Goal: Task Accomplishment & Management: Manage account settings

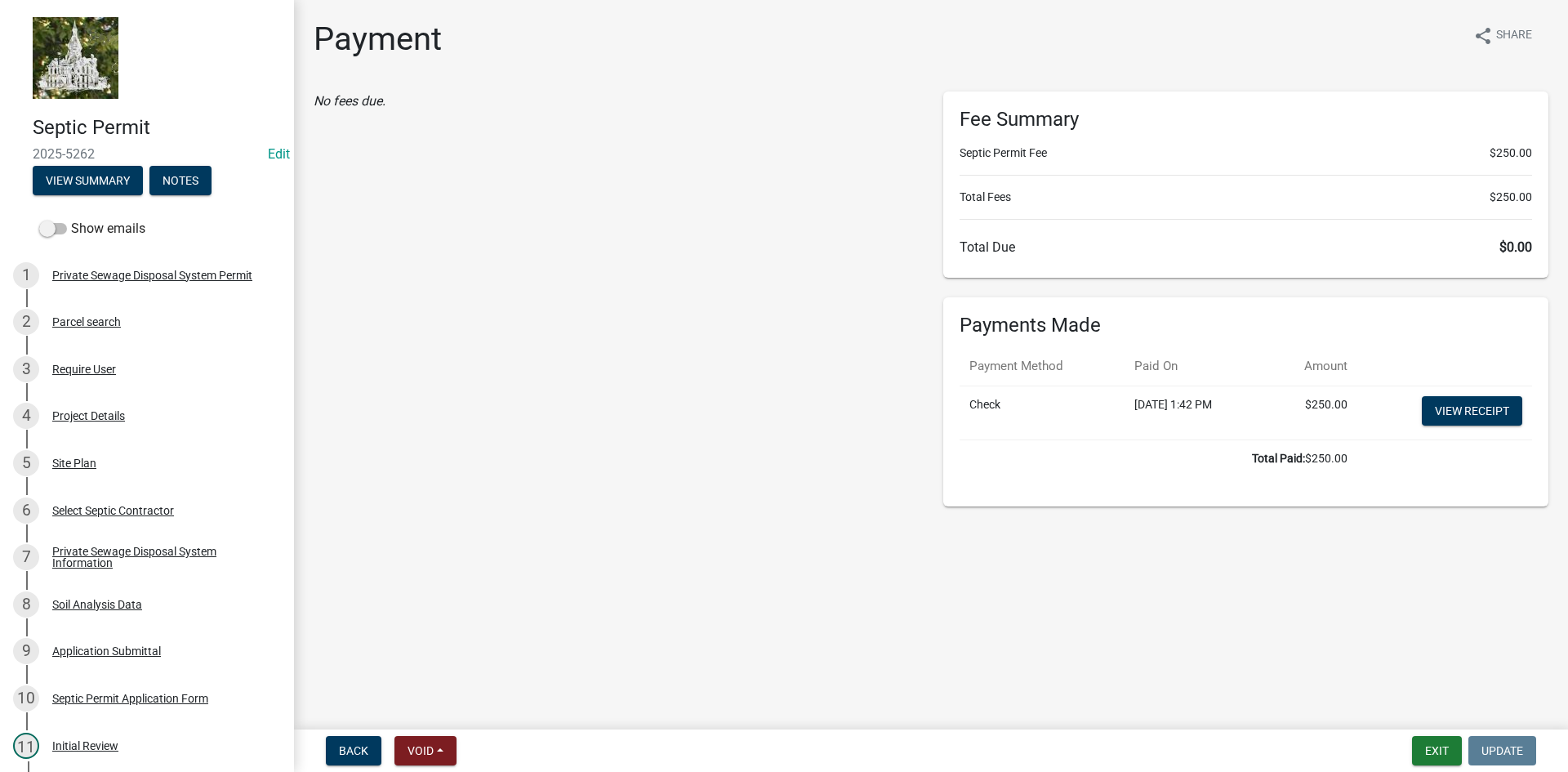
scroll to position [327, 0]
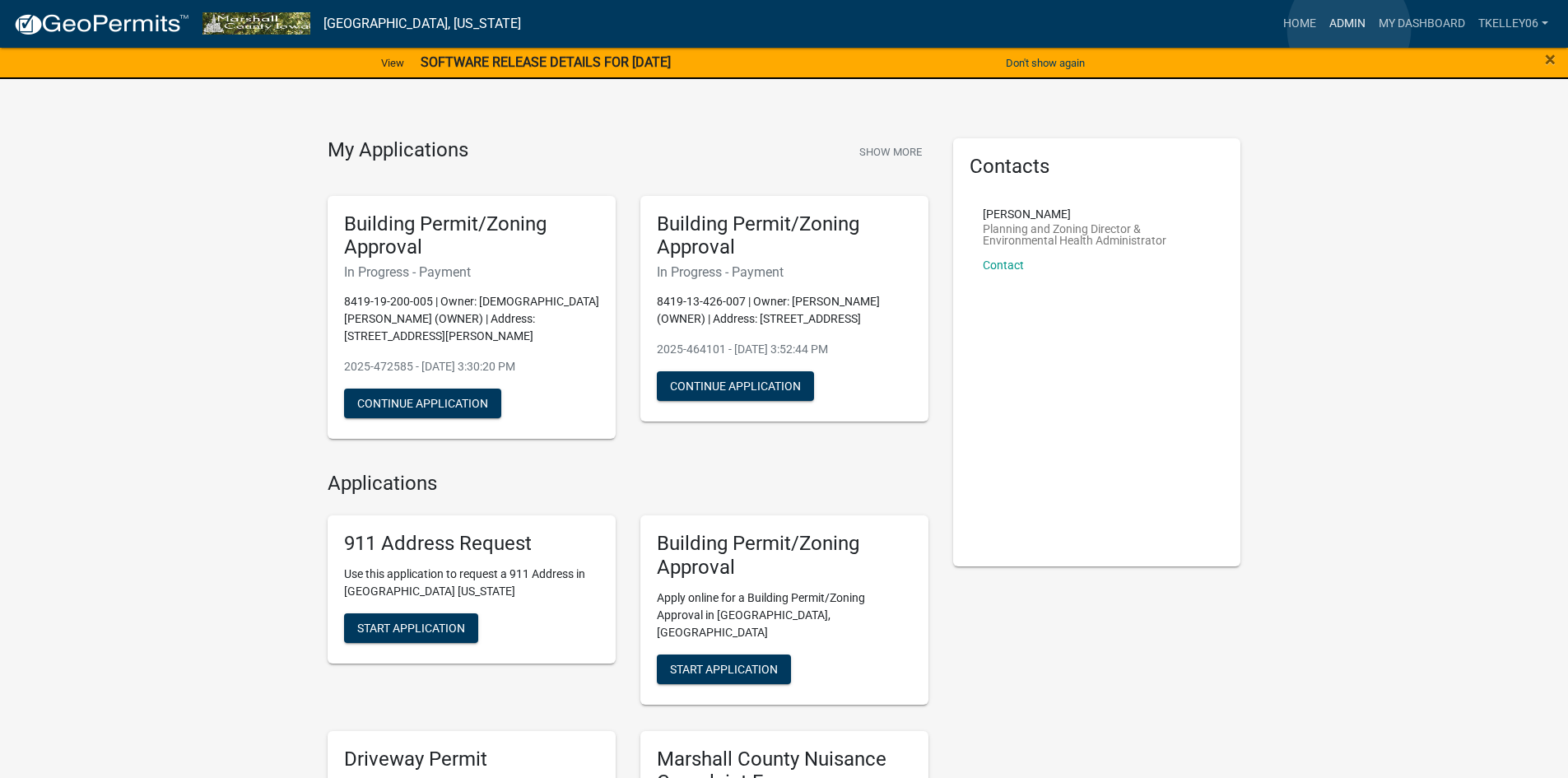
click at [1349, 30] on link "Admin" at bounding box center [1347, 23] width 49 height 31
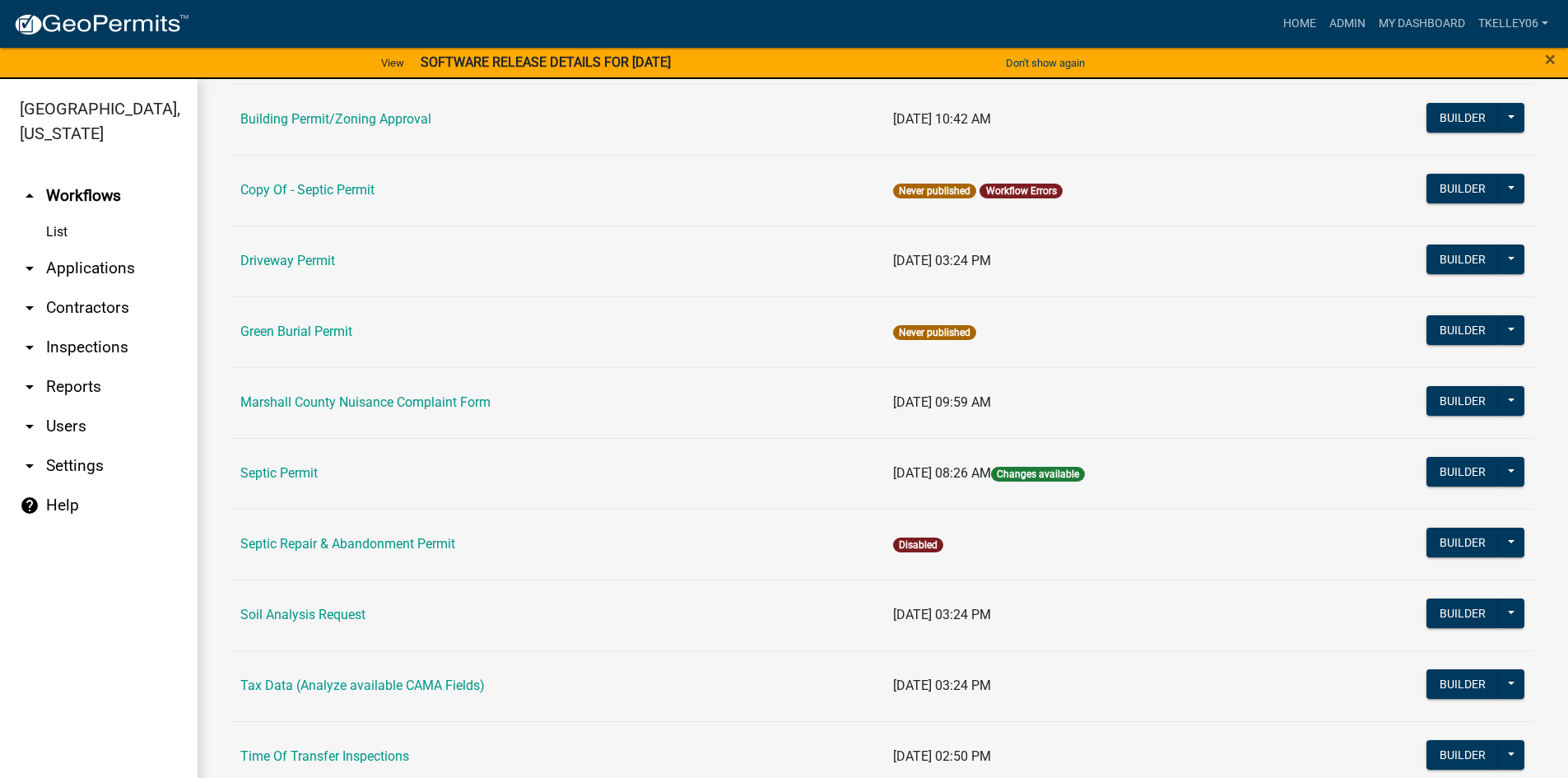
scroll to position [329, 0]
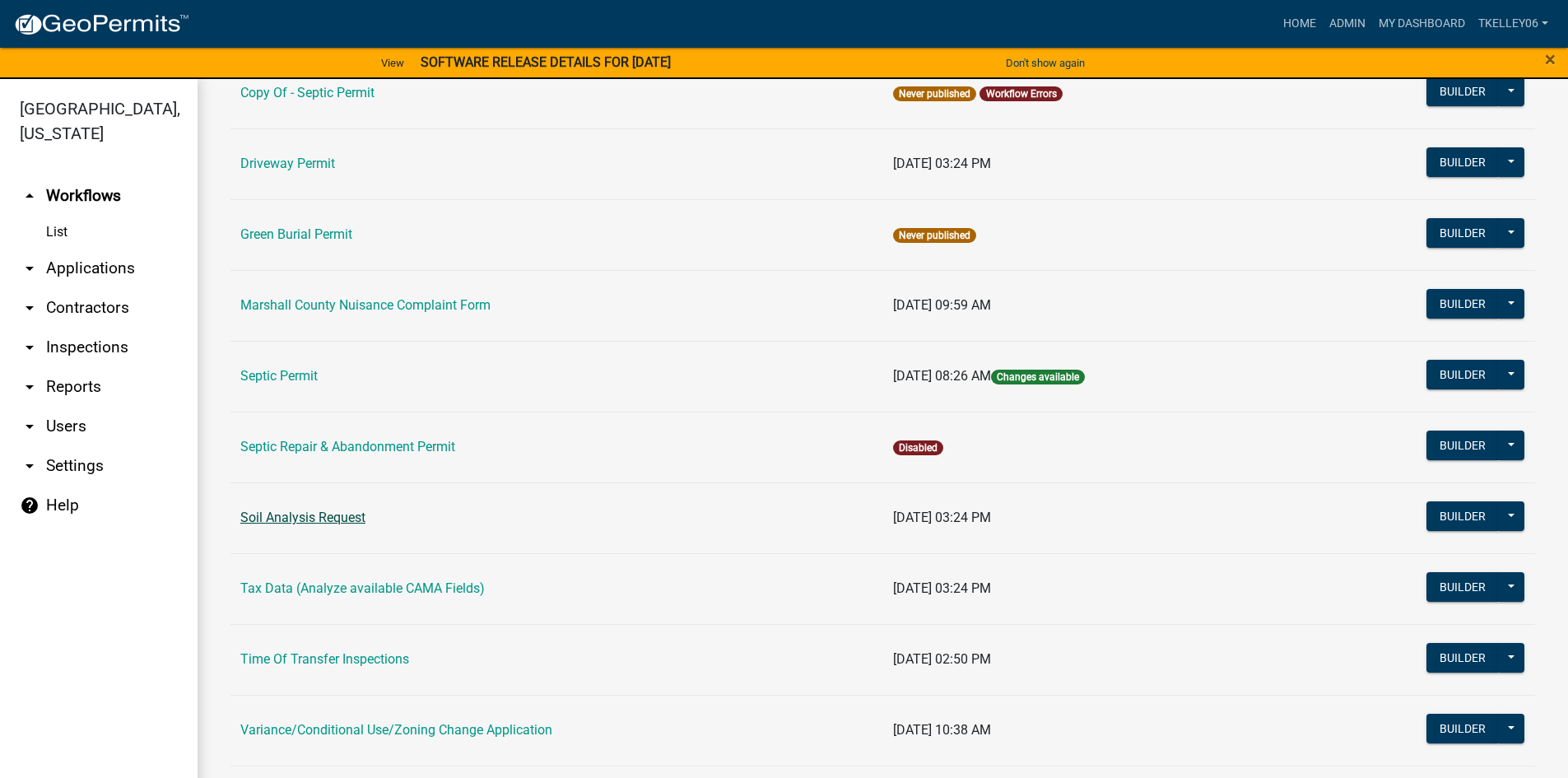
click at [321, 518] on link "Soil Analysis Request" at bounding box center [303, 517] width 125 height 16
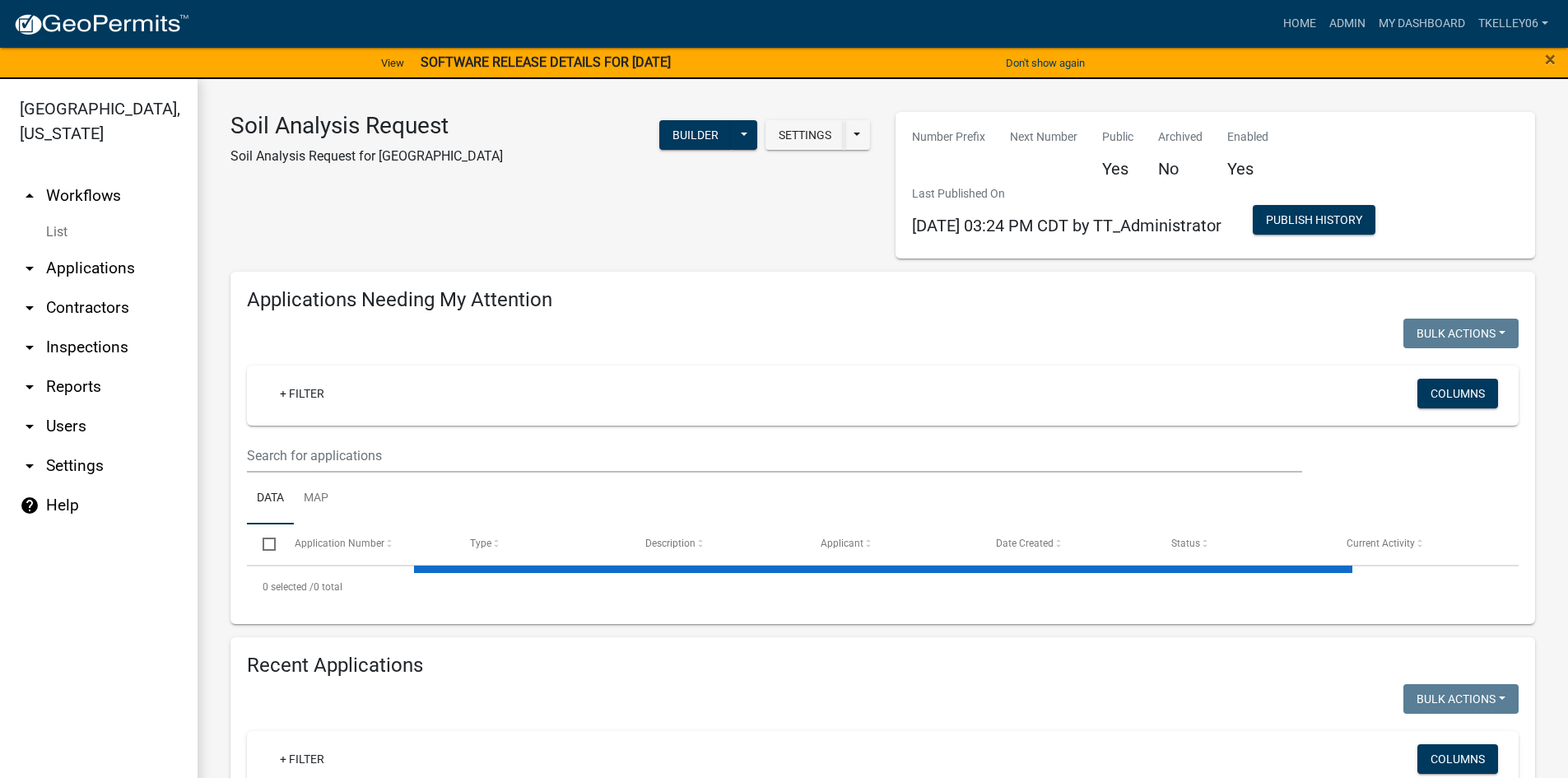
select select "3: 100"
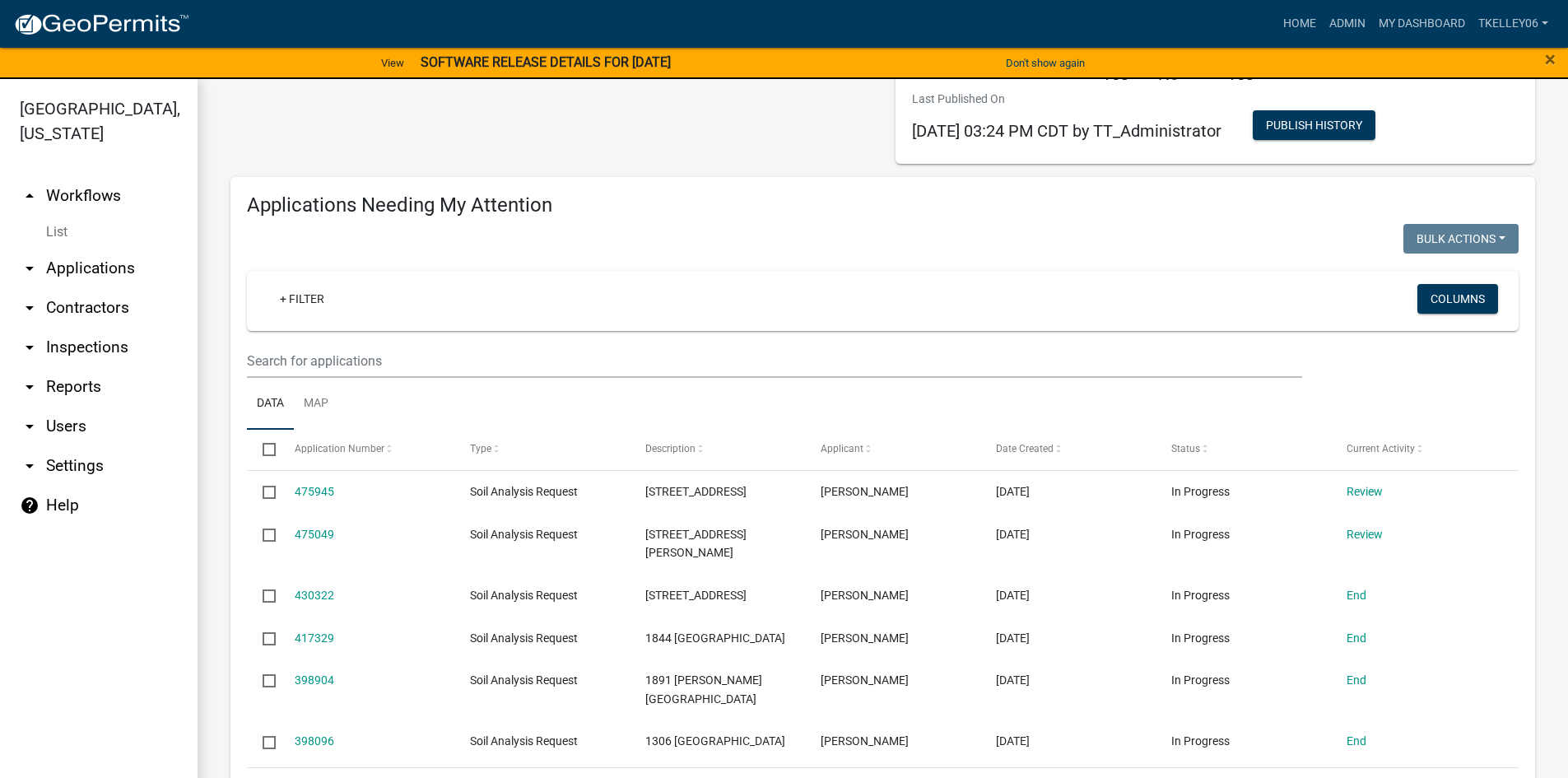
scroll to position [164, 0]
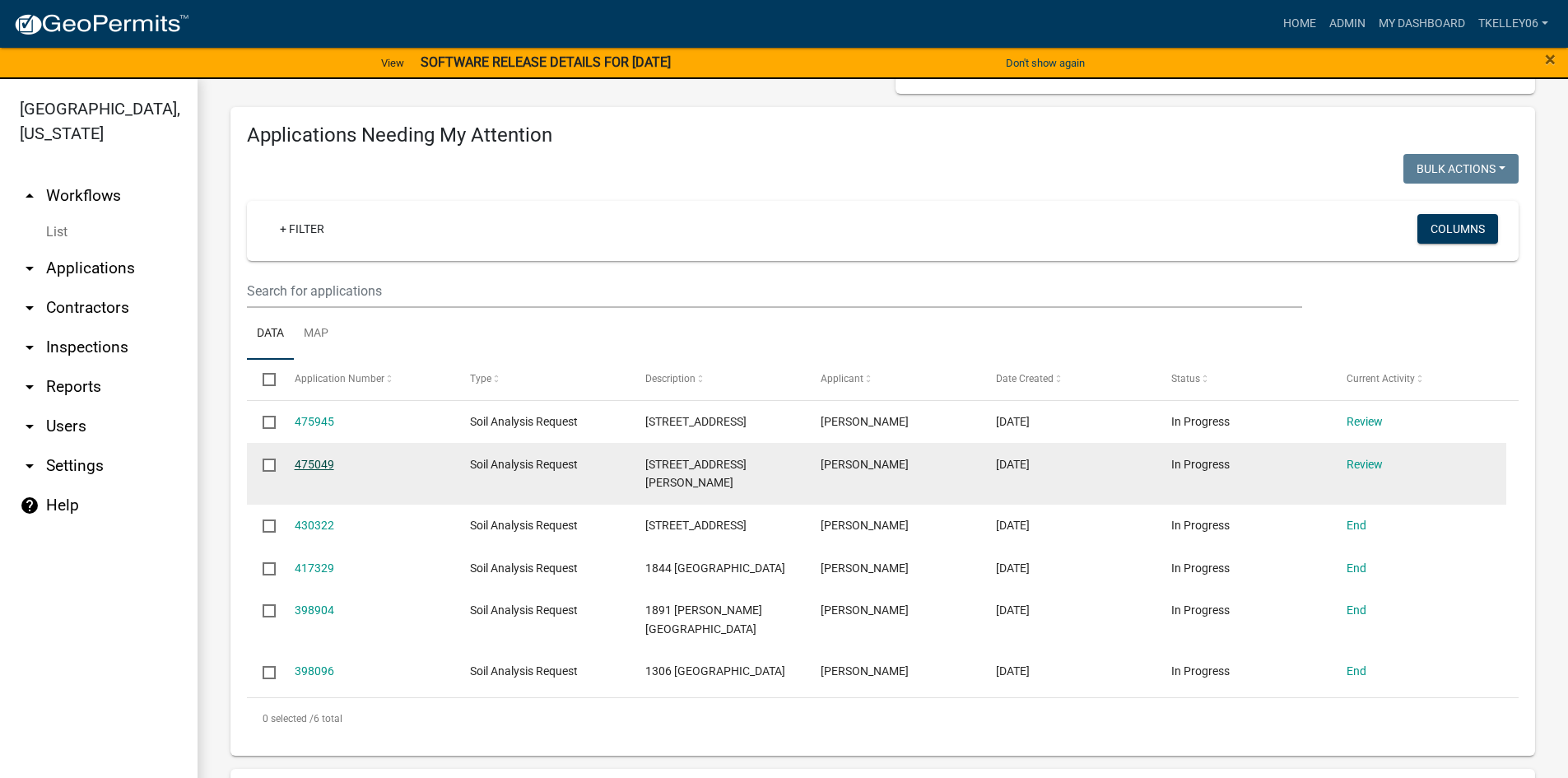
click at [305, 465] on link "475049" at bounding box center [314, 464] width 40 height 13
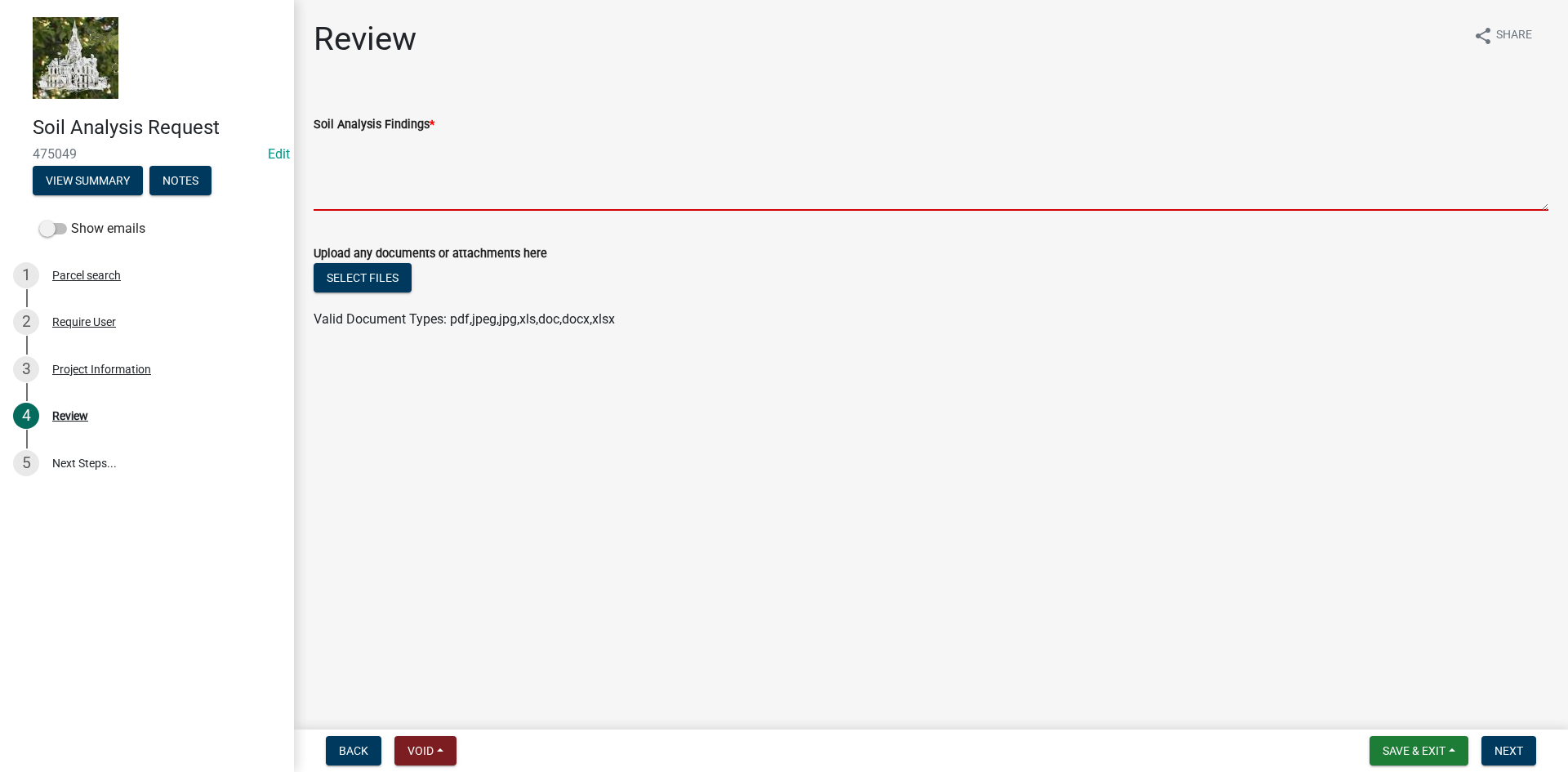
click at [381, 165] on textarea "Soil Analysis Findings *" at bounding box center [930, 173] width 1234 height 77
type textarea "f"
type textarea "s"
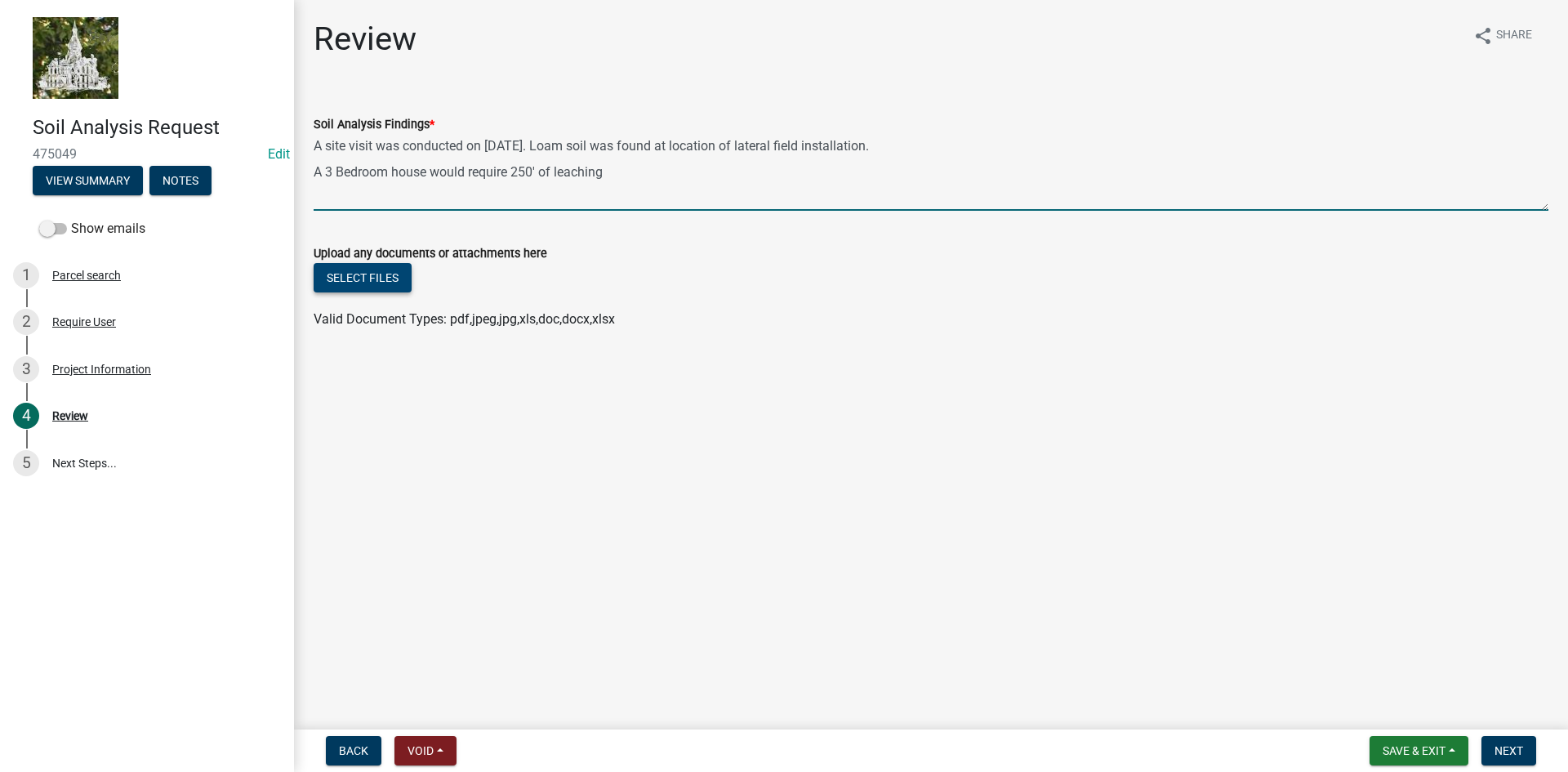
click at [375, 274] on button "Select files" at bounding box center [363, 278] width 98 height 30
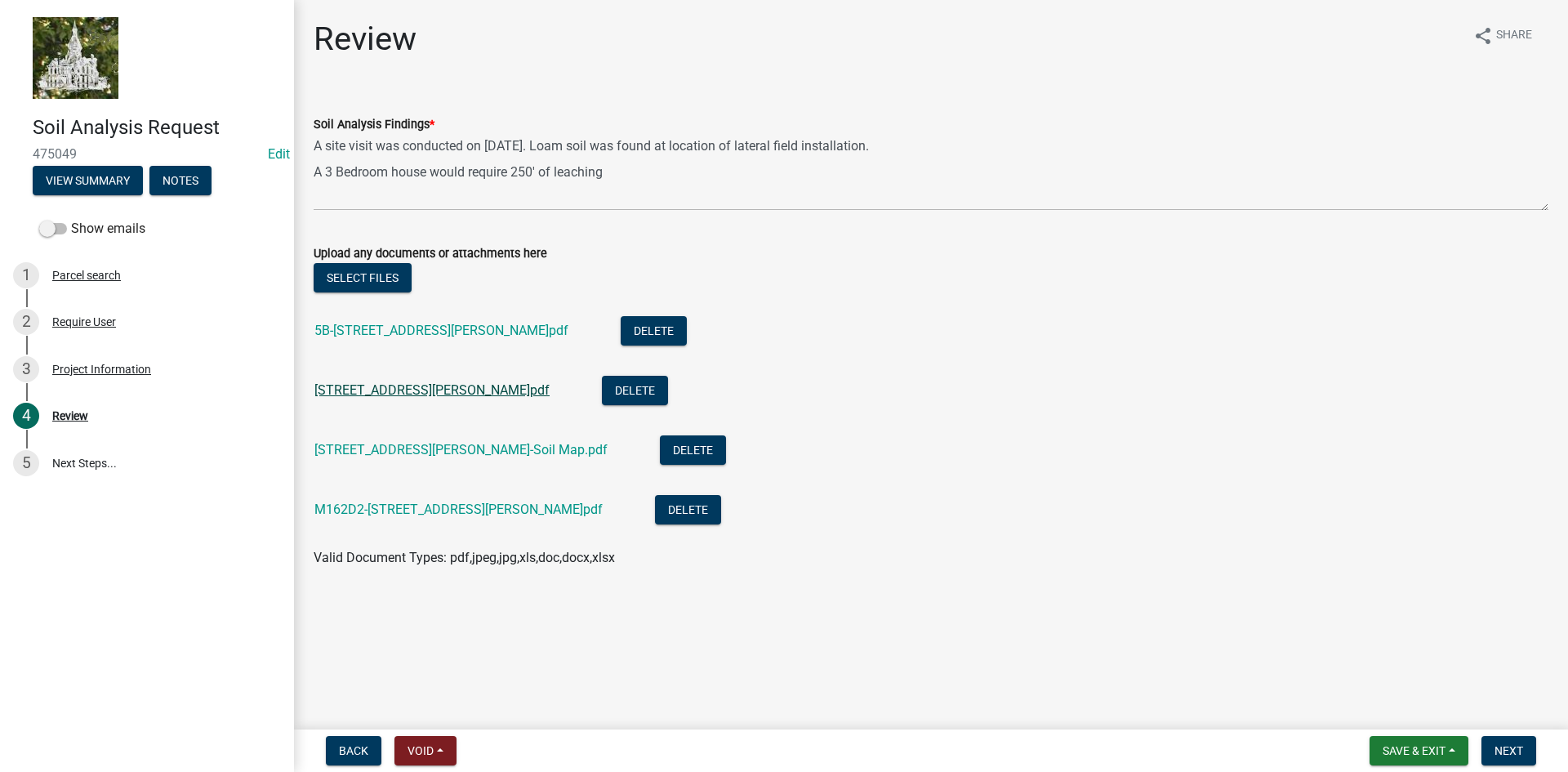
click at [361, 391] on link "179E2-2842 Smith Ave.pdf" at bounding box center [432, 390] width 235 height 16
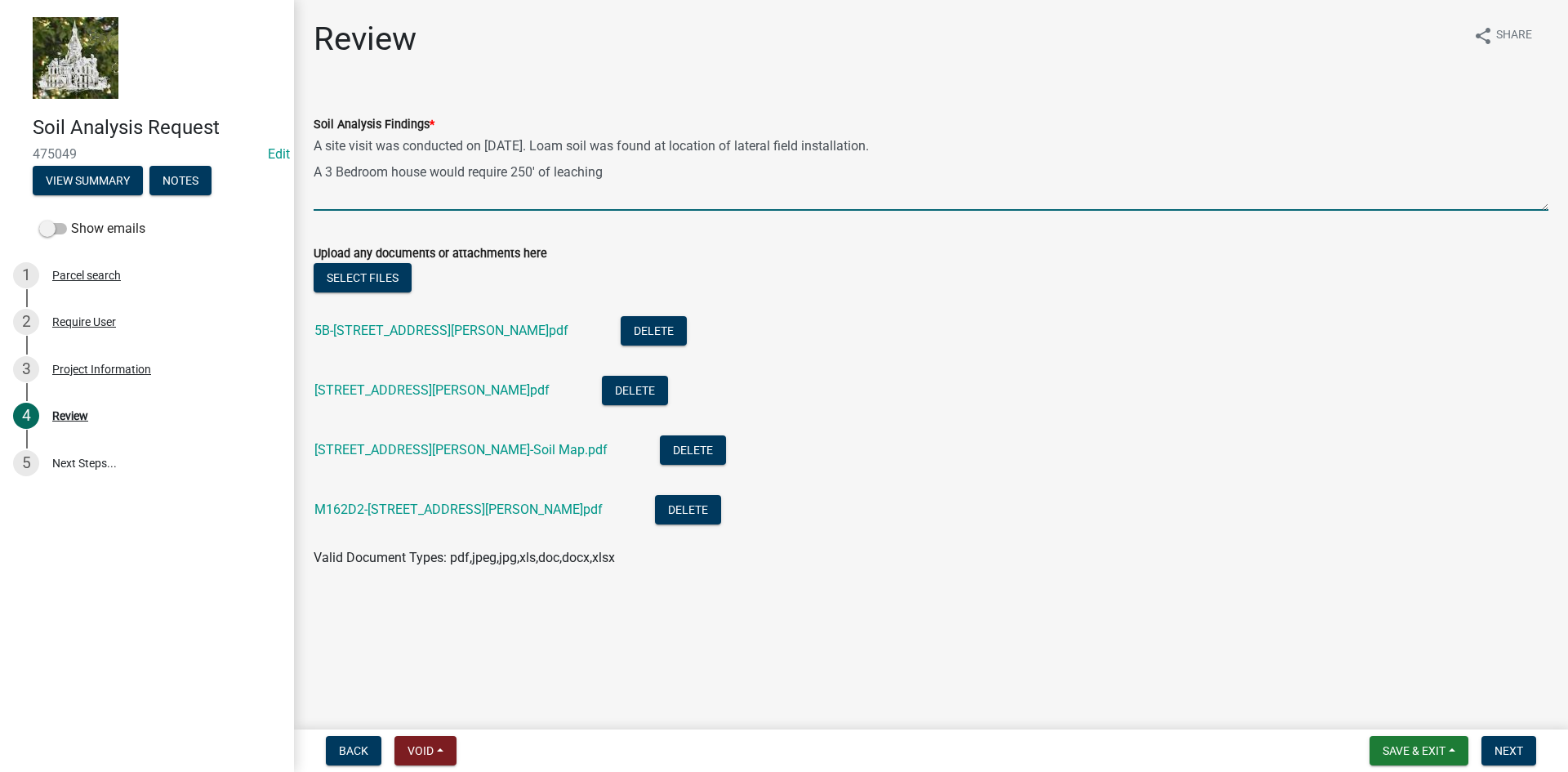
click at [528, 174] on textarea "A site visit was conducted on 9/9/2025. Loam soil was found at location of late…" at bounding box center [930, 173] width 1234 height 77
click at [896, 145] on textarea "A site visit was conducted on 9/9/2025. Loam soil was found at location of late…" at bounding box center [930, 173] width 1234 height 77
click at [675, 173] on textarea "A site visit was conducted on 9/9/2025. Loam soil 0 to -12", Clay Loam -12" to …" at bounding box center [930, 173] width 1234 height 77
type textarea "A site visit was conducted on 9/9/2025. Loam soil 0 to -12", Clay Loam -12" to …"
click at [1496, 747] on span "Next" at bounding box center [1508, 750] width 29 height 13
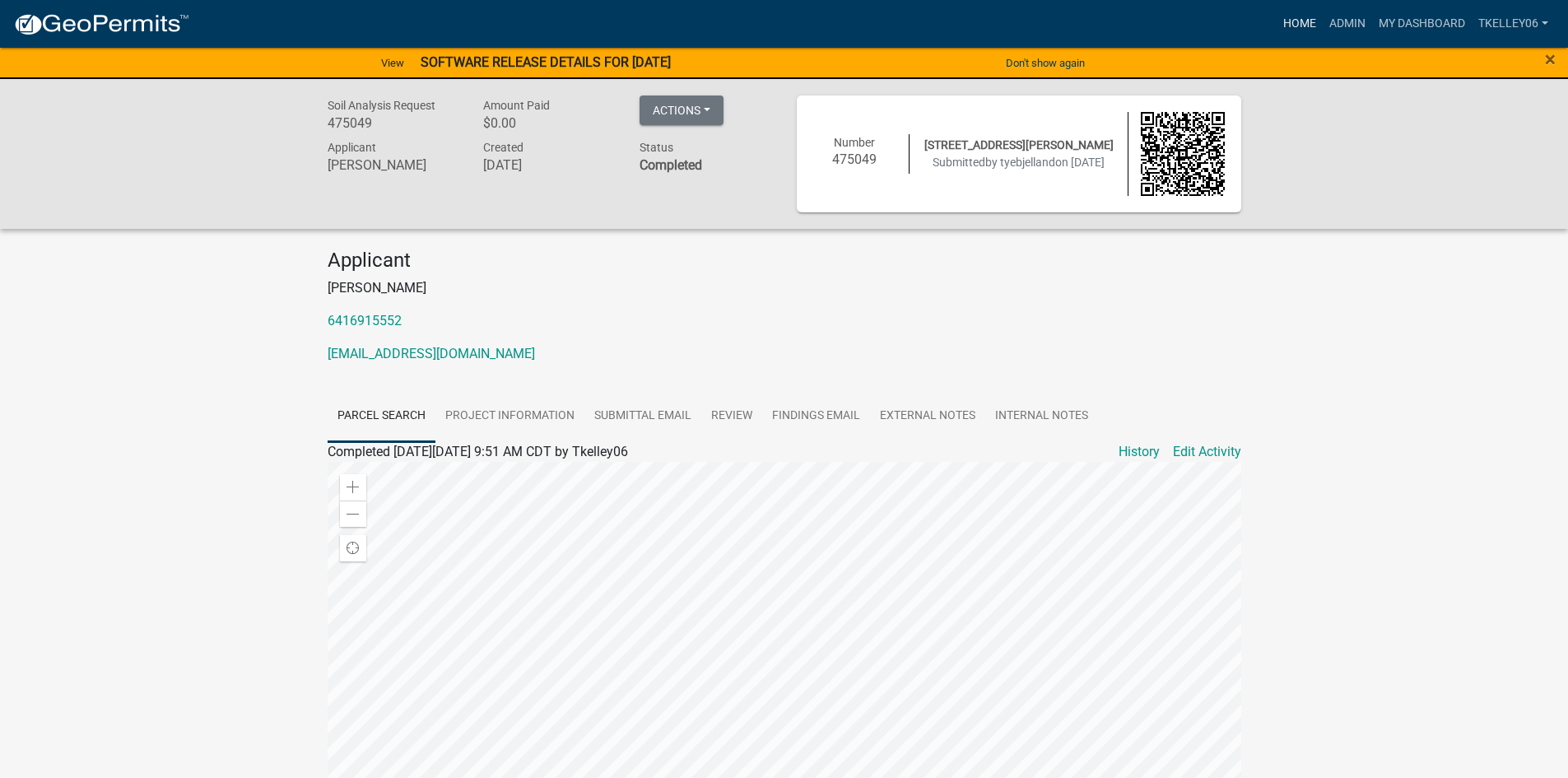
click at [1292, 21] on link "Home" at bounding box center [1300, 23] width 46 height 31
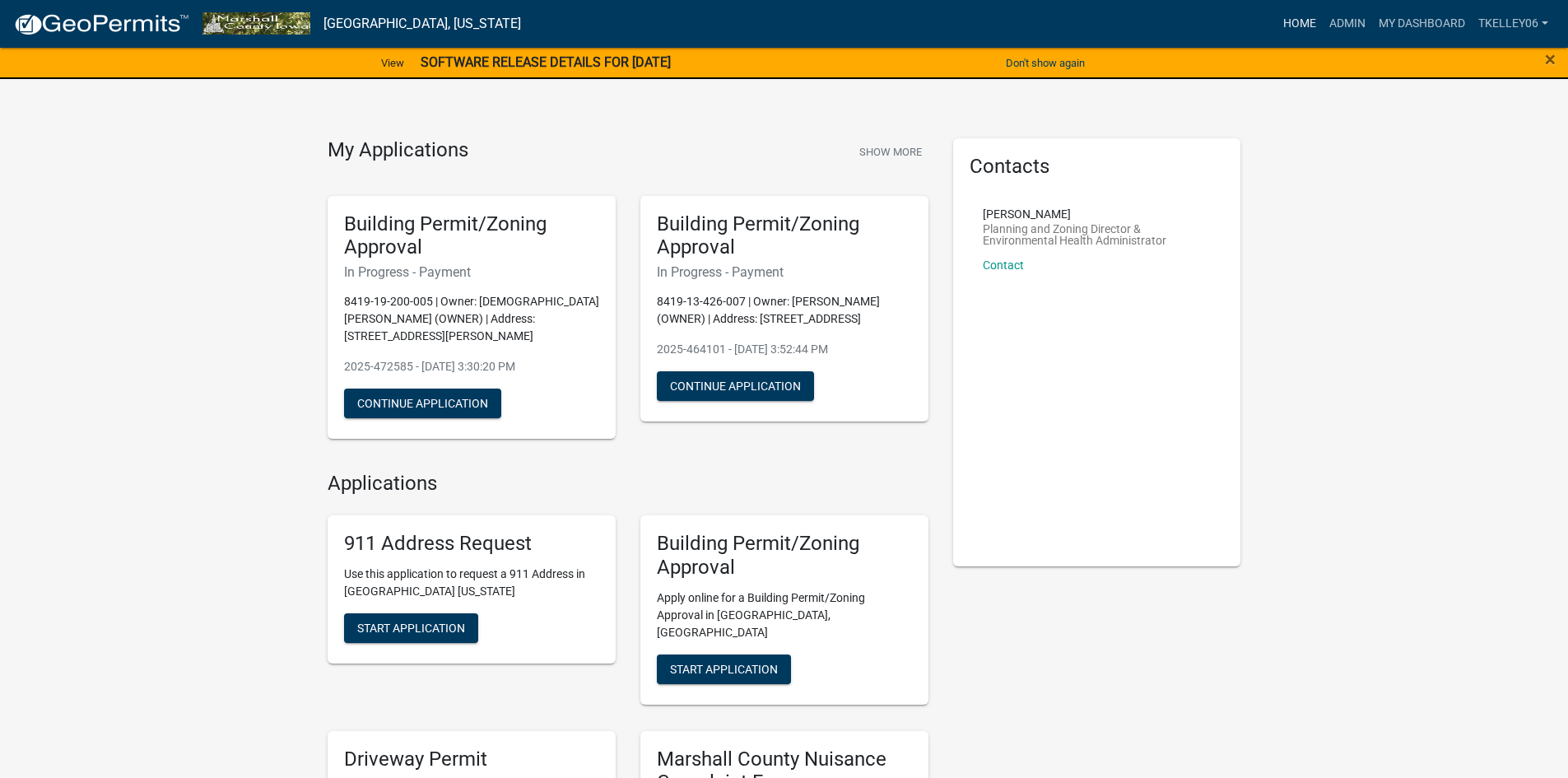
click at [1301, 19] on link "Home" at bounding box center [1300, 23] width 46 height 31
click at [1342, 28] on link "Admin" at bounding box center [1347, 23] width 49 height 31
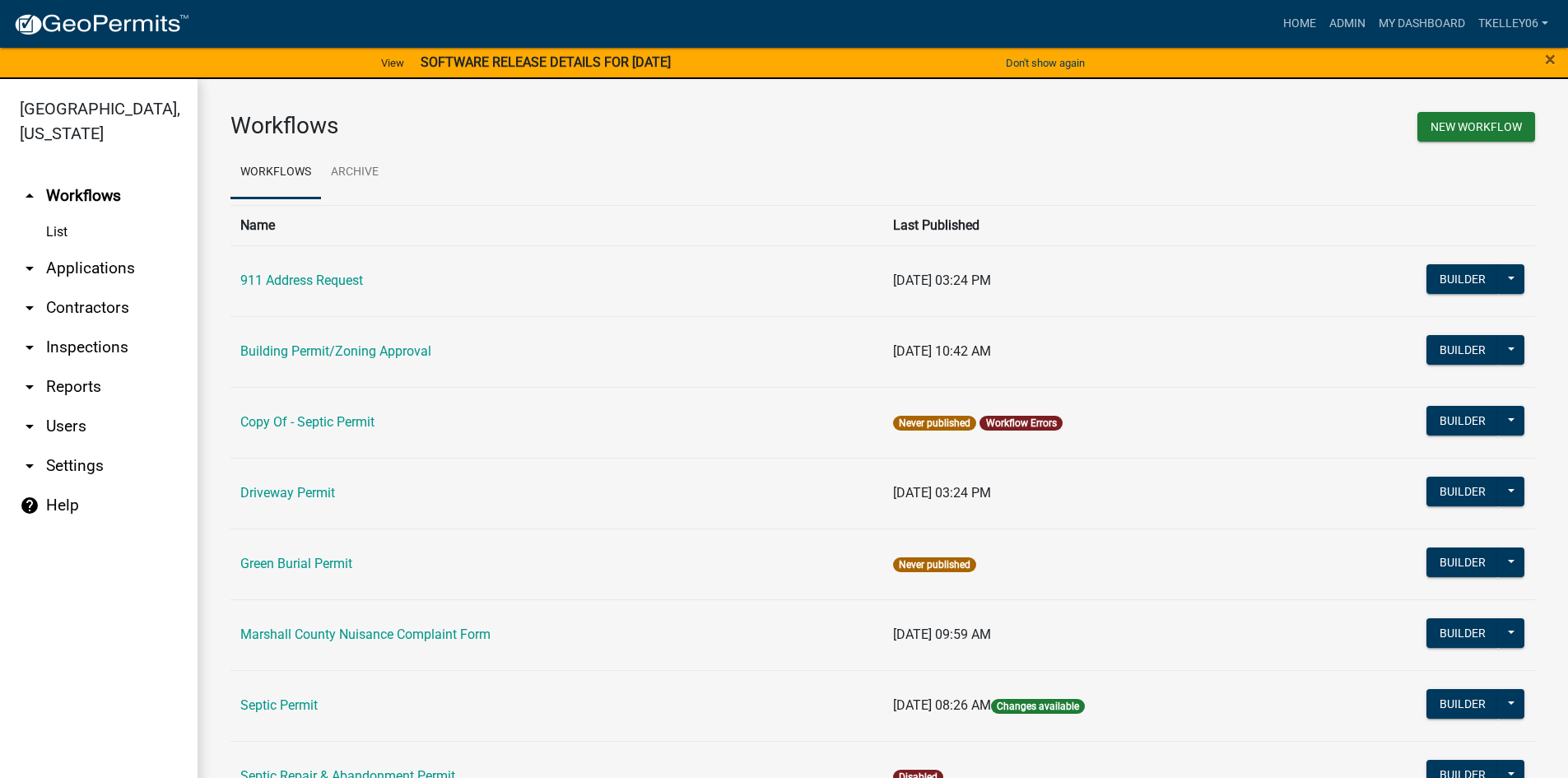
click at [91, 249] on link "arrow_drop_down Applications" at bounding box center [99, 268] width 198 height 40
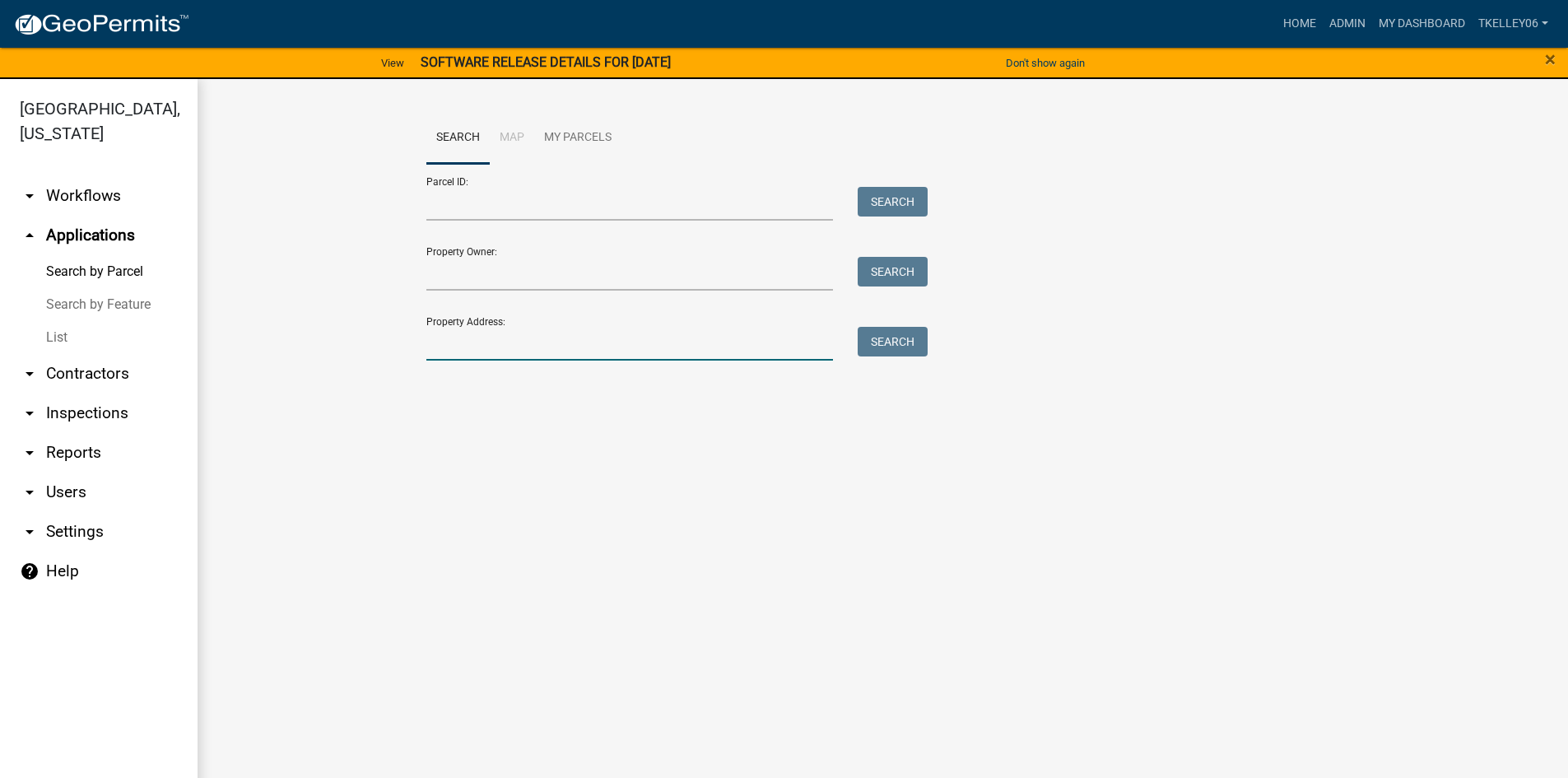
click at [541, 351] on input "Property Address:" at bounding box center [629, 344] width 407 height 34
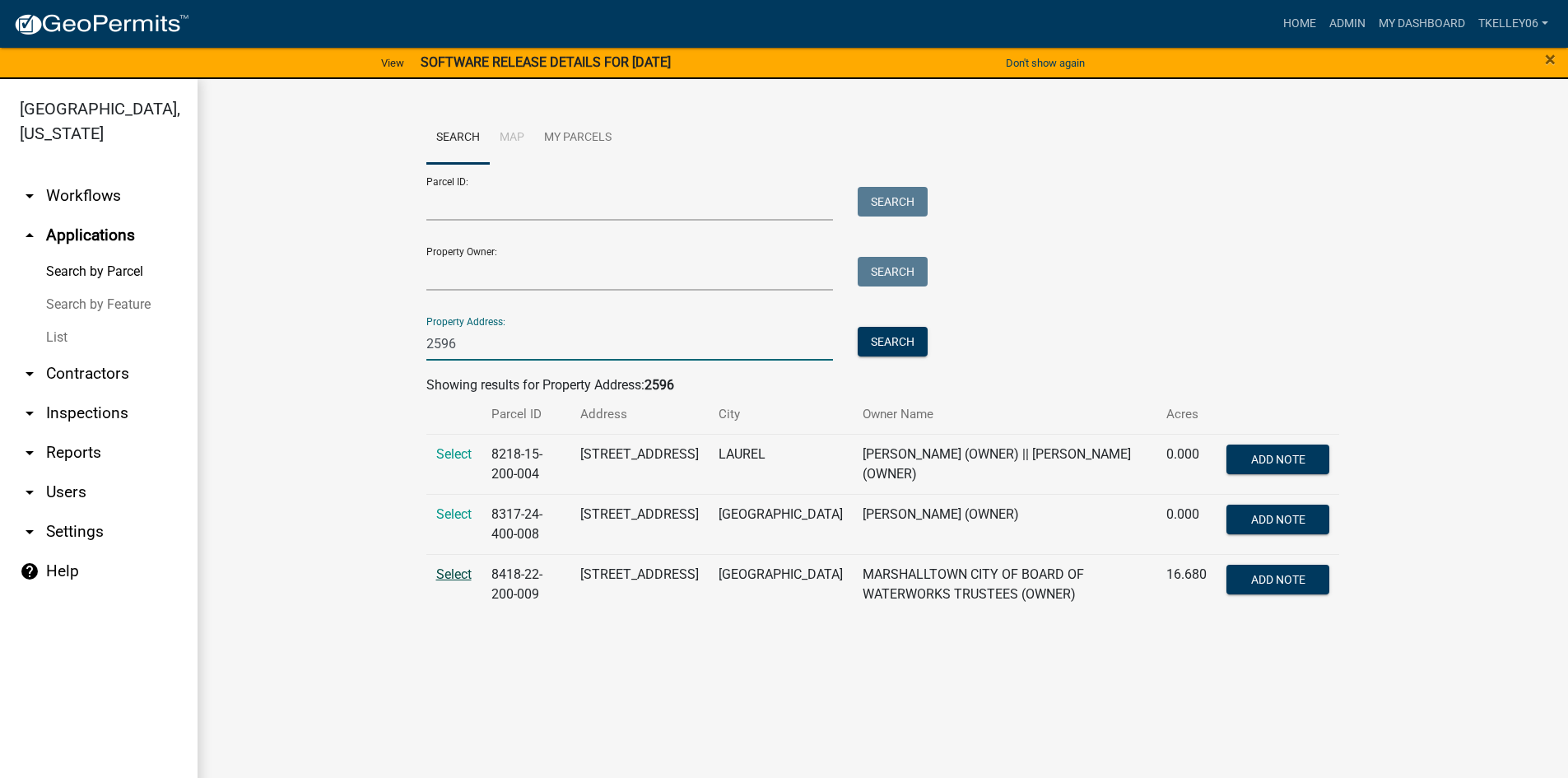
type input "2596"
click at [456, 576] on span "Select" at bounding box center [454, 574] width 35 height 16
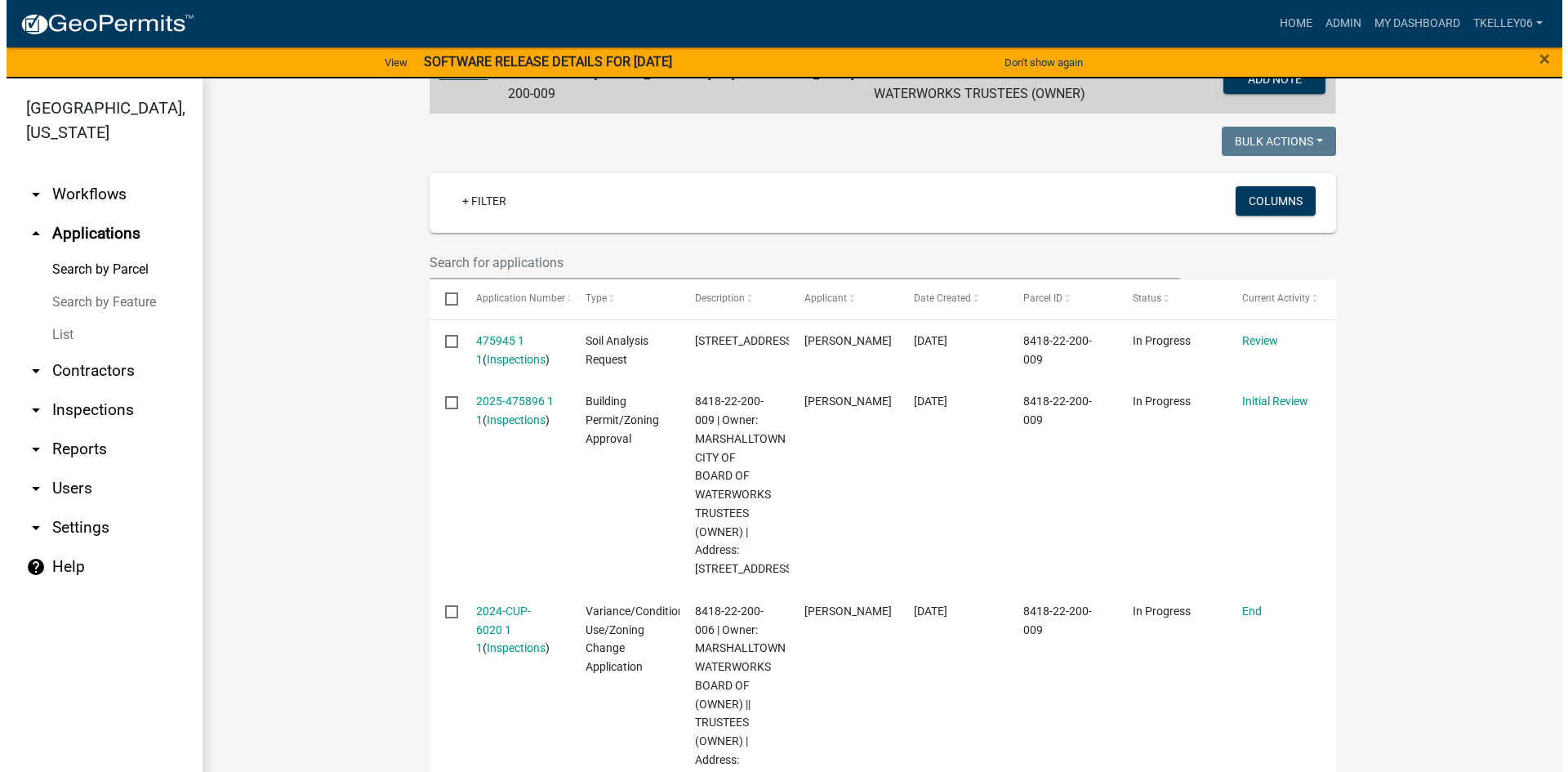
scroll to position [408, 0]
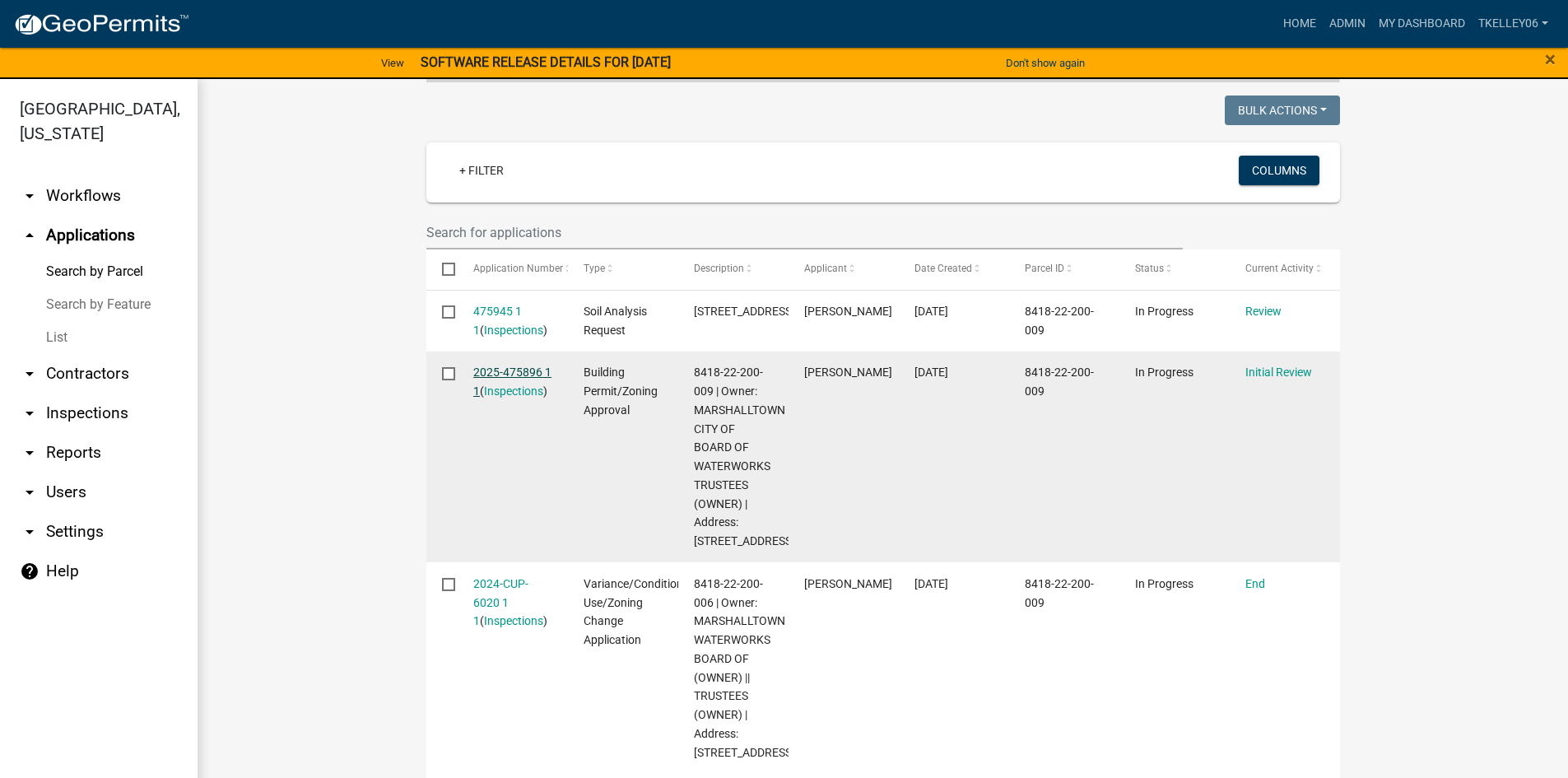
click at [503, 367] on link "2025-475896 1 1" at bounding box center [512, 381] width 79 height 32
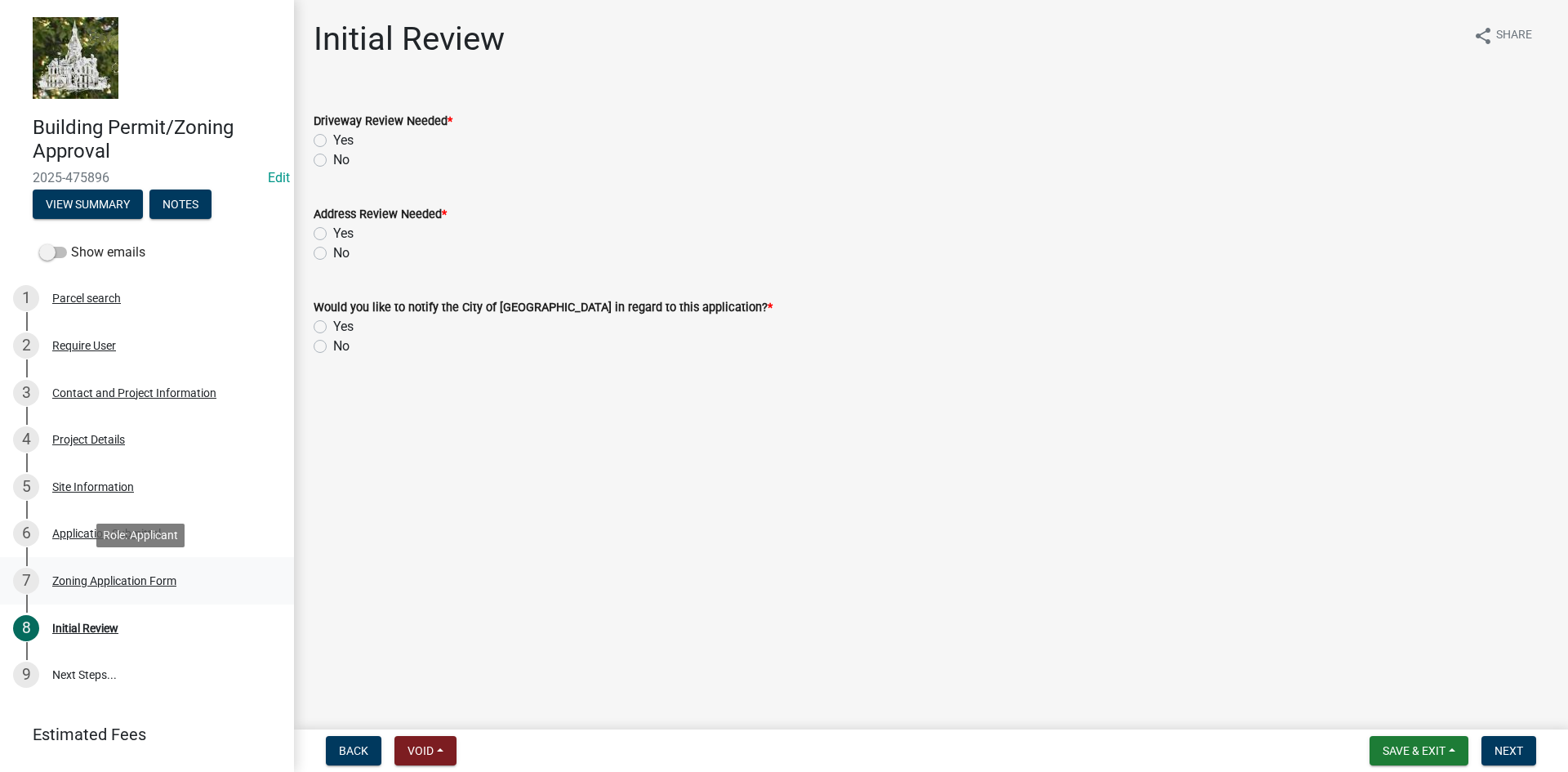
click at [82, 579] on div "Zoning Application Form" at bounding box center [115, 580] width 124 height 11
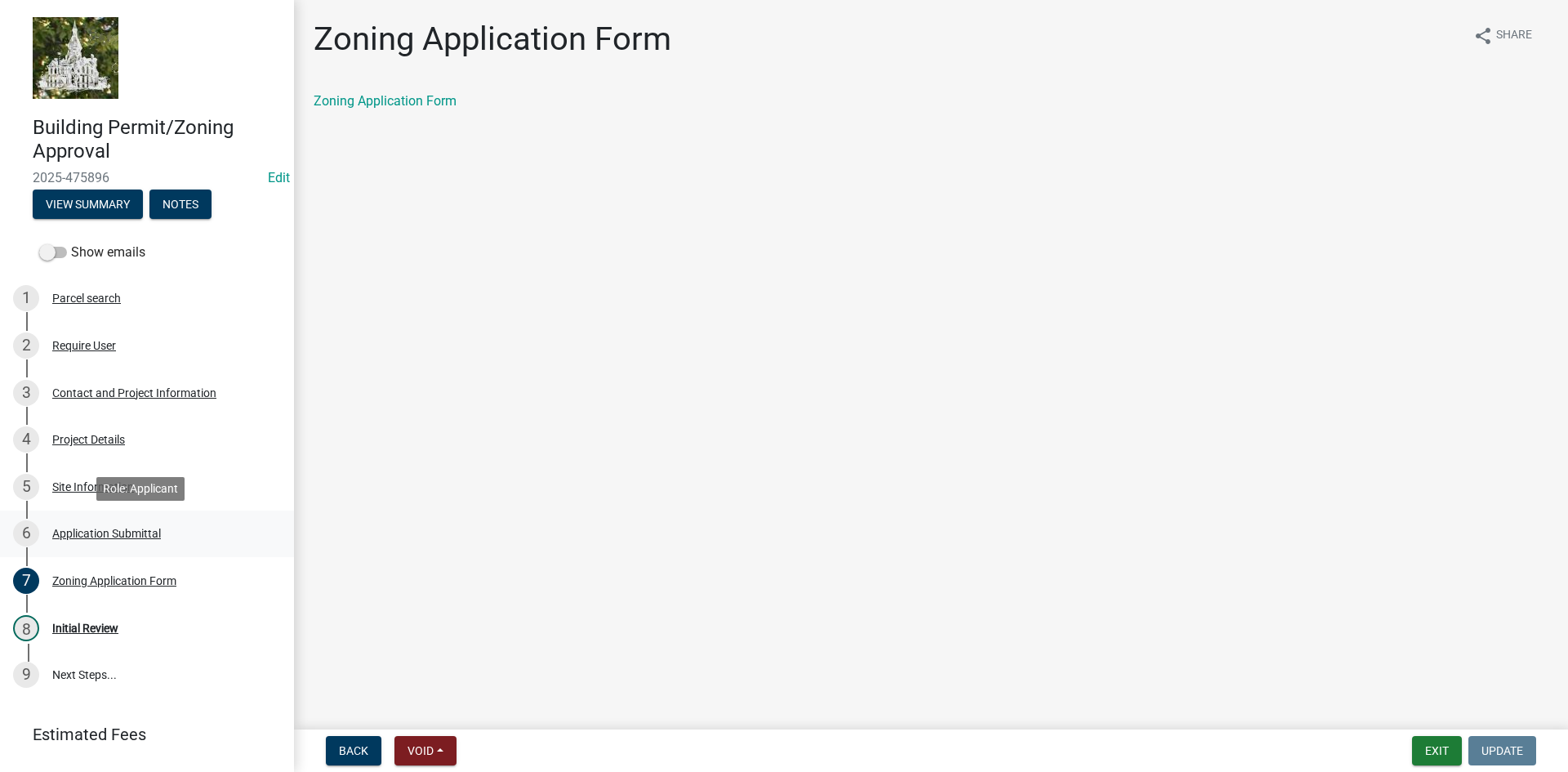
click at [76, 535] on div "Application Submittal" at bounding box center [107, 533] width 109 height 11
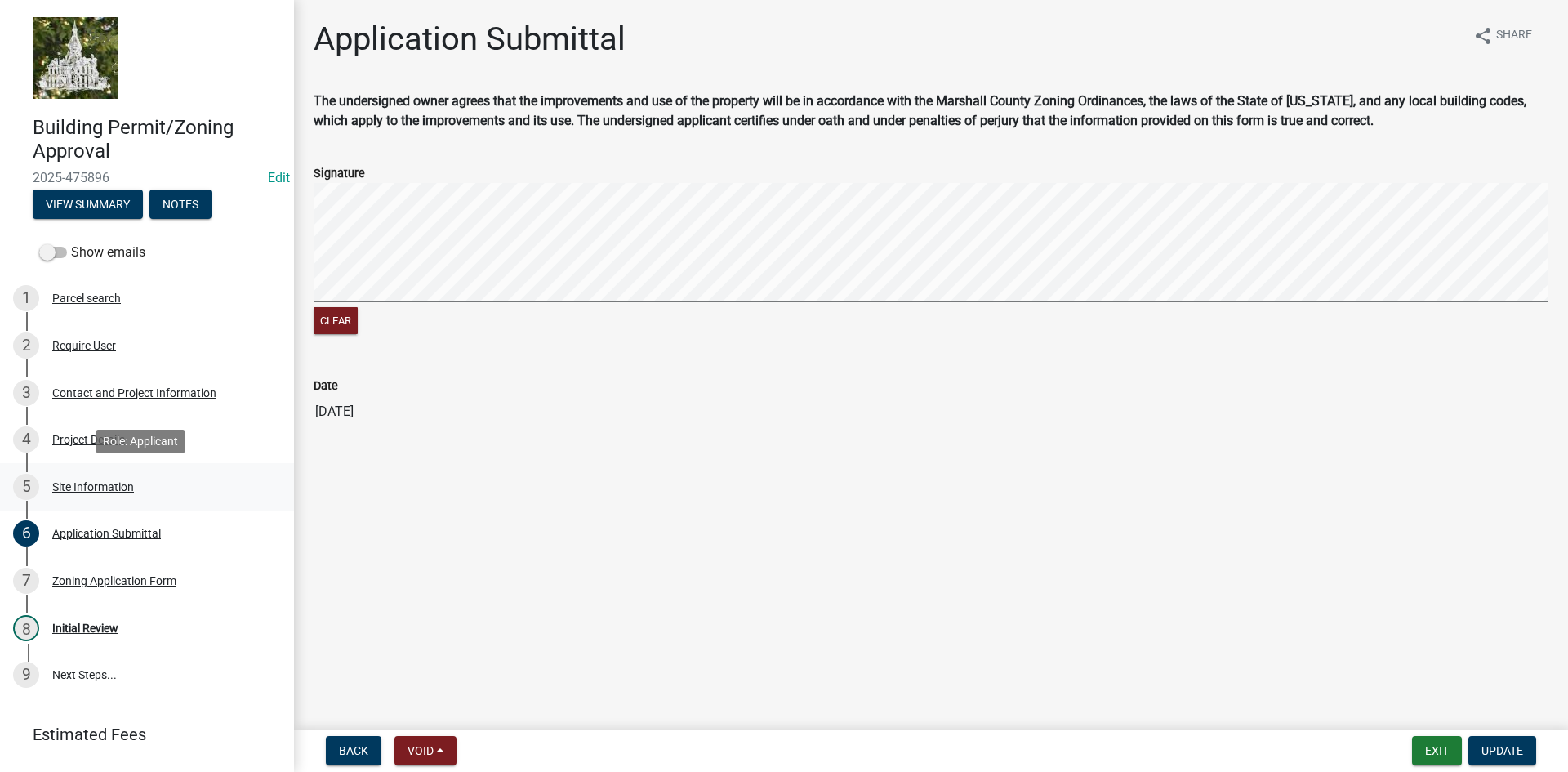
click at [77, 492] on div "Site Information" at bounding box center [93, 486] width 81 height 11
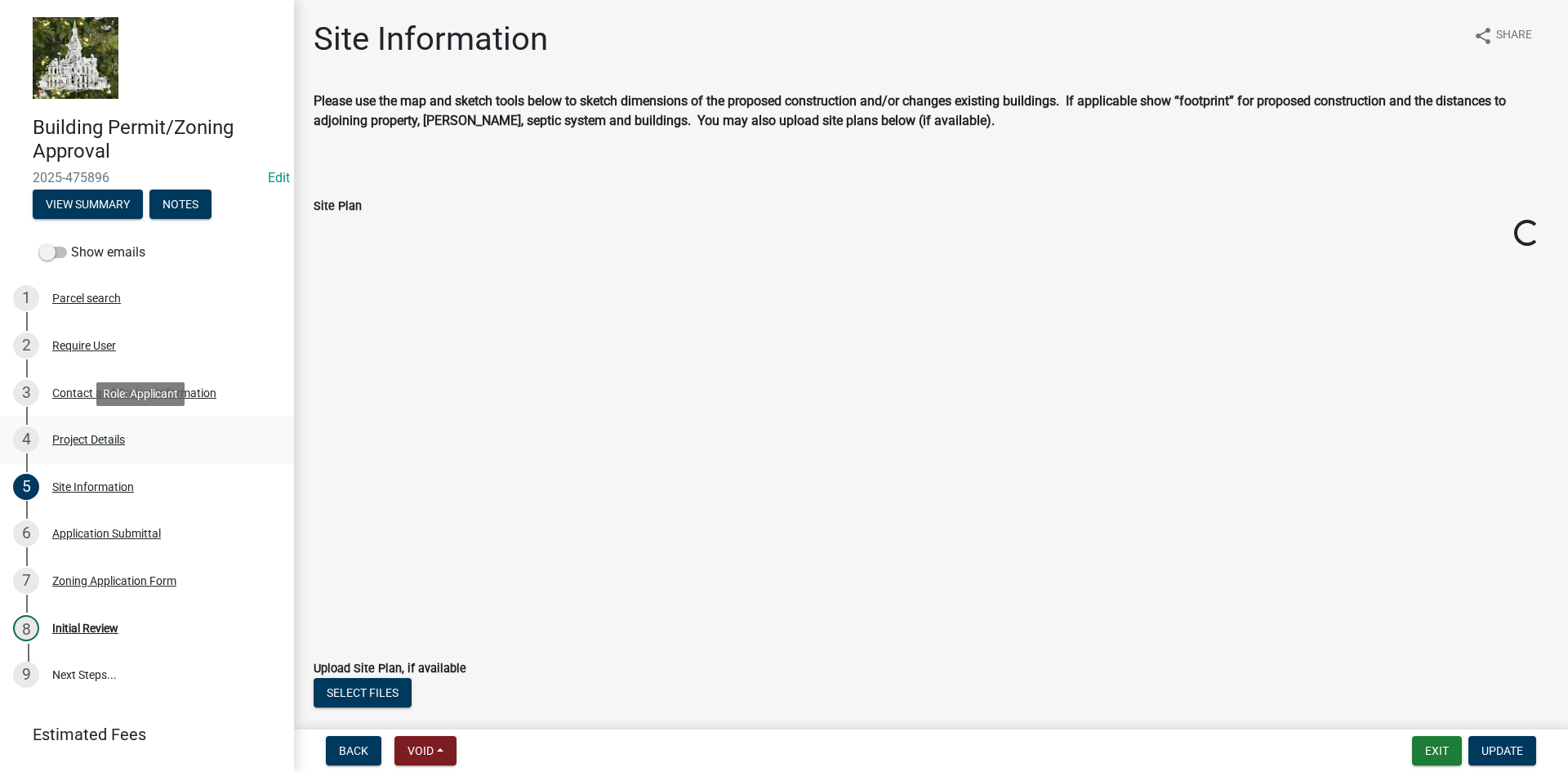
click at [78, 439] on div "Project Details" at bounding box center [88, 439] width 73 height 11
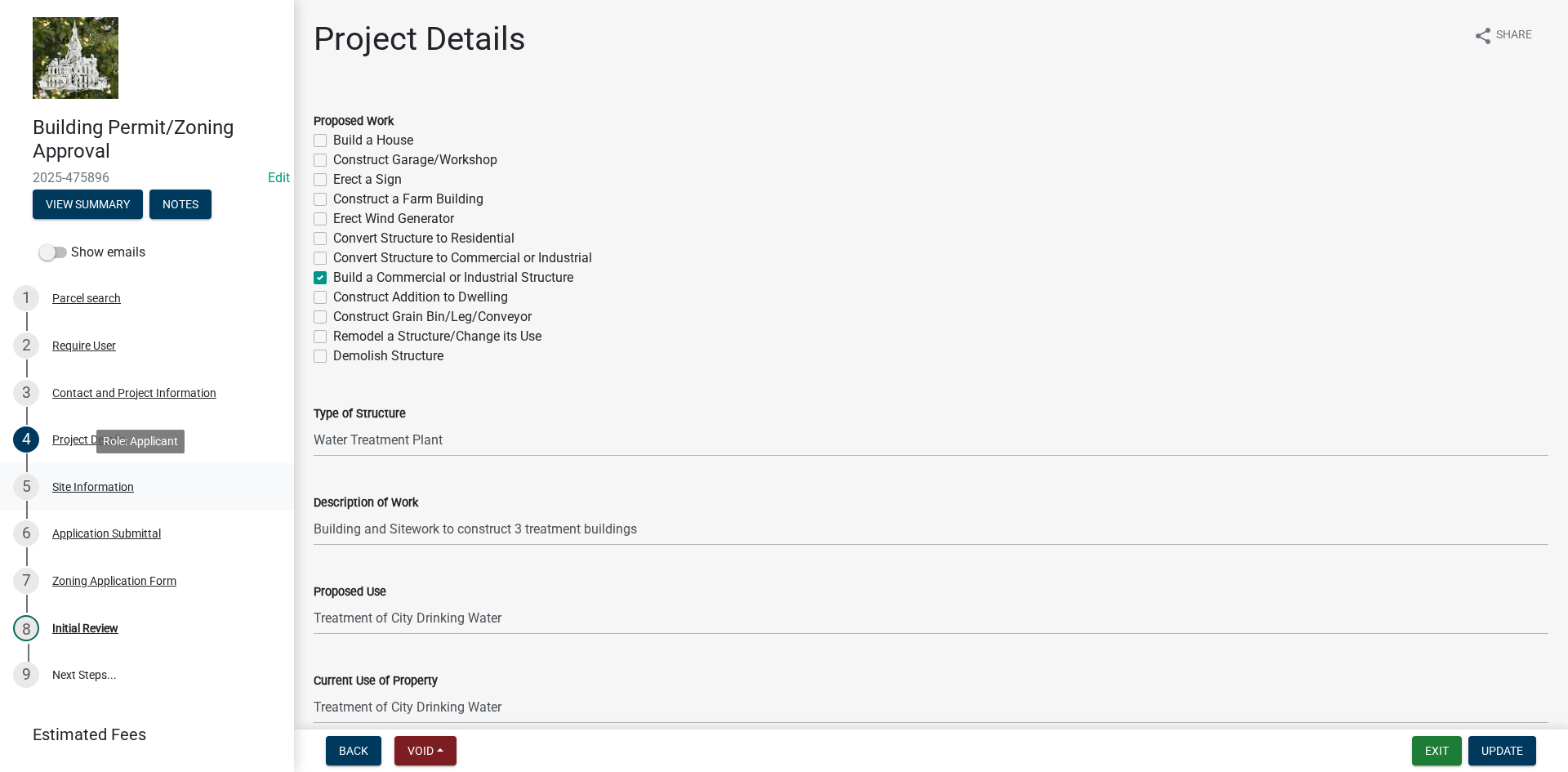
click at [80, 488] on div "Site Information" at bounding box center [93, 486] width 81 height 11
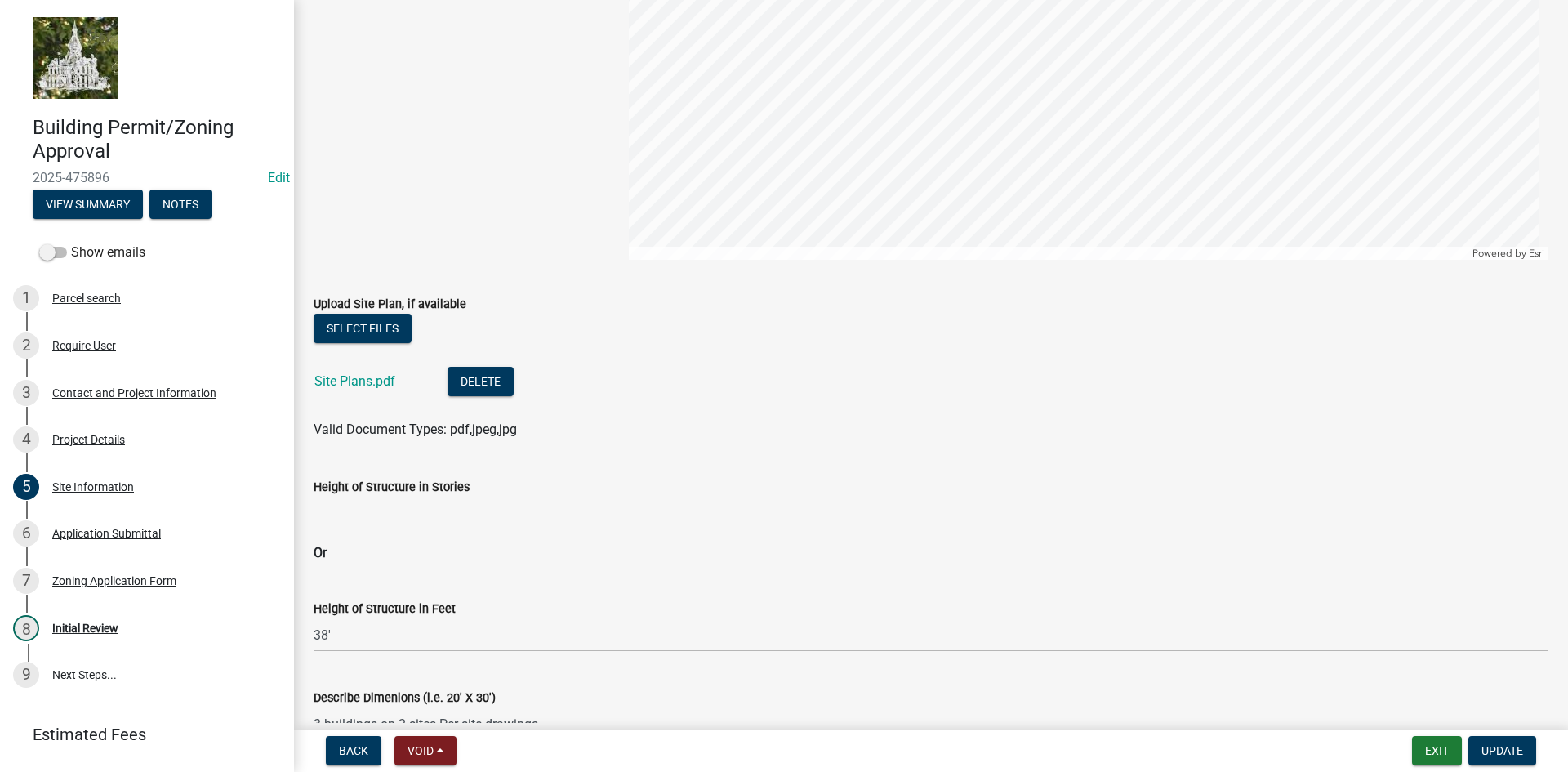
scroll to position [490, 0]
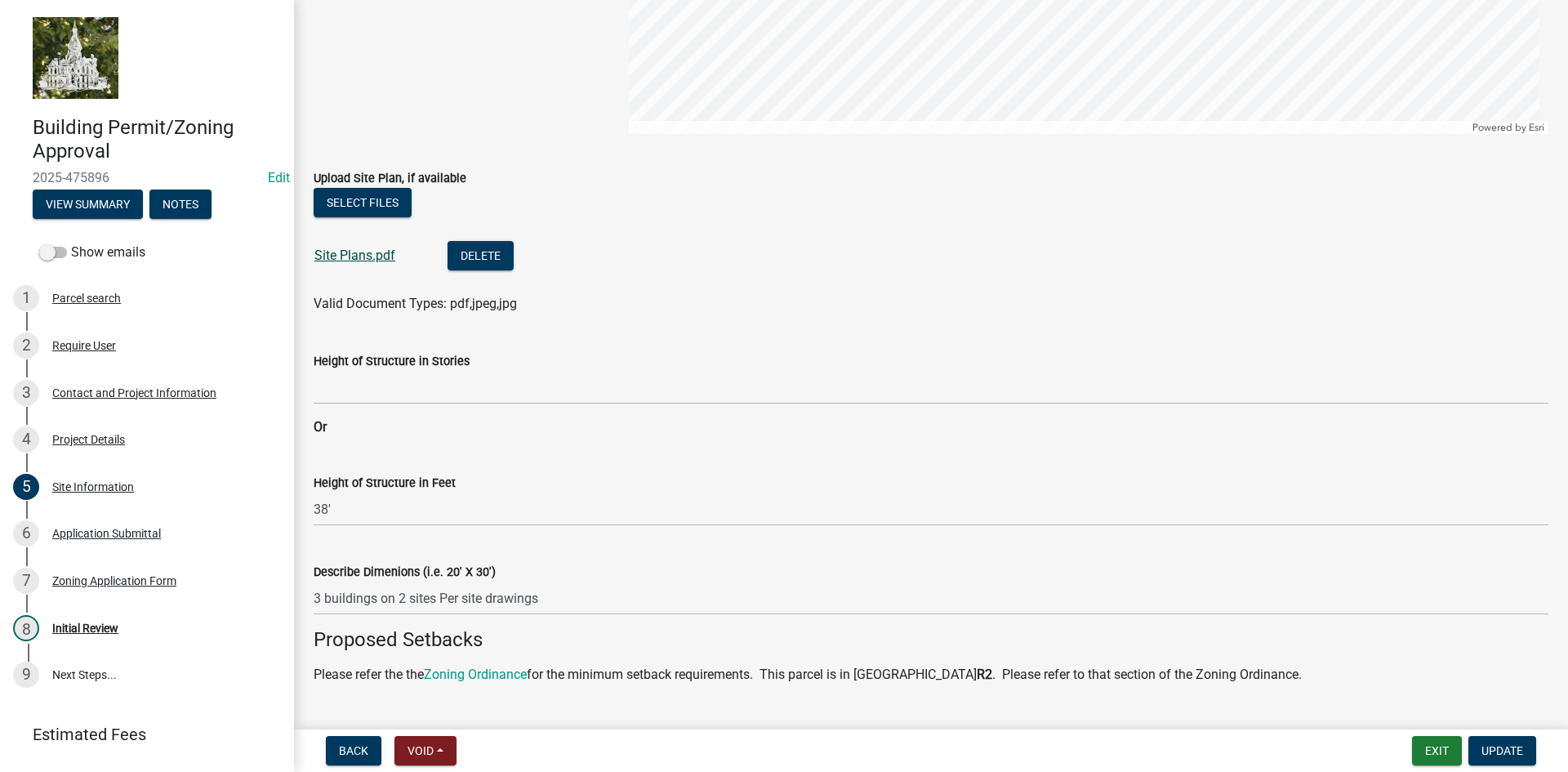
click at [373, 256] on link "Site Plans.pdf" at bounding box center [355, 255] width 81 height 16
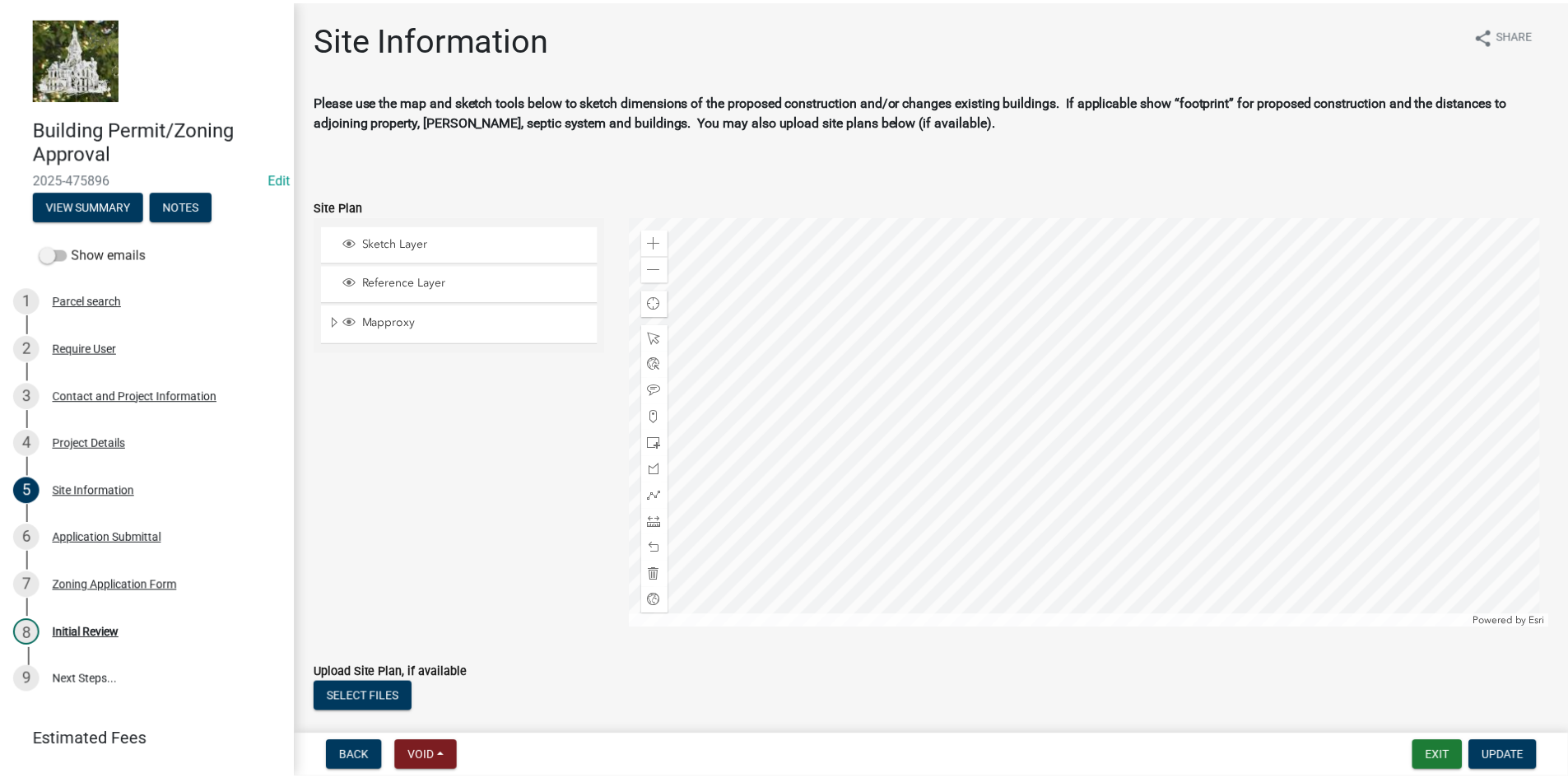
scroll to position [0, 0]
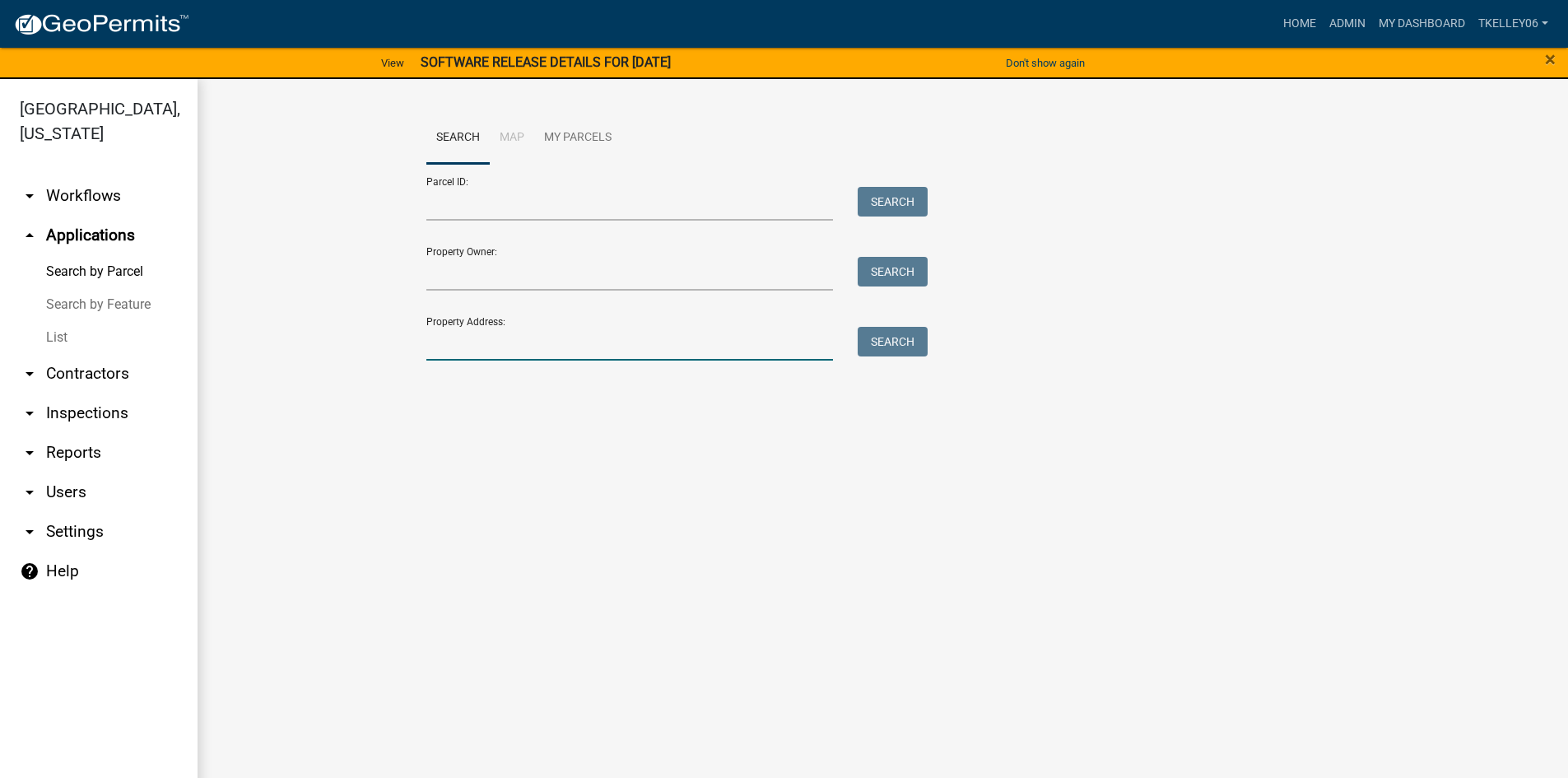
click at [493, 350] on input "Property Address:" at bounding box center [629, 344] width 407 height 34
click at [456, 353] on input "Property Address:" at bounding box center [629, 344] width 407 height 34
click at [1347, 23] on link "Admin" at bounding box center [1347, 23] width 49 height 31
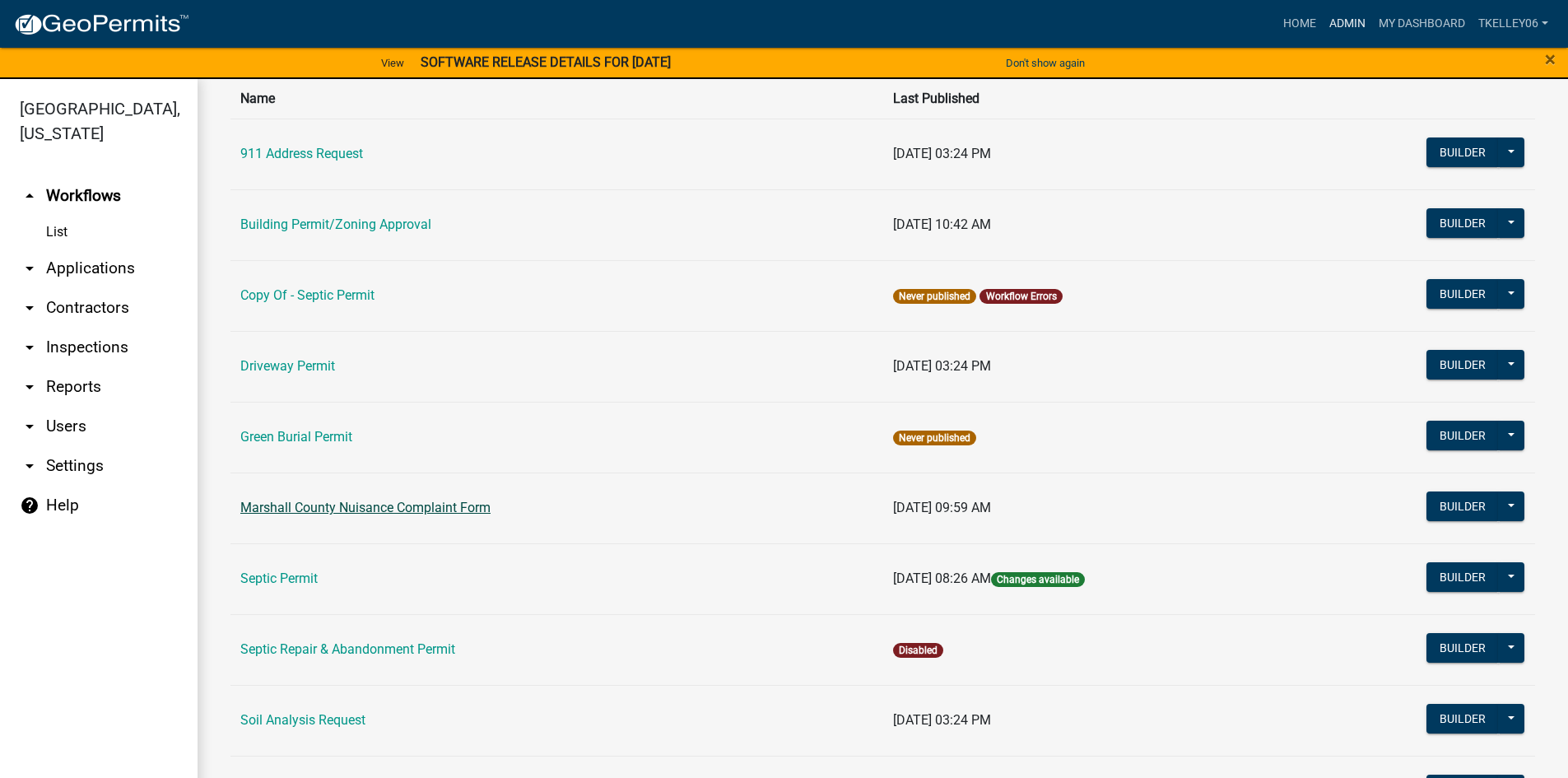
scroll to position [85, 0]
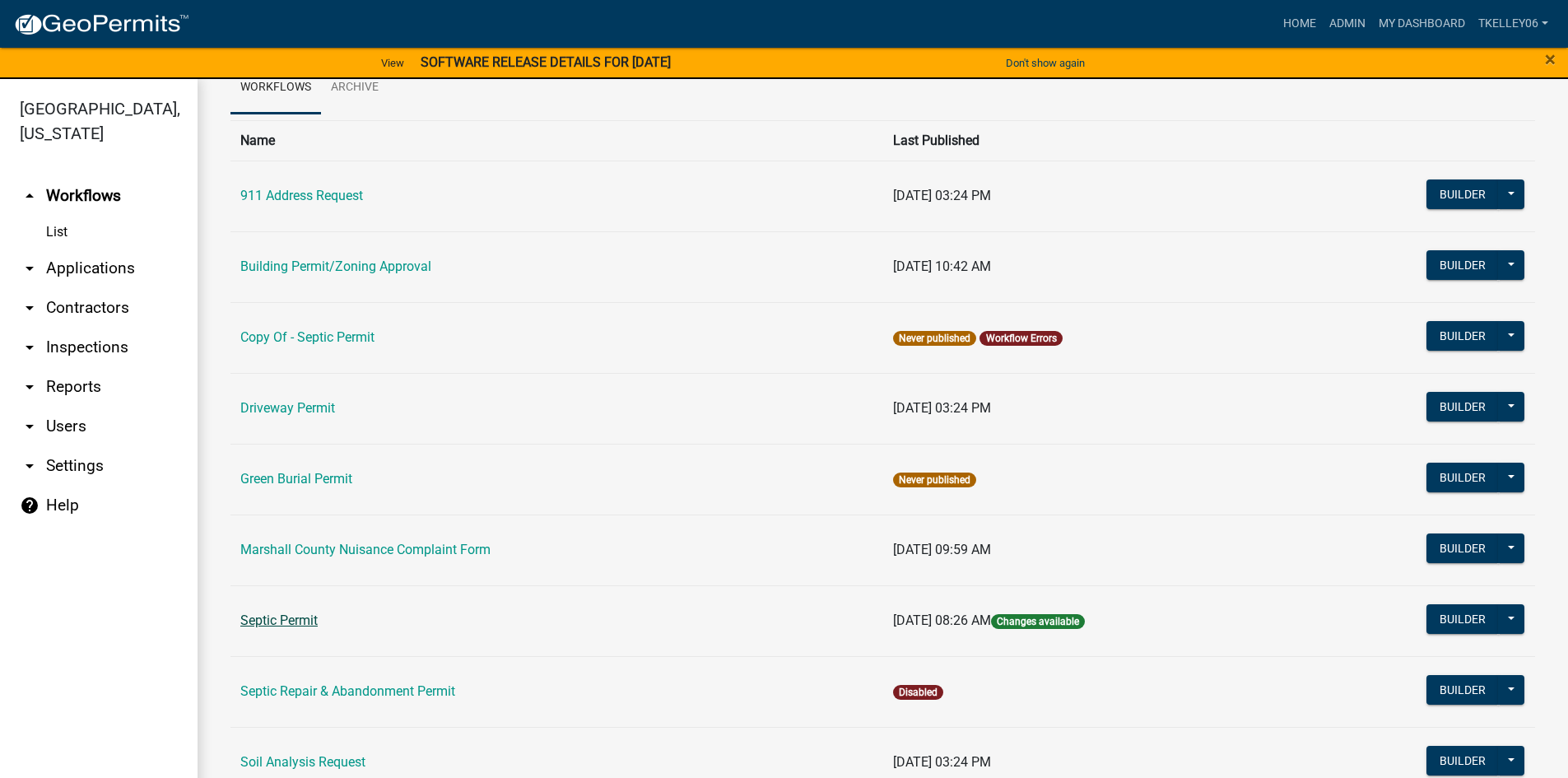
click at [295, 619] on link "Septic Permit" at bounding box center [279, 621] width 78 height 16
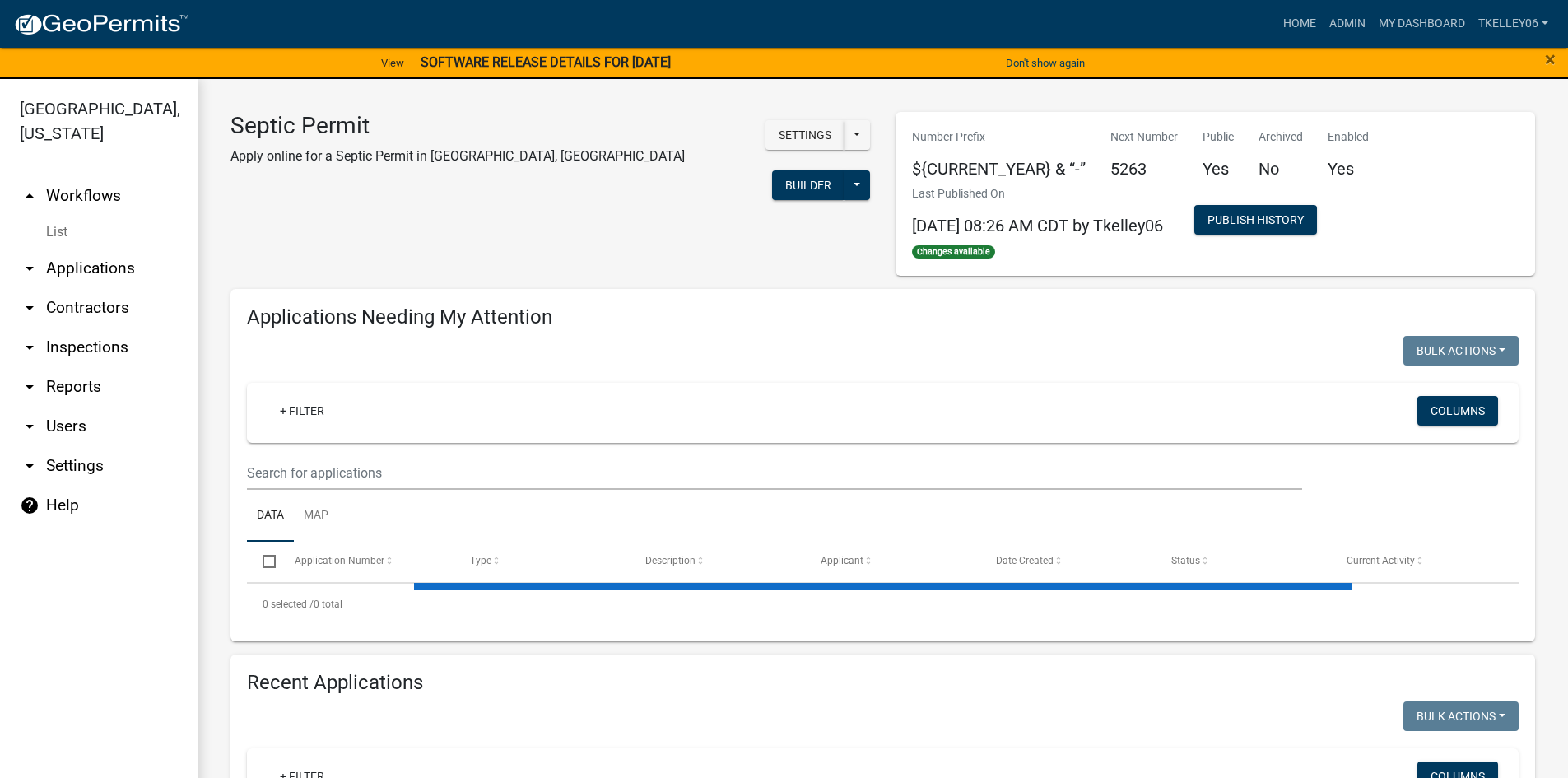
select select "3: 100"
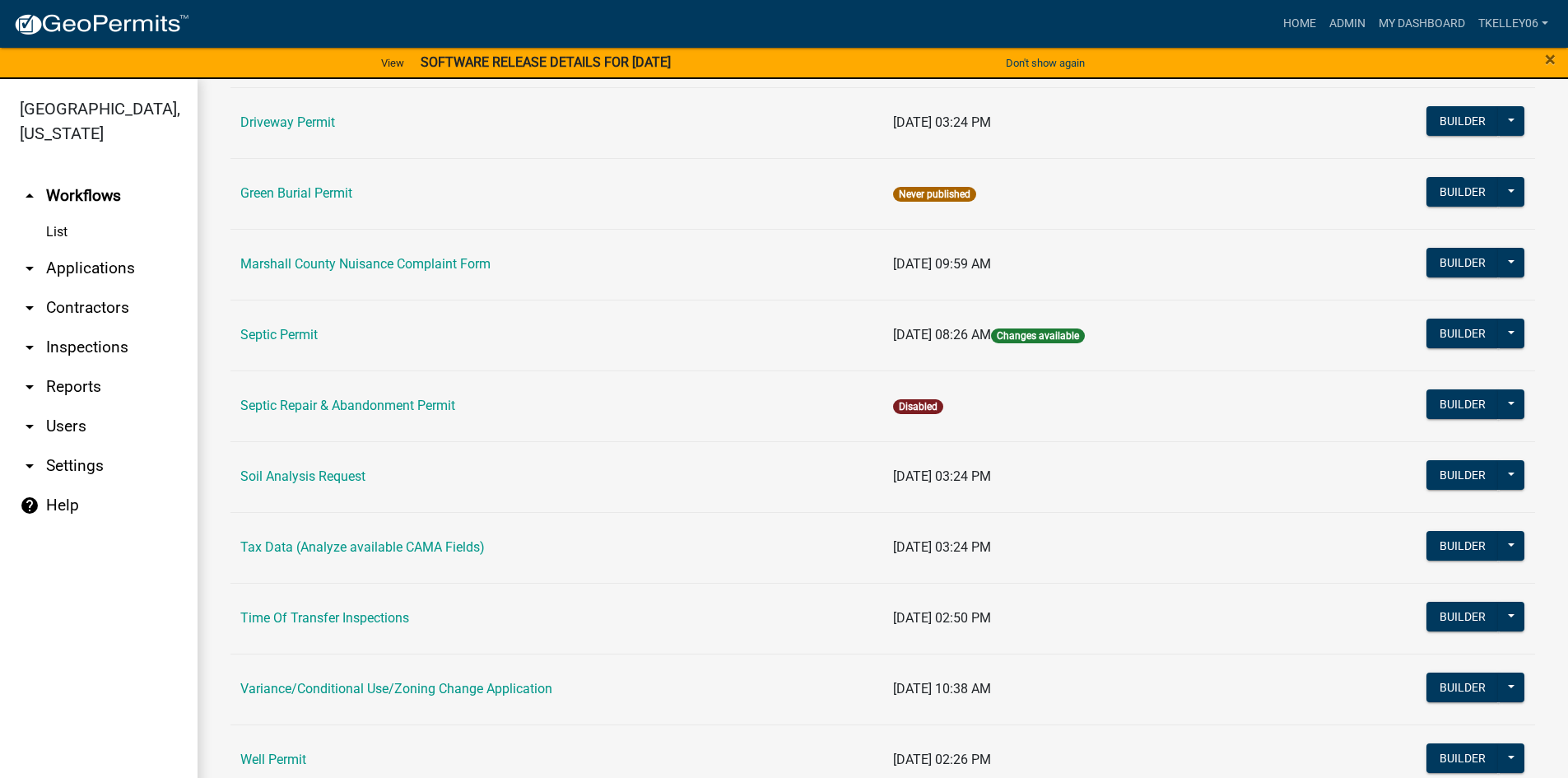
scroll to position [414, 0]
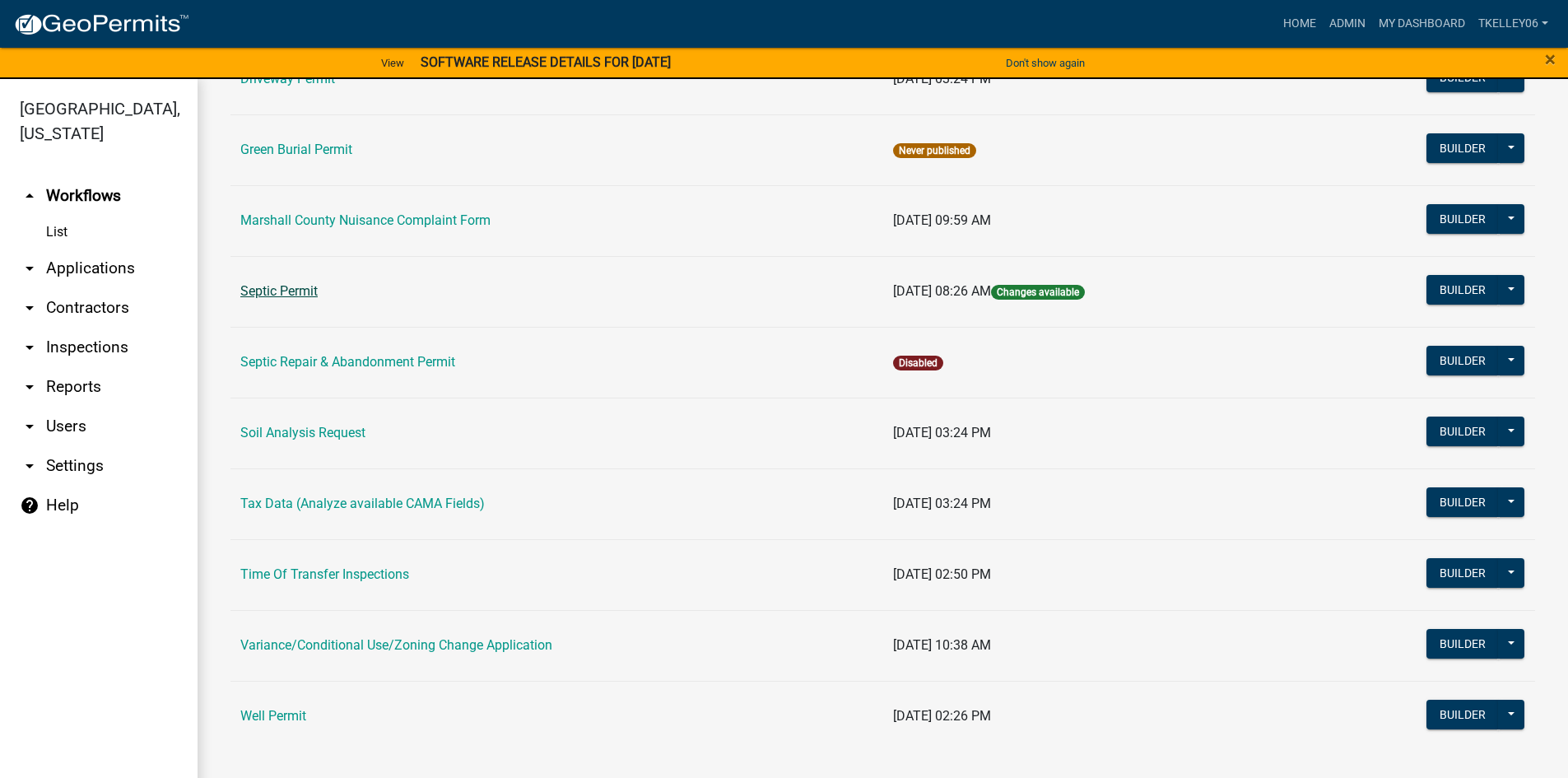
click at [287, 298] on link "Septic Permit" at bounding box center [279, 291] width 78 height 16
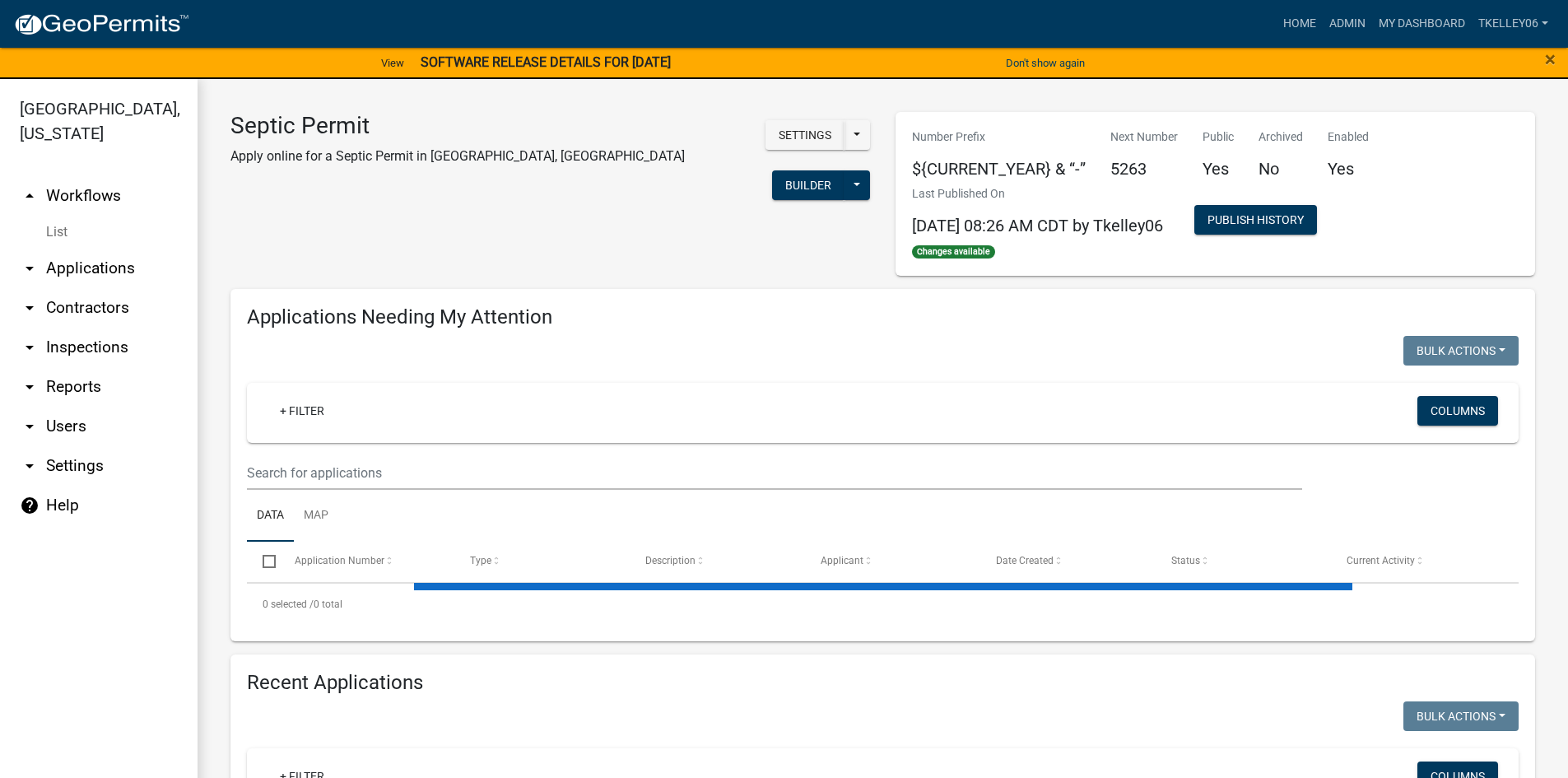
select select "3: 100"
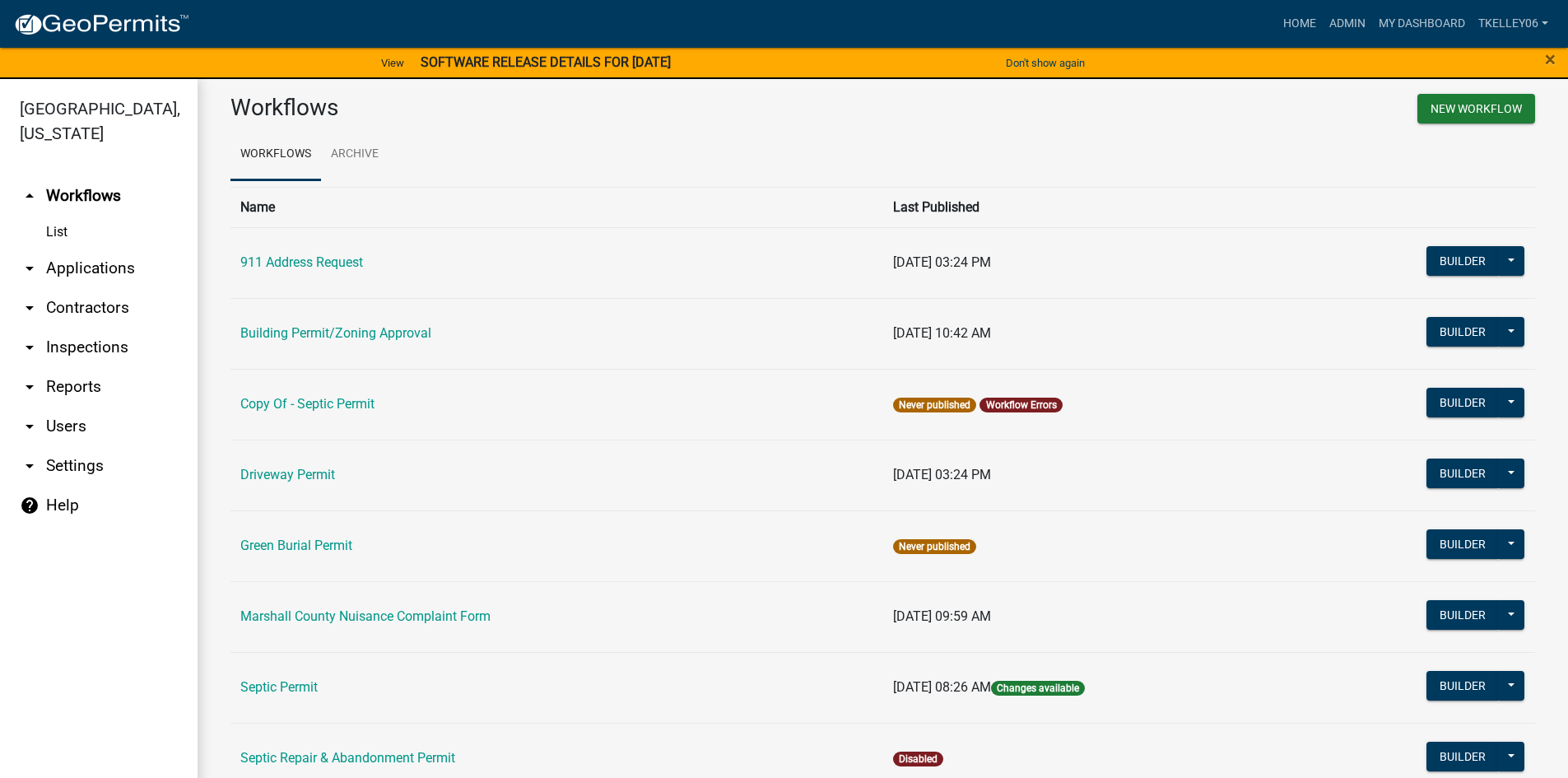
scroll to position [82, 0]
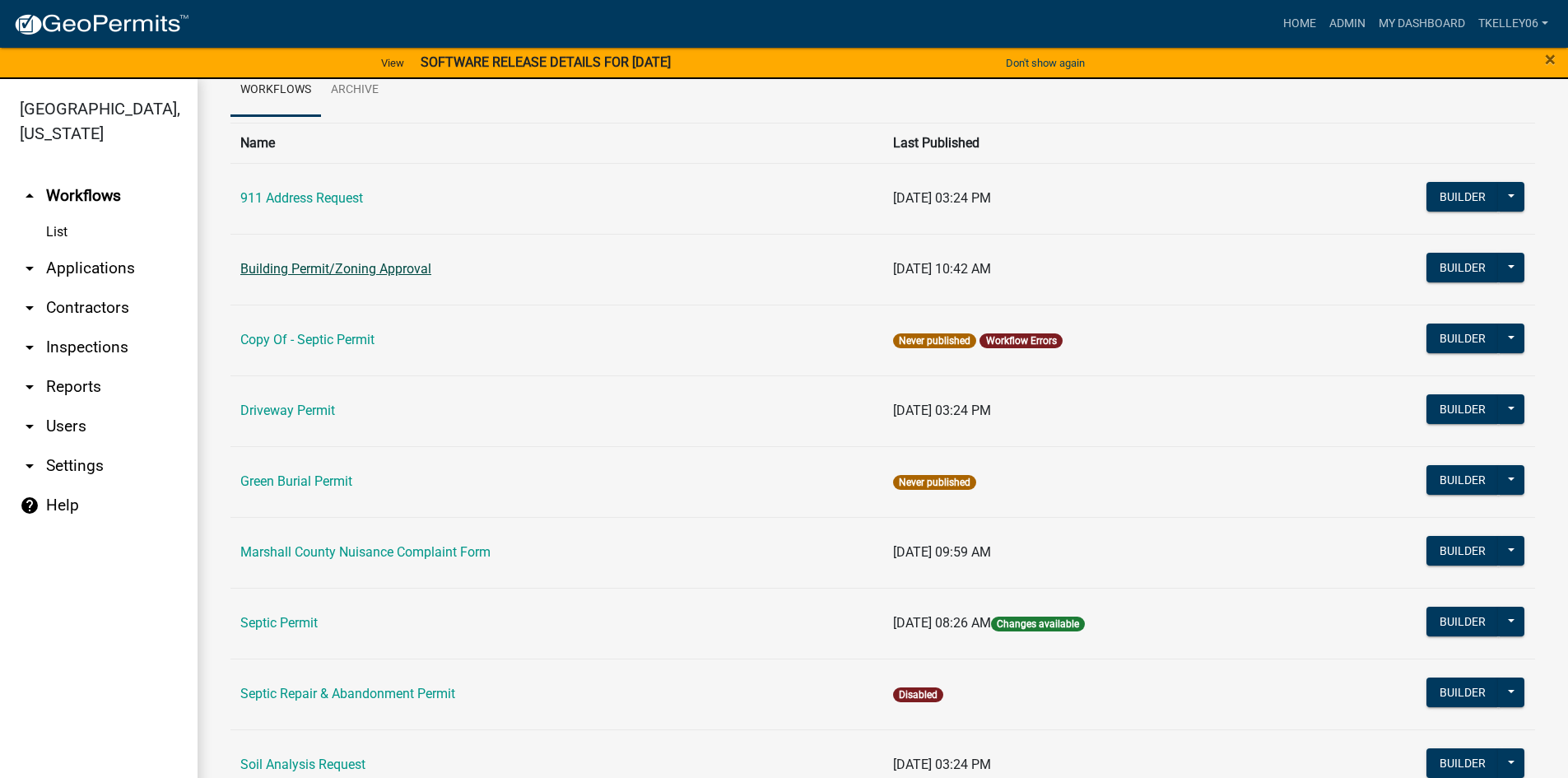
click at [408, 261] on link "Building Permit/Zoning Approval" at bounding box center [335, 268] width 191 height 16
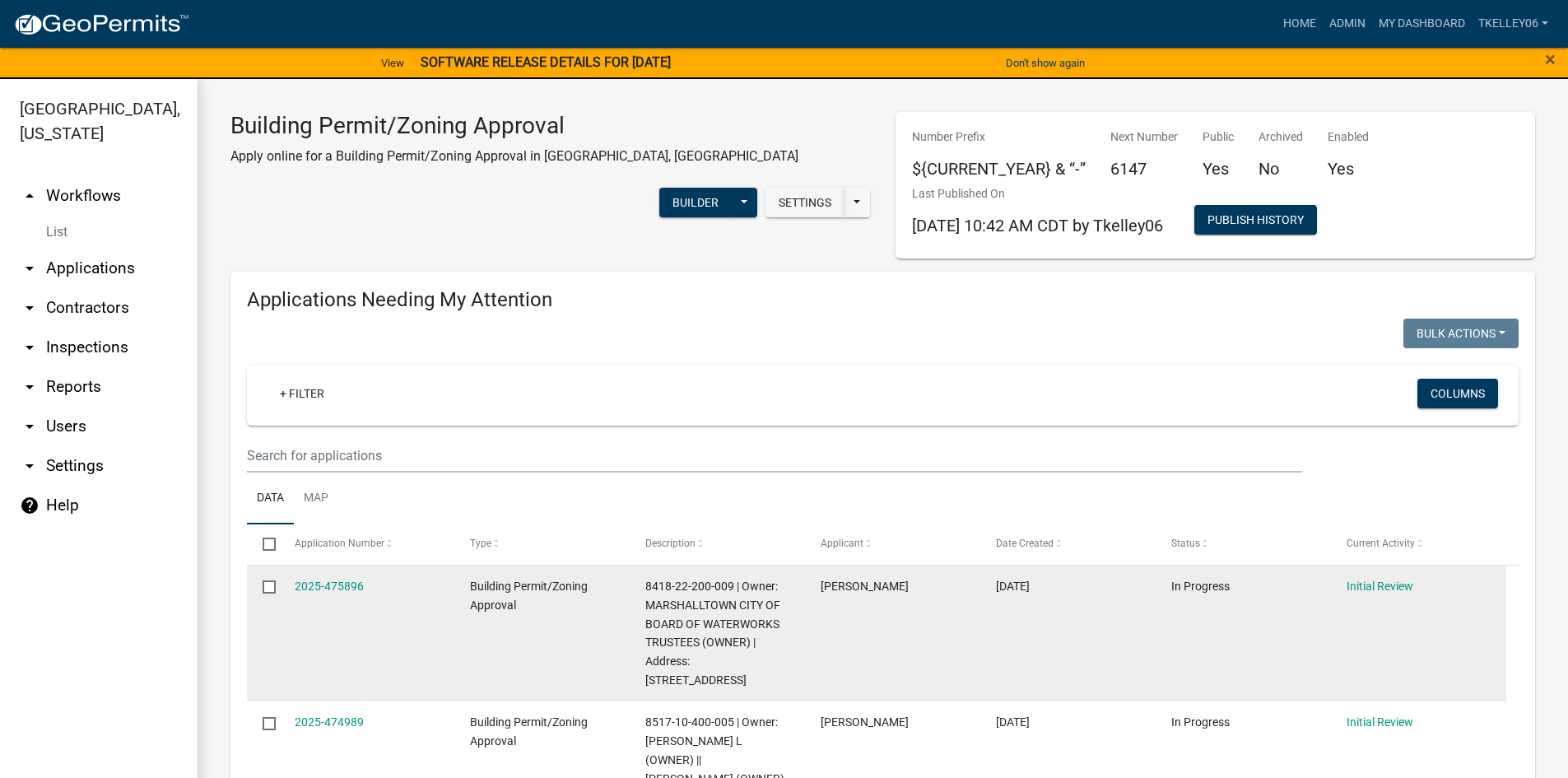
select select "3: 100"
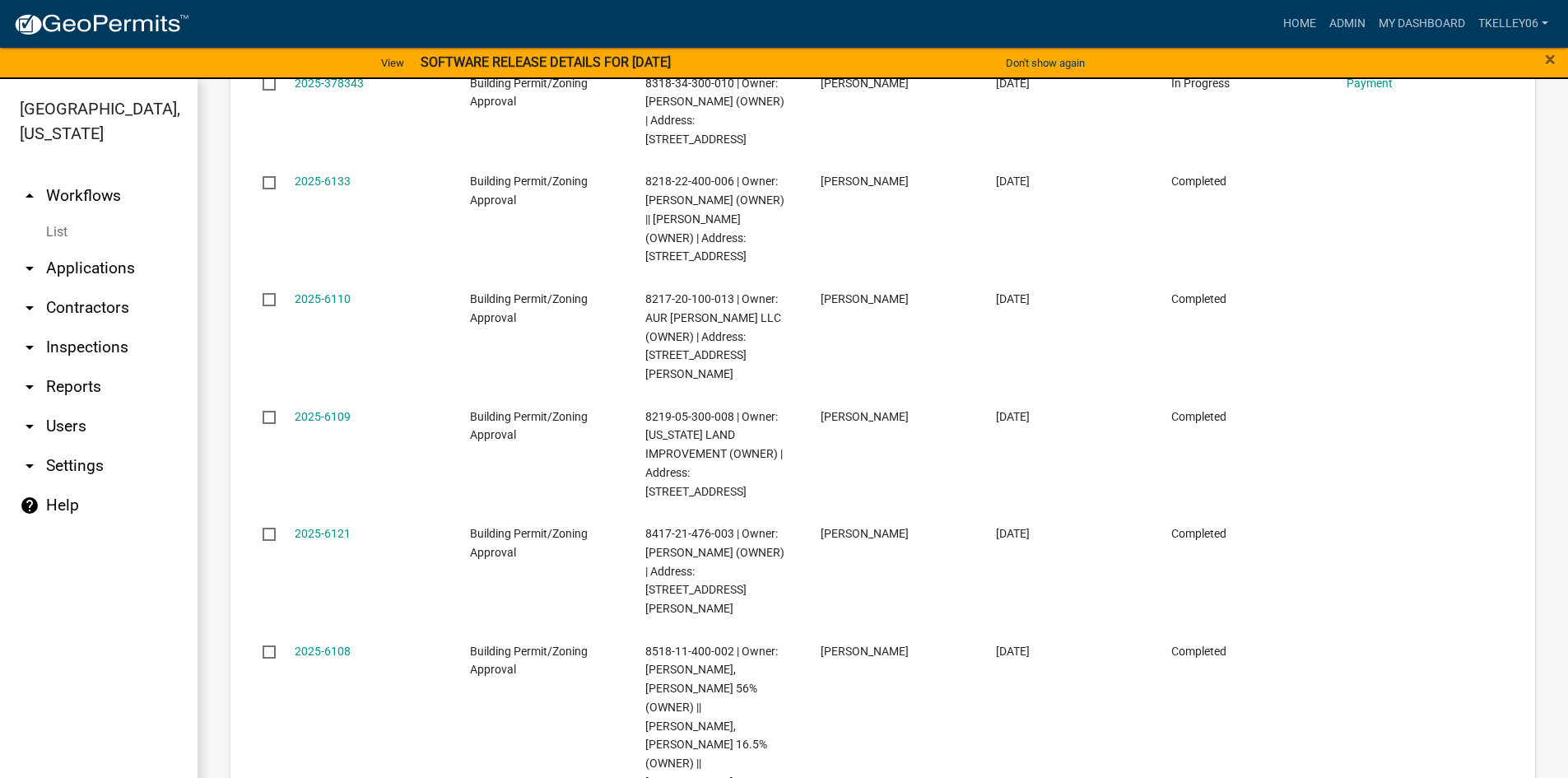
scroll to position [7162, 0]
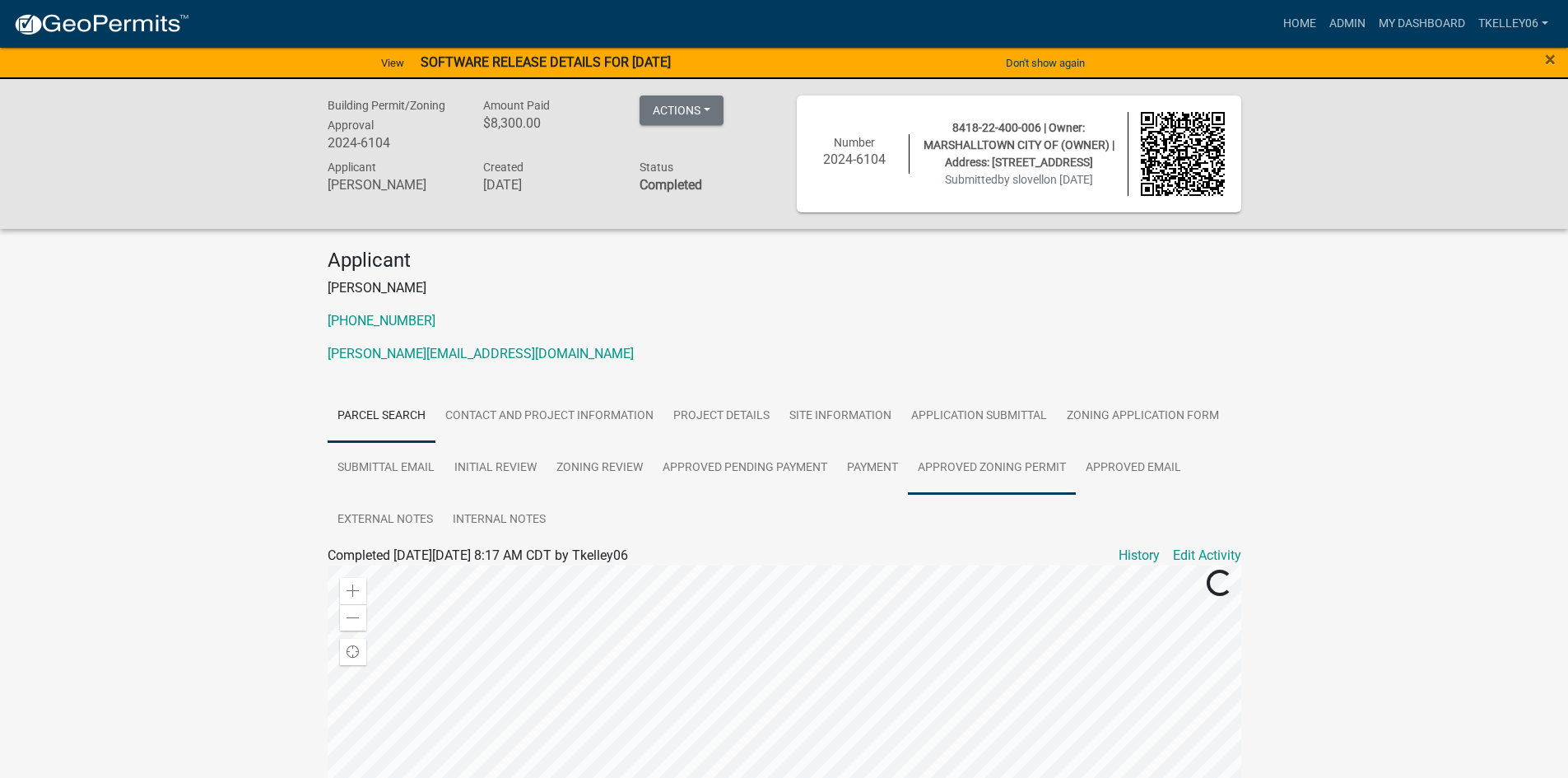
click at [1014, 472] on link "Approved Zoning Permit" at bounding box center [991, 469] width 168 height 53
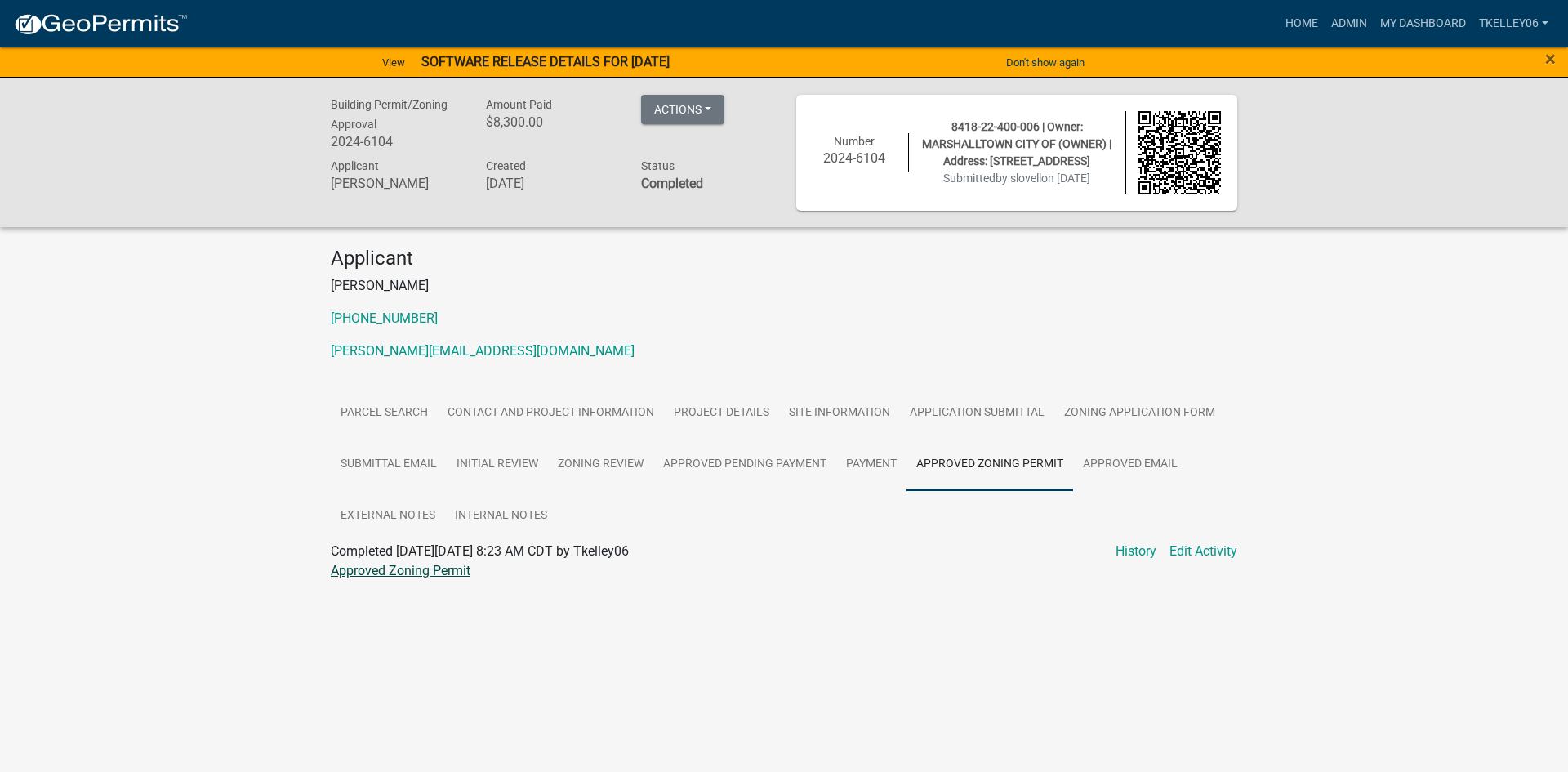
click at [407, 563] on link "Approved Zoning Permit" at bounding box center [400, 570] width 139 height 16
click at [728, 414] on link "Project Details" at bounding box center [721, 414] width 115 height 53
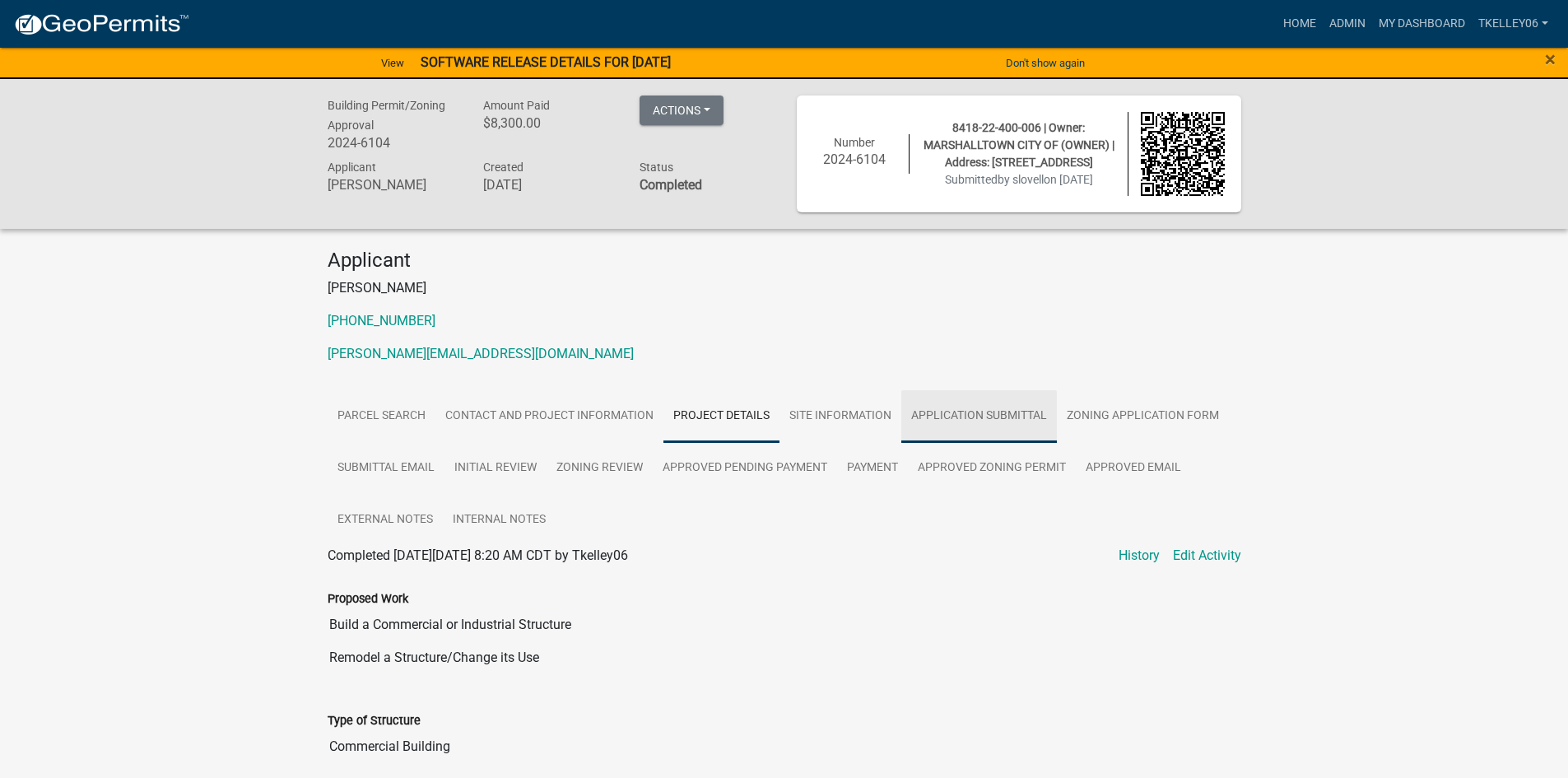
click at [950, 414] on link "Application Submittal" at bounding box center [979, 417] width 155 height 53
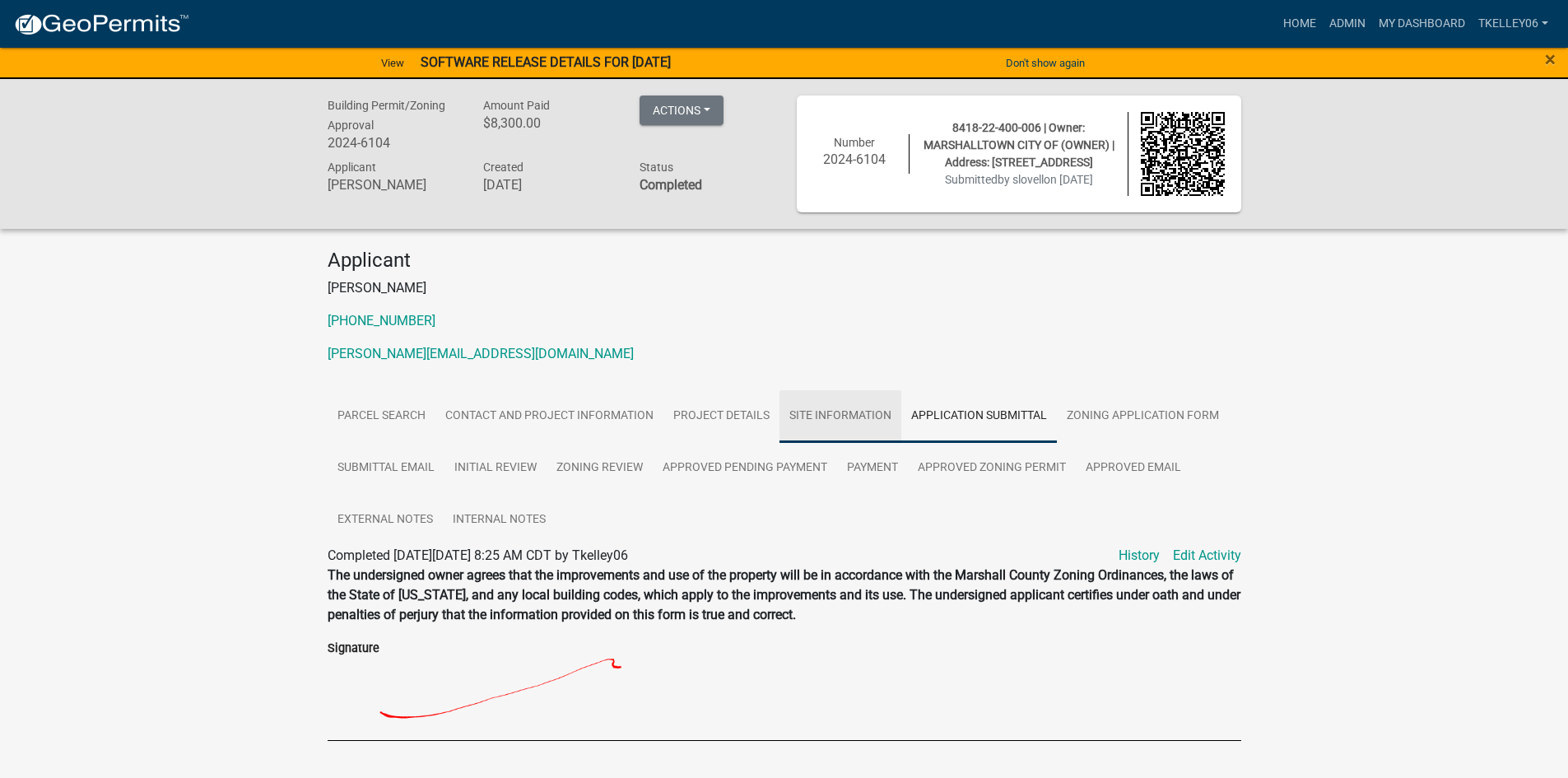
click at [832, 413] on link "Site Information" at bounding box center [841, 417] width 122 height 53
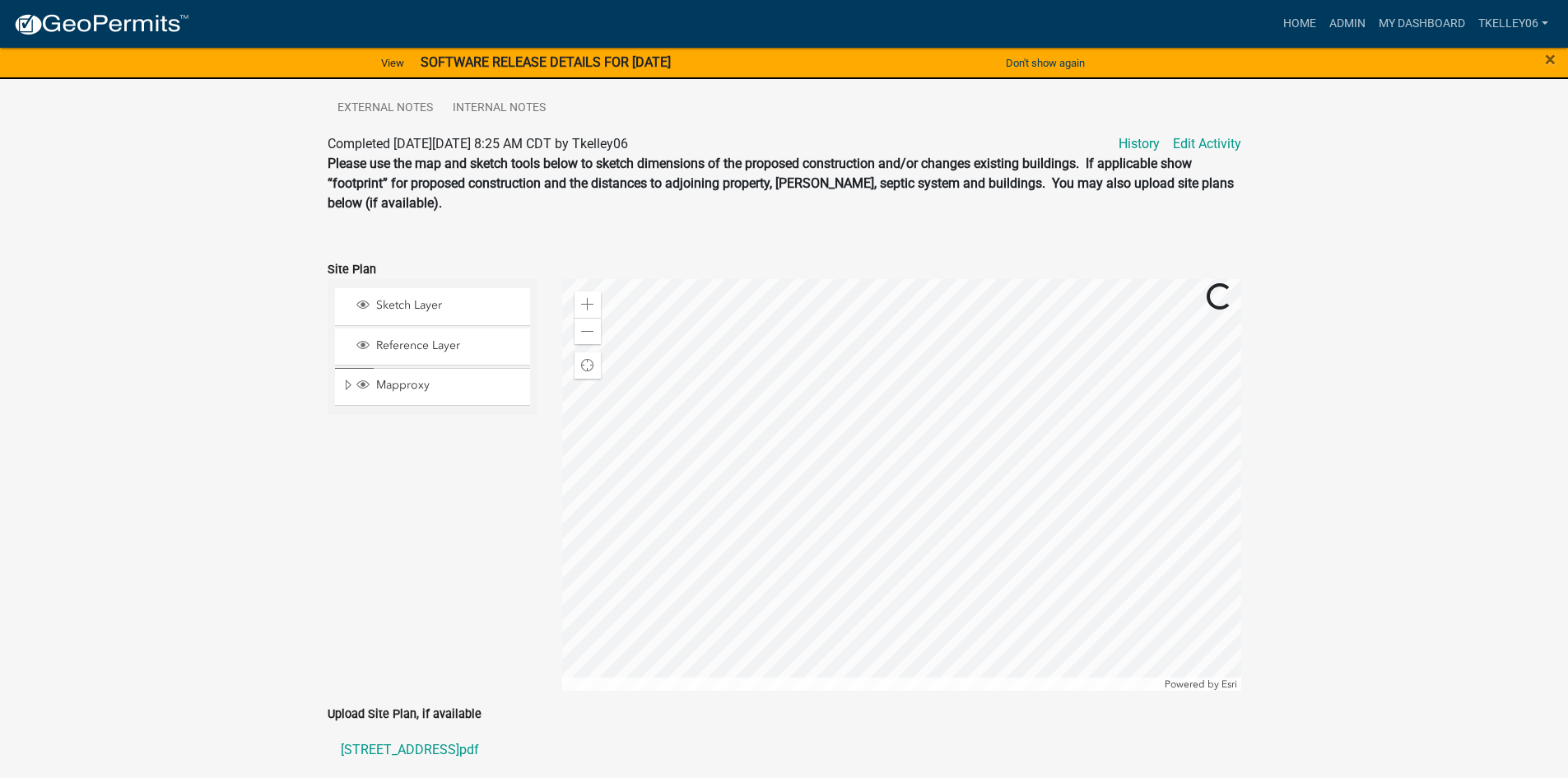
scroll to position [741, 0]
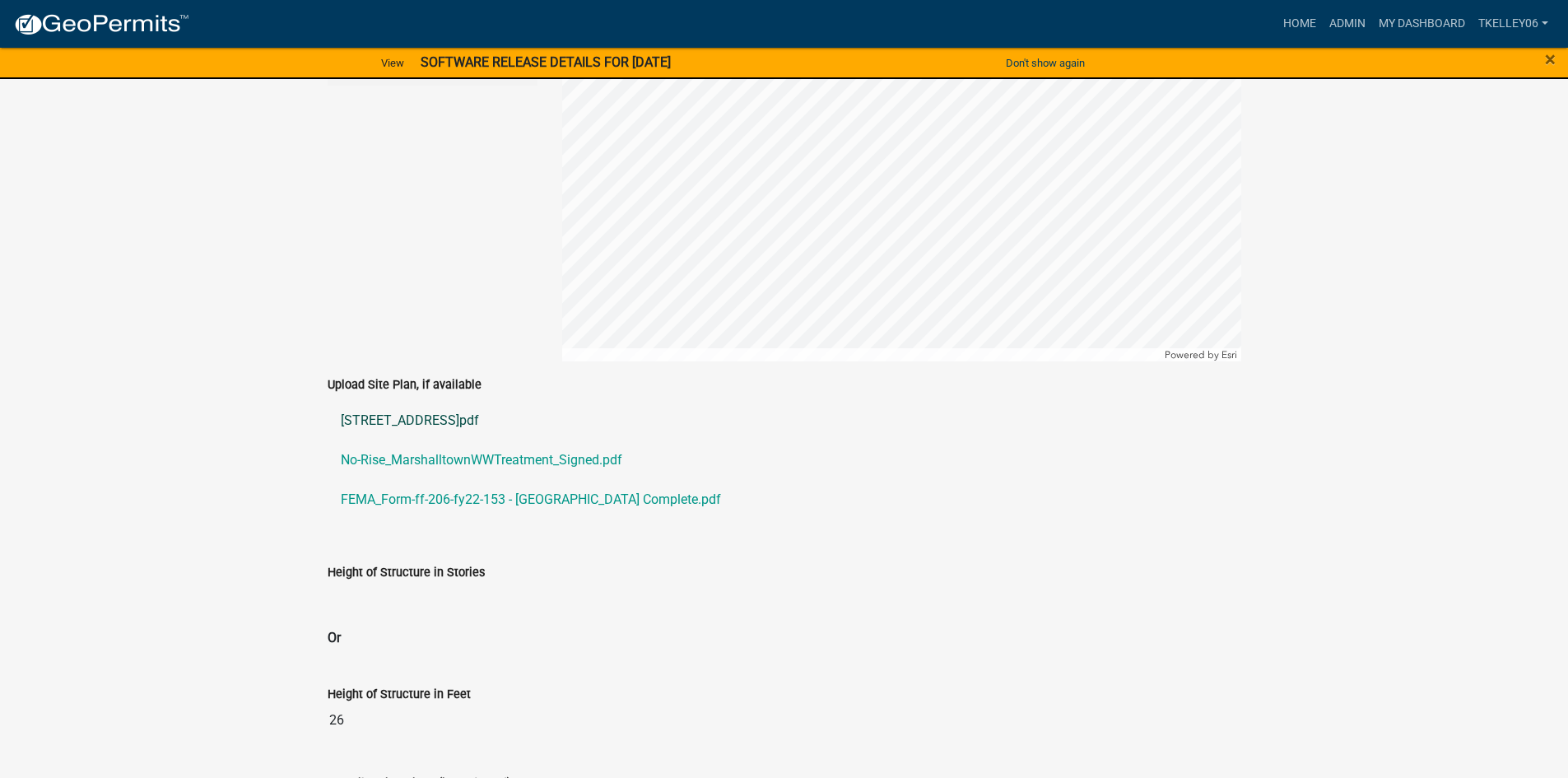
click at [411, 418] on link "[STREET_ADDRESS]pdf" at bounding box center [784, 420] width 914 height 40
click at [1294, 26] on link "Home" at bounding box center [1300, 23] width 46 height 31
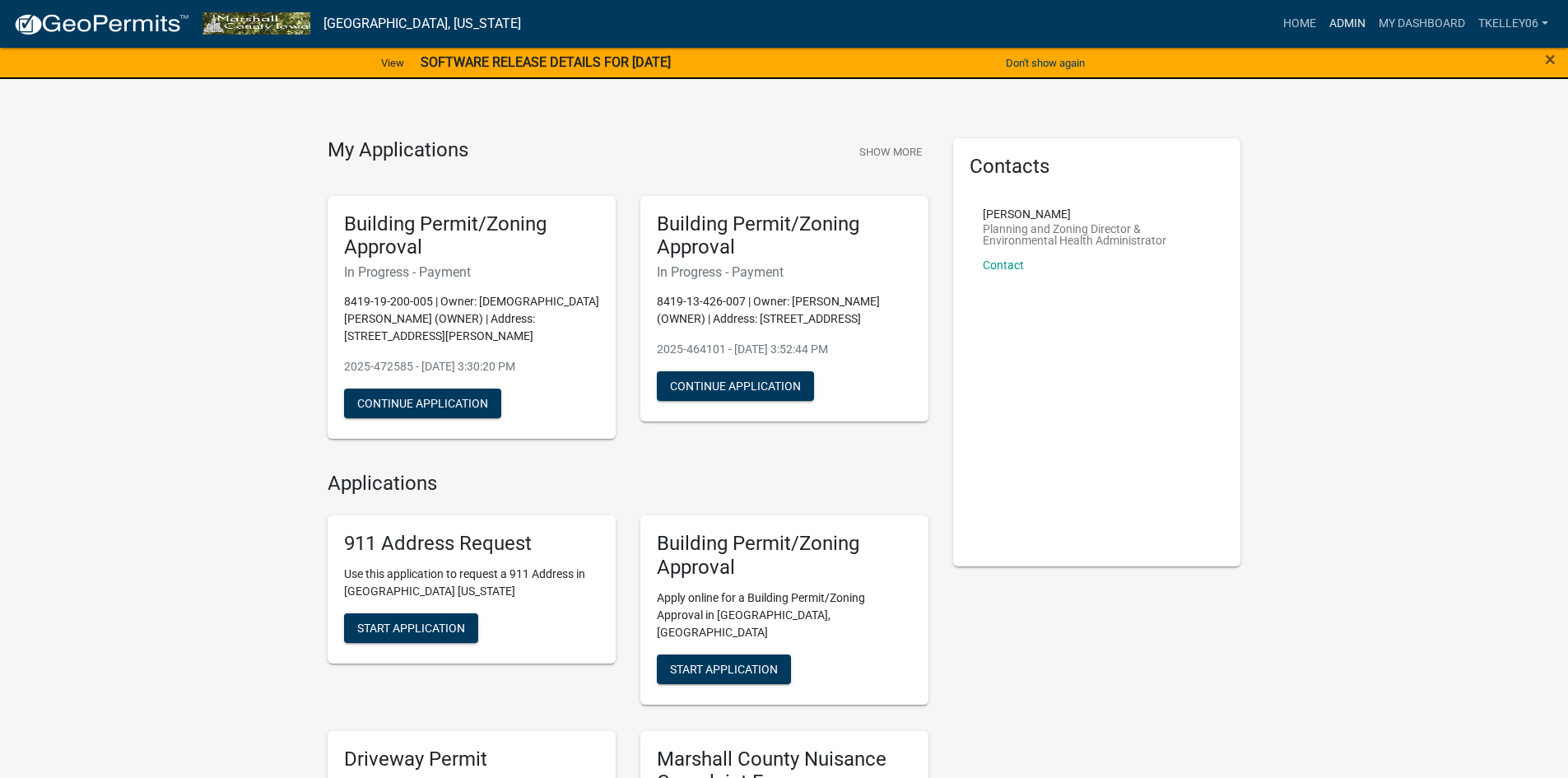
click at [1344, 26] on link "Admin" at bounding box center [1347, 23] width 49 height 31
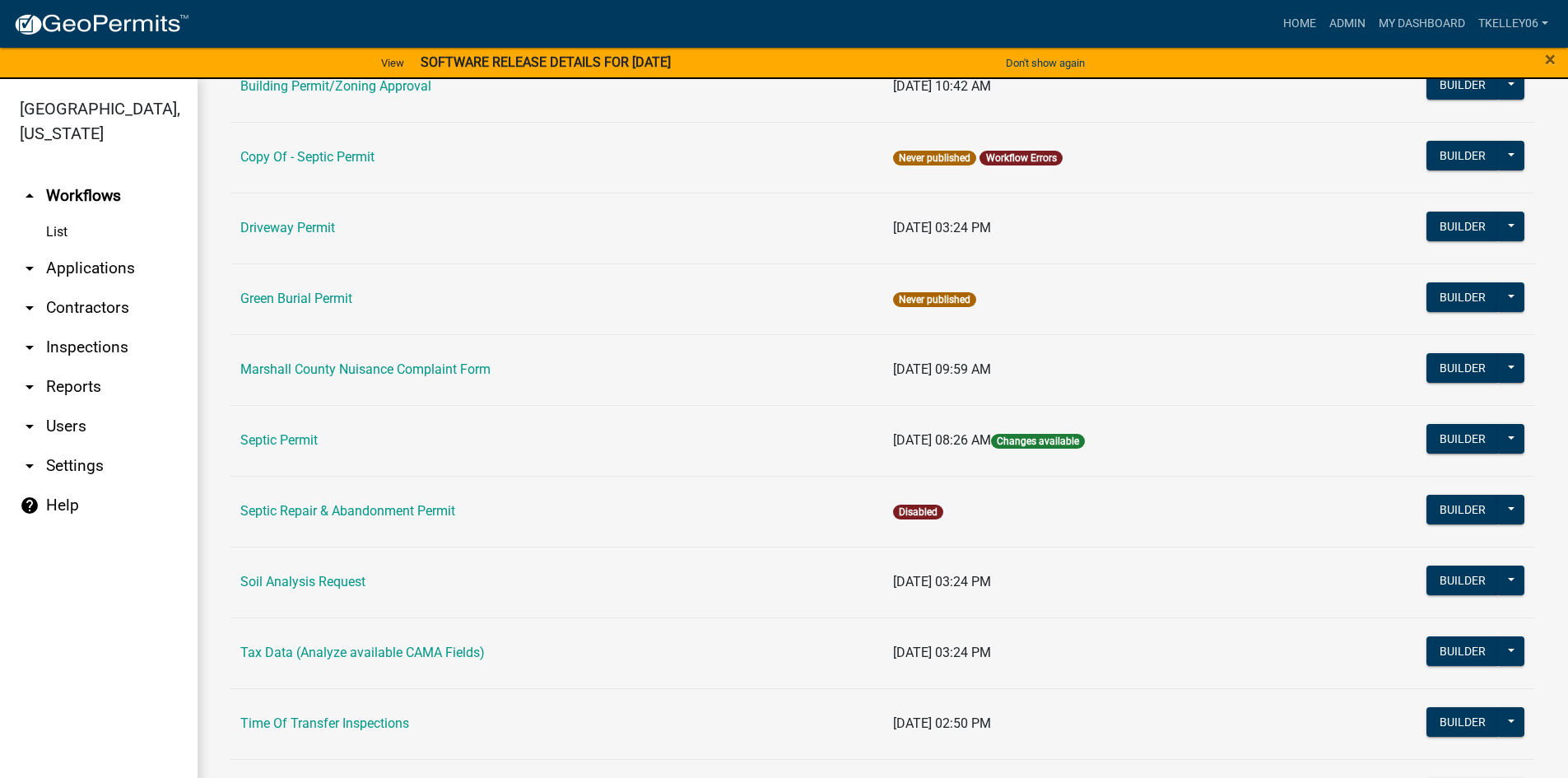
scroll to position [164, 0]
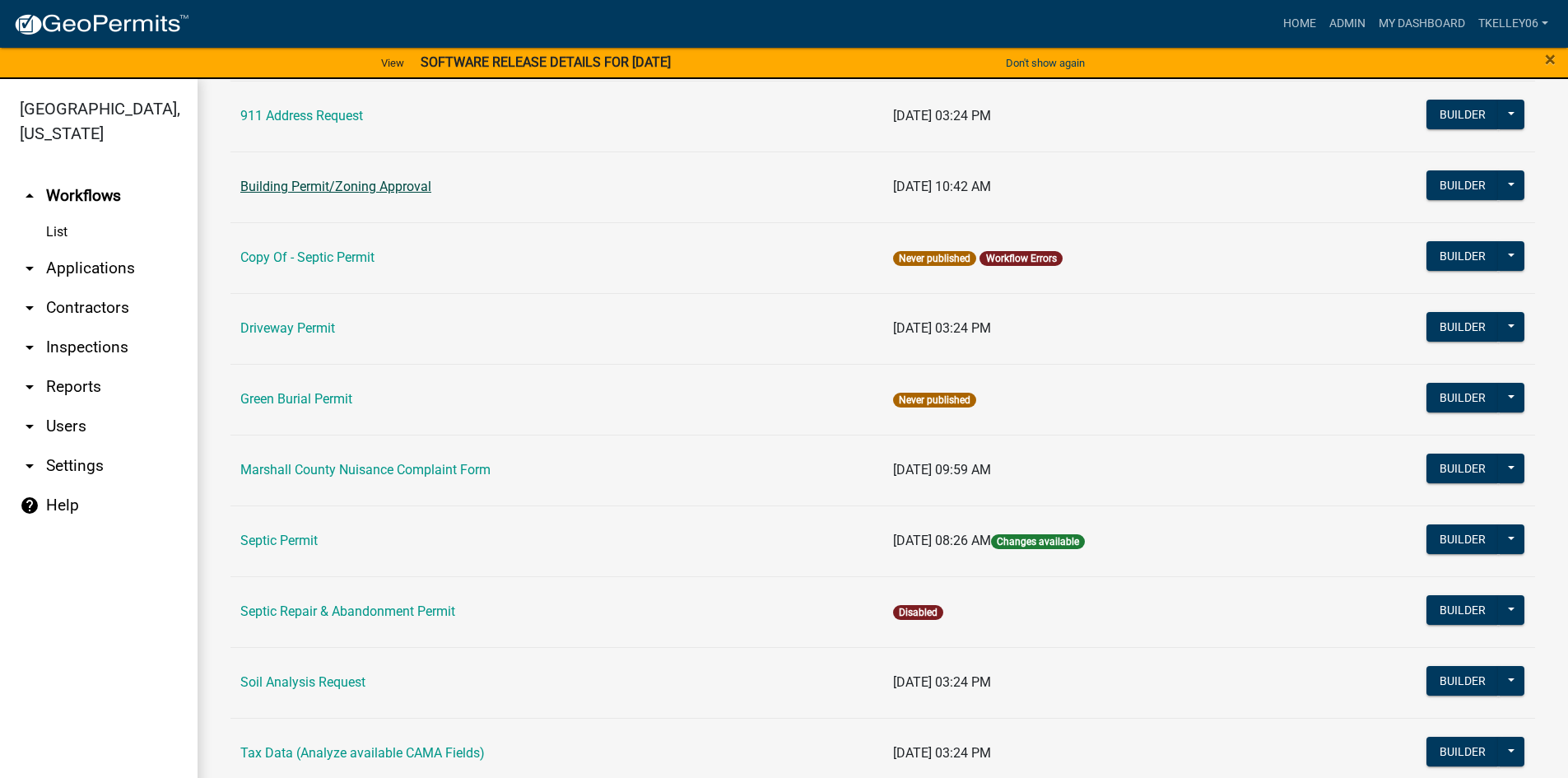
click at [350, 186] on link "Building Permit/Zoning Approval" at bounding box center [335, 186] width 191 height 16
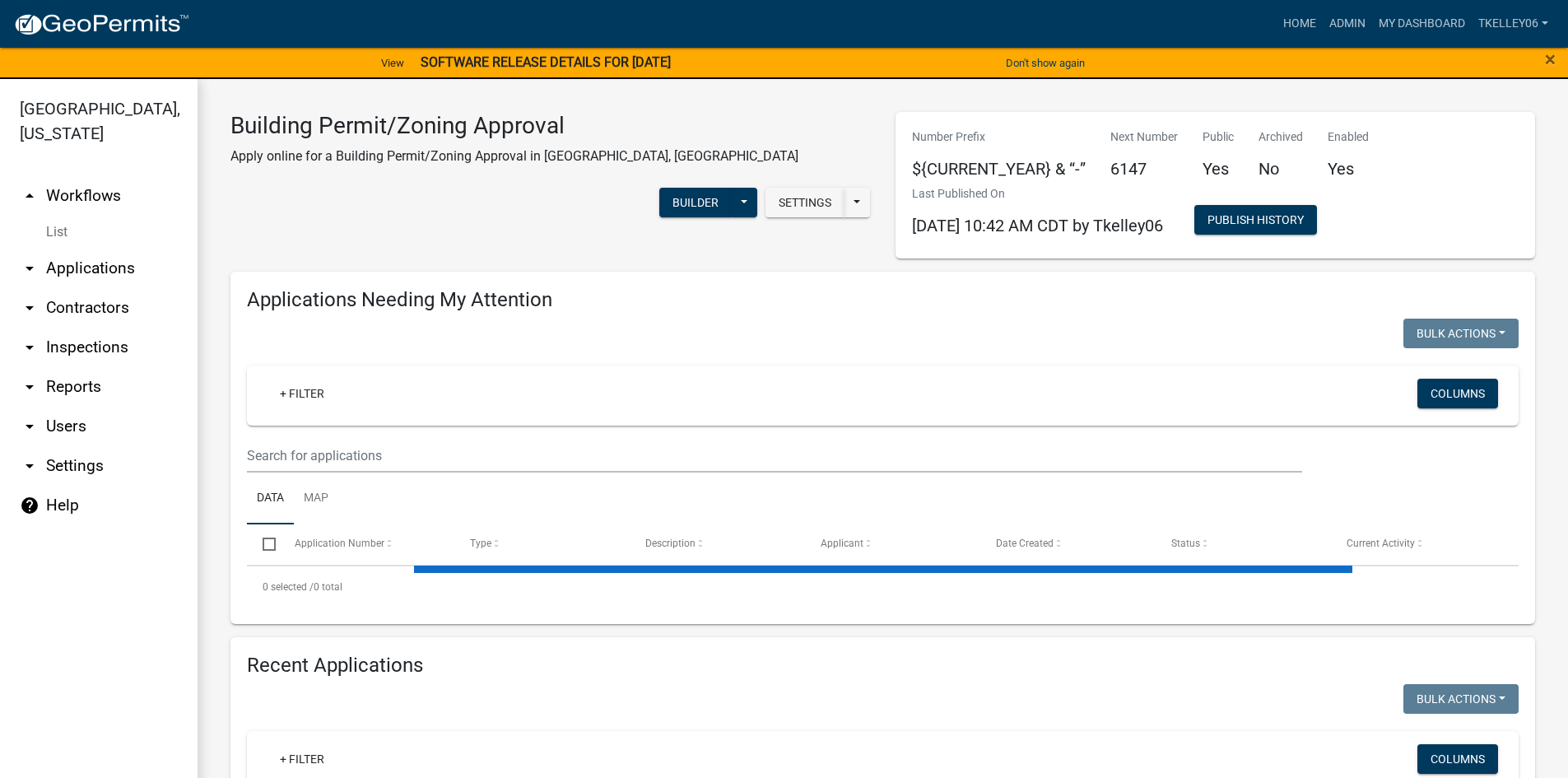
select select "3: 100"
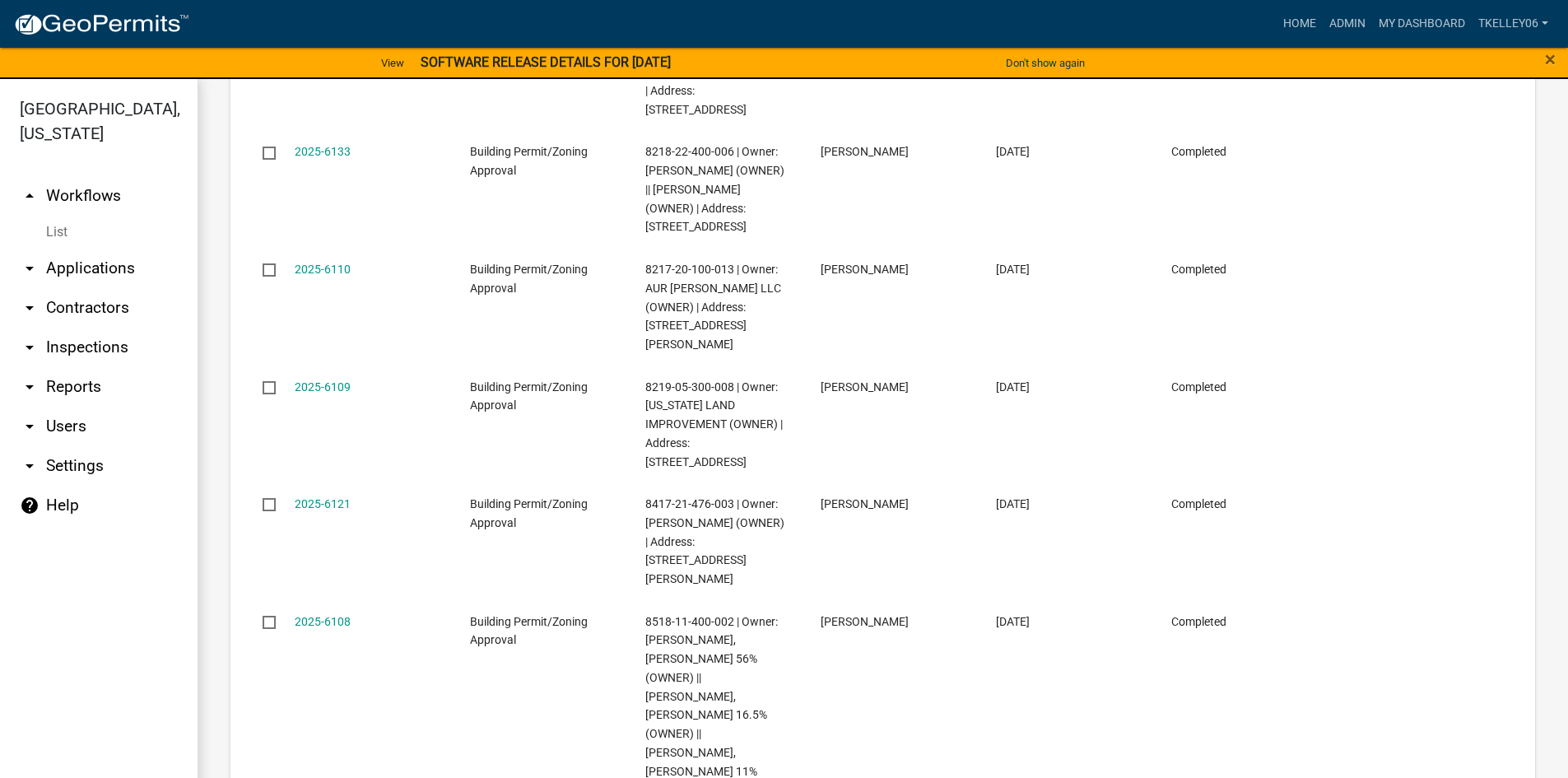
scroll to position [7162, 0]
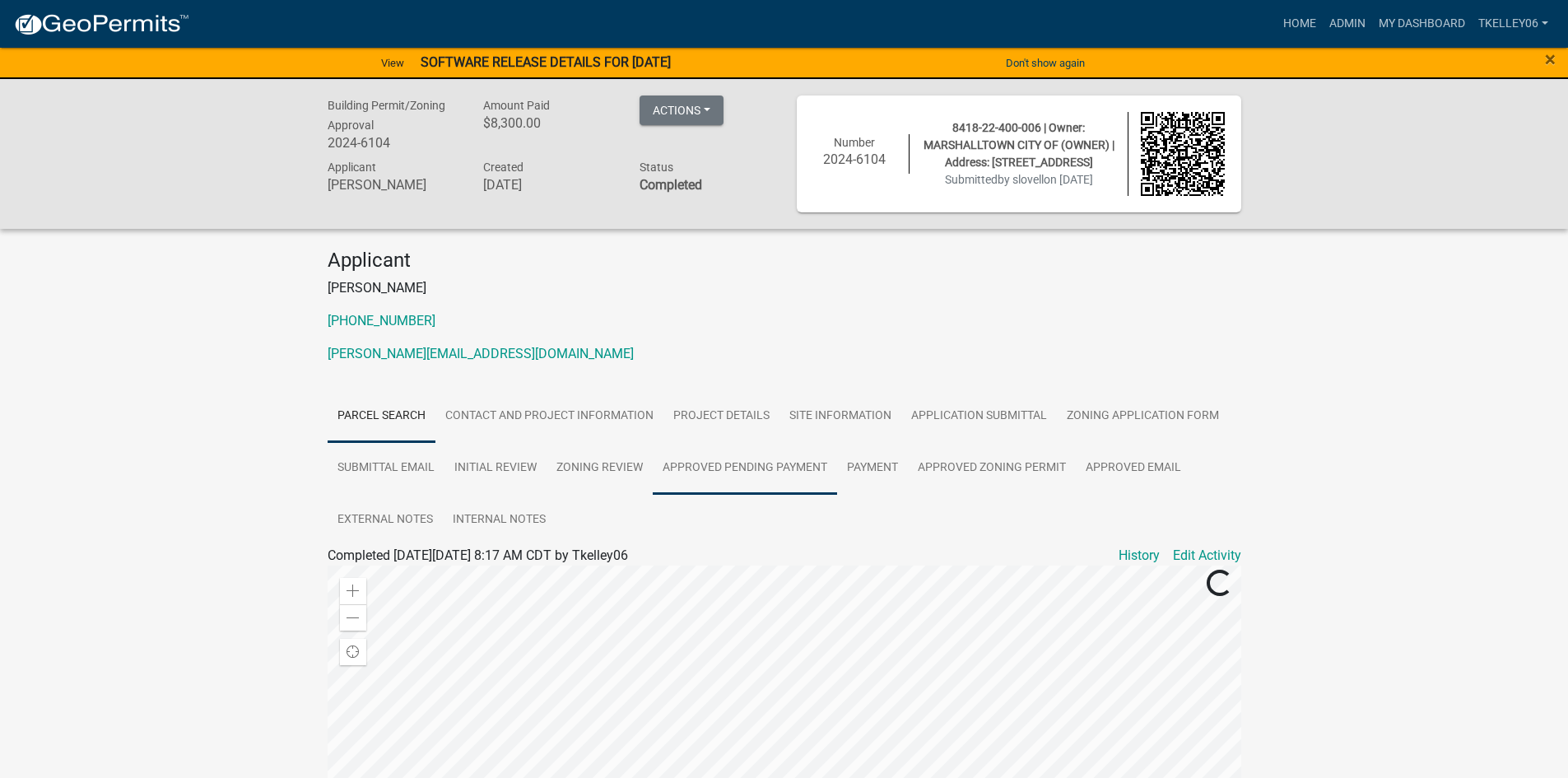
click at [732, 465] on link "Approved Pending Payment" at bounding box center [744, 469] width 185 height 53
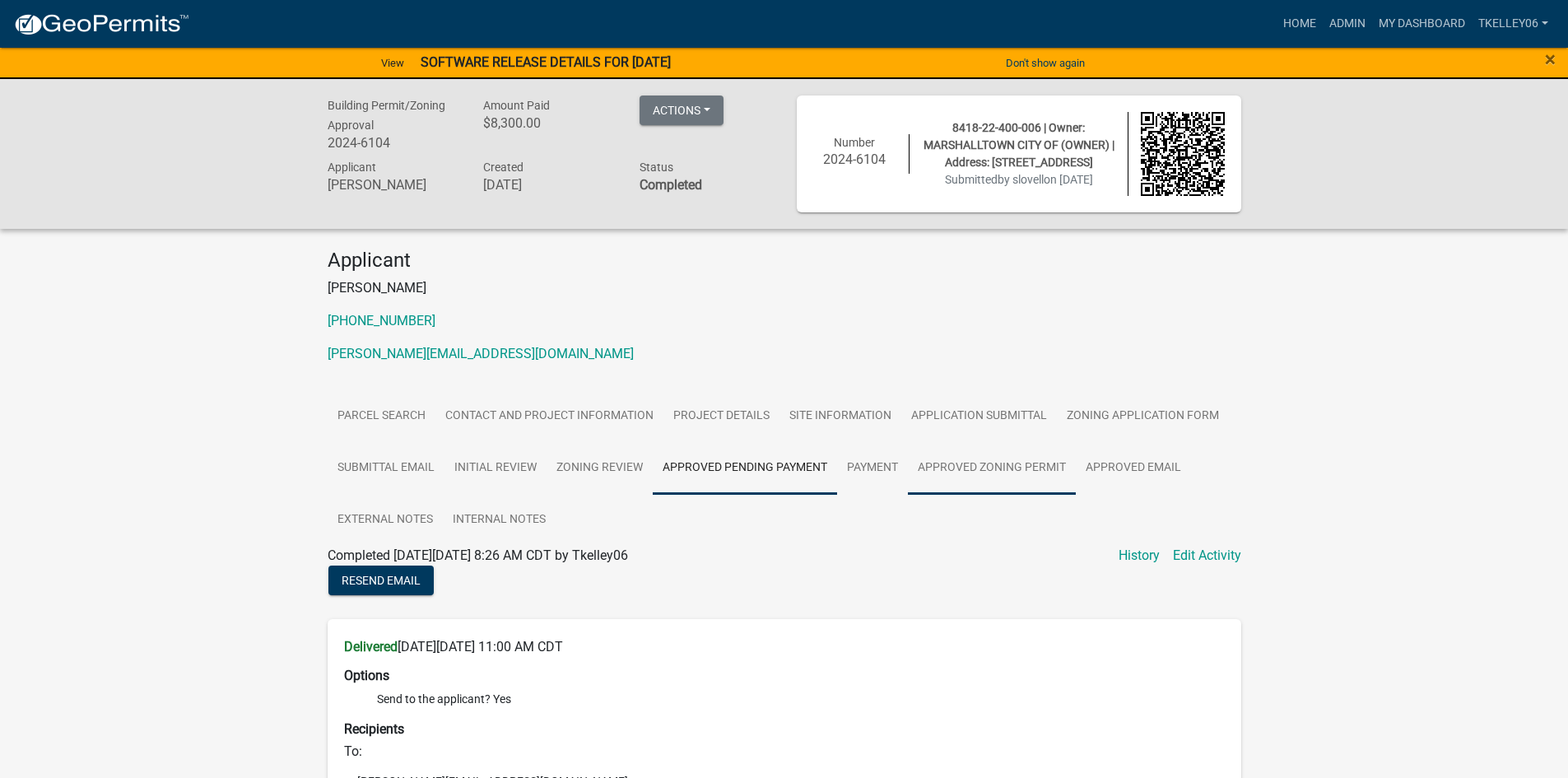
click at [977, 469] on link "Approved Zoning Permit" at bounding box center [991, 469] width 168 height 53
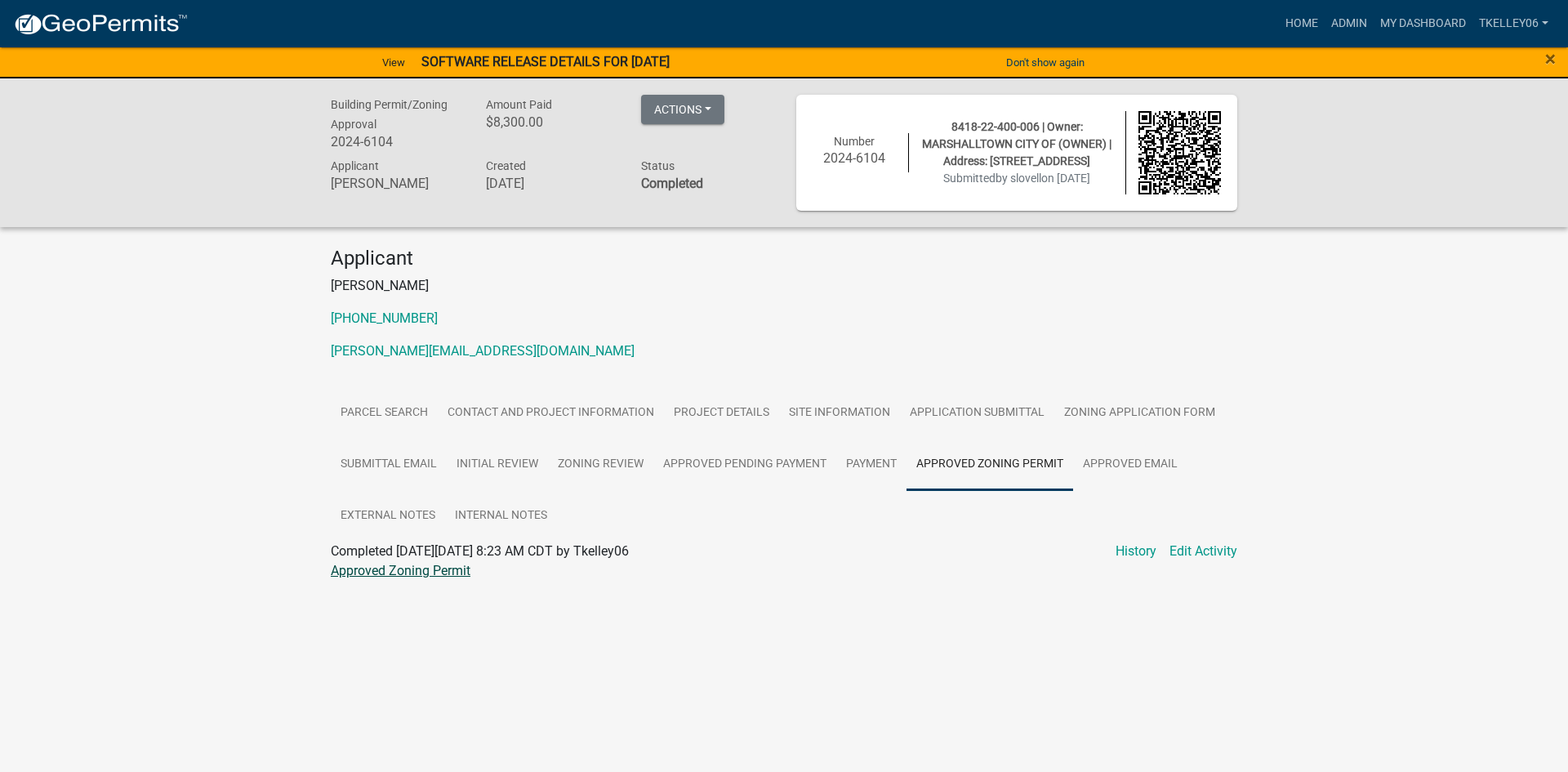
click at [424, 570] on link "Approved Zoning Permit" at bounding box center [400, 570] width 139 height 16
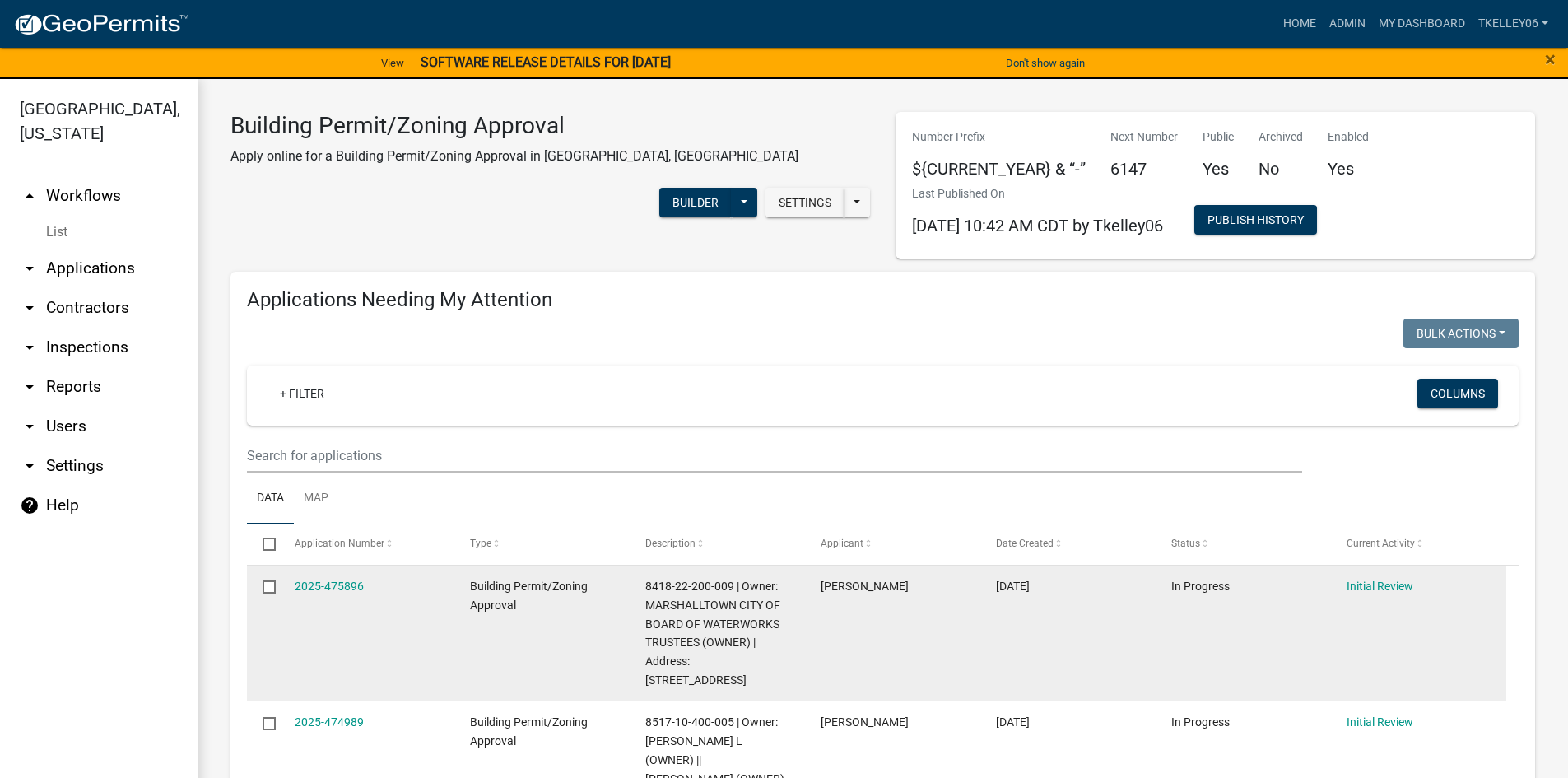
select select "3: 100"
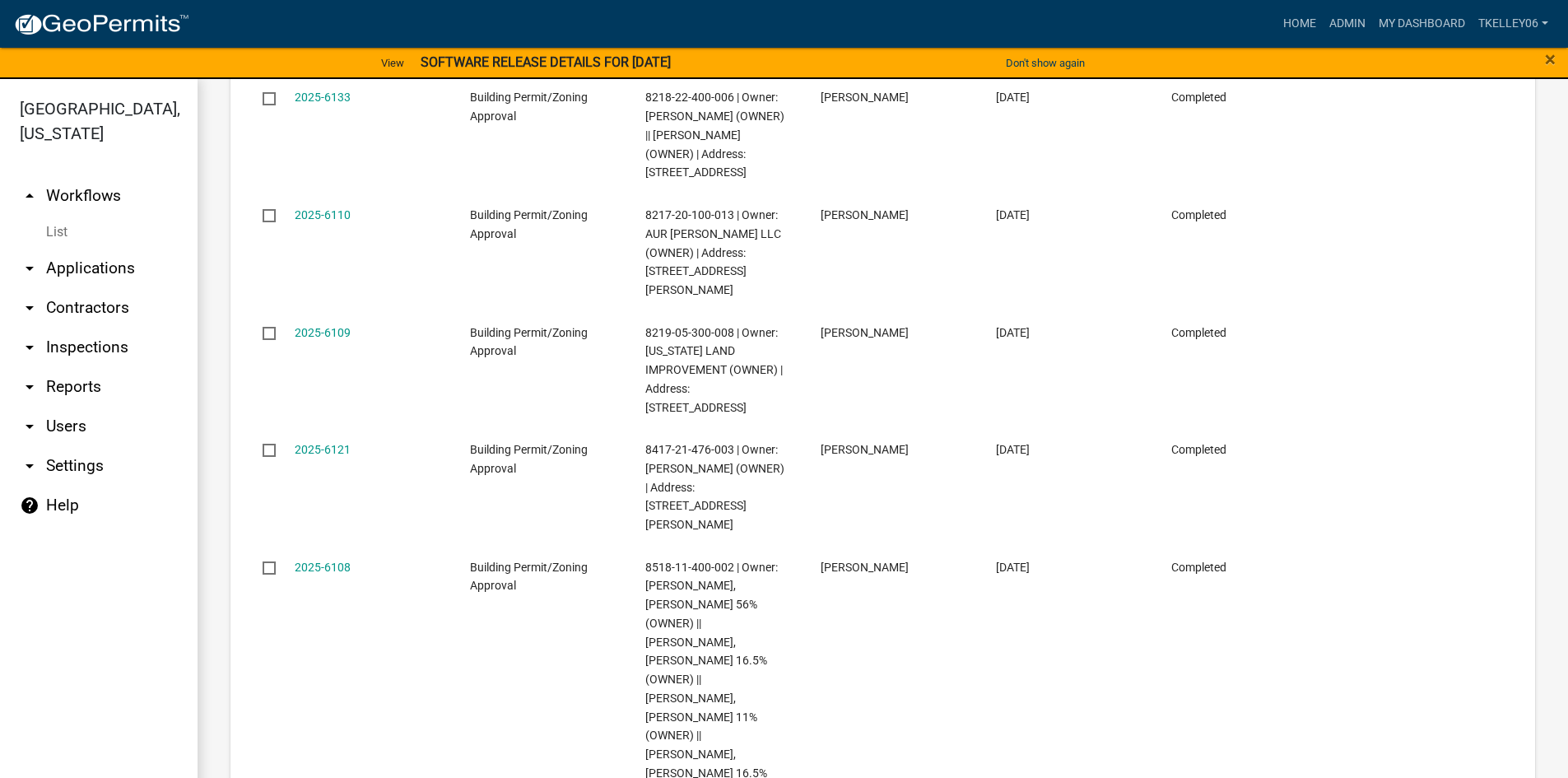
scroll to position [7244, 0]
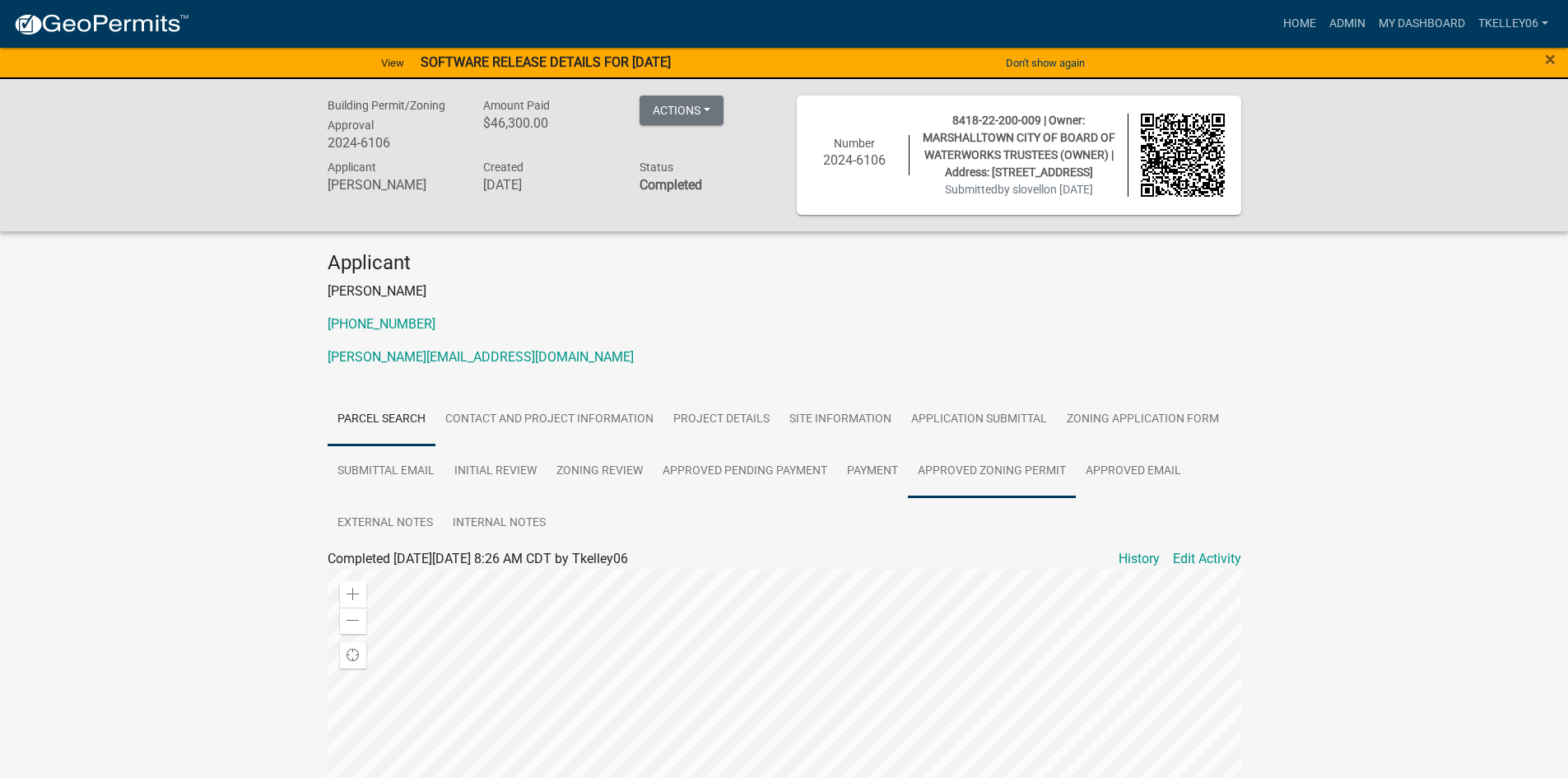
click at [1001, 472] on link "Approved Zoning Permit" at bounding box center [991, 472] width 168 height 53
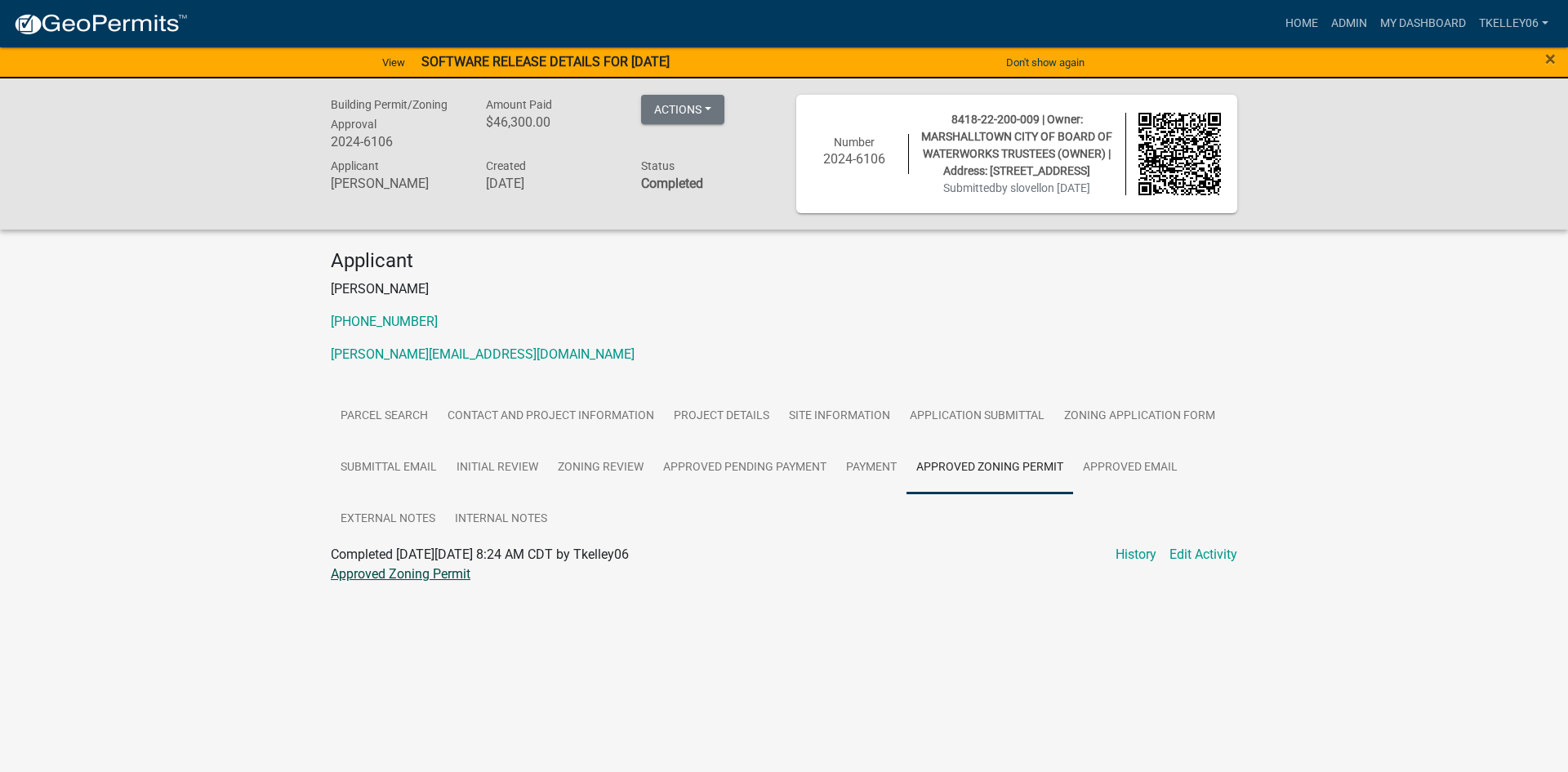
click at [375, 577] on link "Approved Zoning Permit" at bounding box center [400, 574] width 139 height 16
click at [1107, 420] on link "Zoning Application Form" at bounding box center [1139, 417] width 171 height 53
click at [427, 577] on link "Zoning Application Form" at bounding box center [402, 574] width 143 height 16
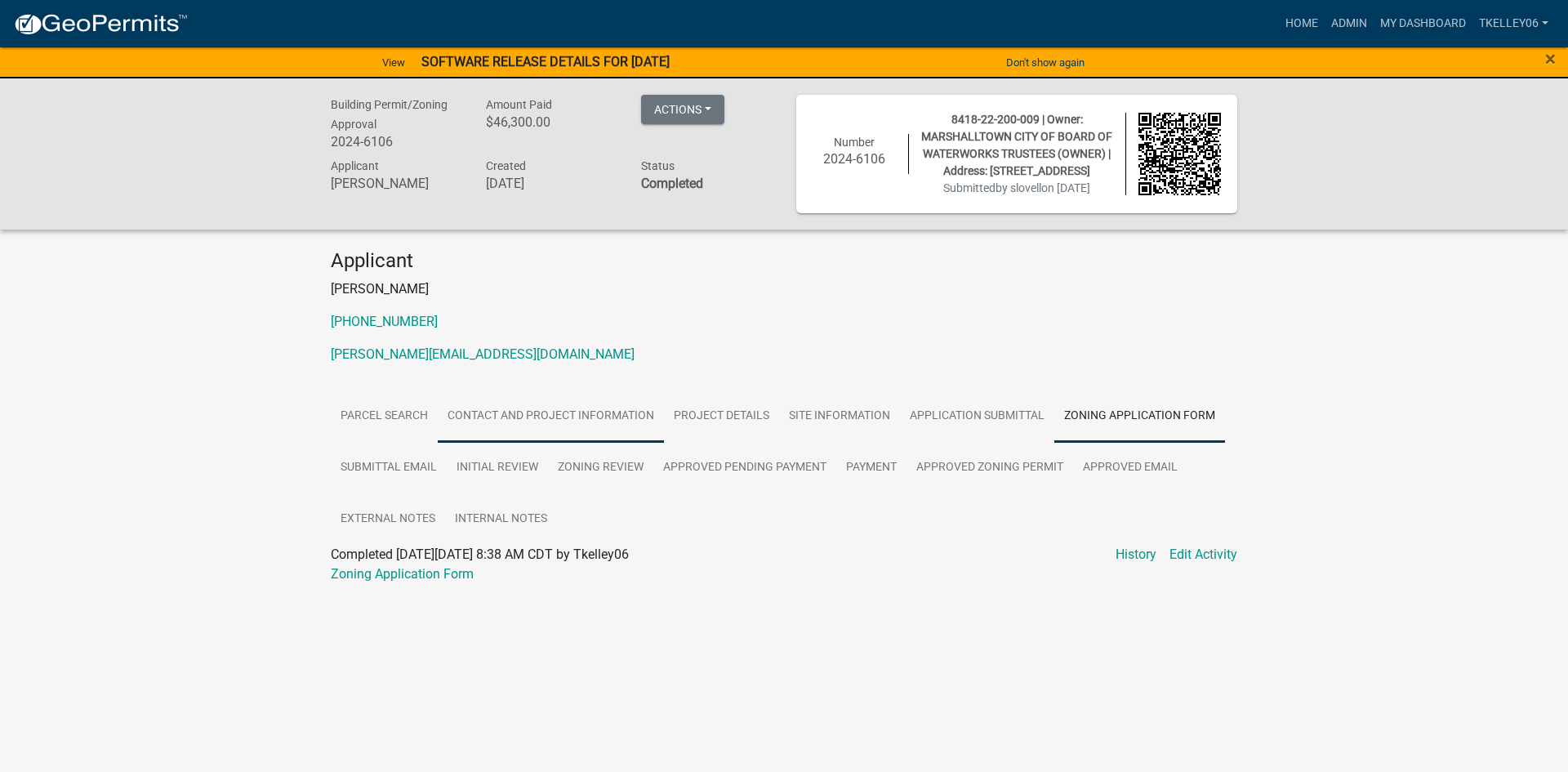
click at [576, 412] on link "Contact and Project Information" at bounding box center [551, 417] width 226 height 53
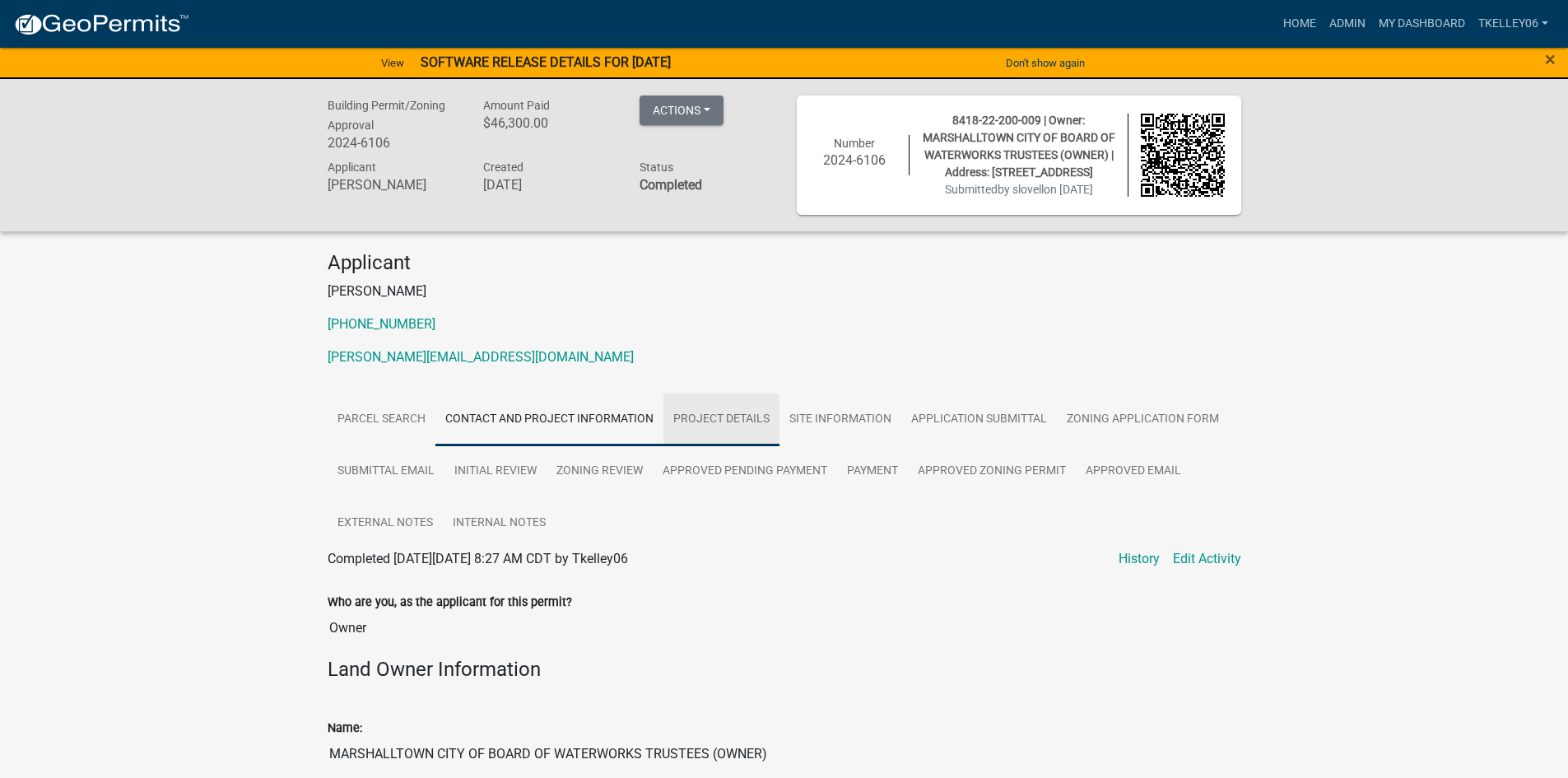
click at [709, 423] on link "Project Details" at bounding box center [720, 420] width 116 height 53
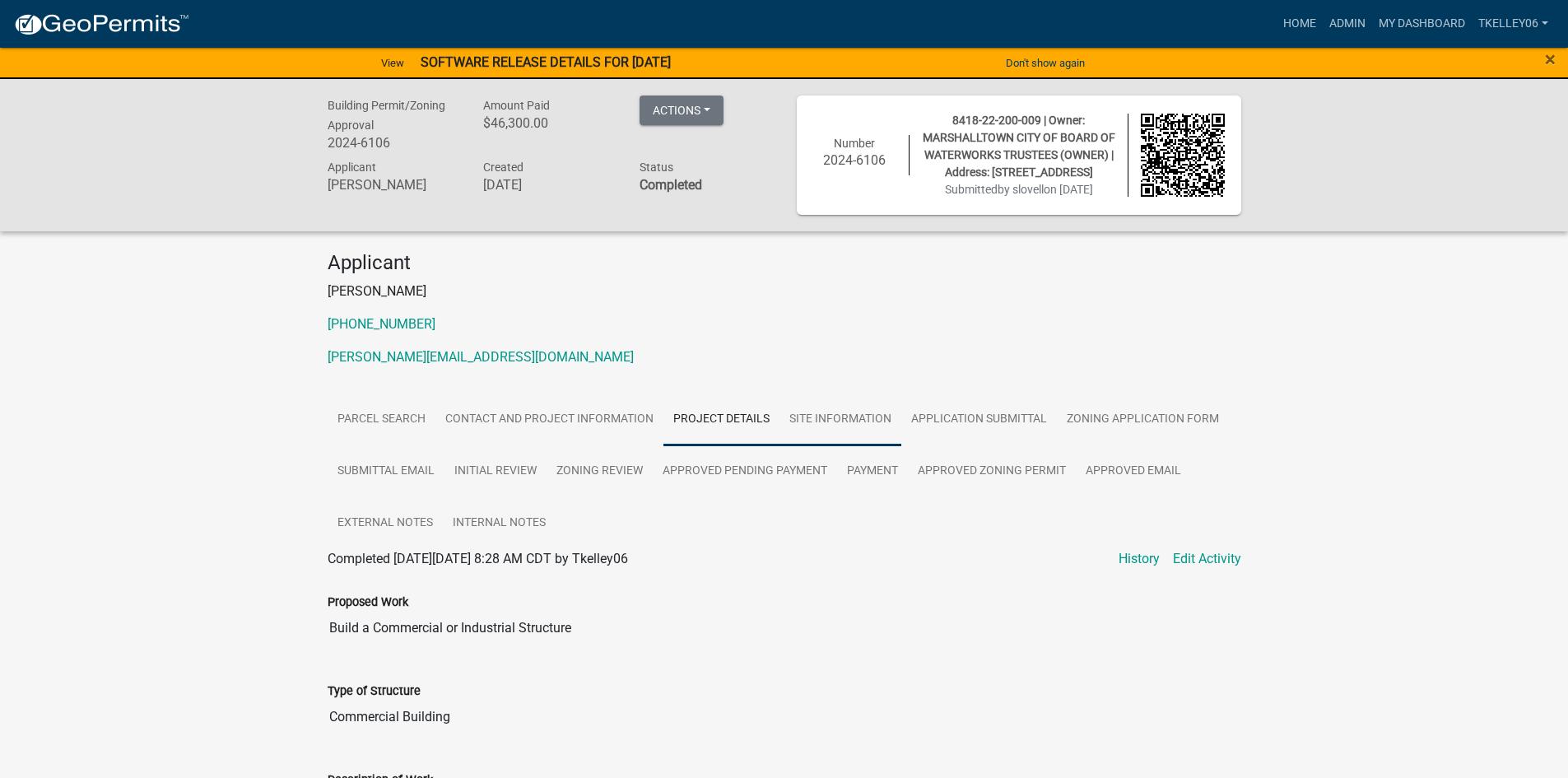
click at [823, 421] on link "Site Information" at bounding box center [841, 420] width 122 height 53
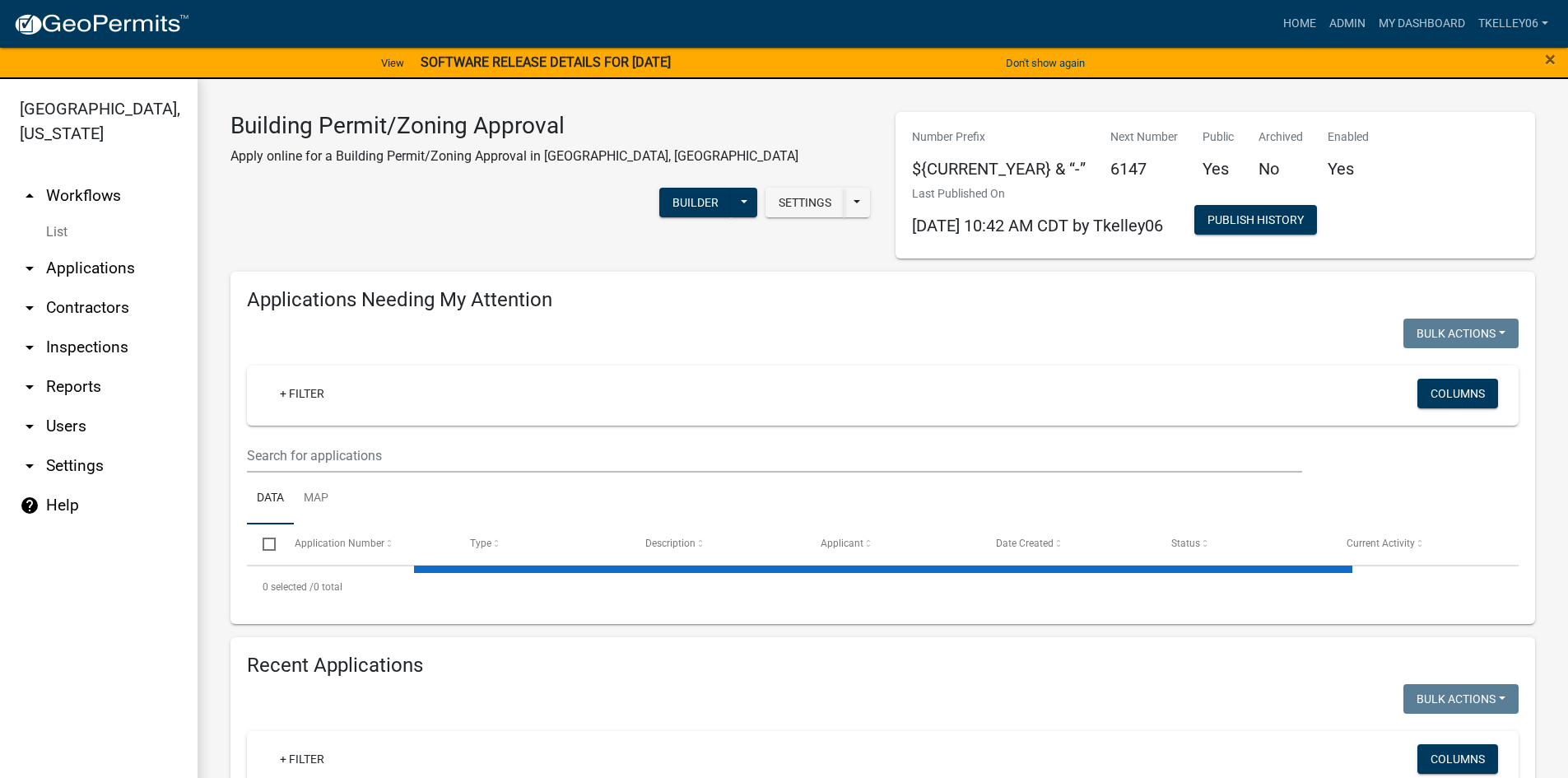
select select "3: 100"
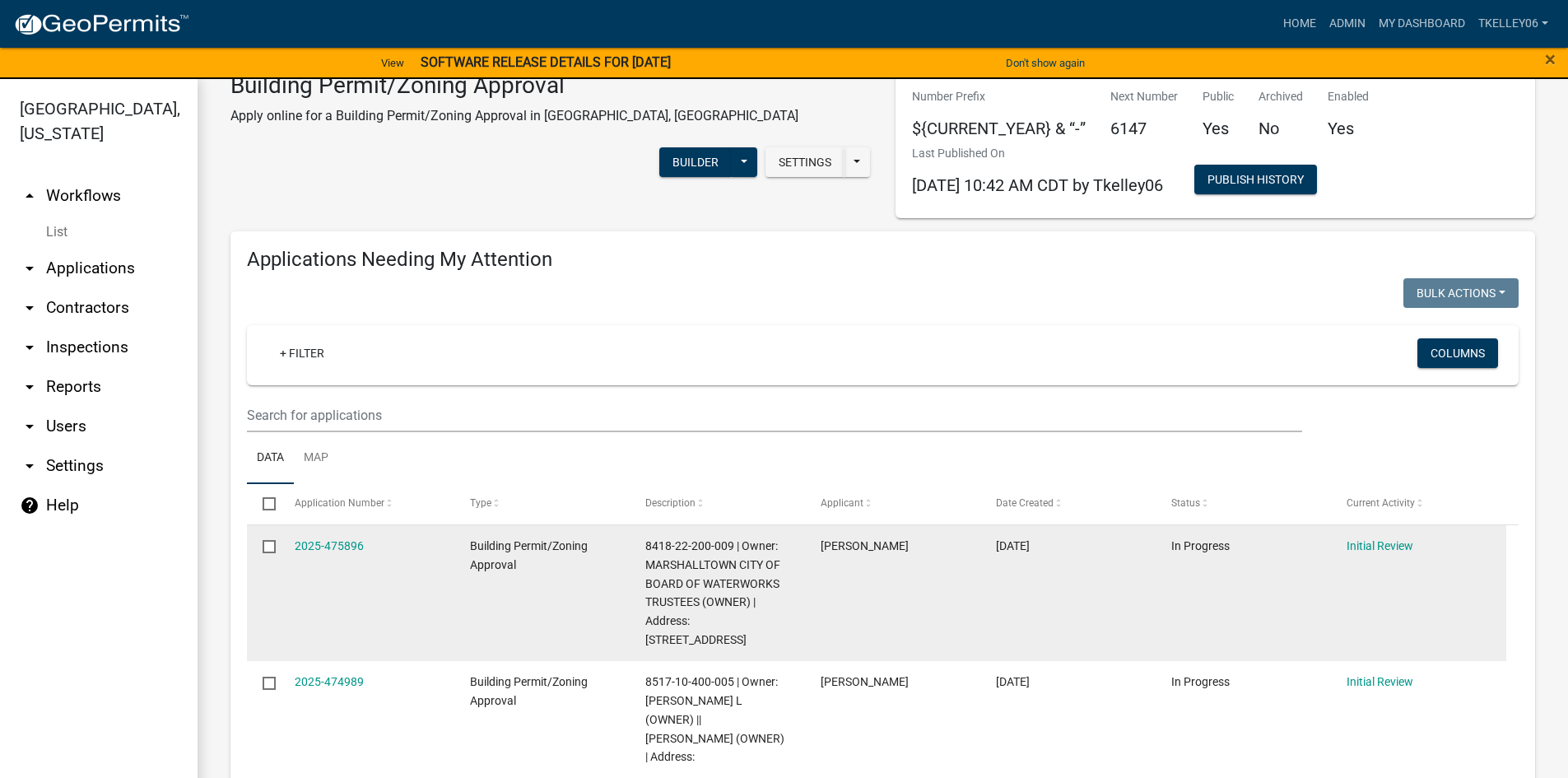
scroll to position [82, 0]
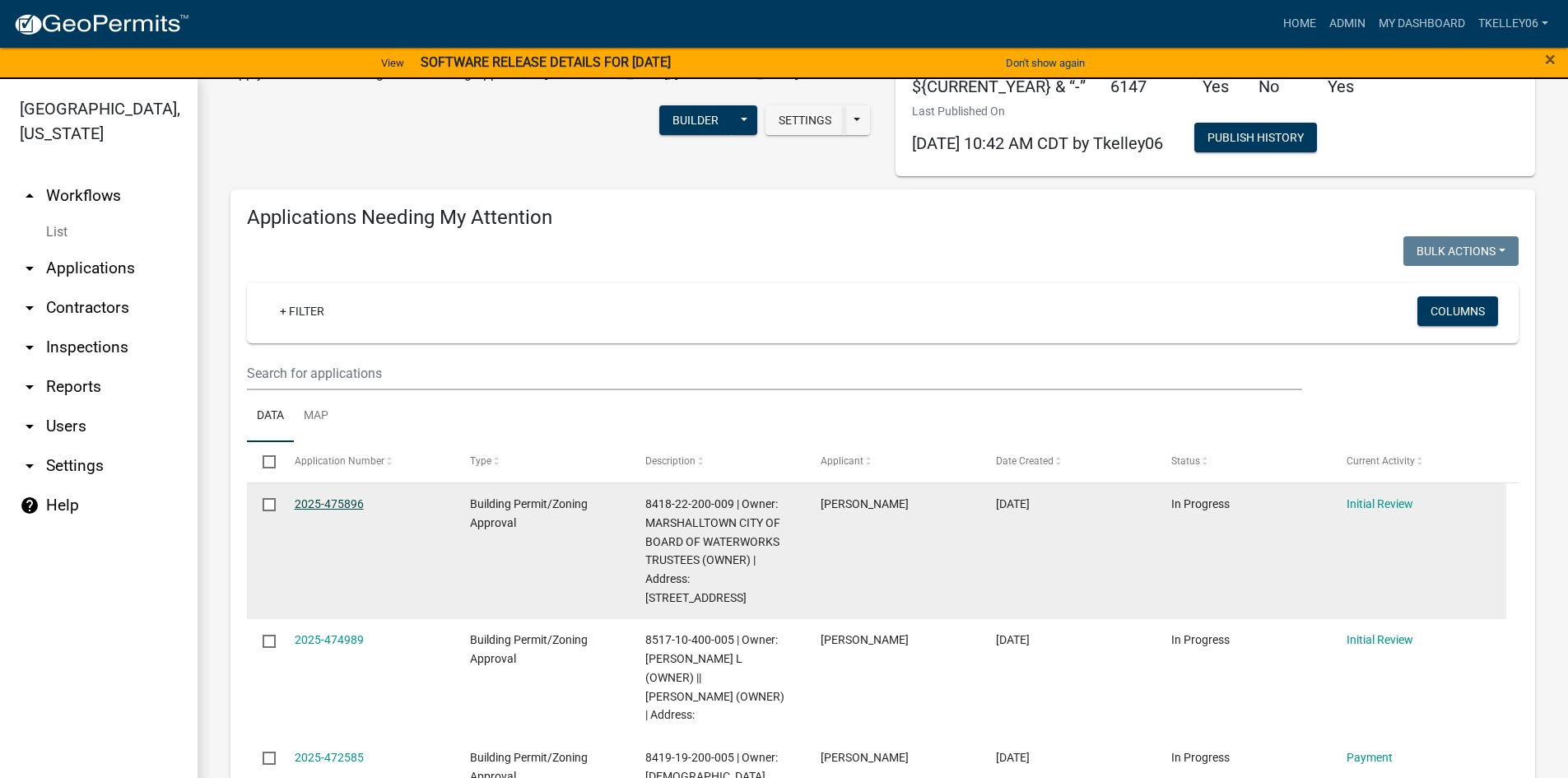
click at [334, 500] on link "2025-475896" at bounding box center [329, 503] width 69 height 13
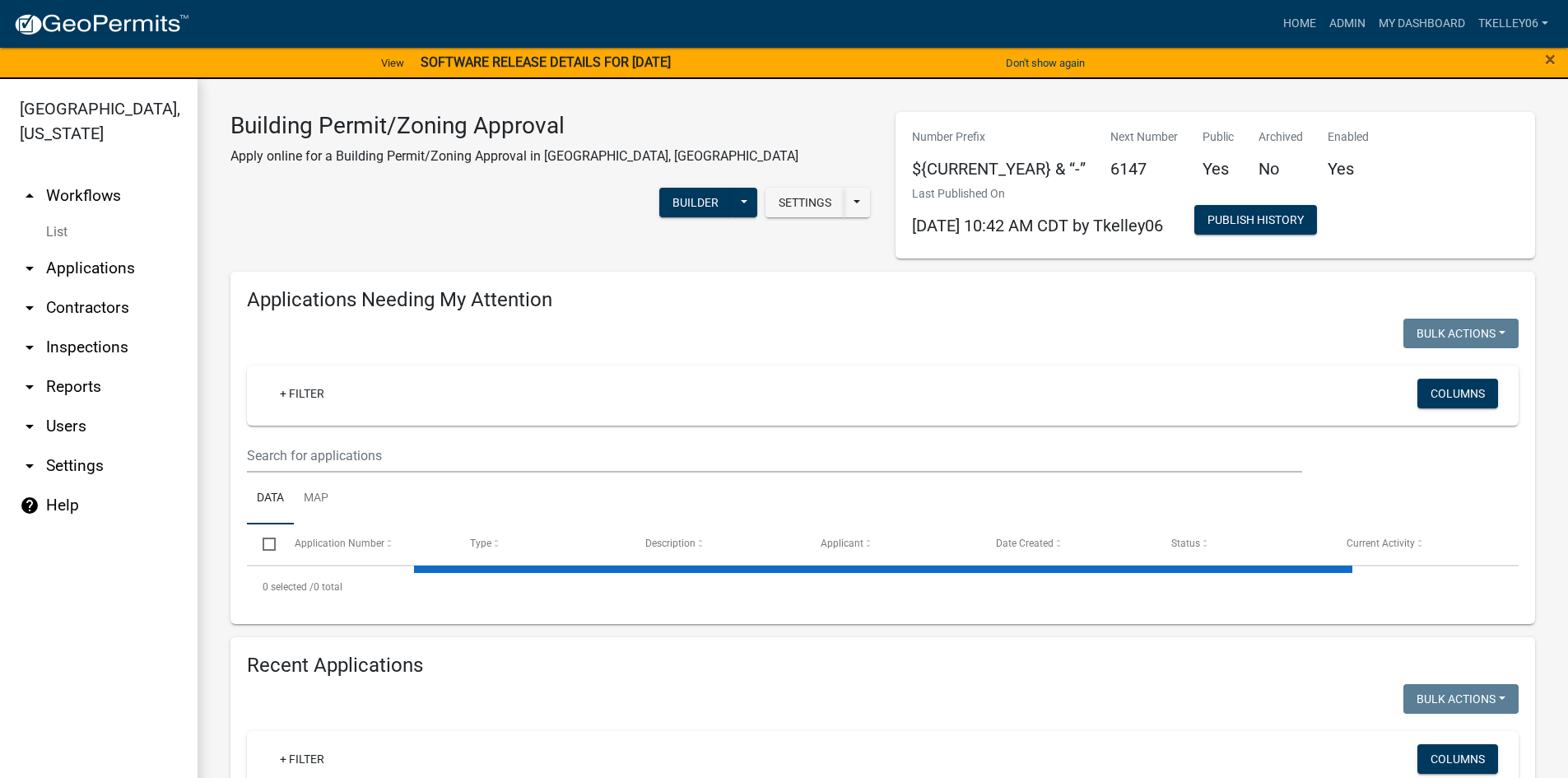
select select "3: 100"
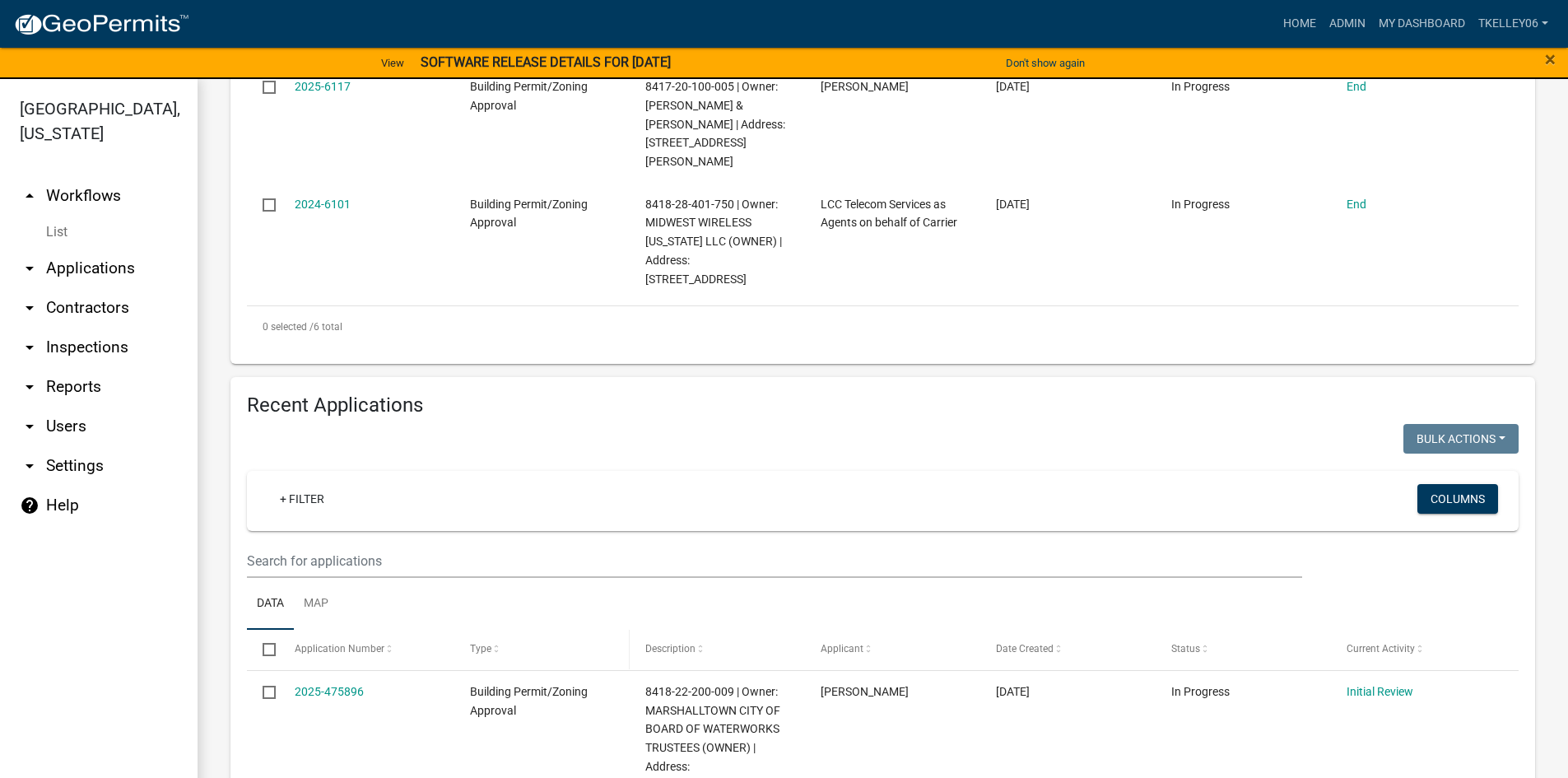
scroll to position [576, 0]
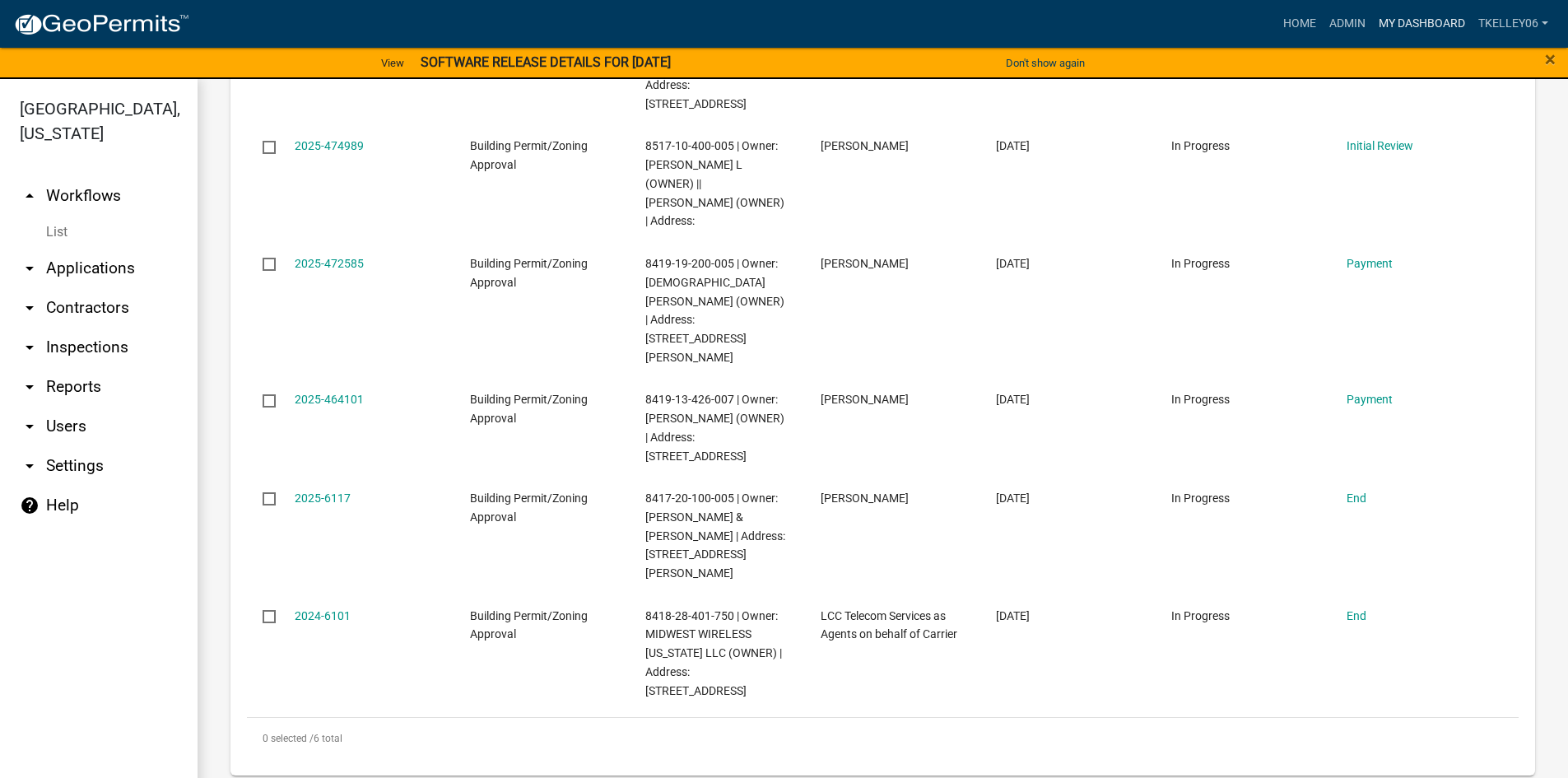
click at [1423, 27] on link "My Dashboard" at bounding box center [1421, 23] width 100 height 31
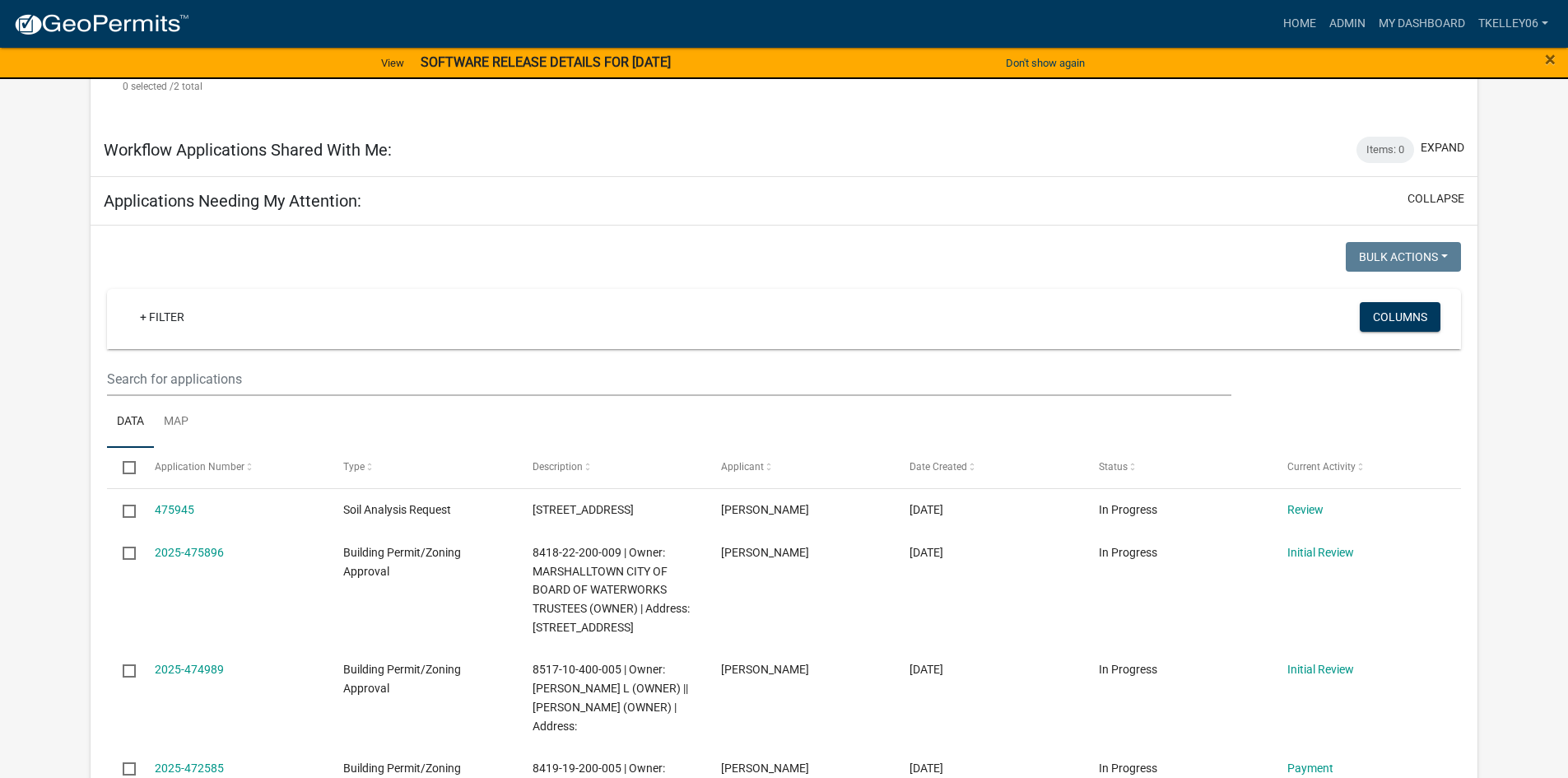
scroll to position [1864, 0]
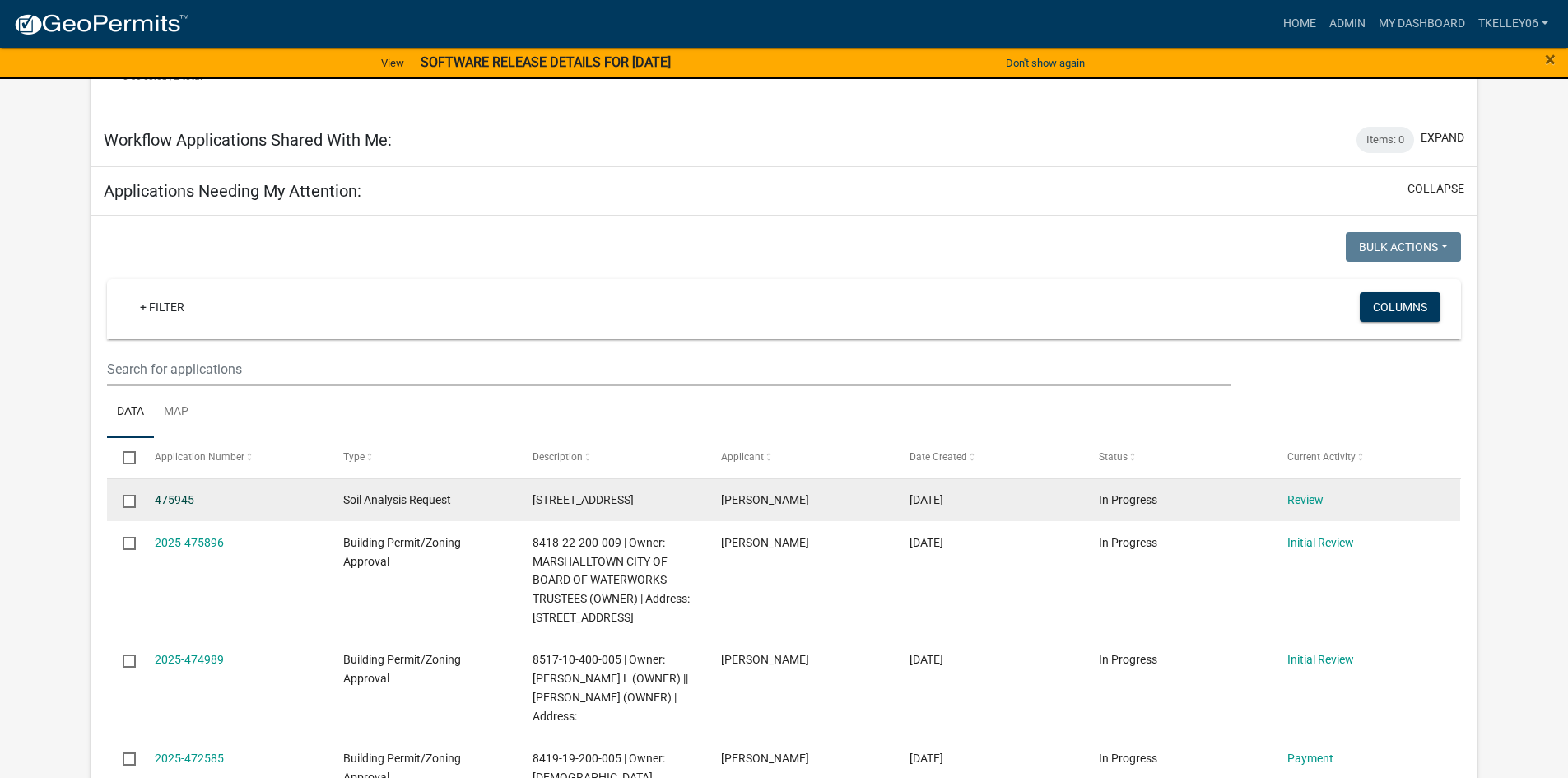
click at [169, 493] on link "475945" at bounding box center [174, 499] width 40 height 13
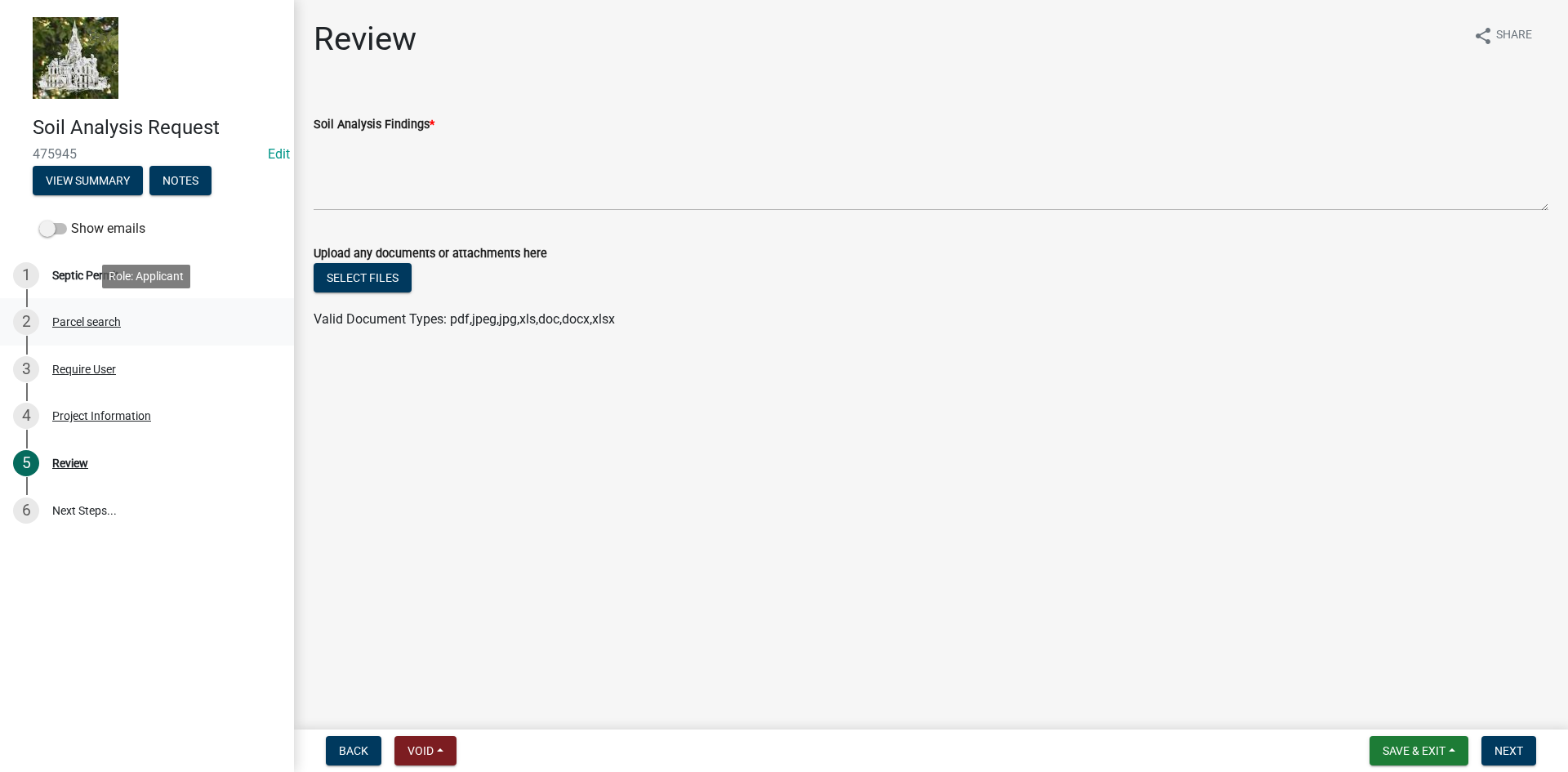
click at [103, 318] on div "Parcel search" at bounding box center [87, 322] width 68 height 11
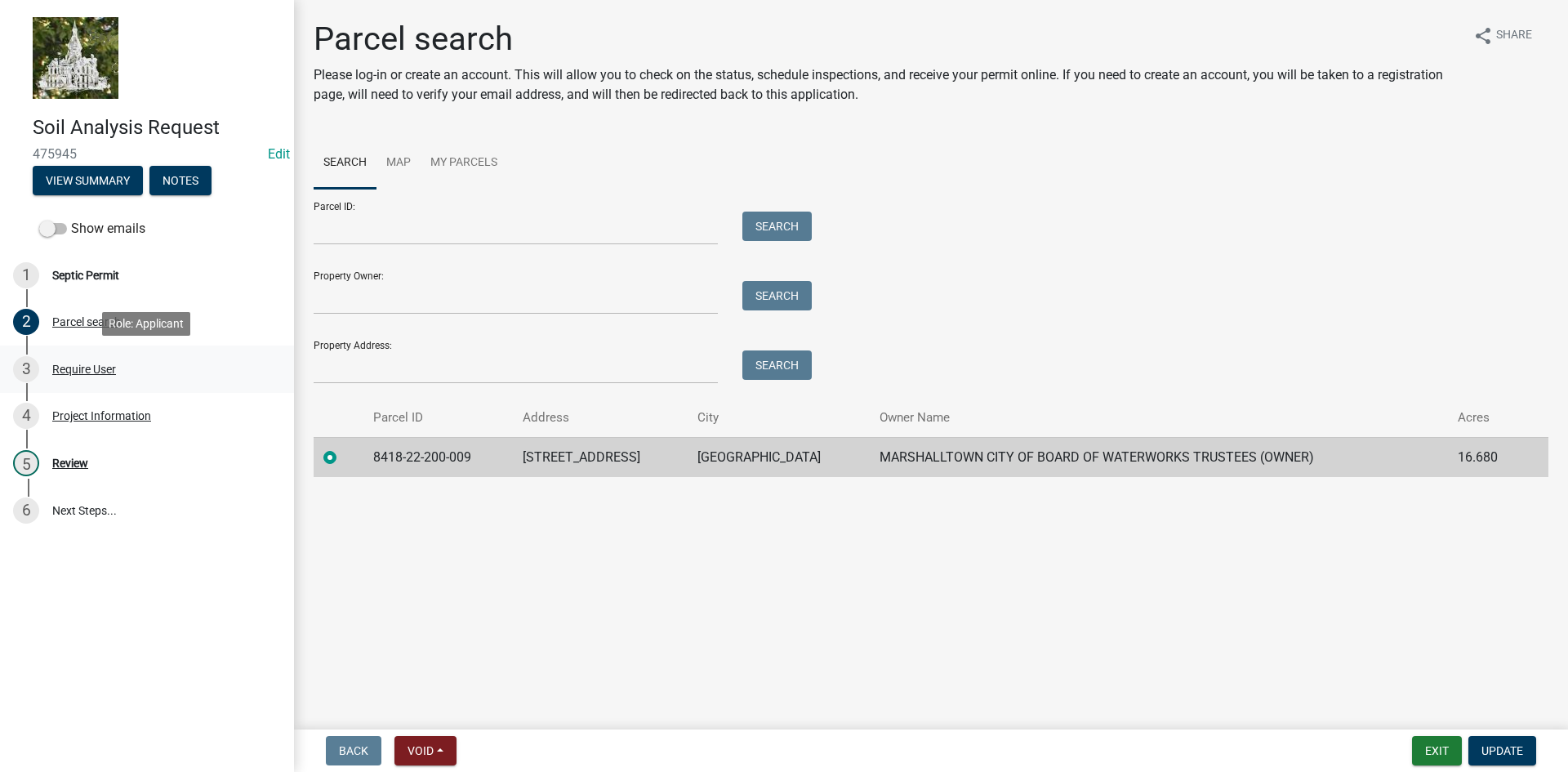
click at [81, 368] on div "Require User" at bounding box center [84, 369] width 64 height 11
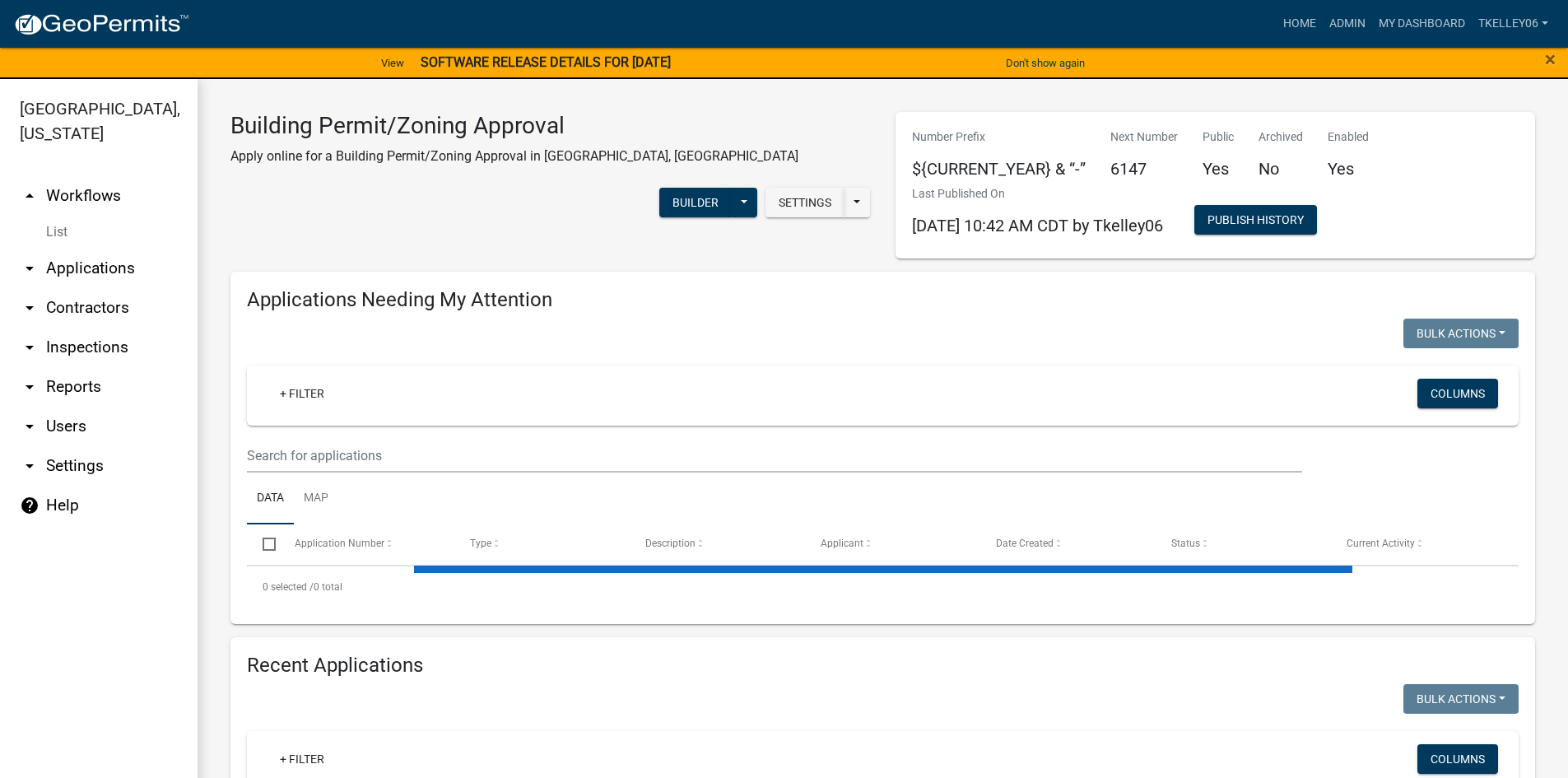
select select "3: 100"
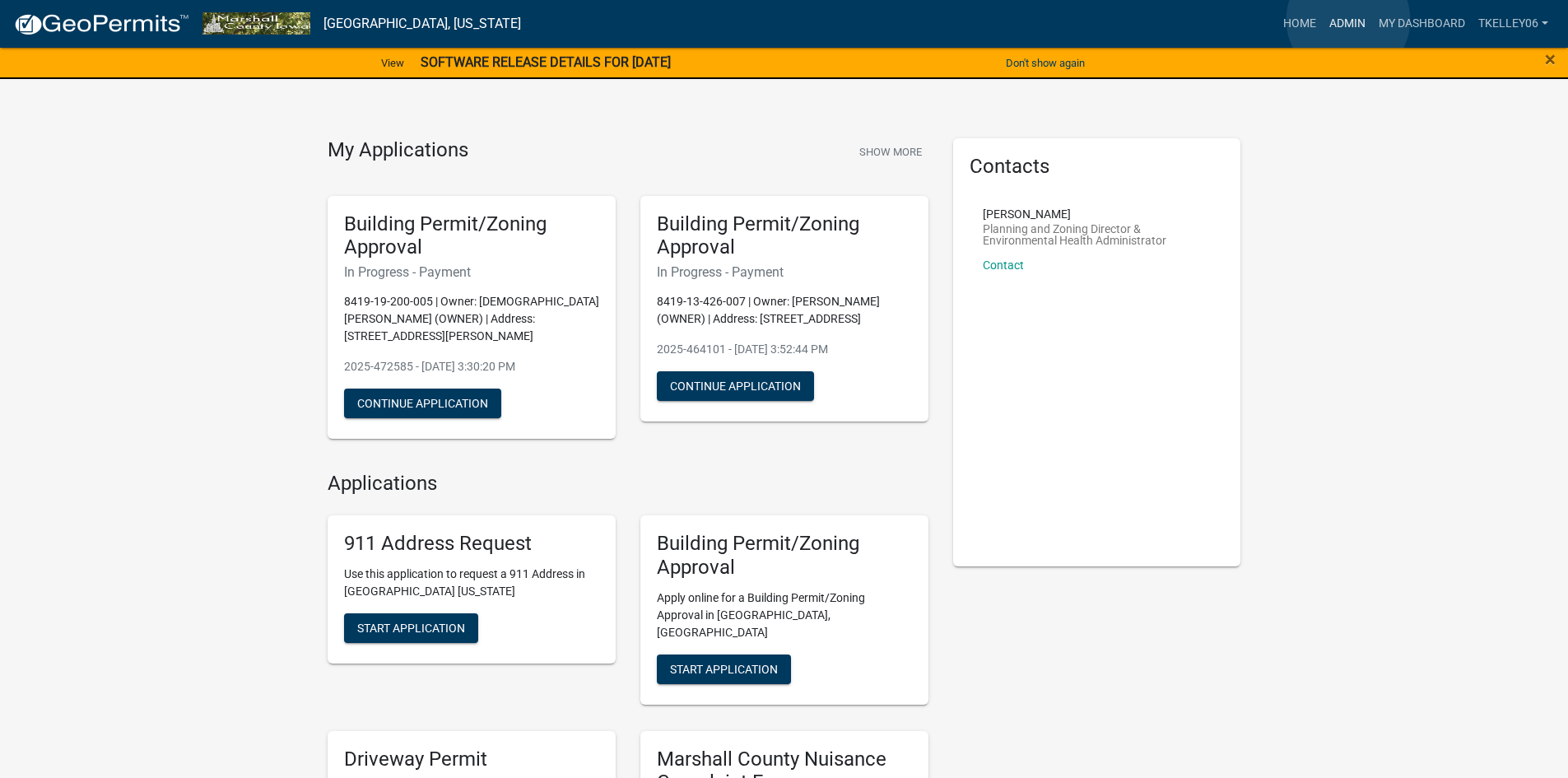
click at [1348, 19] on link "Admin" at bounding box center [1347, 23] width 49 height 31
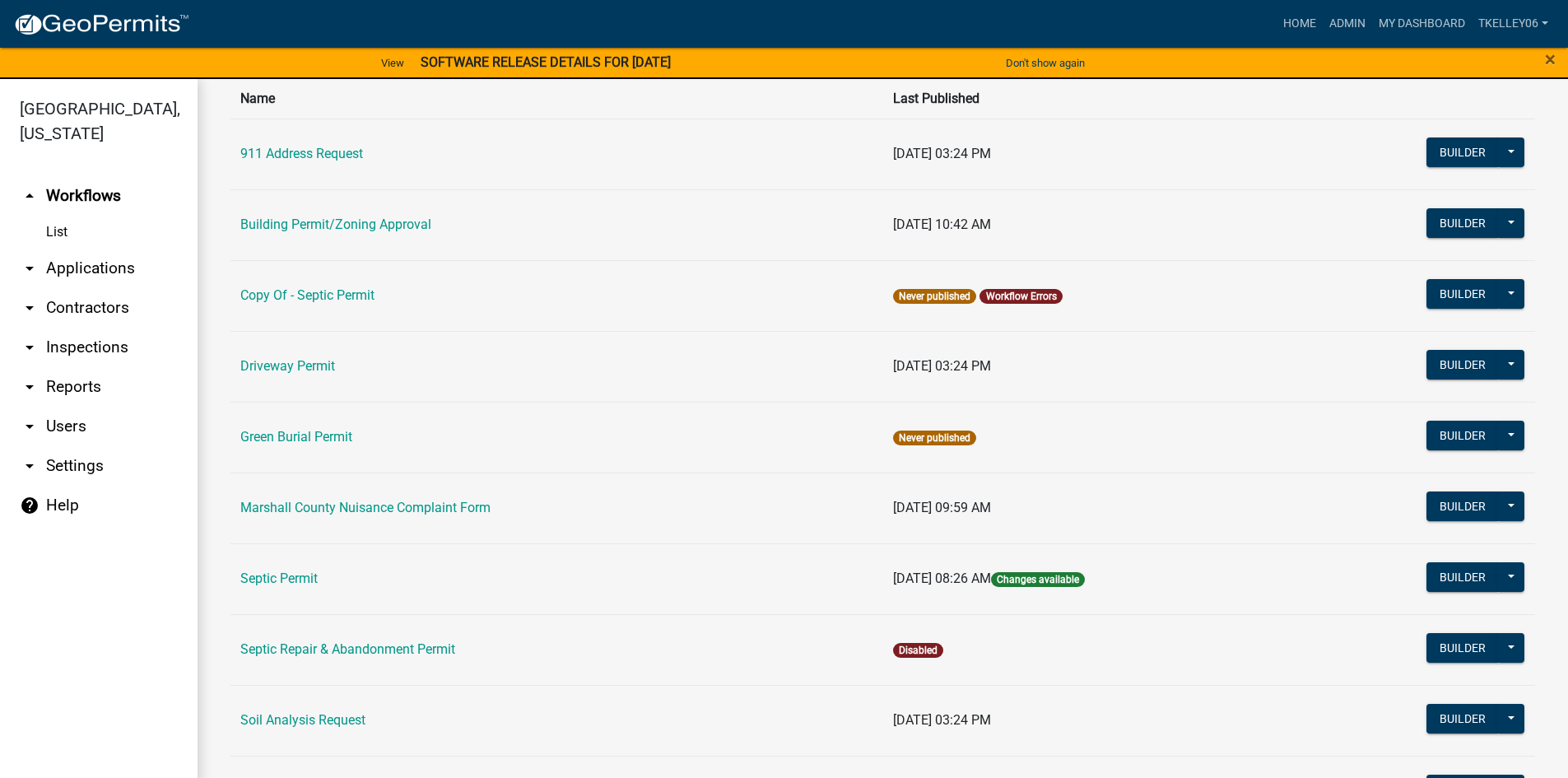
scroll to position [247, 0]
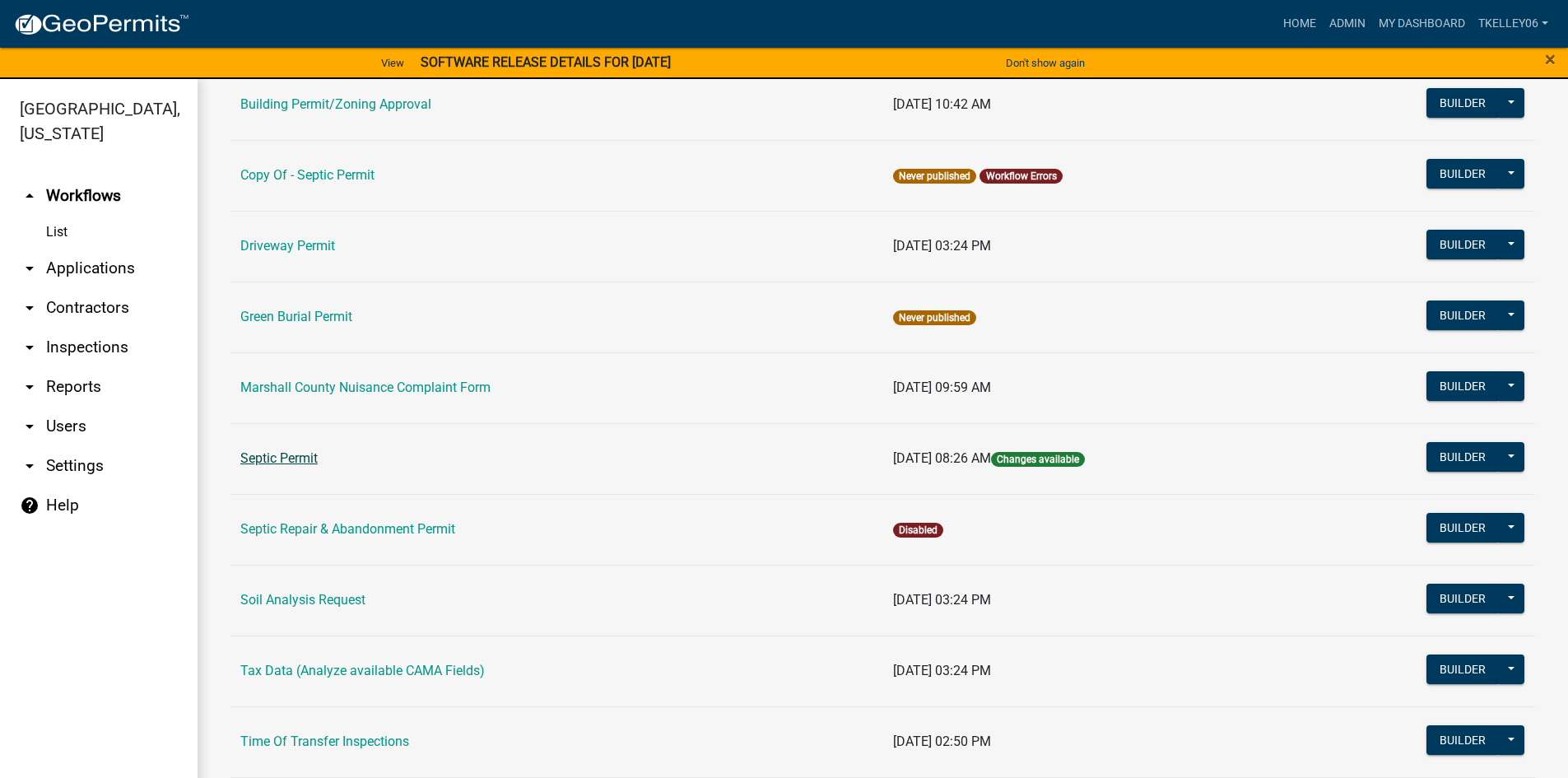
click at [300, 457] on link "Septic Permit" at bounding box center [279, 458] width 78 height 16
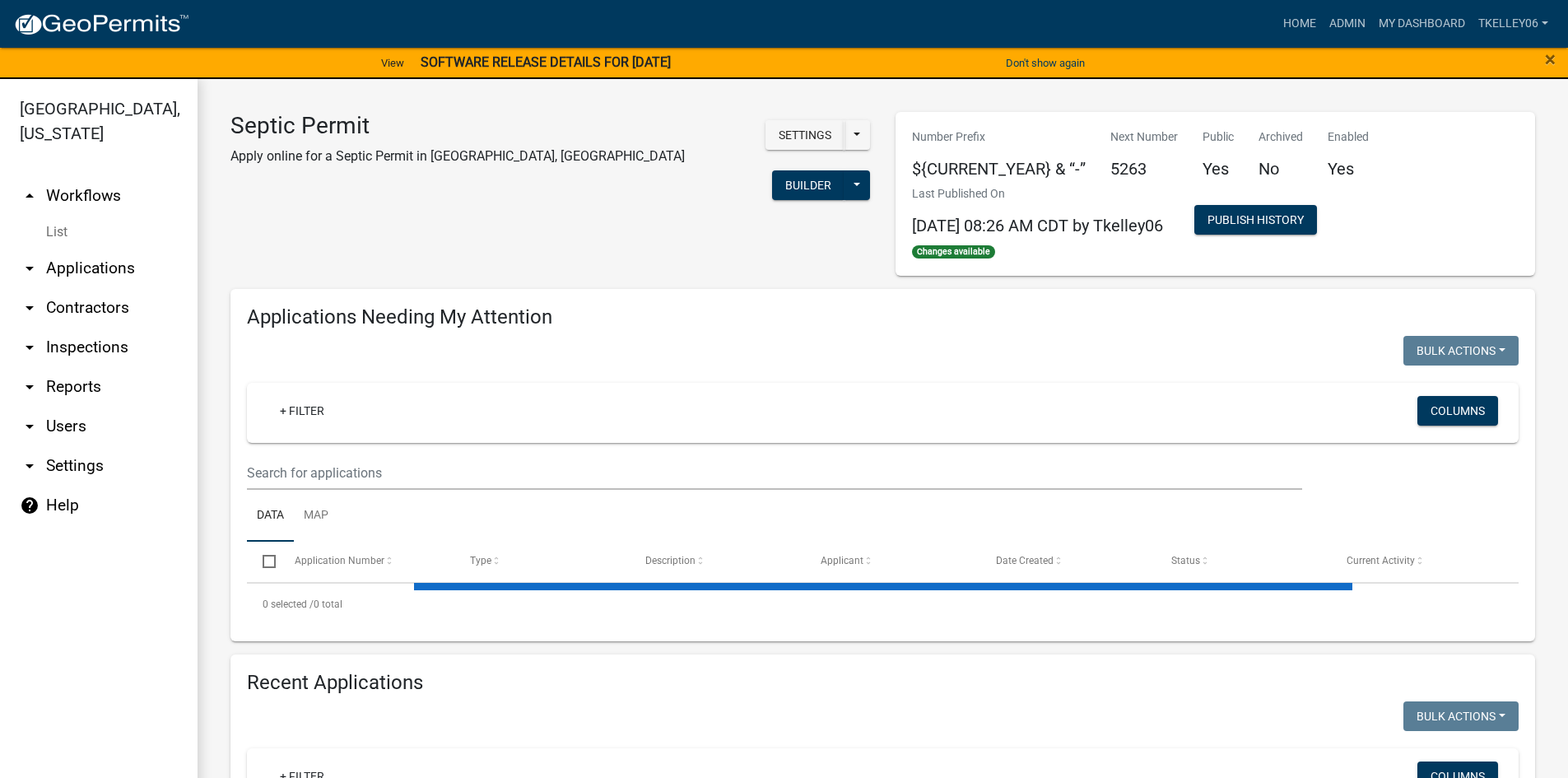
select select "3: 100"
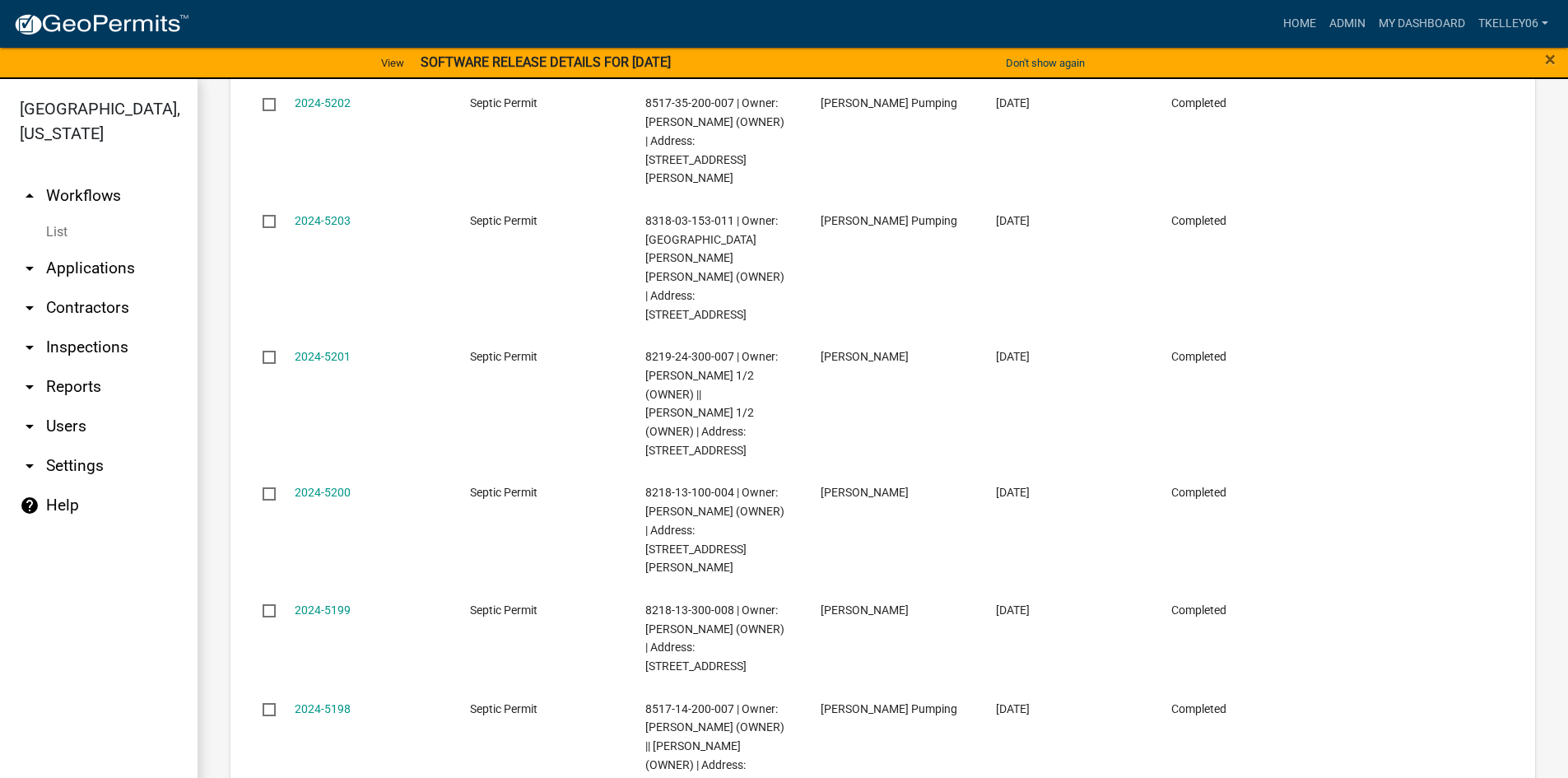
scroll to position [9055, 0]
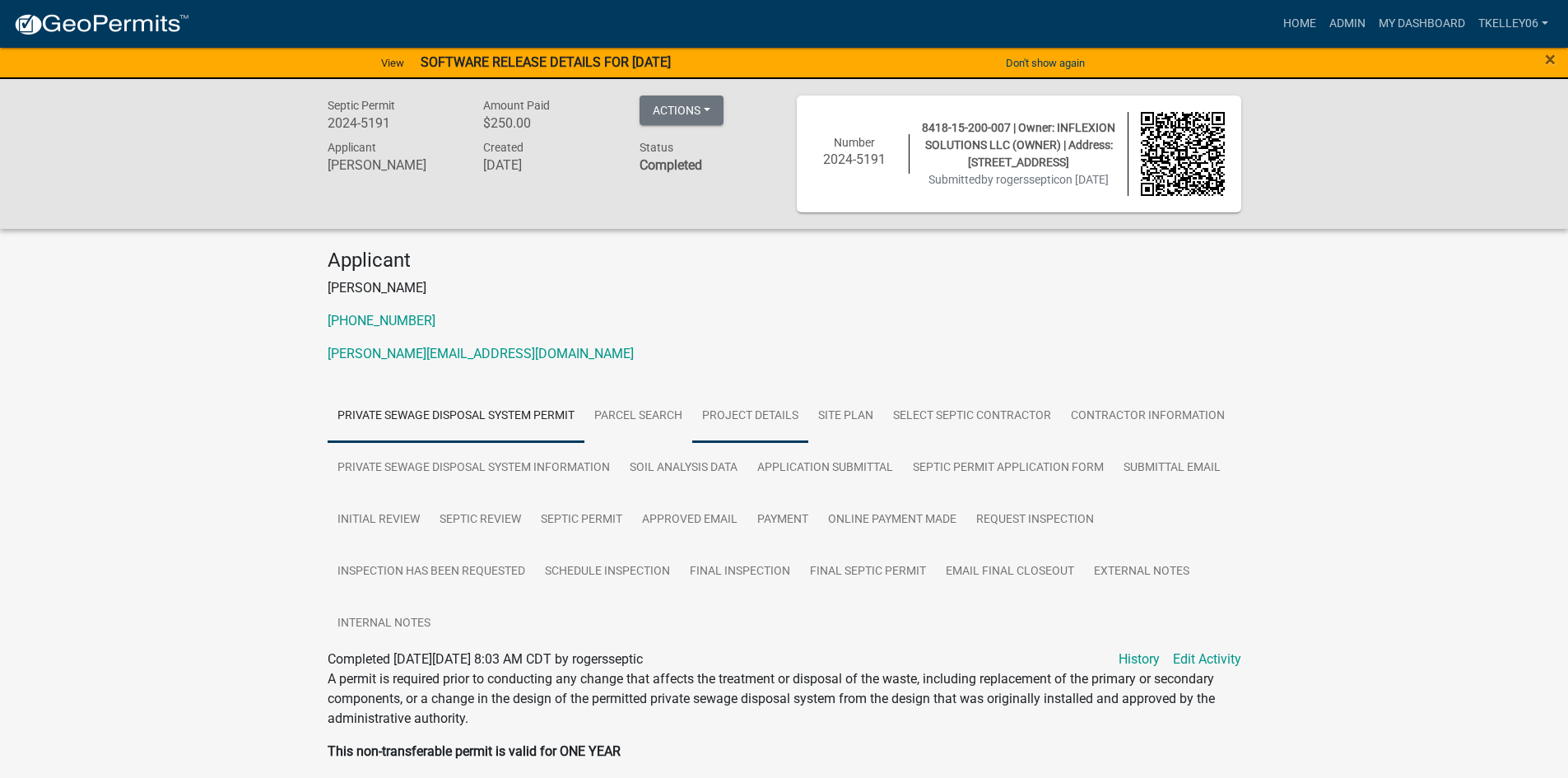
click at [764, 418] on link "Project Details" at bounding box center [750, 417] width 116 height 53
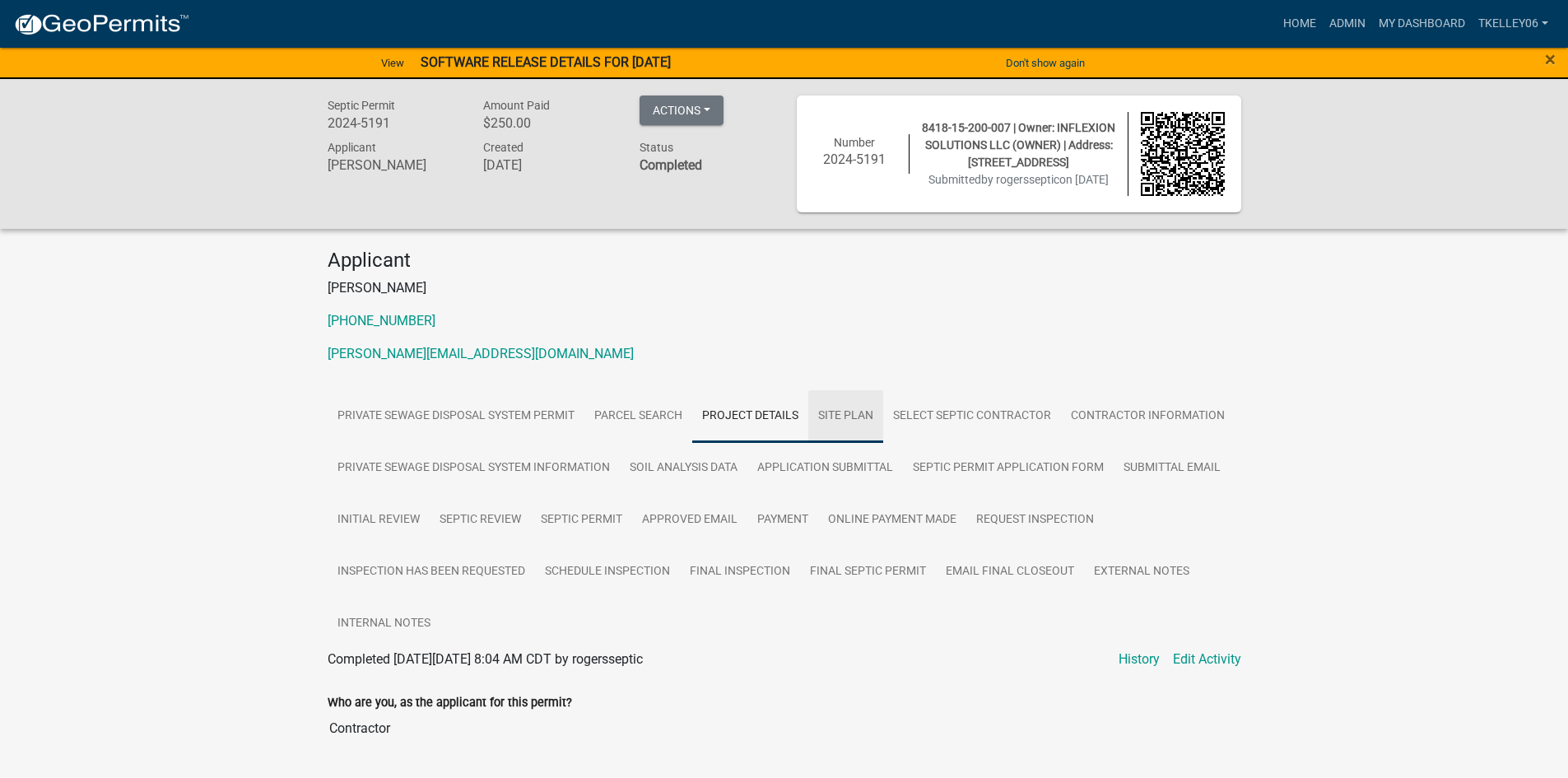
click at [831, 426] on link "Site Plan" at bounding box center [845, 417] width 75 height 53
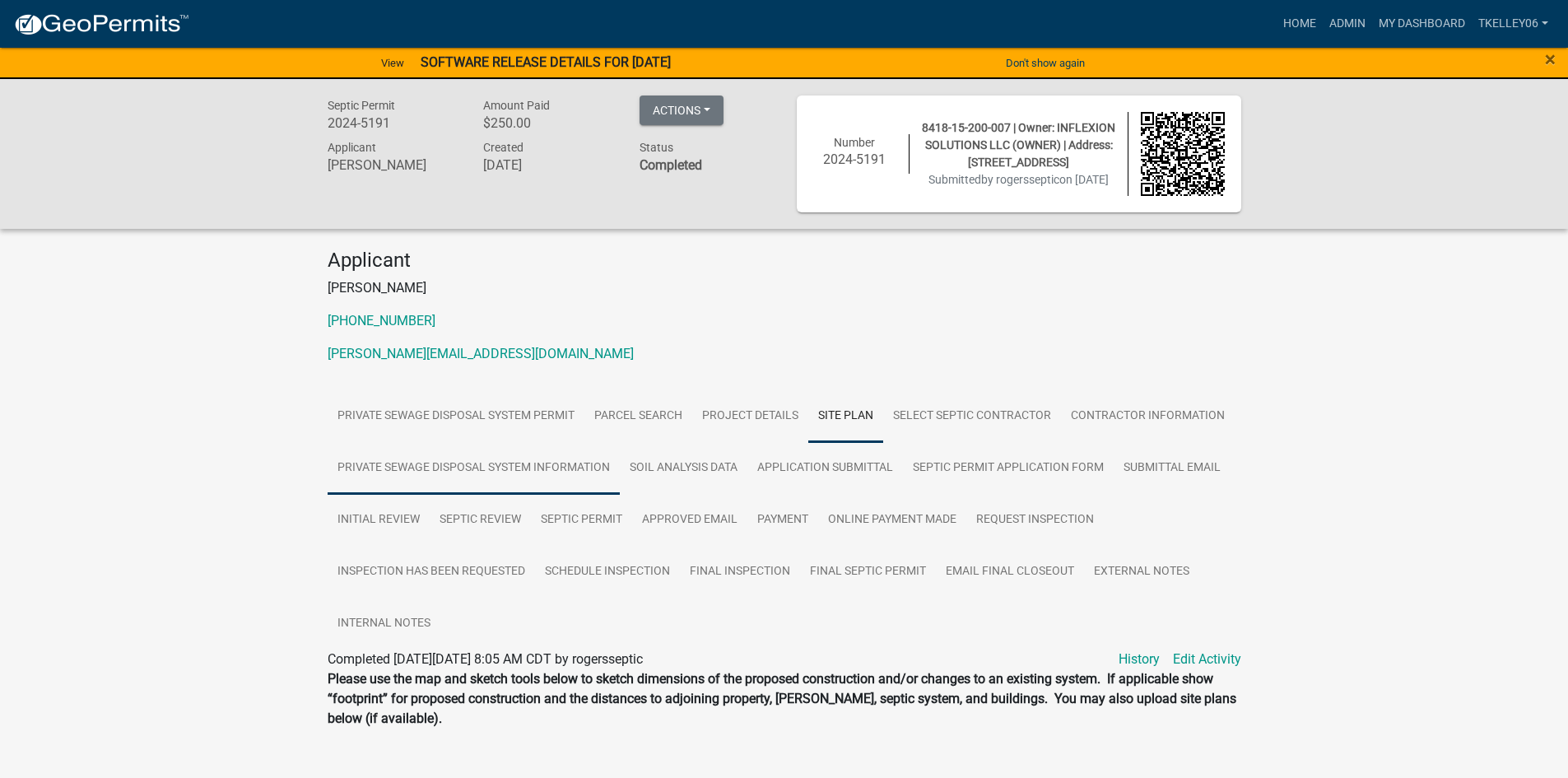
click at [556, 469] on link "Private Sewage Disposal System Information" at bounding box center [473, 469] width 292 height 53
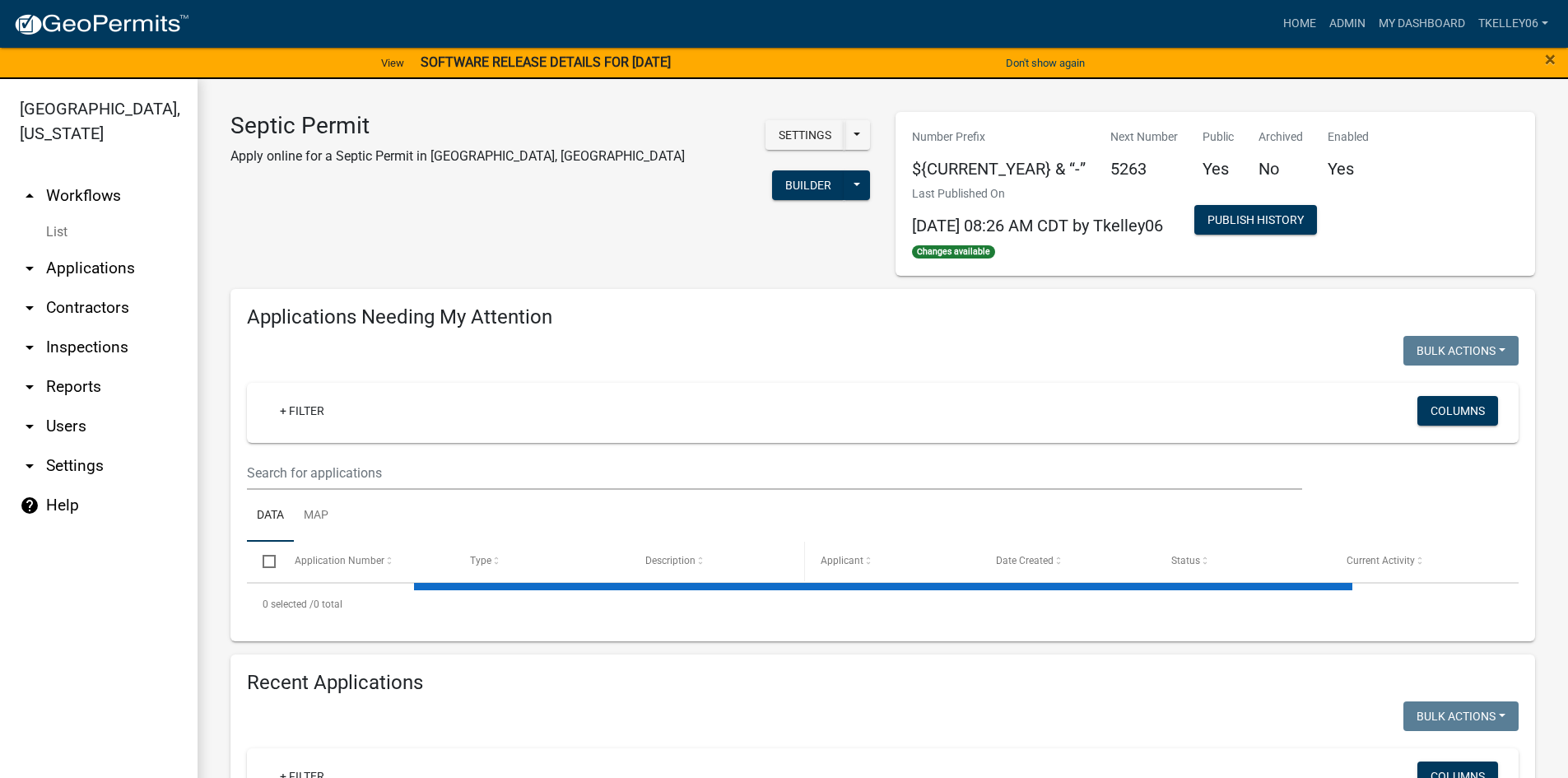
select select "3: 100"
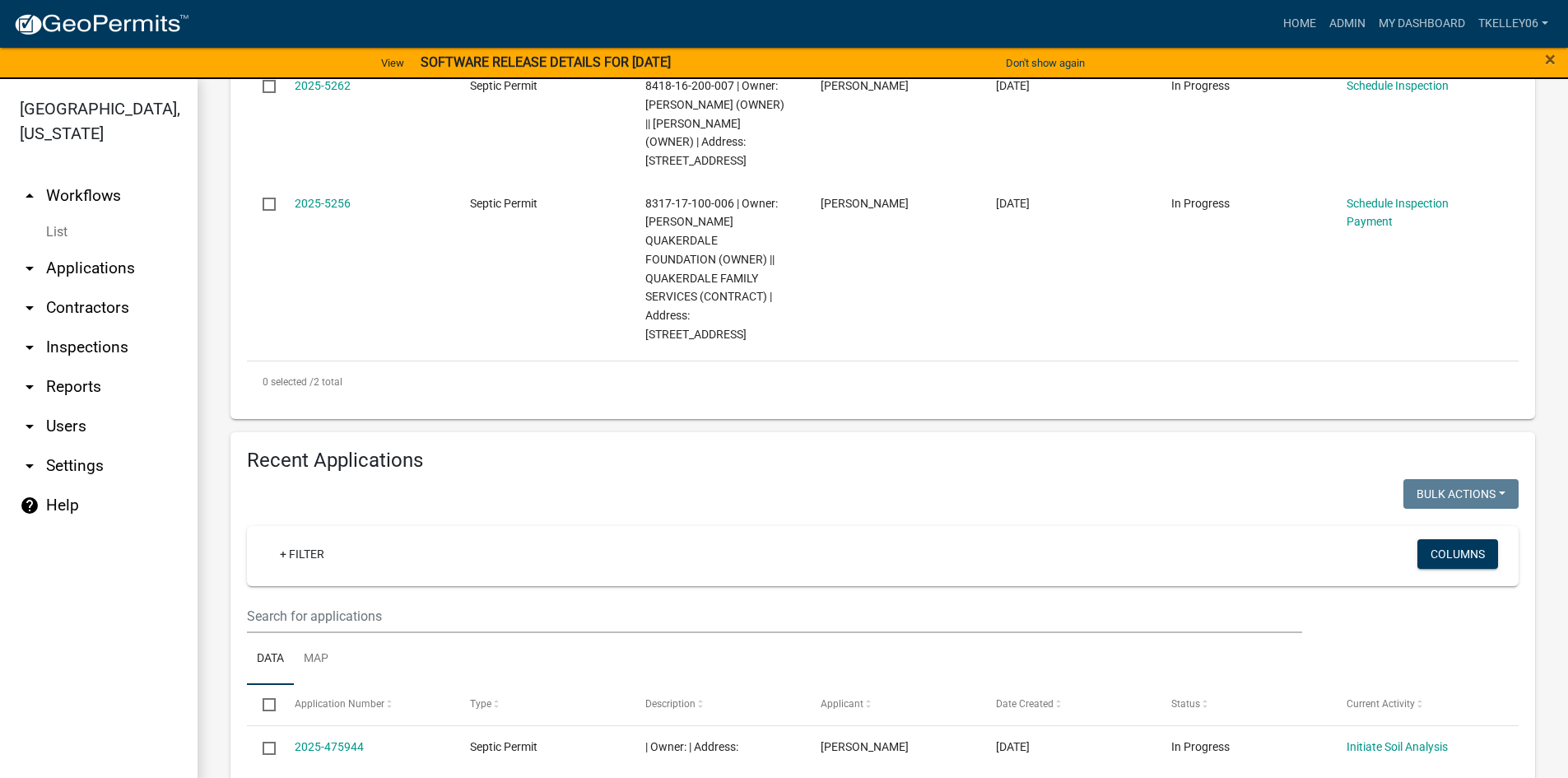
scroll to position [576, 0]
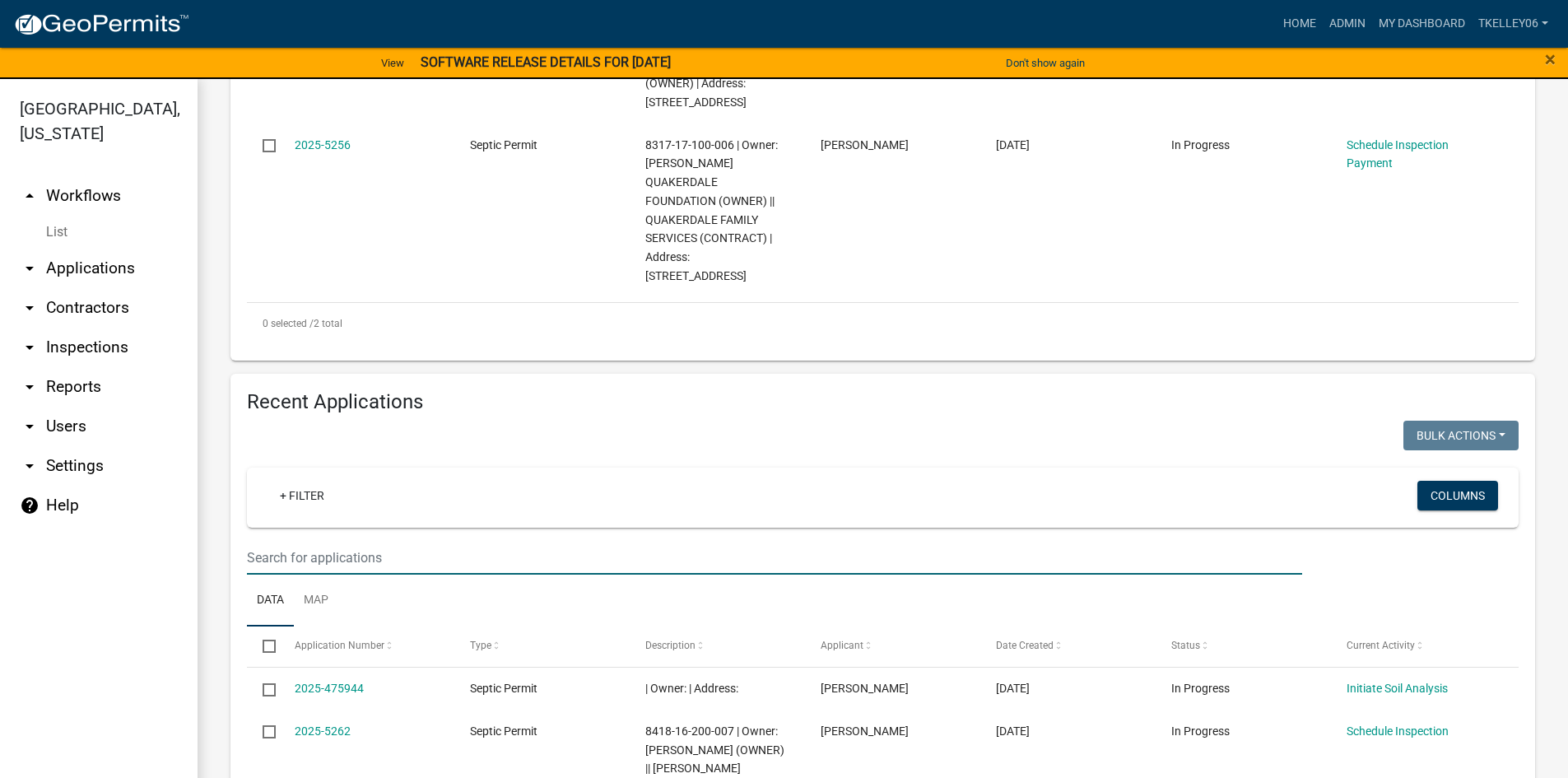
click at [463, 540] on input "text" at bounding box center [774, 557] width 1055 height 34
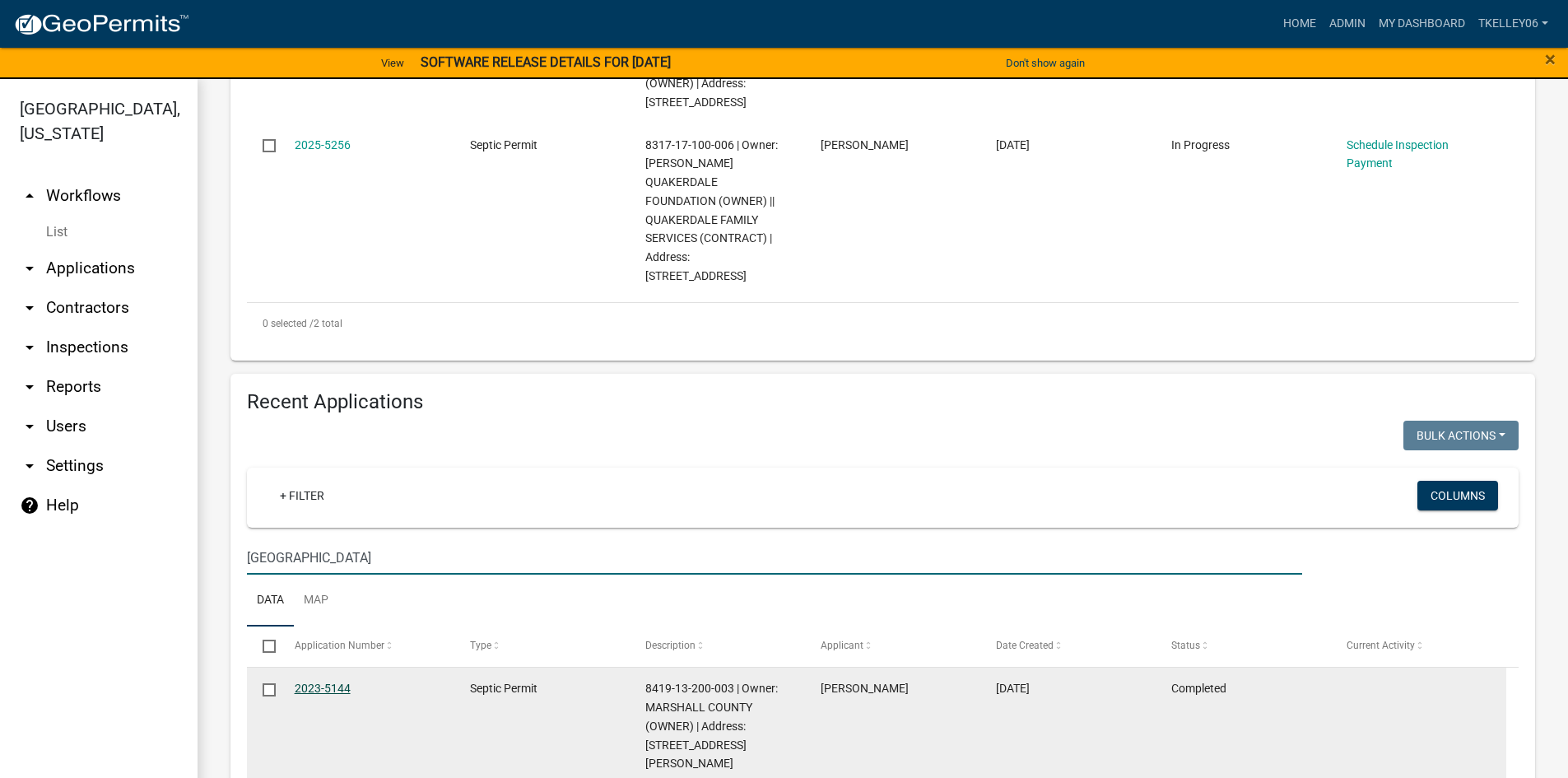
type input "[GEOGRAPHIC_DATA]"
click at [325, 682] on link "2023-5144" at bounding box center [322, 688] width 56 height 13
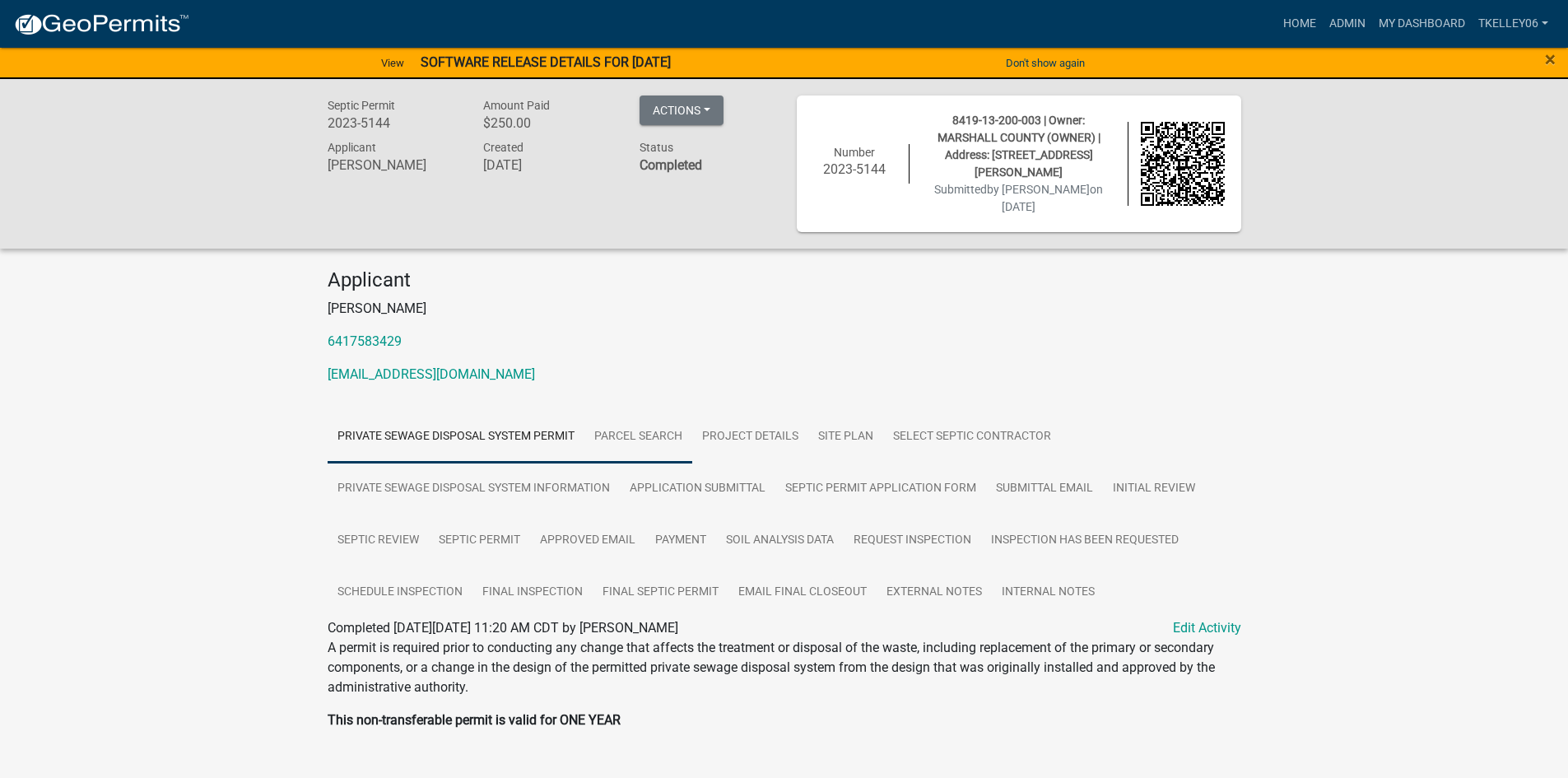
click at [619, 426] on link "Parcel search" at bounding box center [638, 437] width 108 height 53
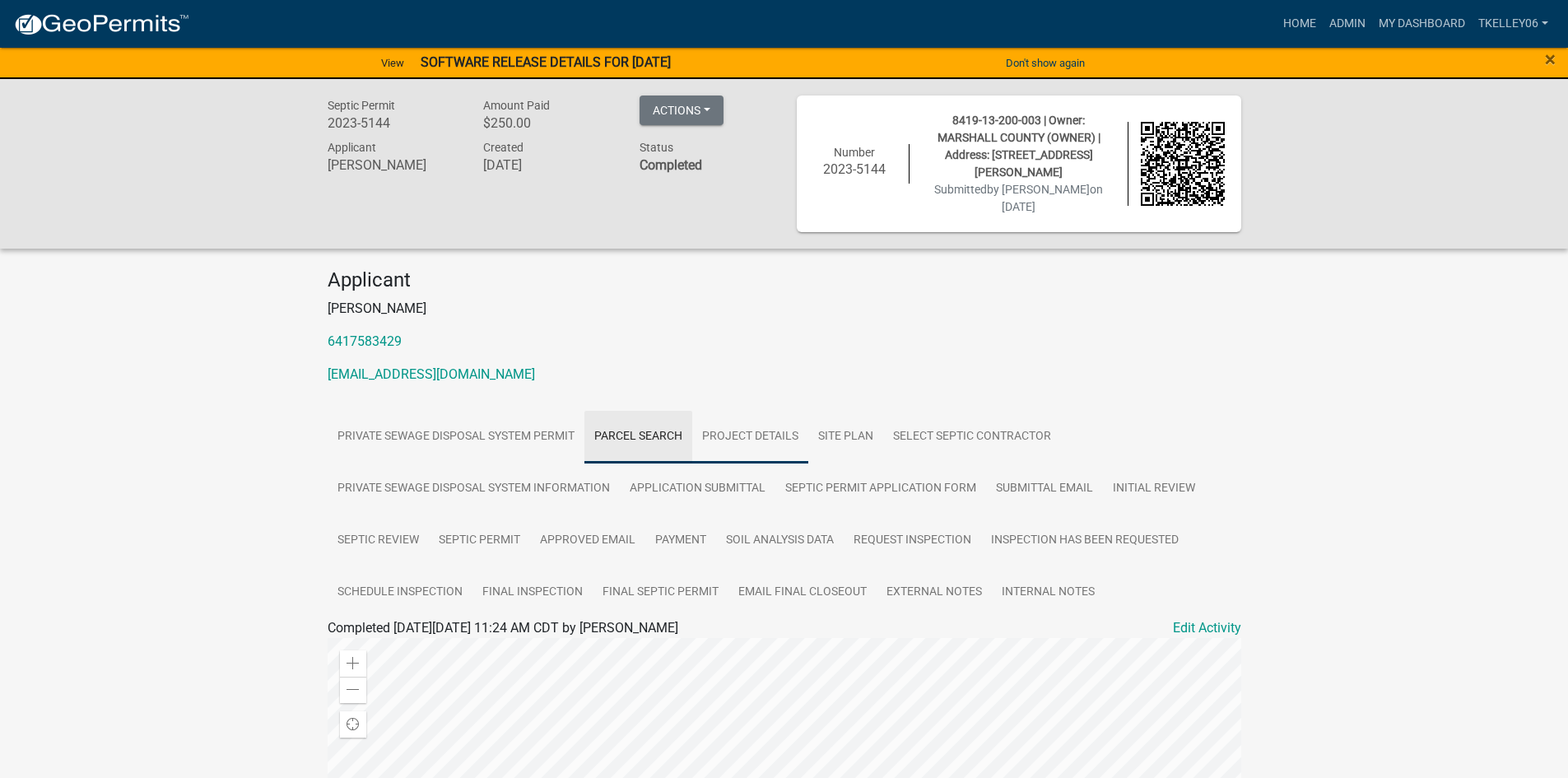
click at [757, 415] on link "Project Details" at bounding box center [750, 437] width 116 height 53
click at [856, 413] on link "Site Plan" at bounding box center [845, 437] width 75 height 53
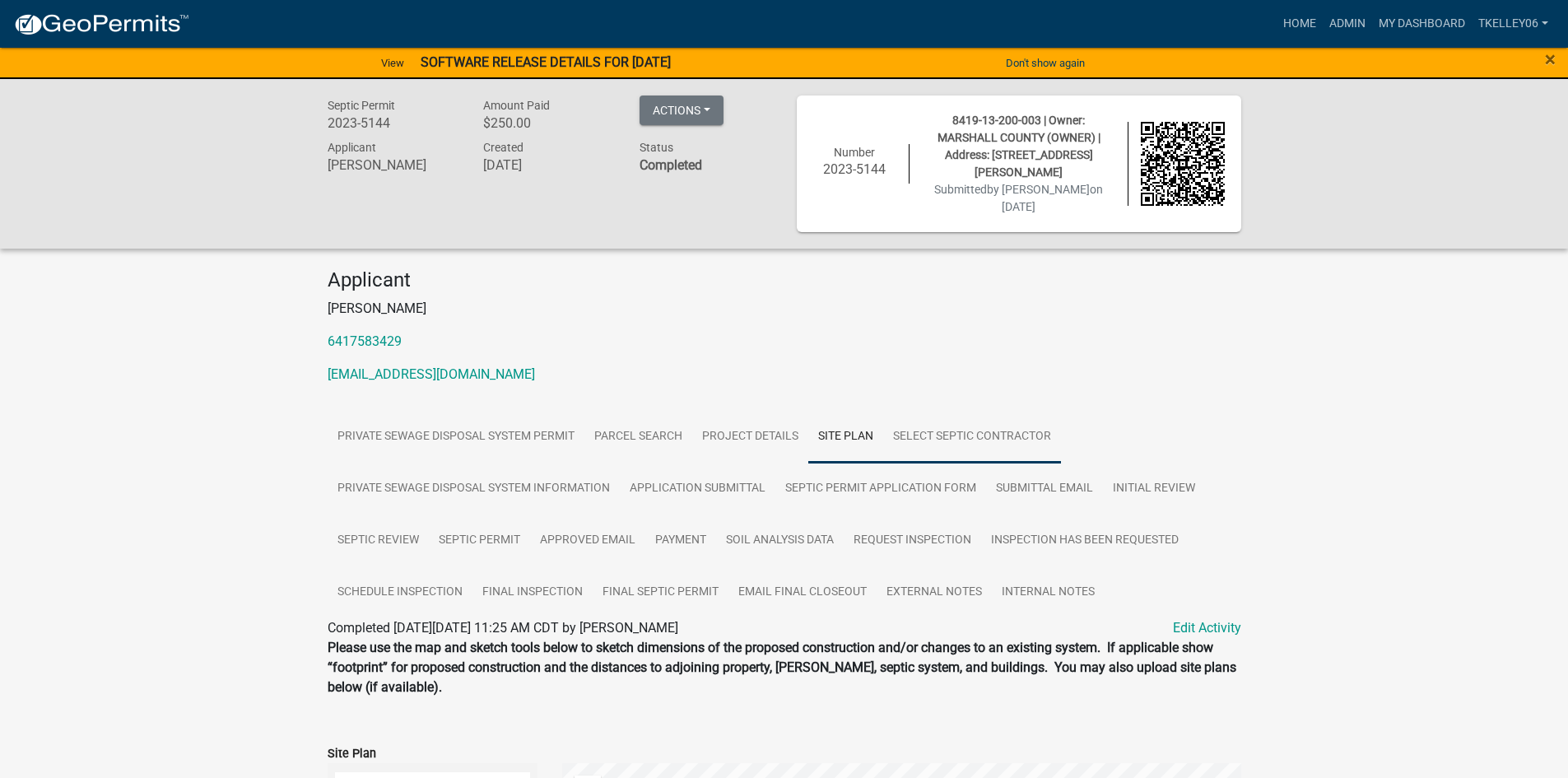
click at [970, 420] on link "Select Septic Contractor" at bounding box center [971, 437] width 177 height 53
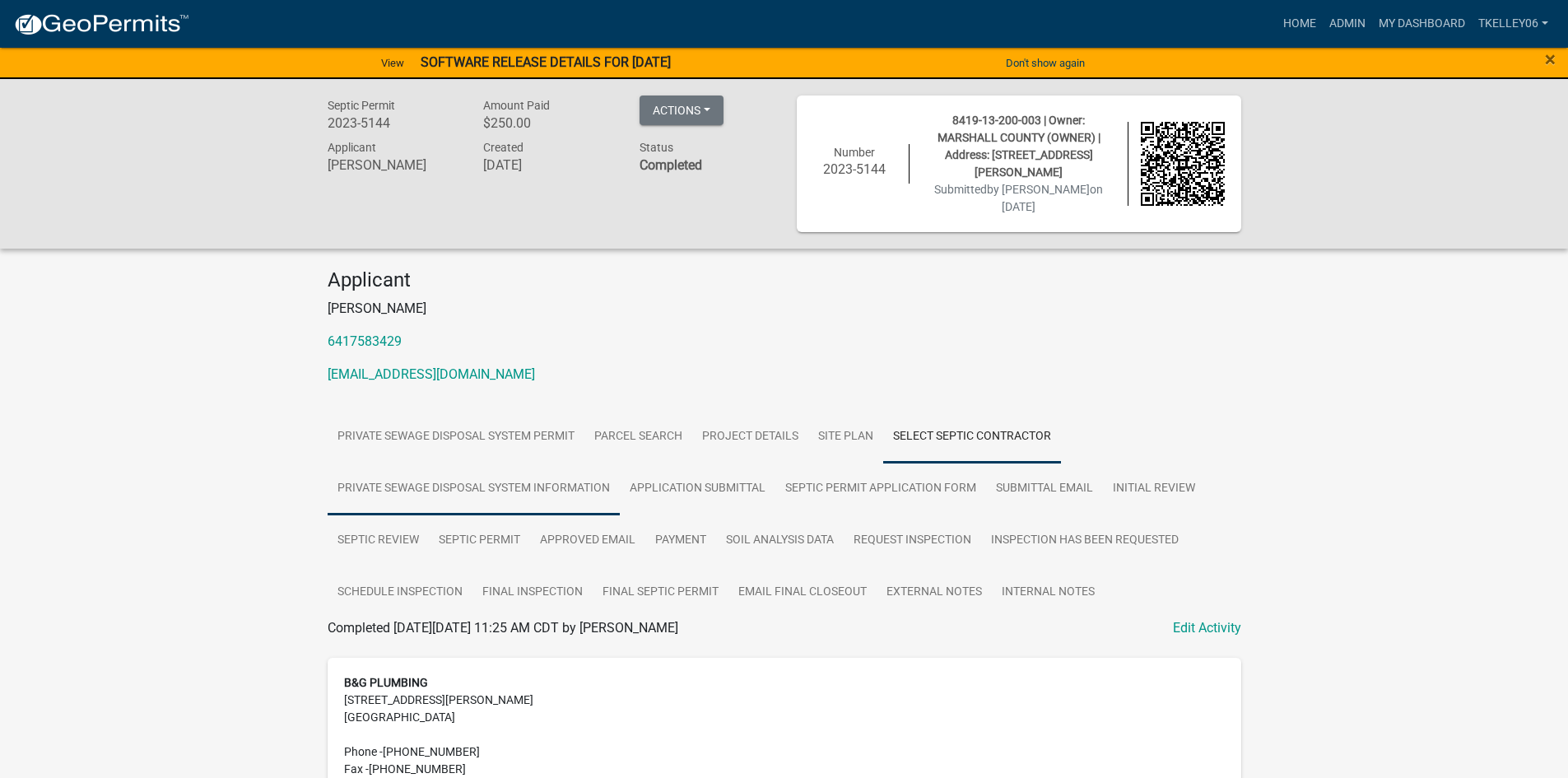
click at [430, 463] on link "Private Sewage Disposal System Information" at bounding box center [473, 489] width 292 height 53
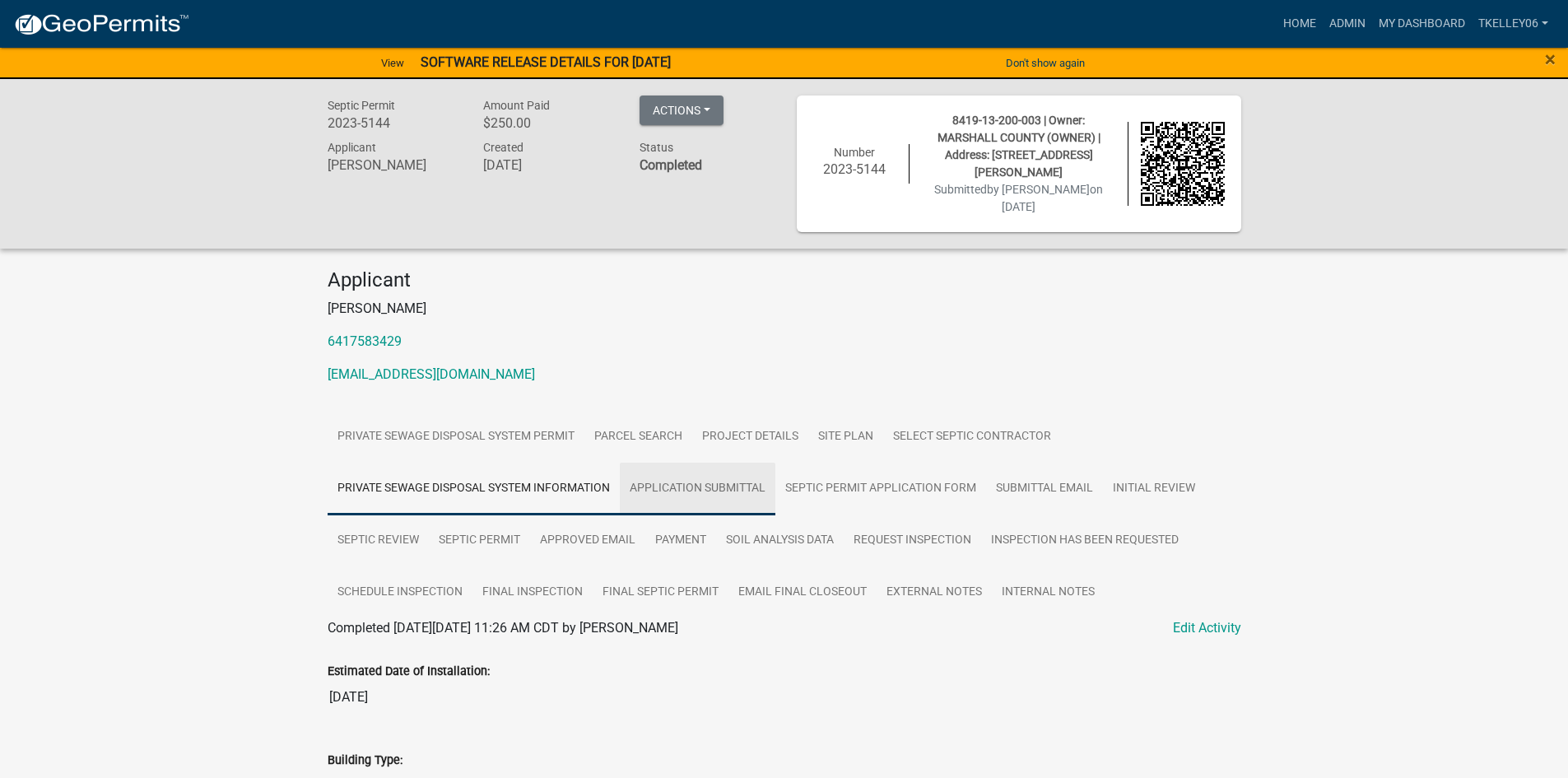
click at [667, 472] on link "Application Submittal" at bounding box center [697, 489] width 155 height 53
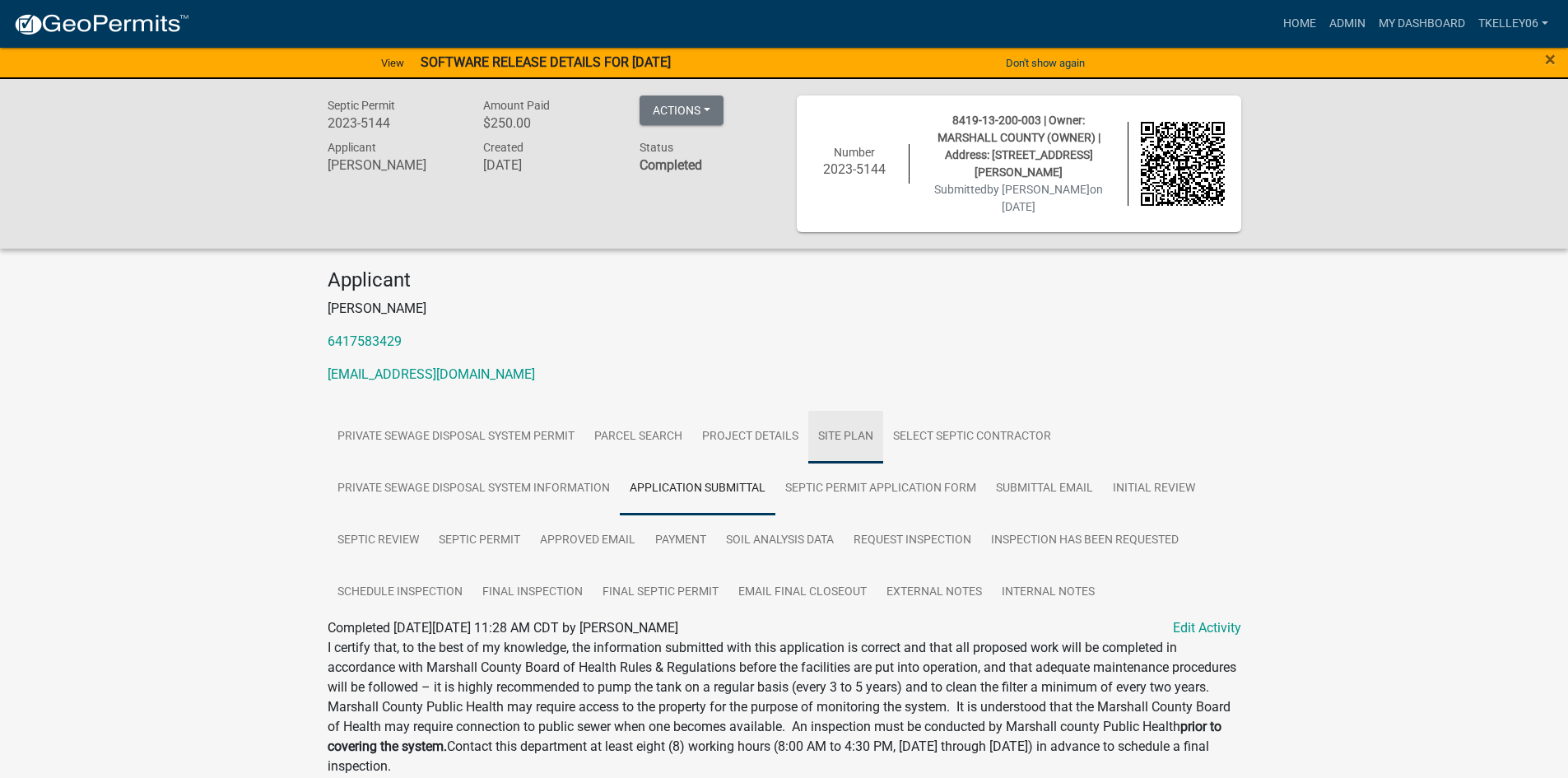
click at [831, 414] on link "Site Plan" at bounding box center [845, 437] width 75 height 53
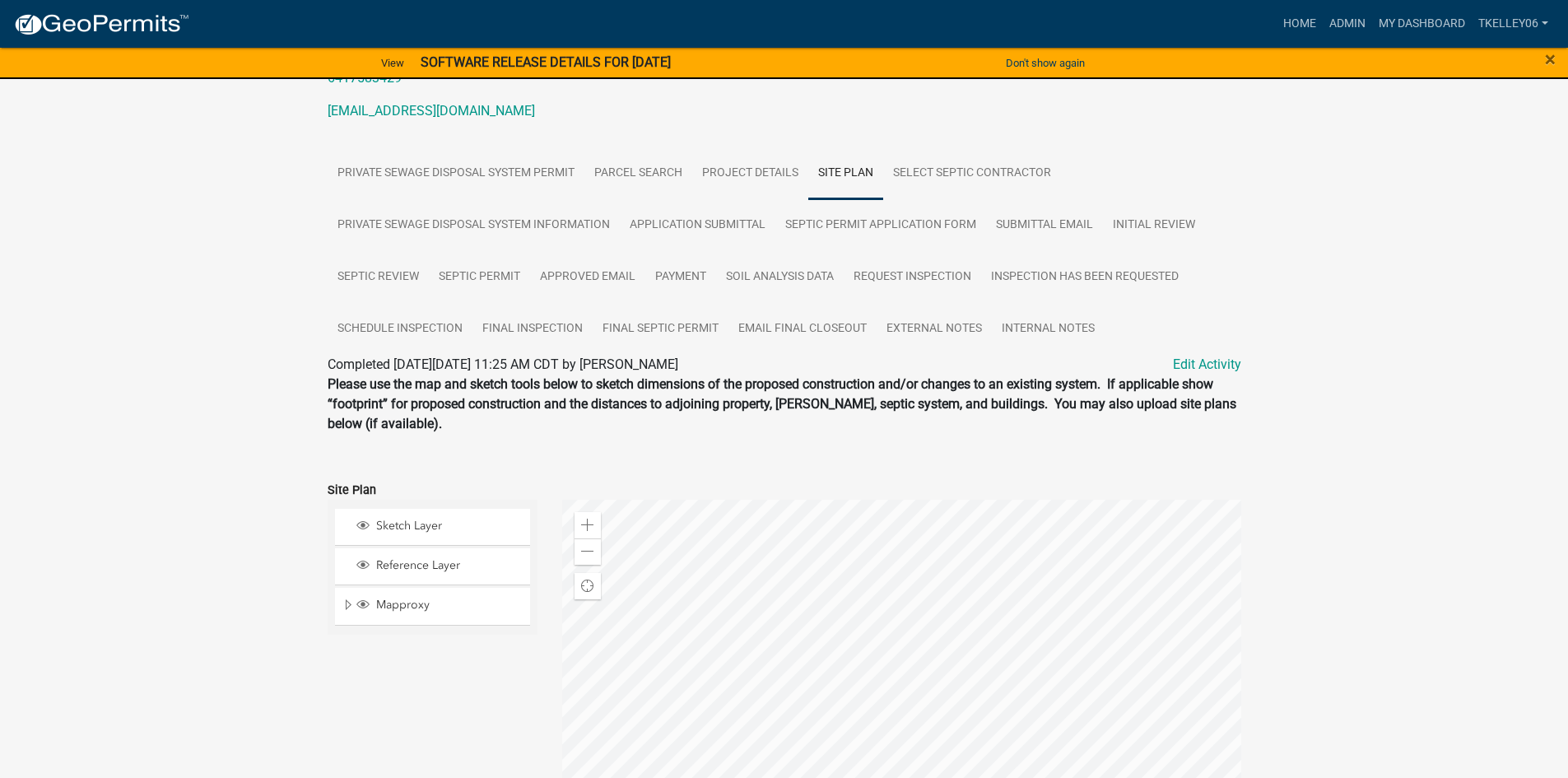
scroll to position [258, 0]
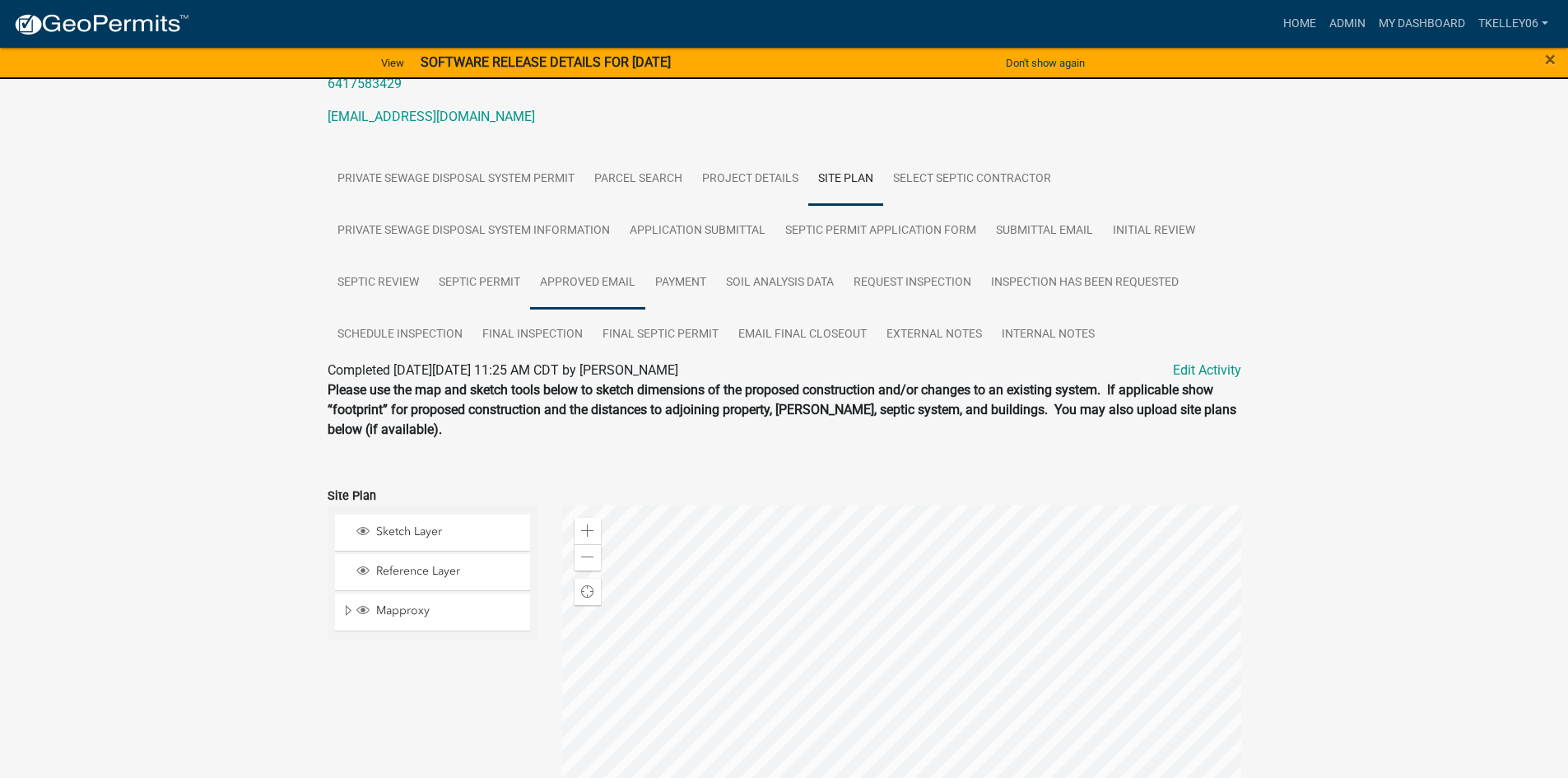
click at [608, 261] on link "Approved Email" at bounding box center [587, 283] width 115 height 53
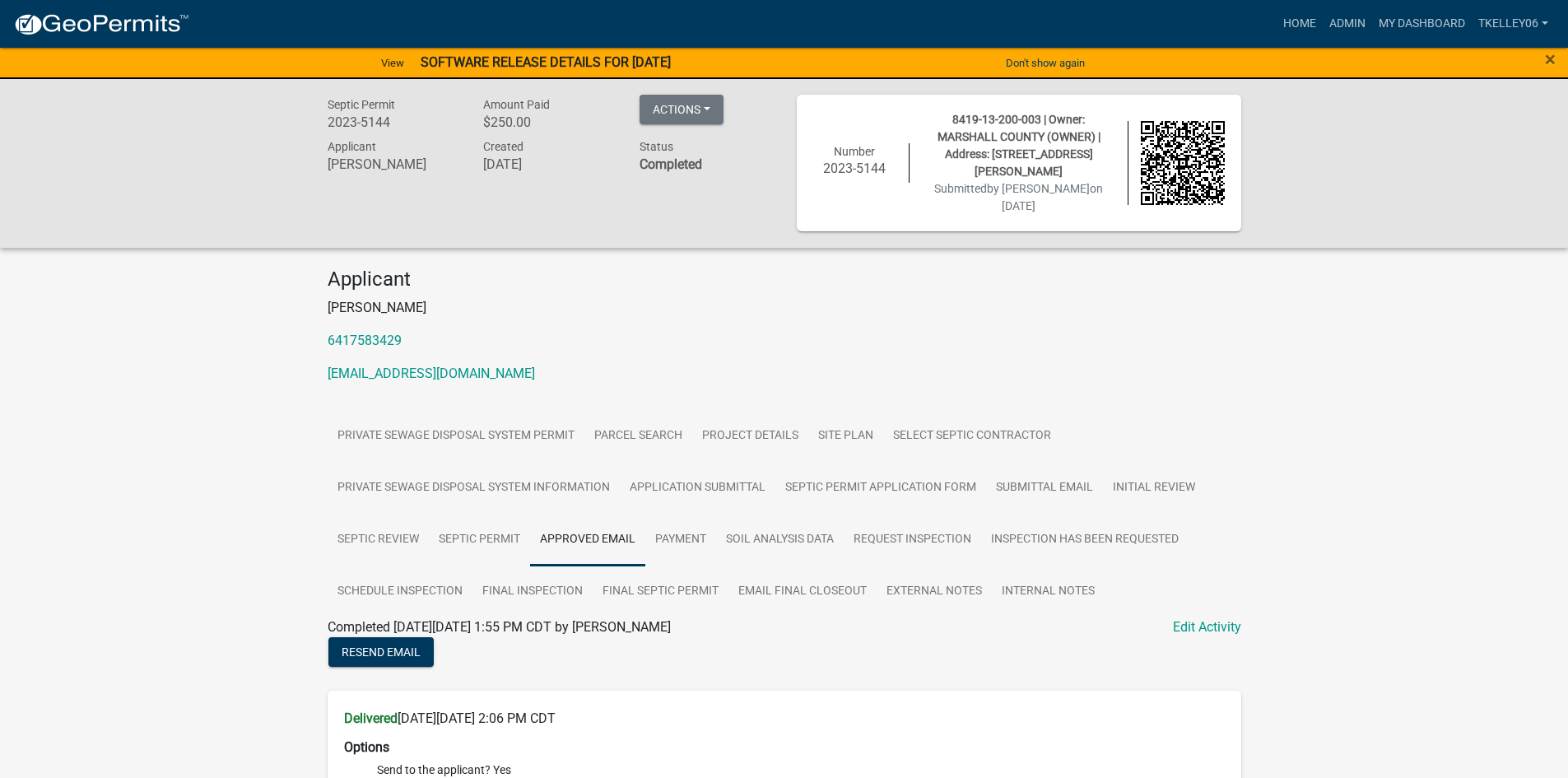
scroll to position [0, 0]
click at [1306, 24] on link "Home" at bounding box center [1300, 23] width 46 height 31
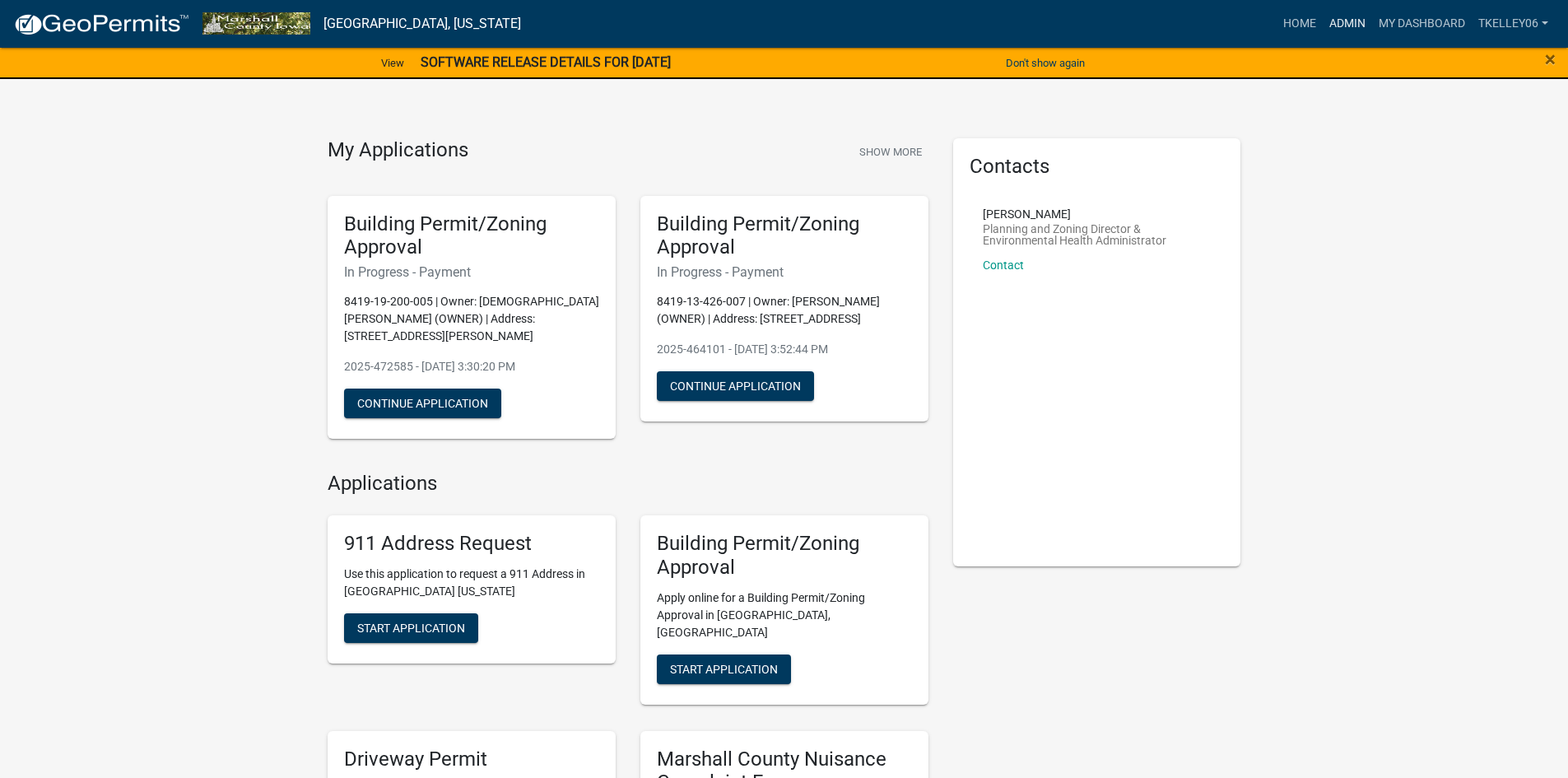
click at [1352, 27] on link "Admin" at bounding box center [1347, 23] width 49 height 31
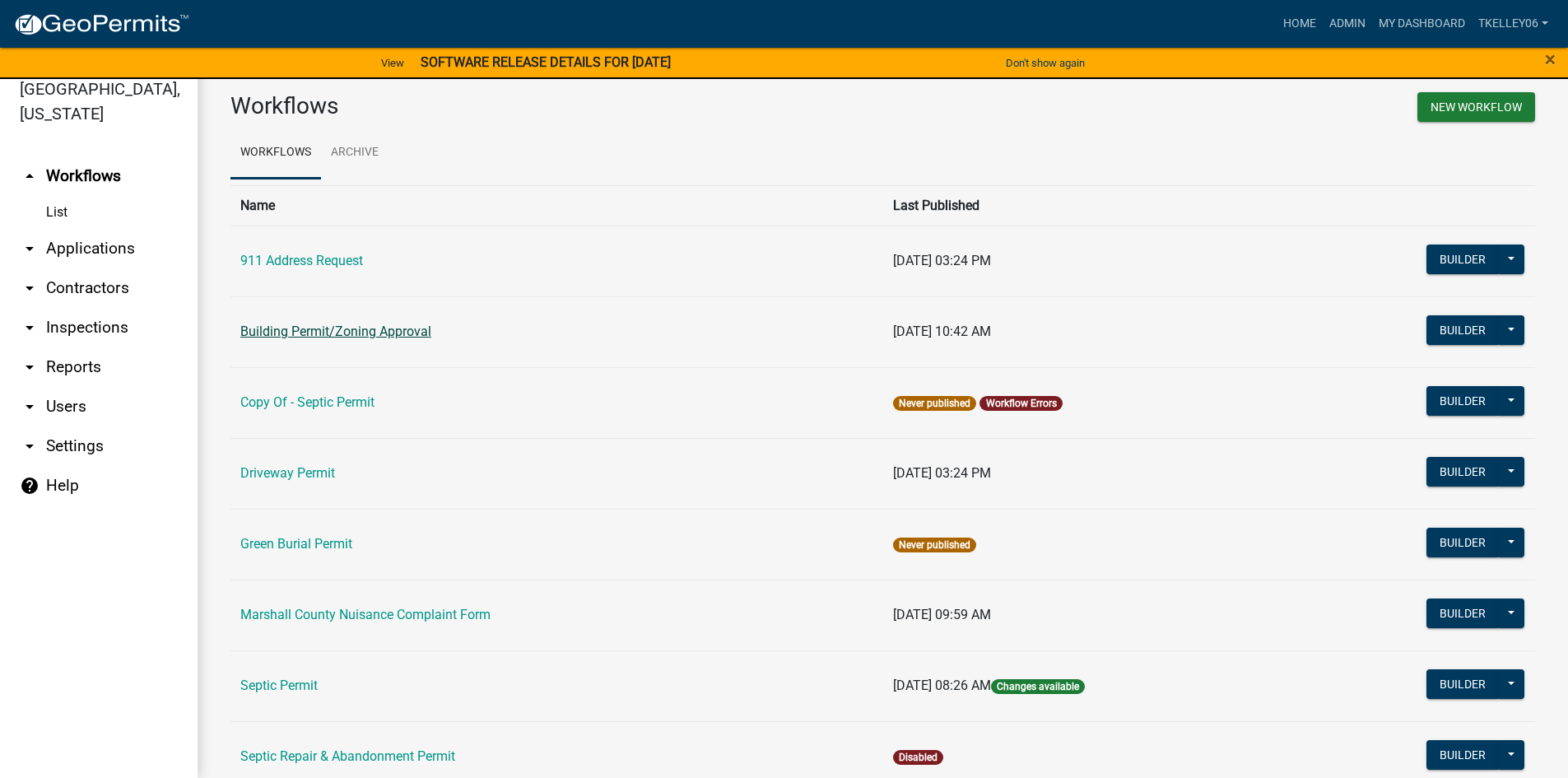
click at [365, 334] on link "Building Permit/Zoning Approval" at bounding box center [335, 331] width 191 height 16
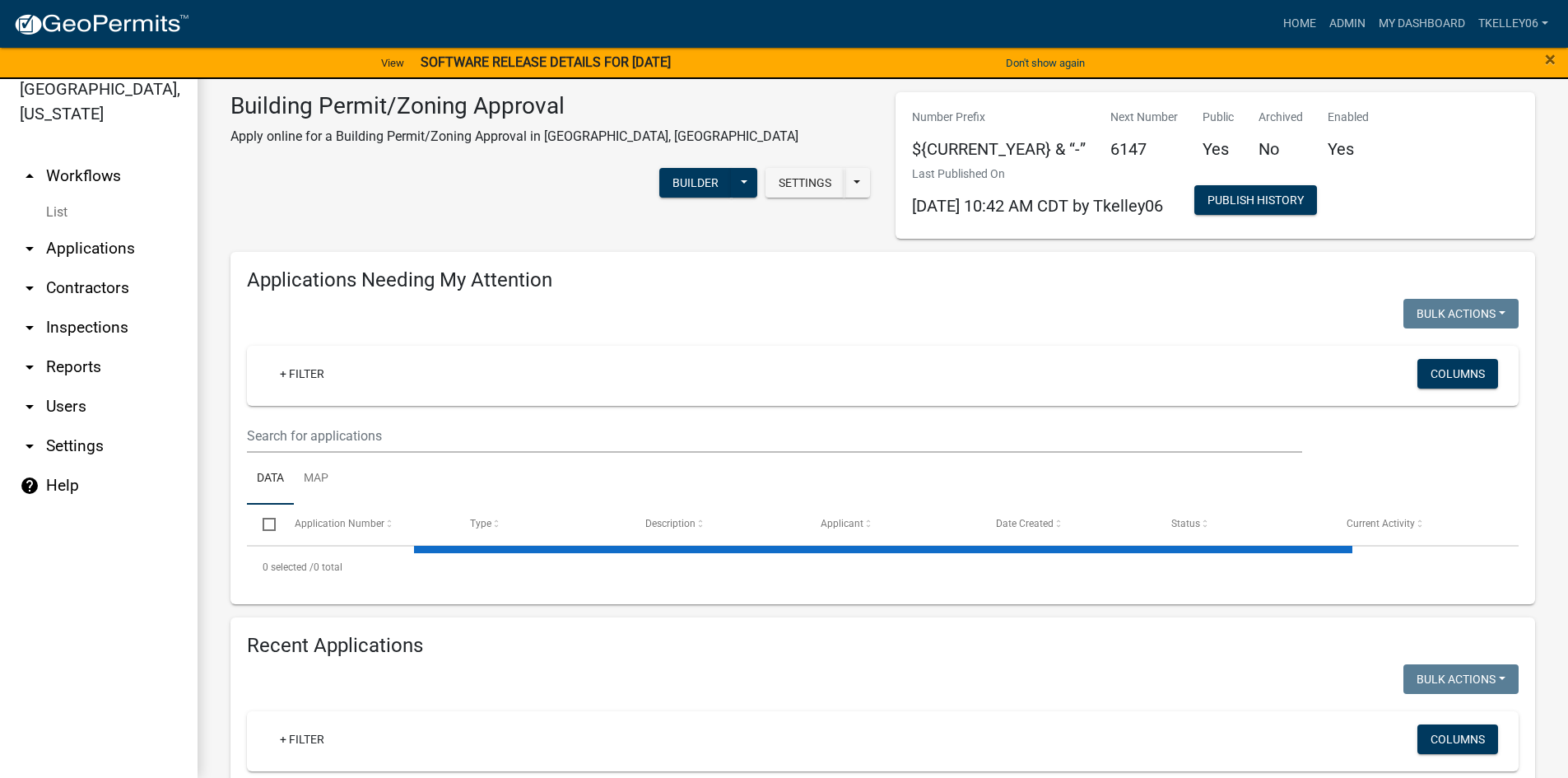
select select "3: 100"
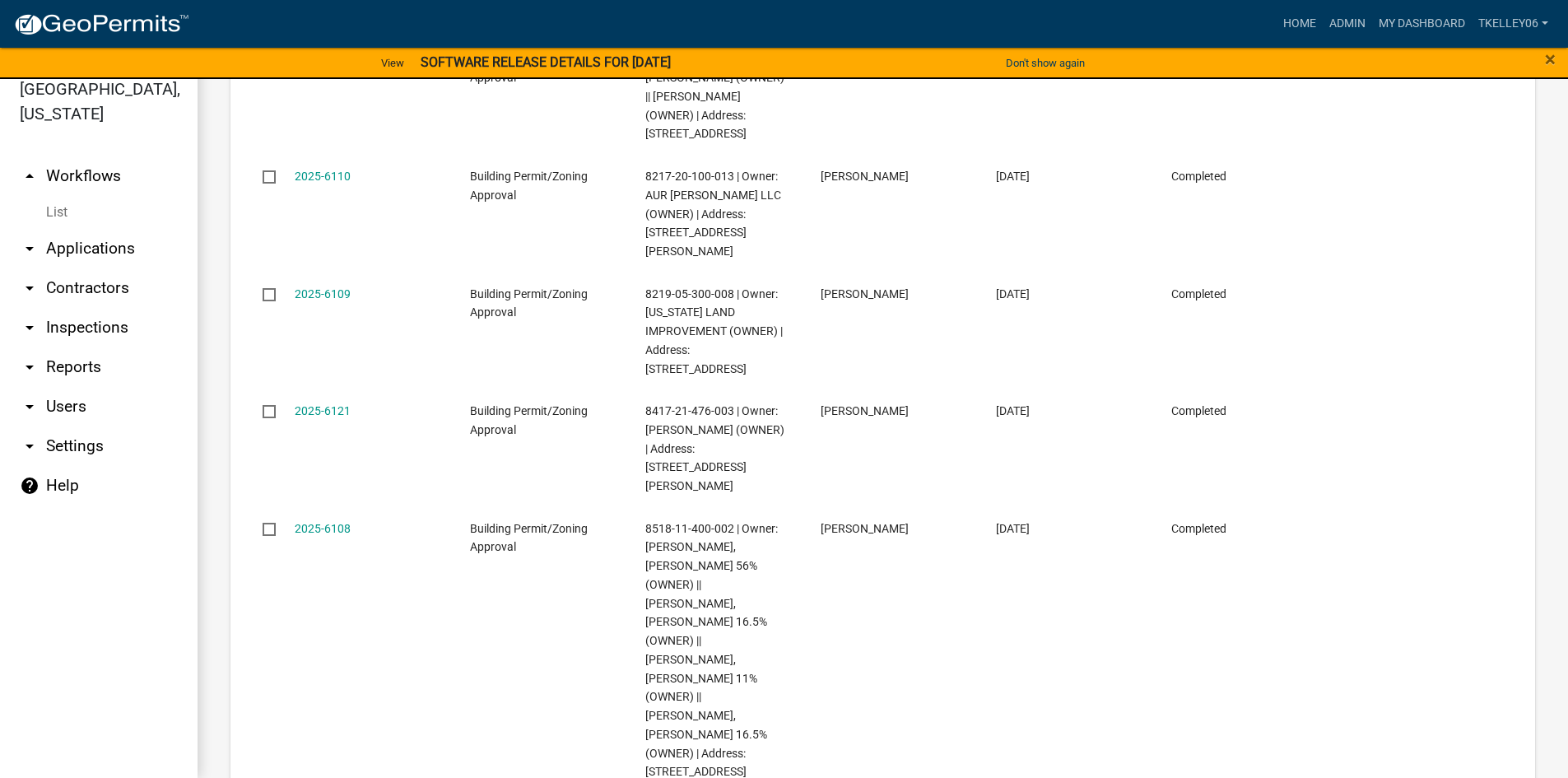
scroll to position [7244, 0]
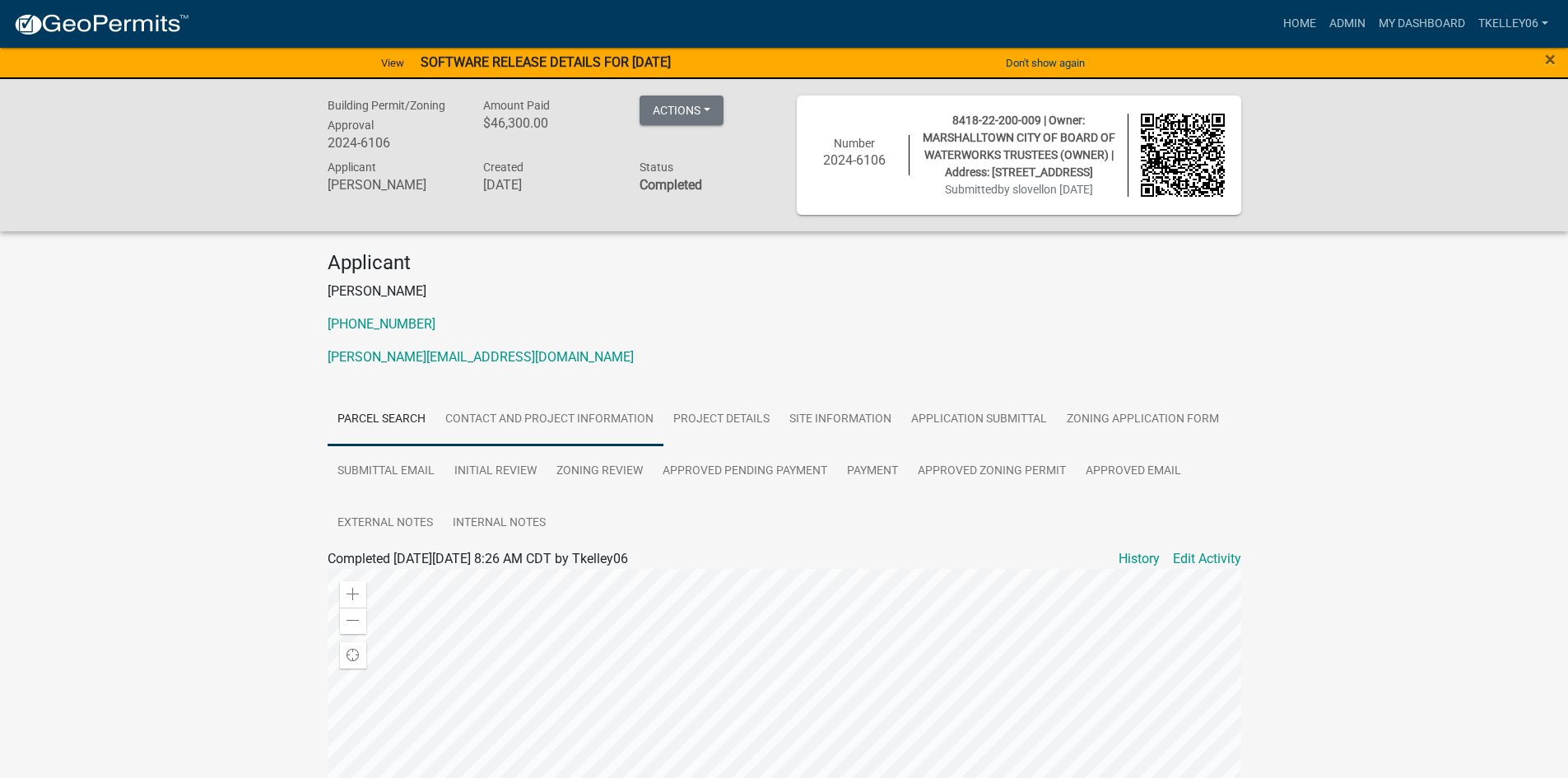
click at [487, 419] on link "Contact and Project Information" at bounding box center [549, 420] width 228 height 53
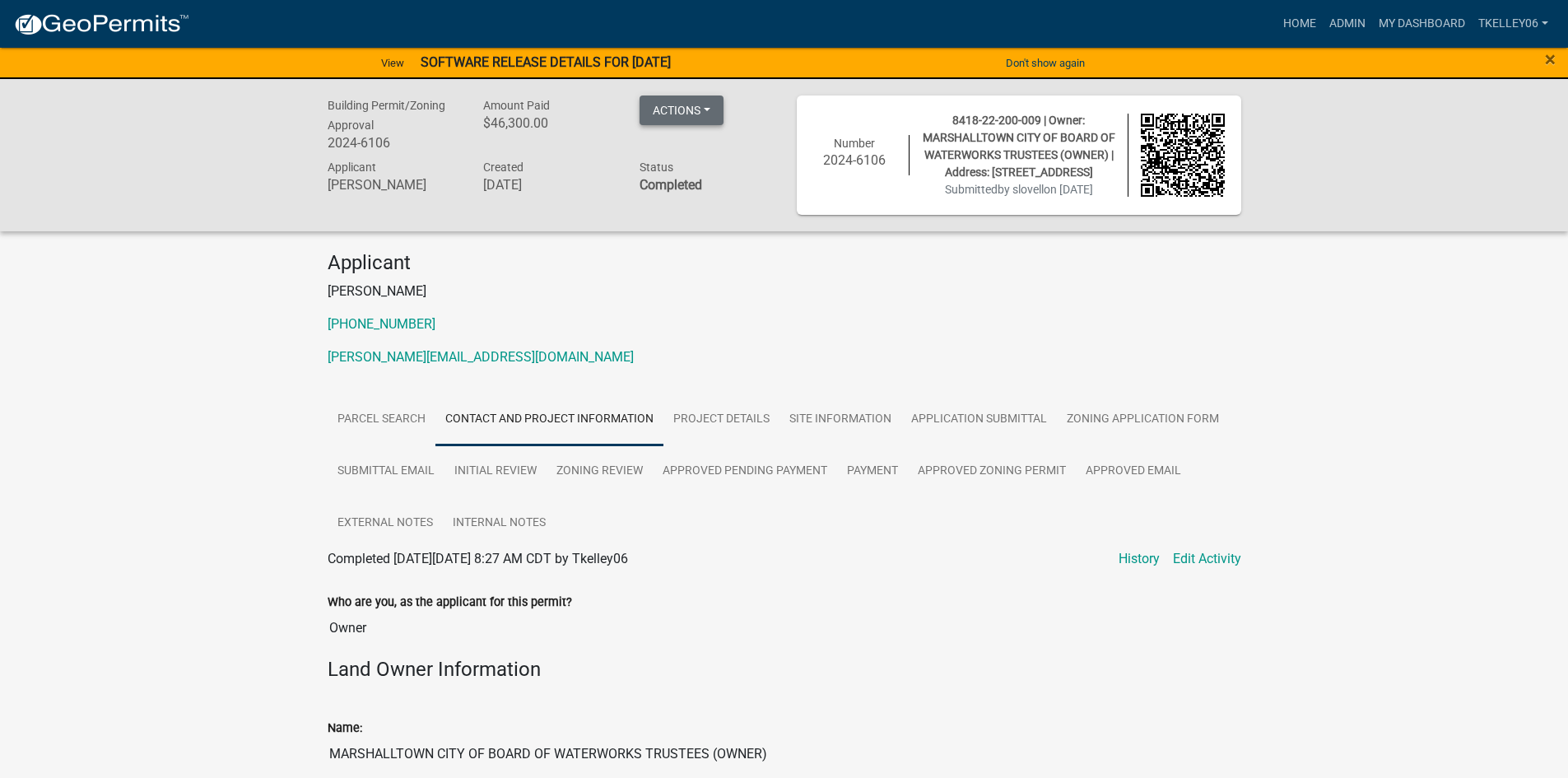
click at [714, 103] on button "Actions" at bounding box center [681, 110] width 84 height 30
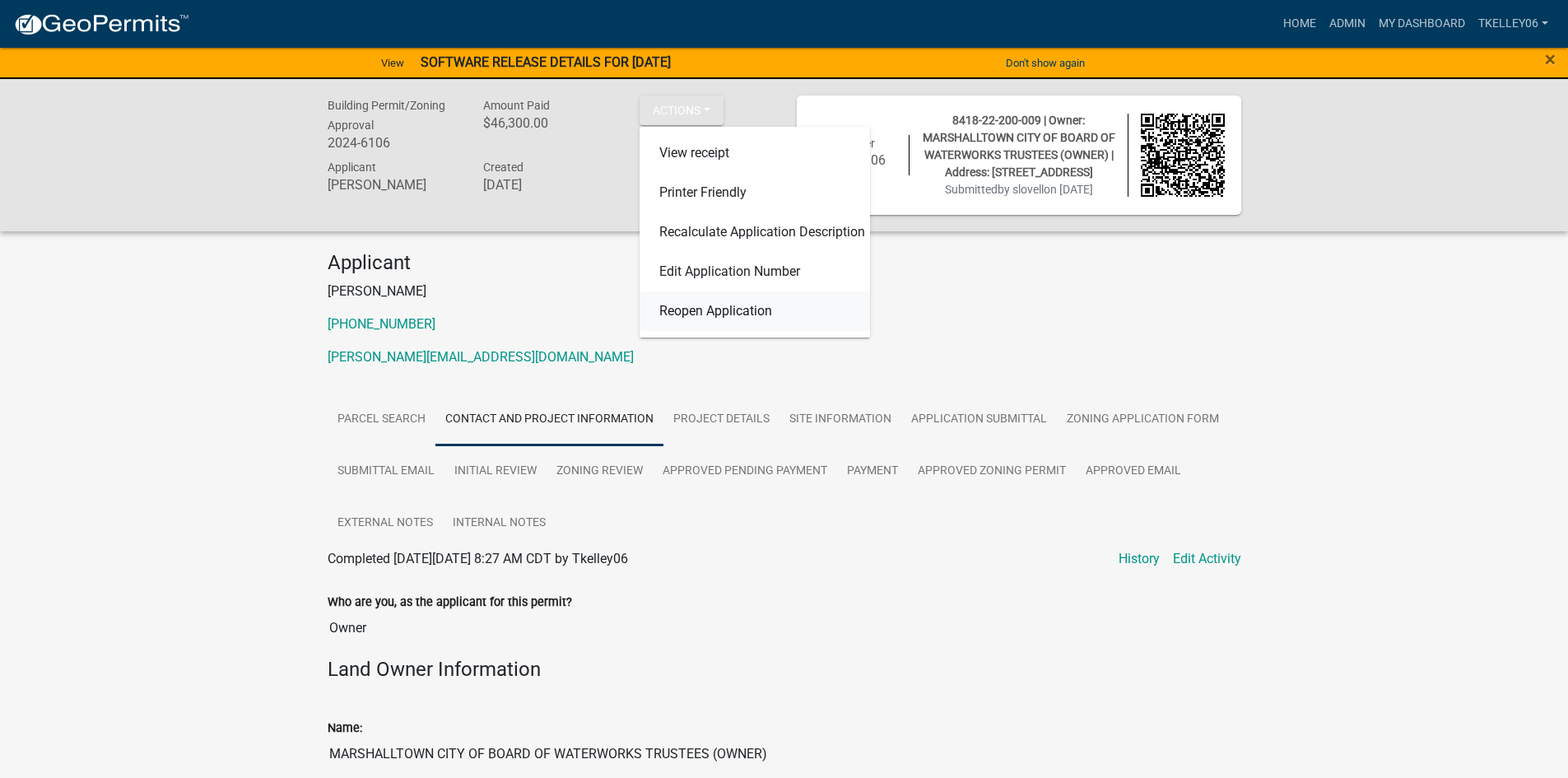
click at [717, 299] on link "Reopen Application" at bounding box center [754, 311] width 230 height 40
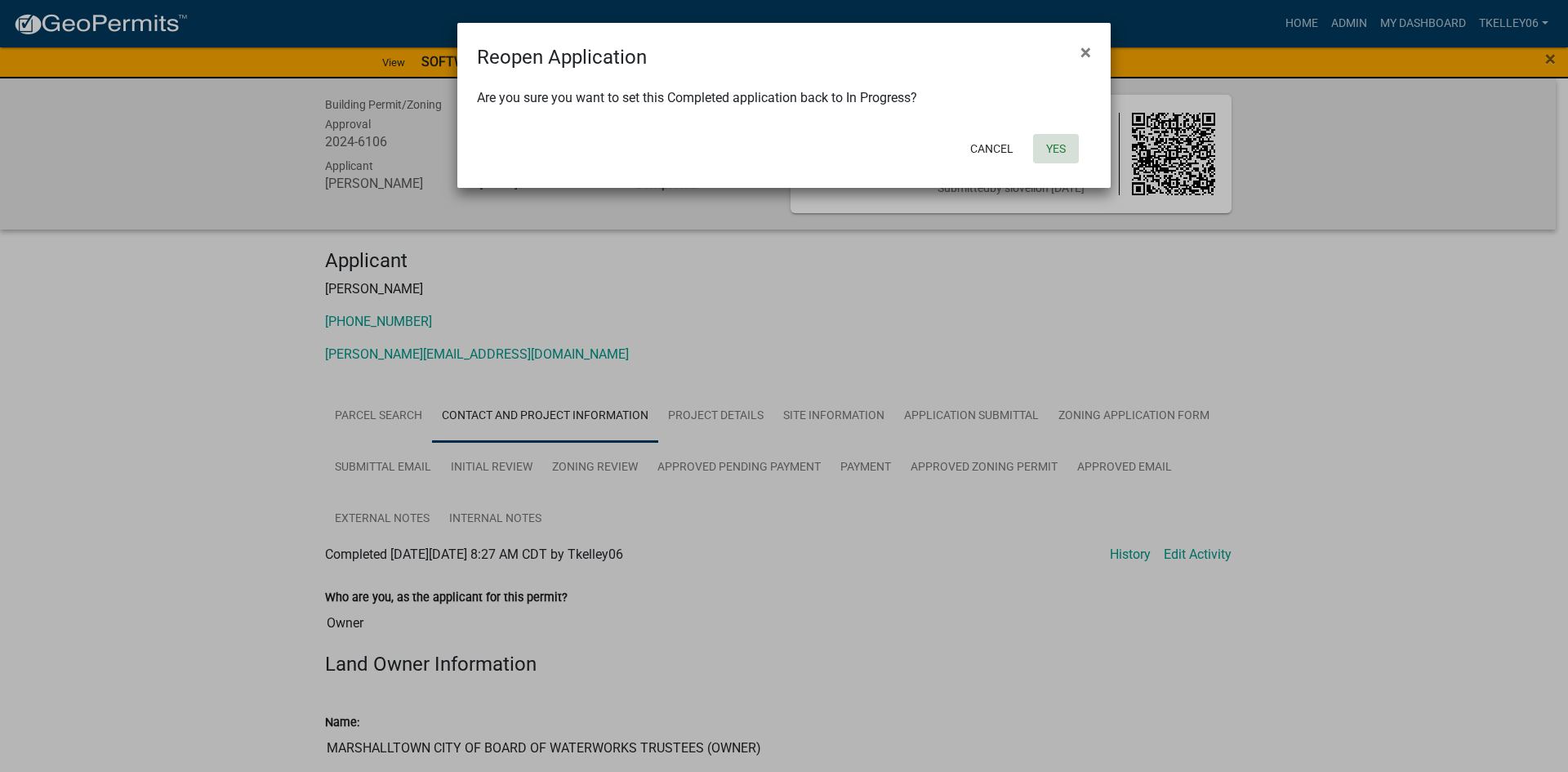
click at [1054, 141] on button "Yes" at bounding box center [1056, 149] width 46 height 30
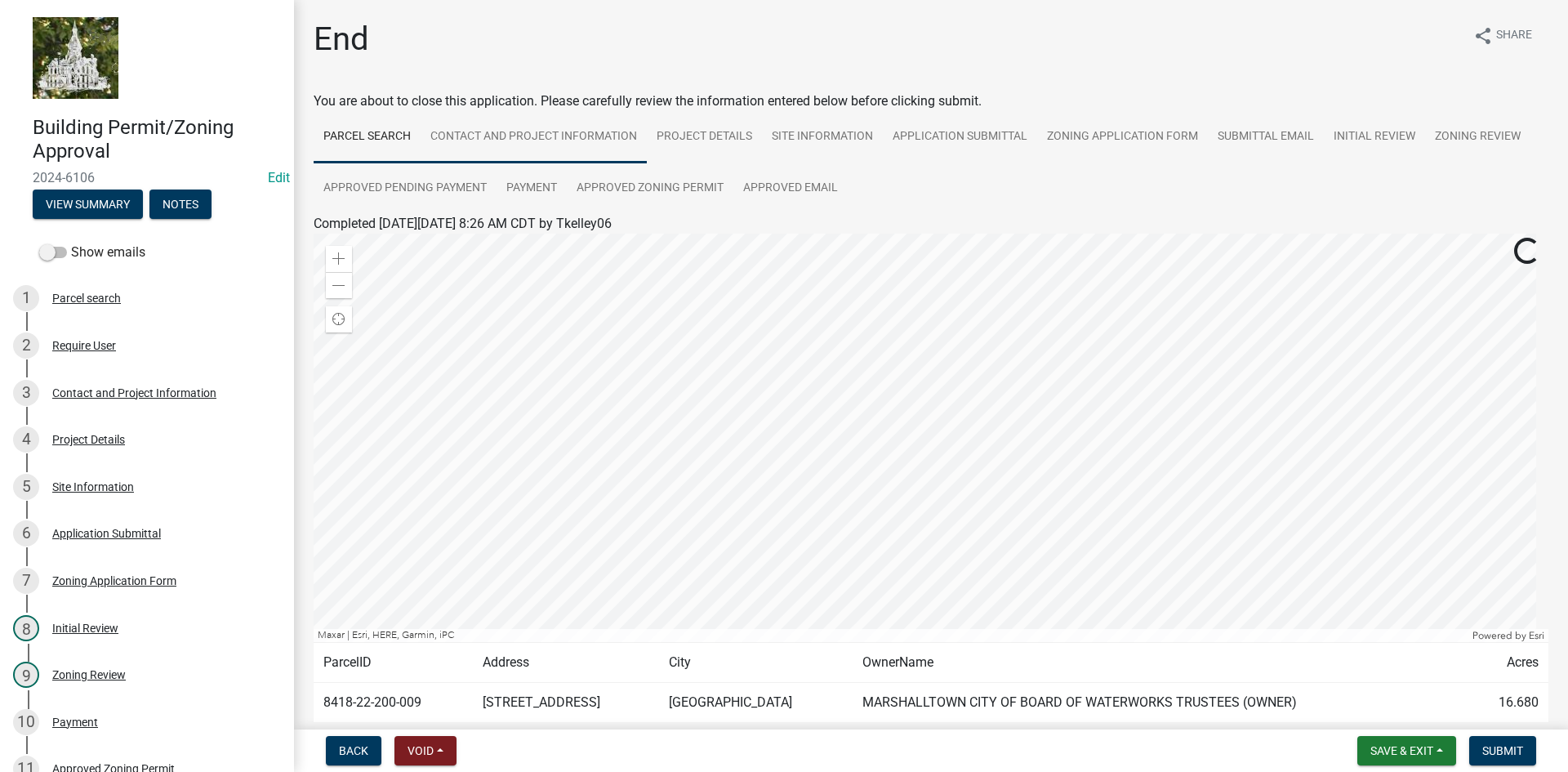
click at [487, 134] on link "Contact and Project Information" at bounding box center [533, 138] width 226 height 53
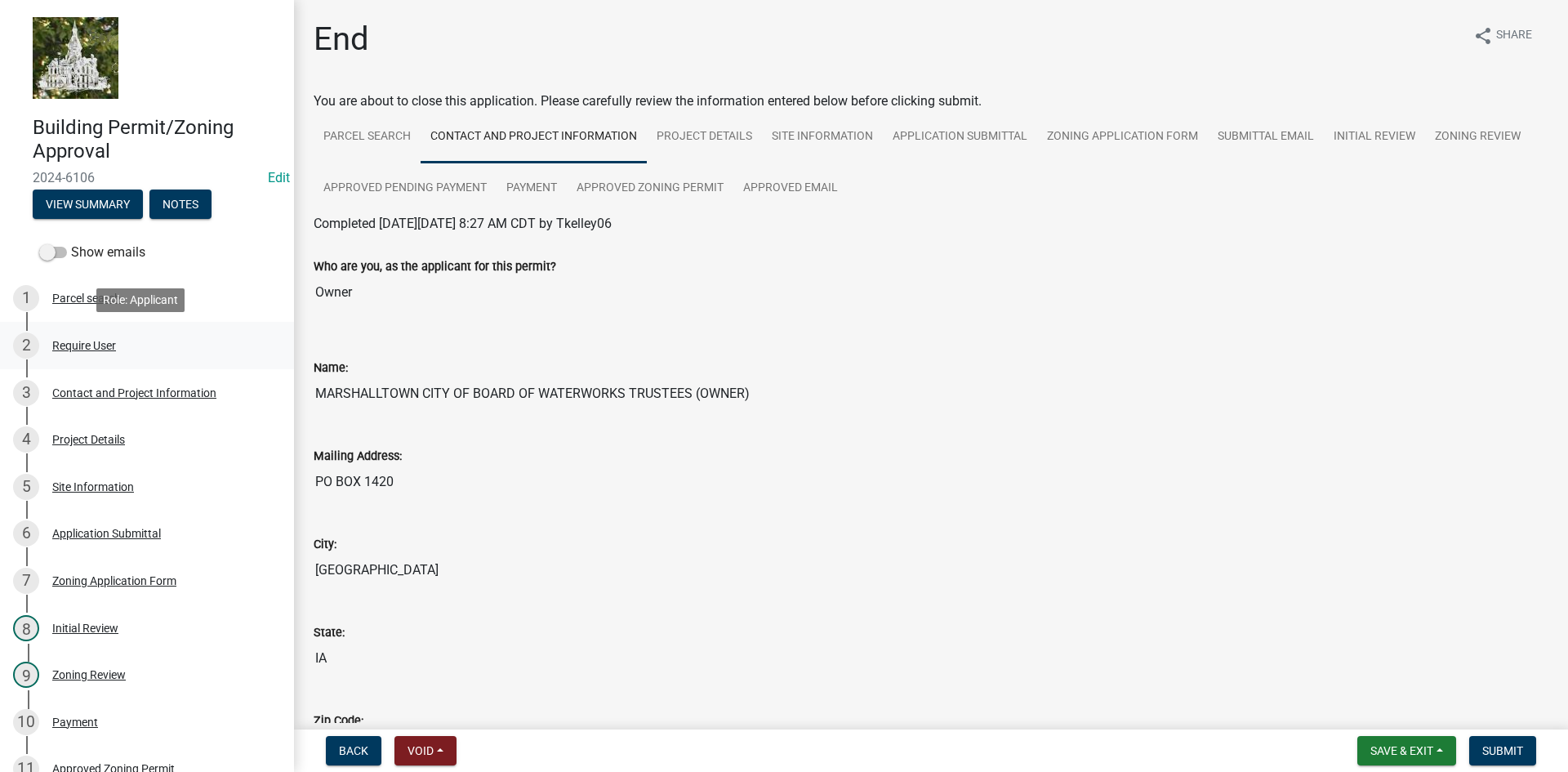
click at [89, 342] on div "Require User" at bounding box center [84, 345] width 64 height 11
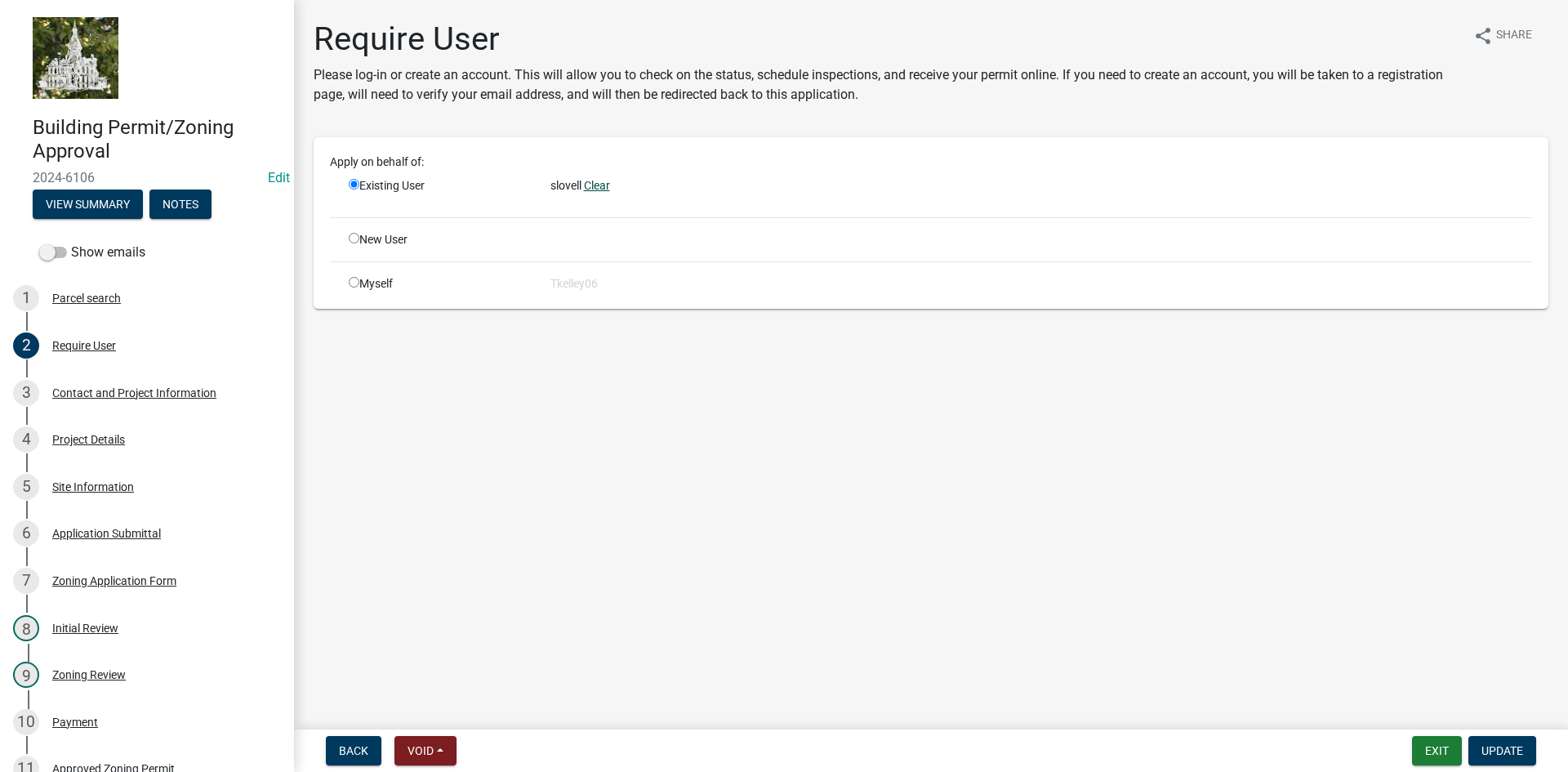
click at [599, 187] on link "Clear" at bounding box center [597, 185] width 26 height 13
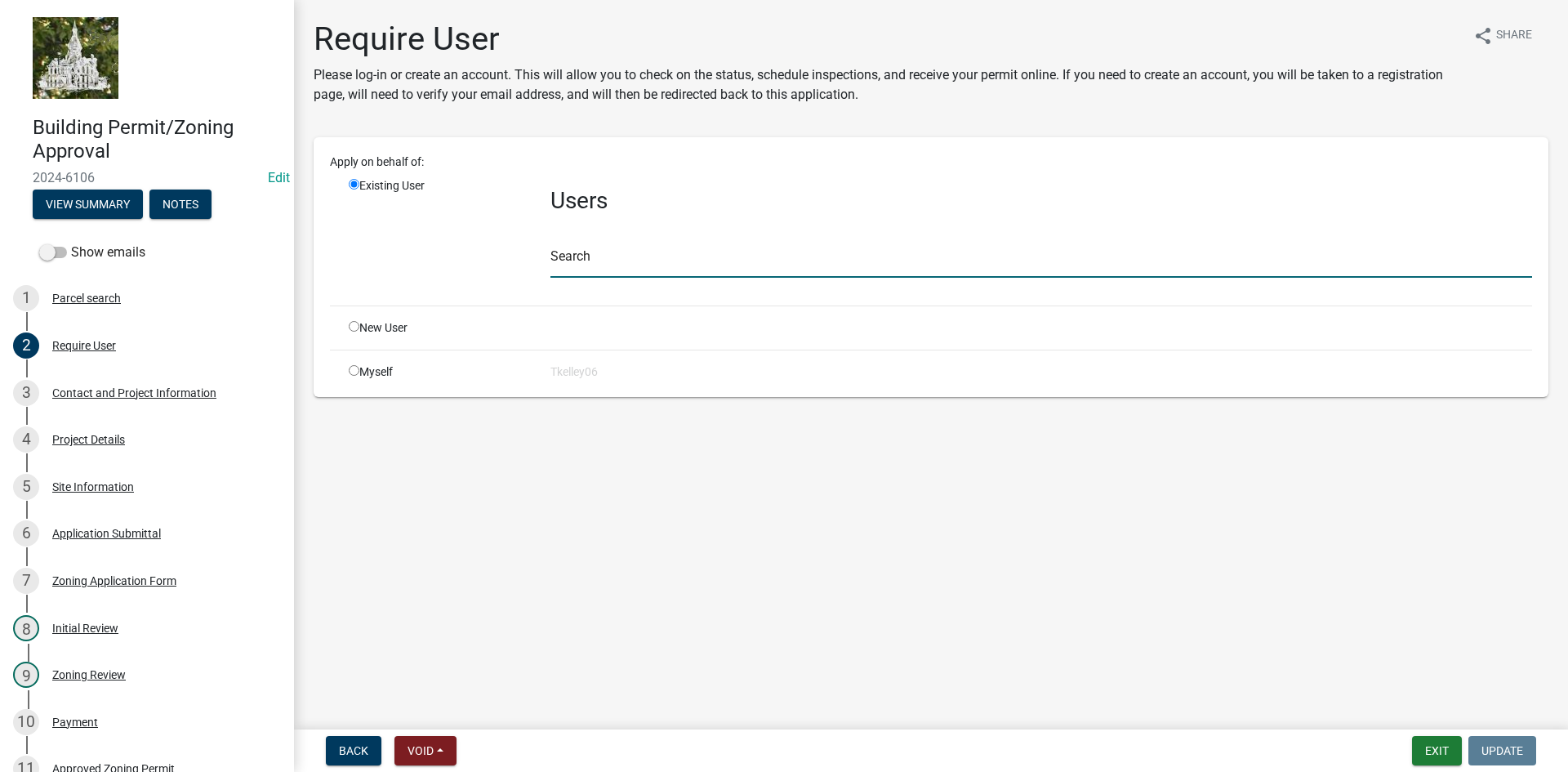
click at [590, 250] on input "text" at bounding box center [1041, 261] width 981 height 33
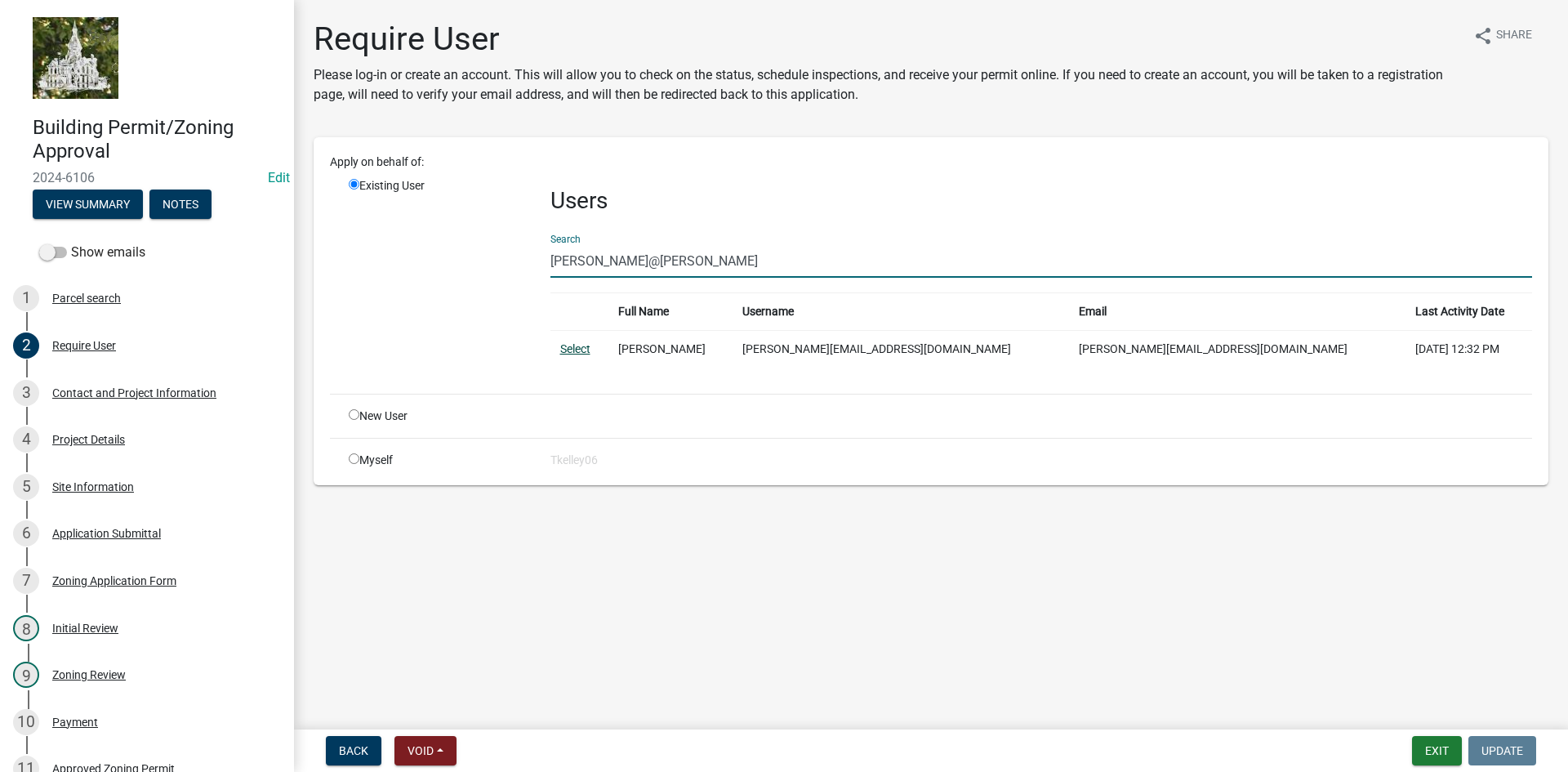
type input "[PERSON_NAME]@[PERSON_NAME]"
click at [567, 349] on link "Select" at bounding box center [575, 349] width 30 height 13
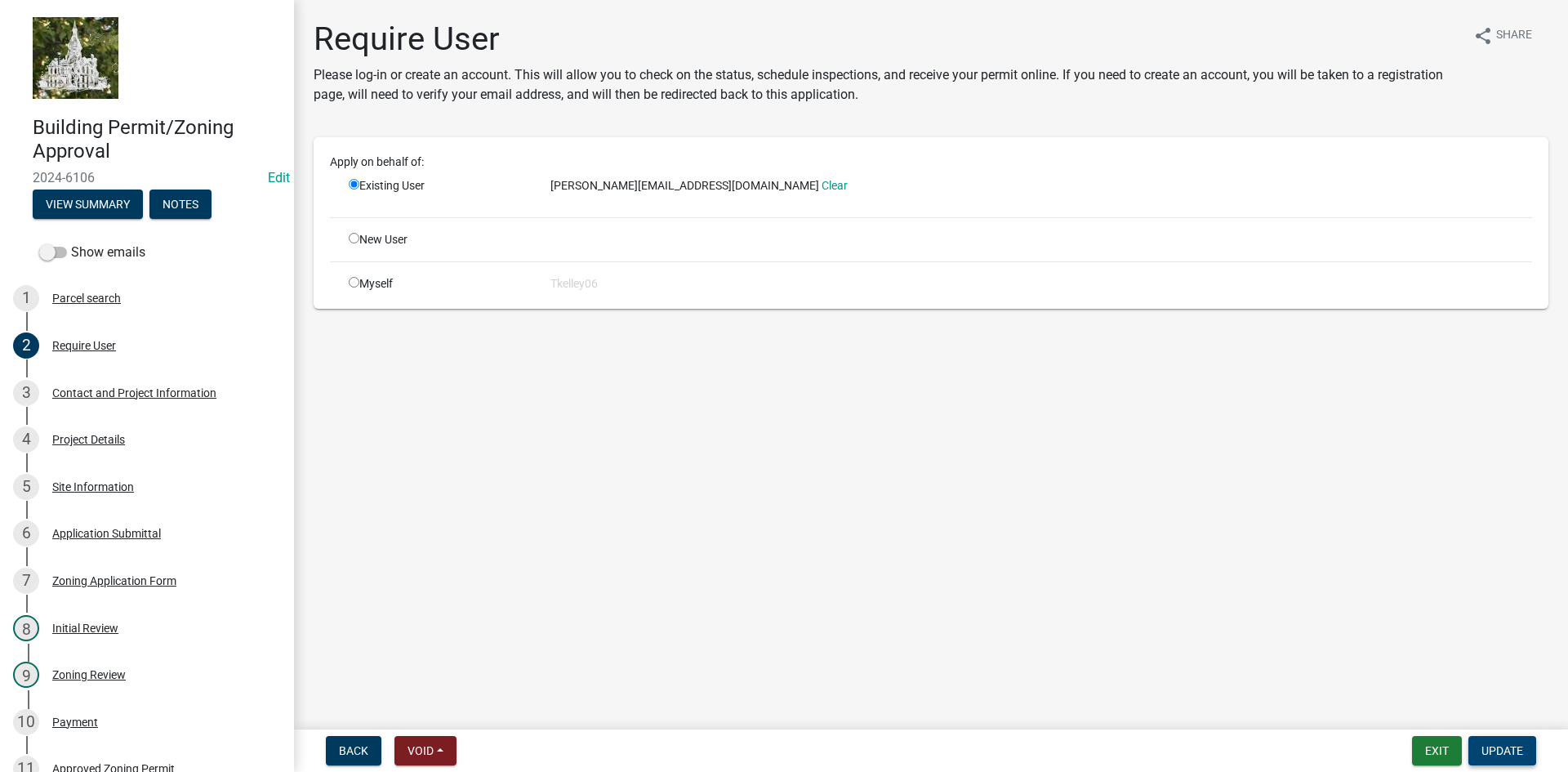
click at [1498, 754] on span "Update" at bounding box center [1502, 750] width 42 height 13
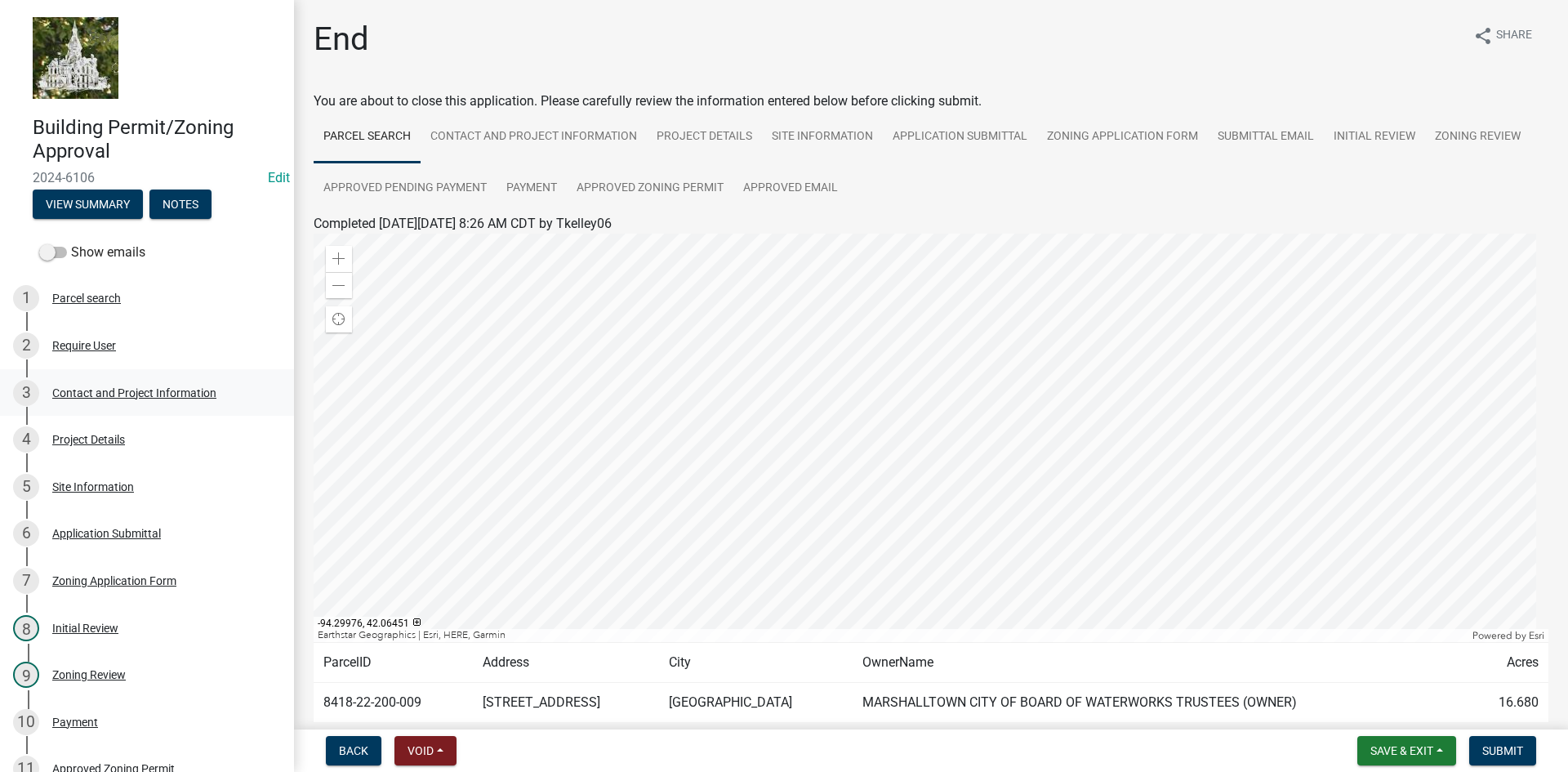
click at [145, 388] on div "Contact and Project Information" at bounding box center [134, 393] width 164 height 11
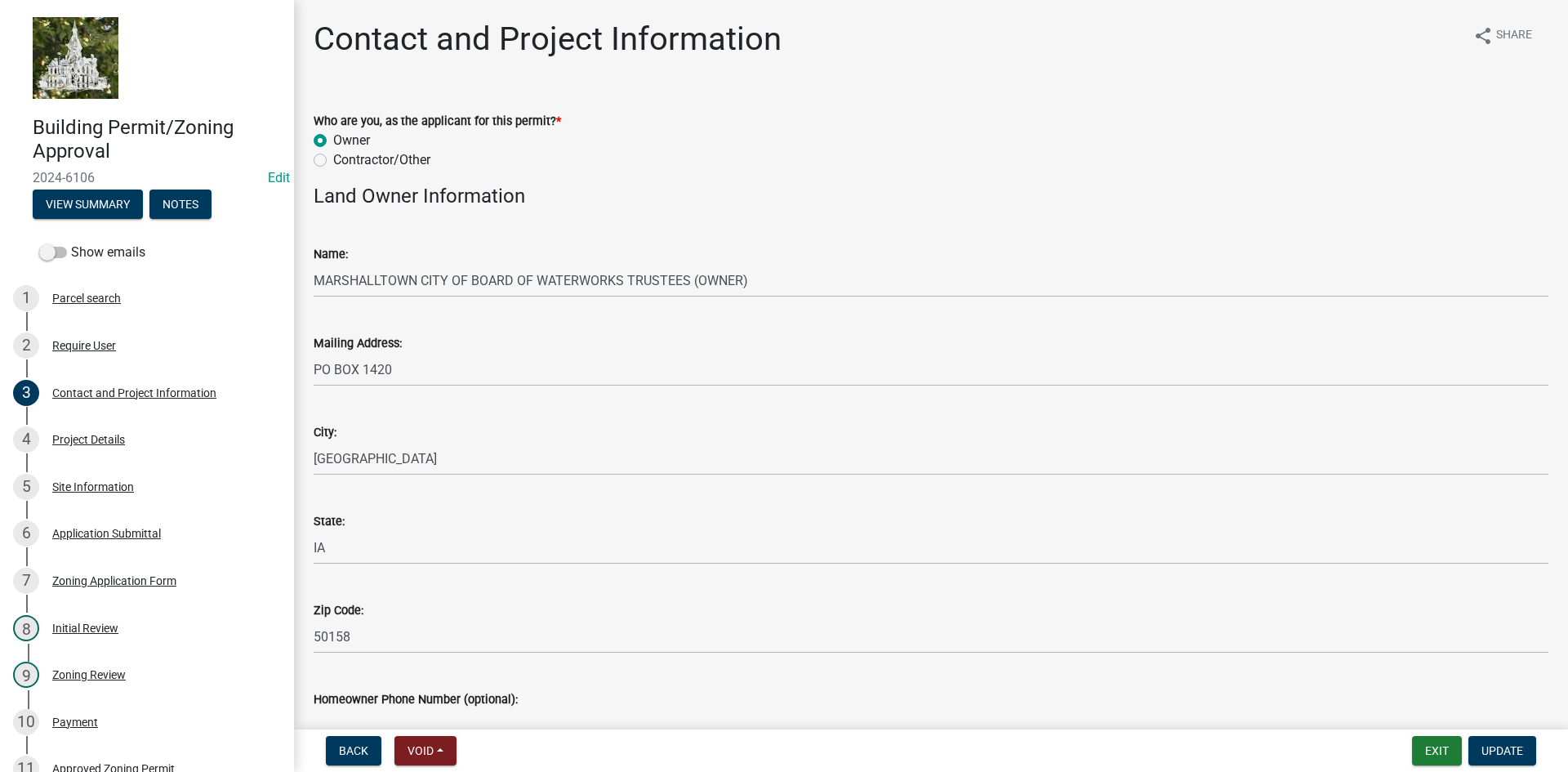
click at [333, 165] on label "Contractor/Other" at bounding box center [381, 160] width 97 height 19
click at [333, 161] on input "Contractor/Other" at bounding box center [338, 156] width 11 height 11
radio input "true"
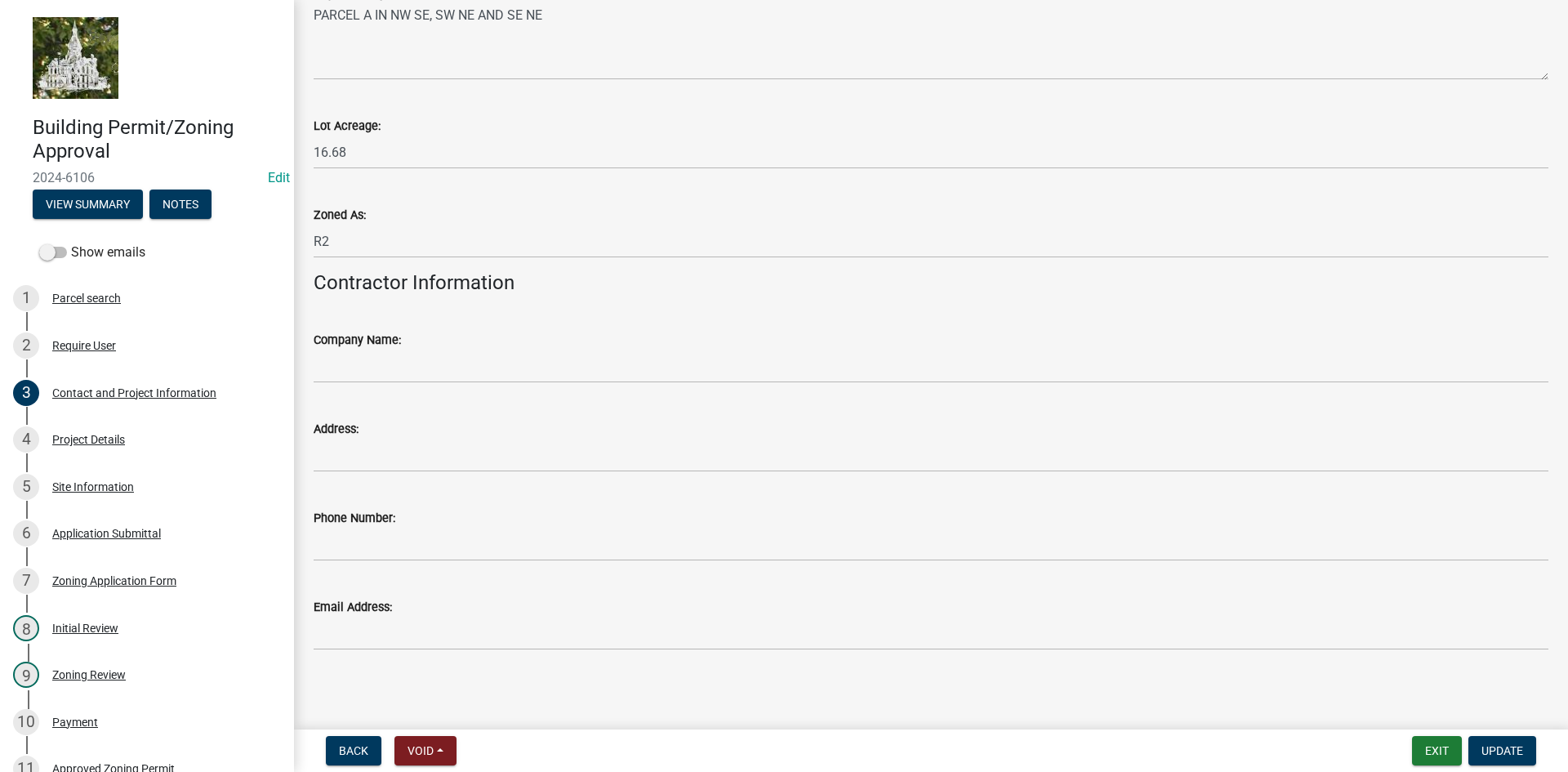
scroll to position [1370, 0]
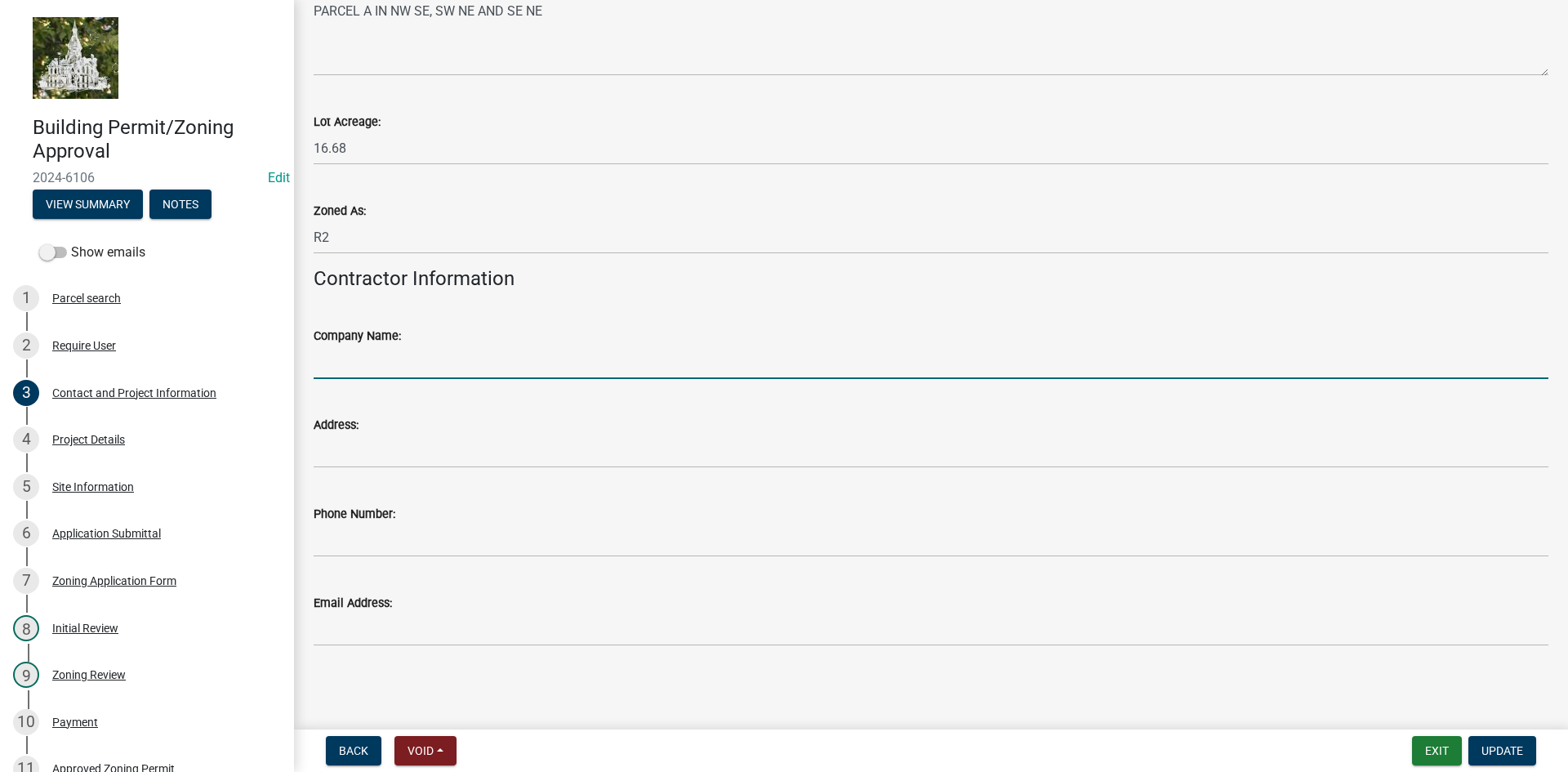
click at [389, 373] on input "Company Name:" at bounding box center [930, 362] width 1234 height 33
type input "Shank Constructors"
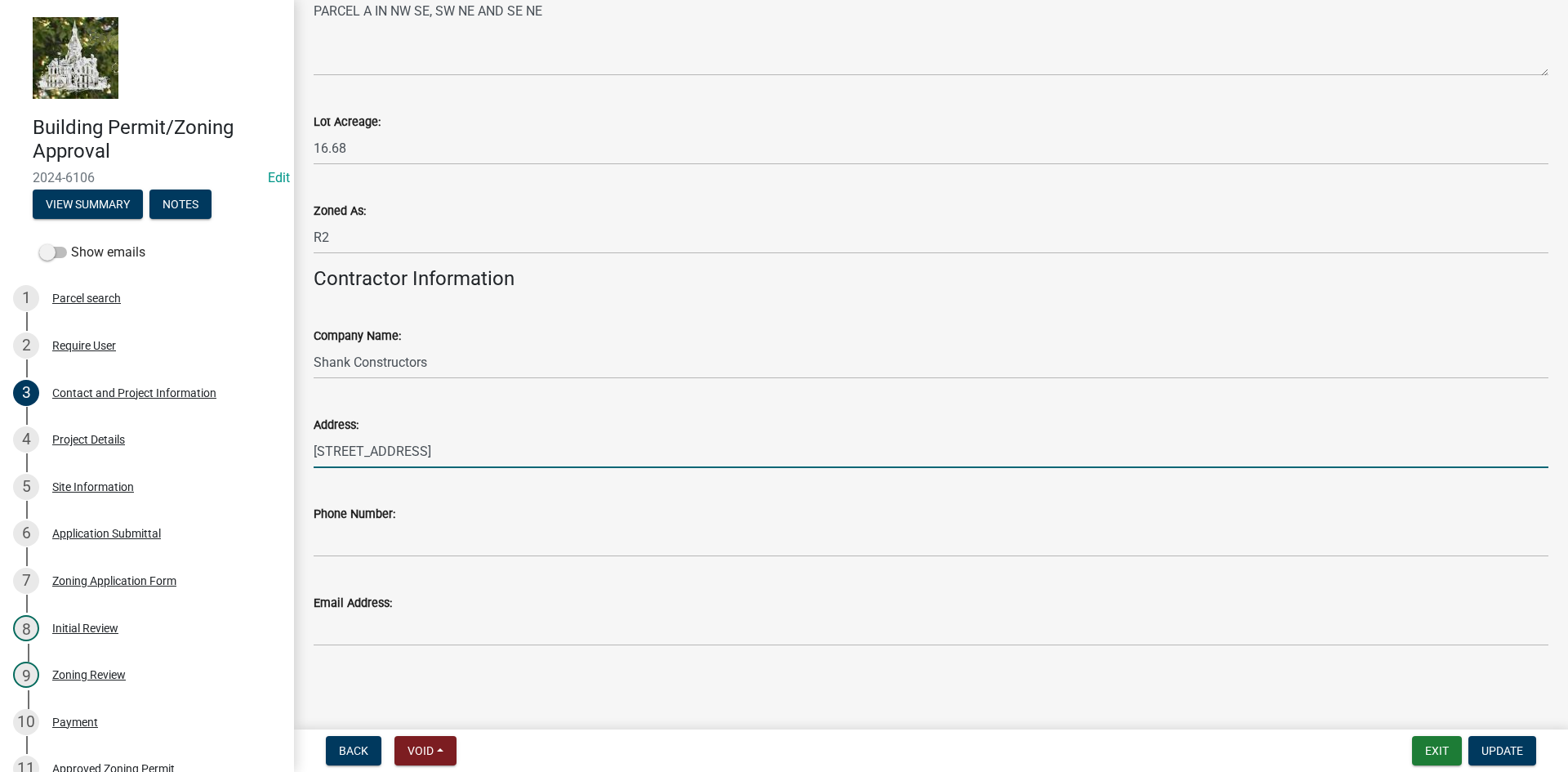
type input "[STREET_ADDRESS]"
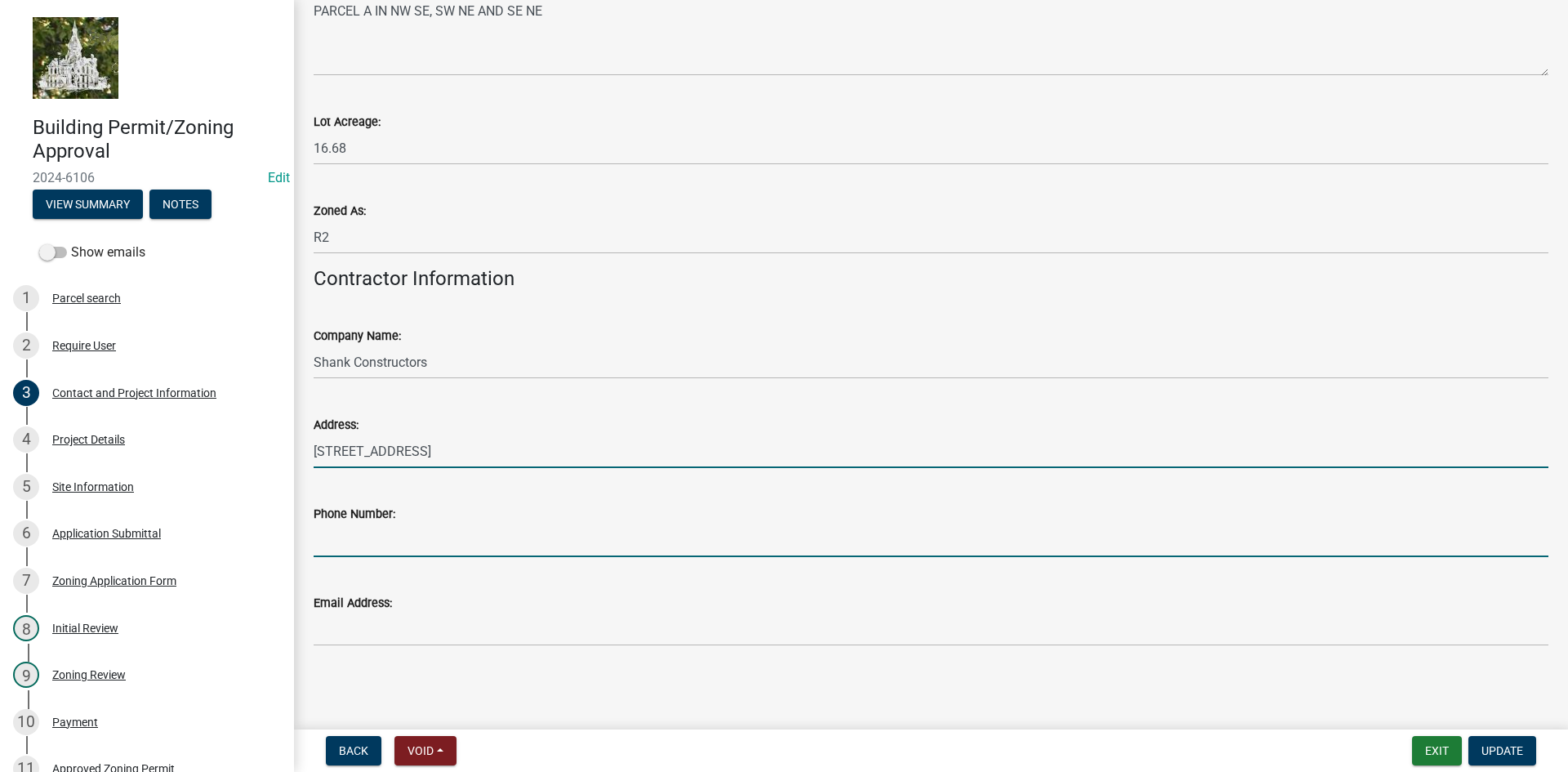
click at [351, 539] on input "Phone Number:" at bounding box center [930, 541] width 1234 height 33
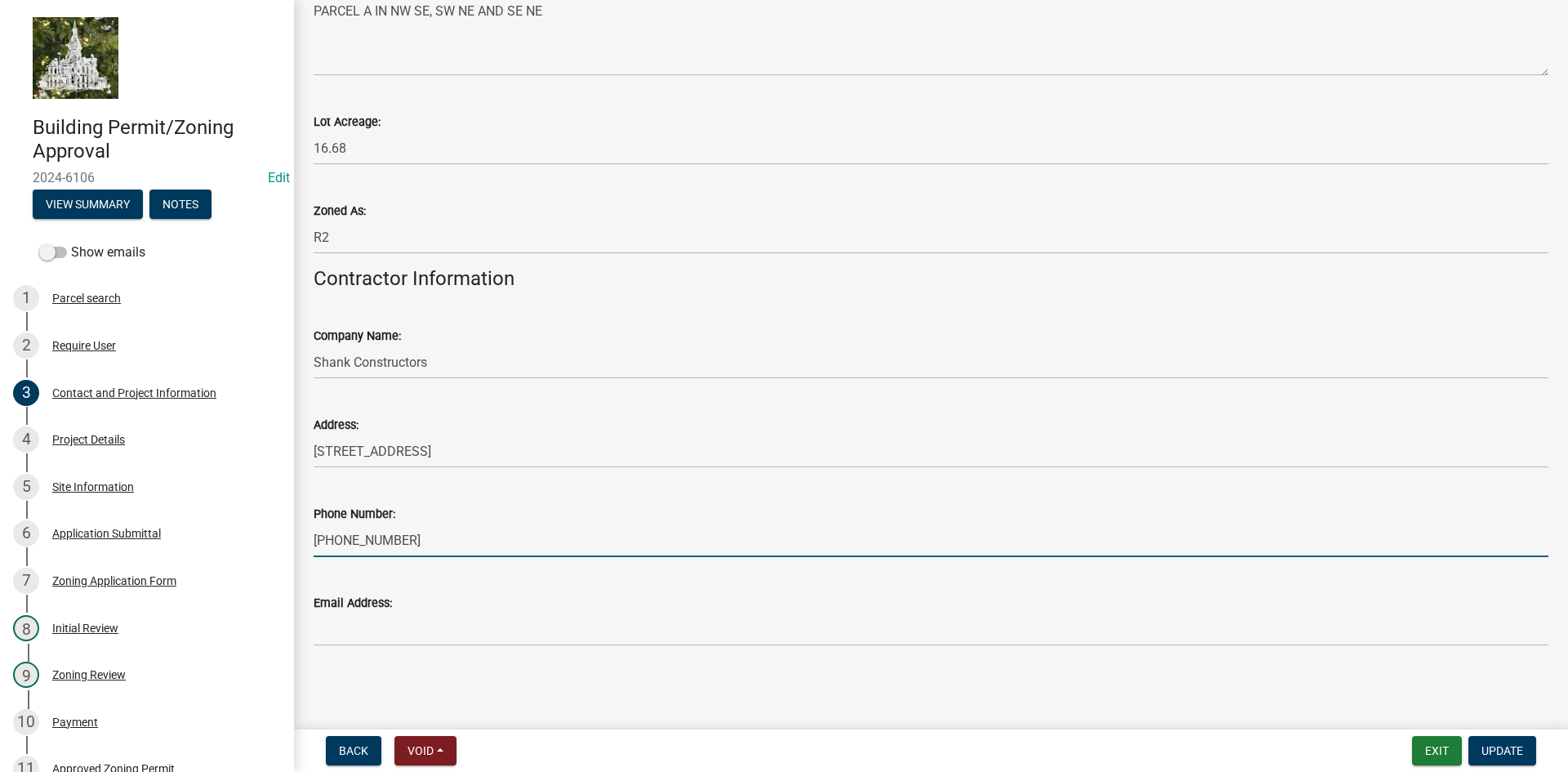
type input "[PHONE_NUMBER]"
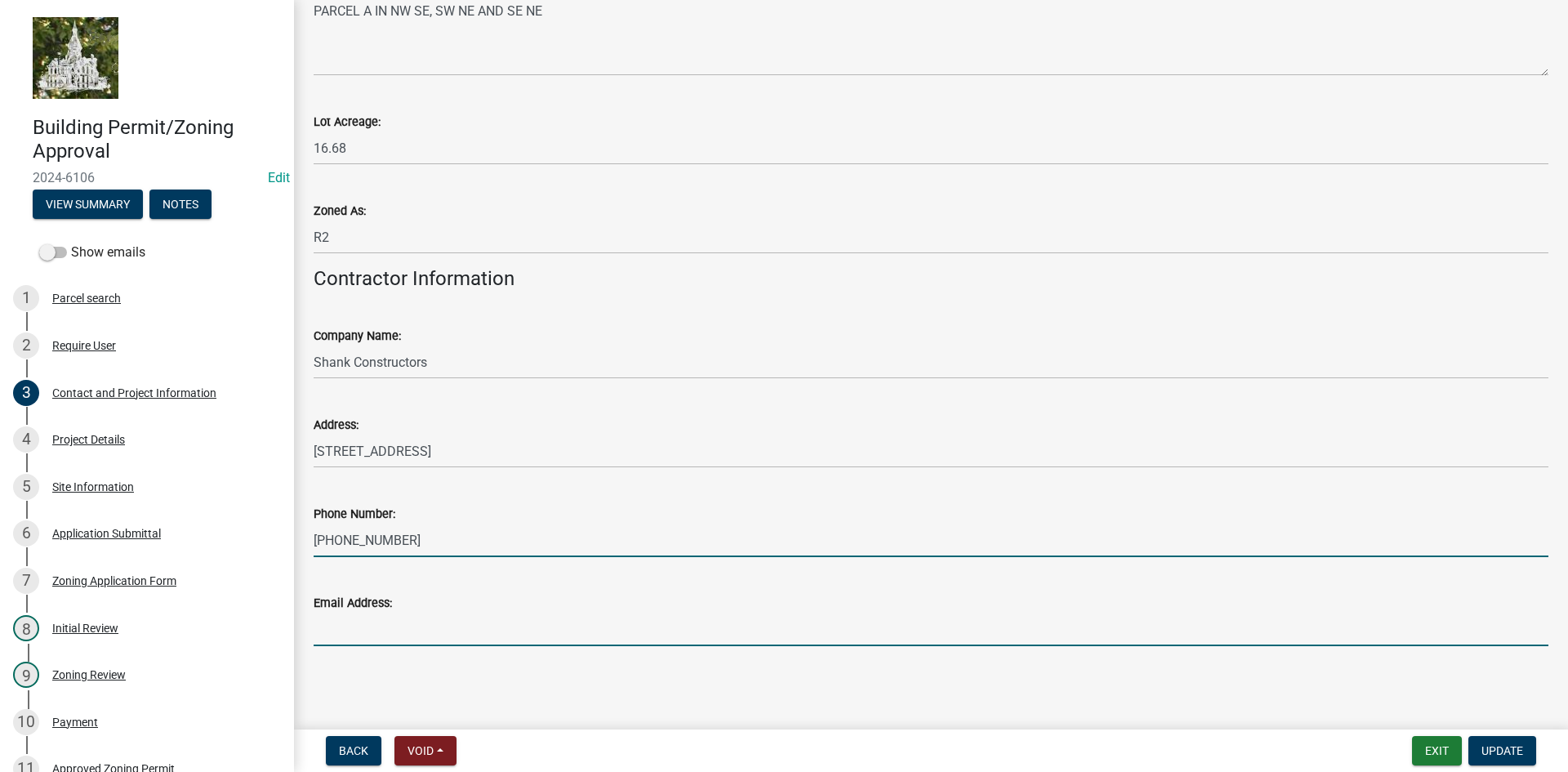
click at [353, 624] on input "Email Address:" at bounding box center [930, 629] width 1234 height 33
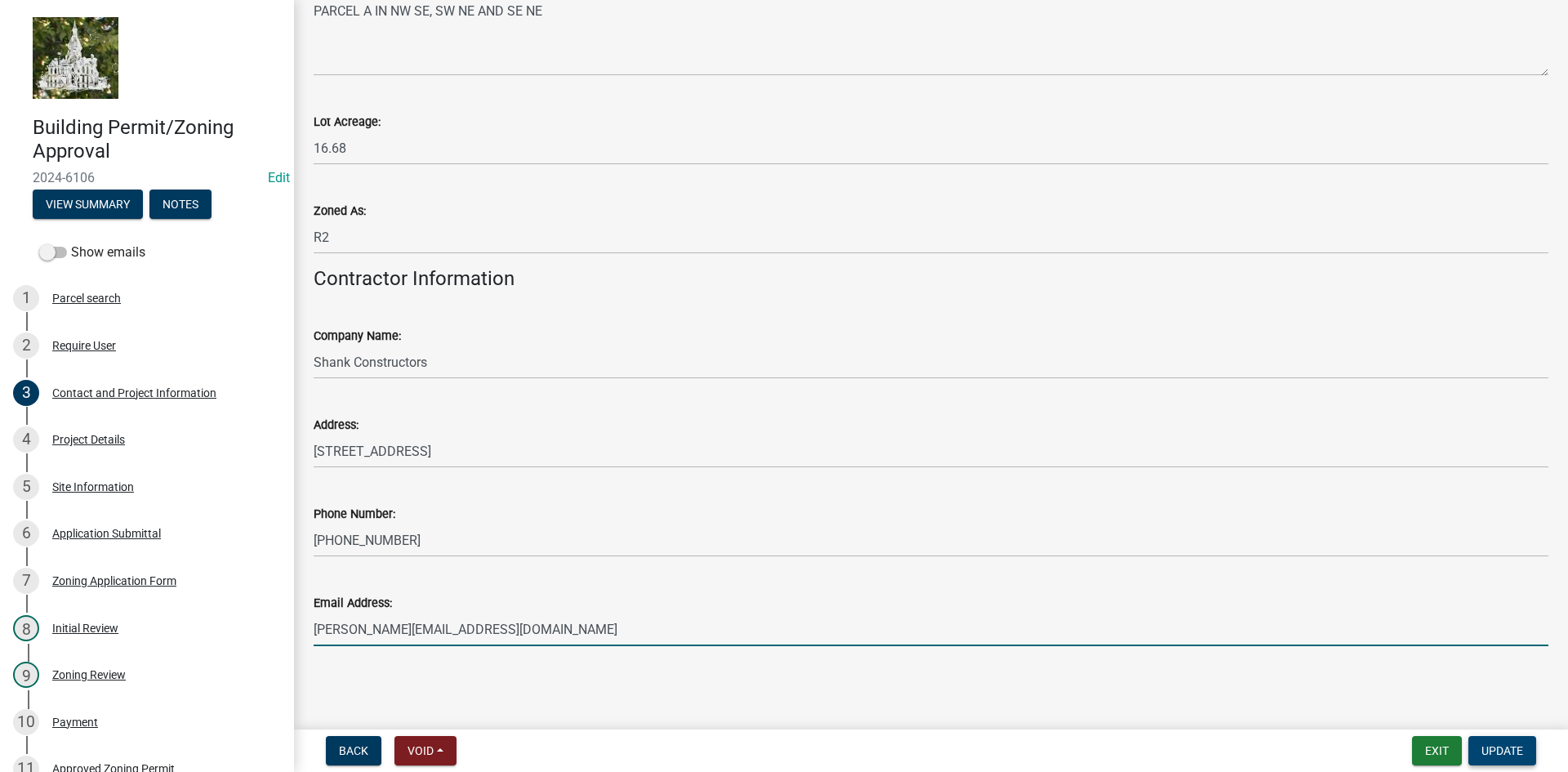
type input "[PERSON_NAME][EMAIL_ADDRESS][DOMAIN_NAME]"
click at [1494, 745] on span "Update" at bounding box center [1502, 750] width 42 height 13
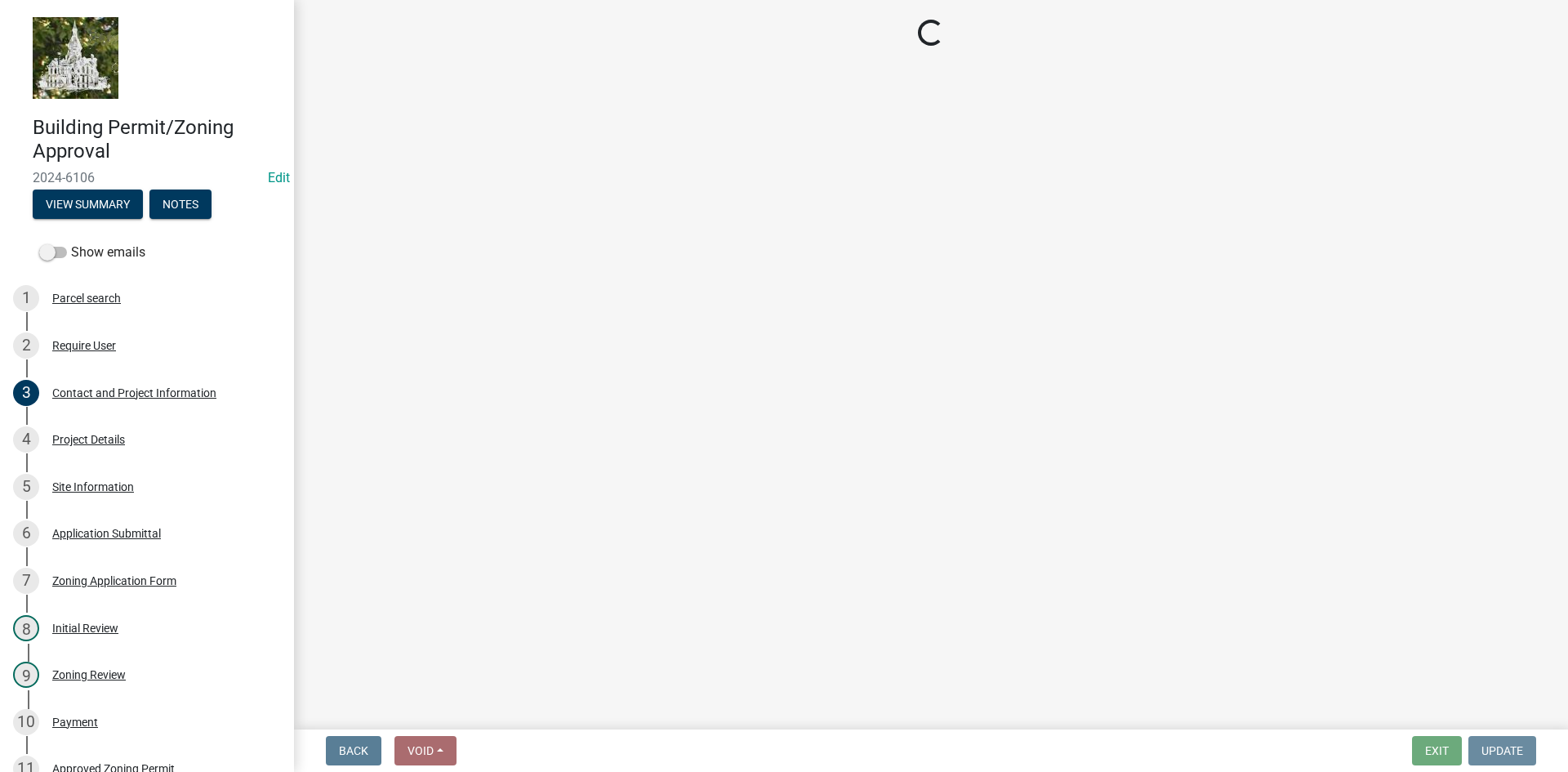
scroll to position [0, 0]
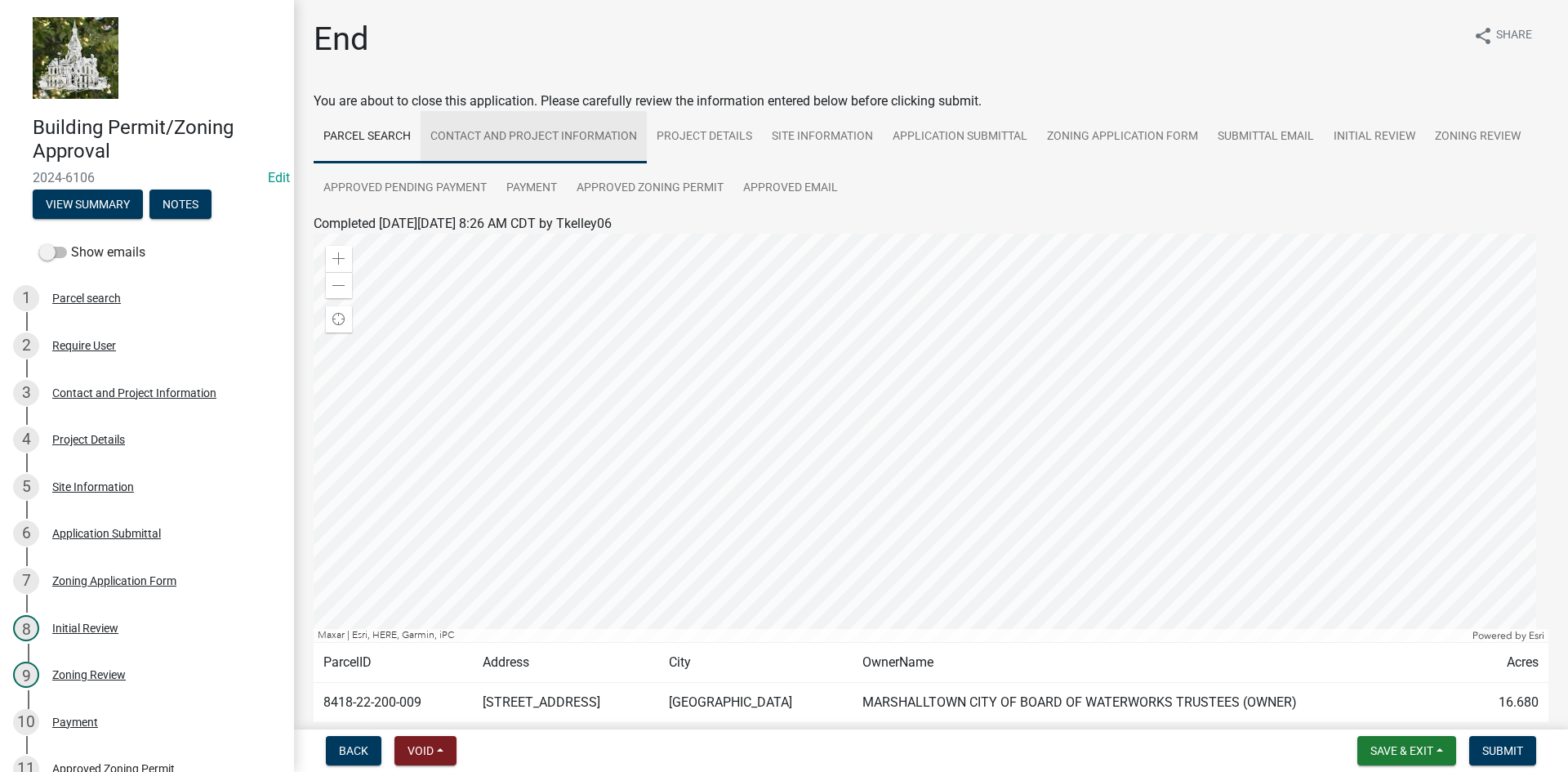
click at [505, 136] on link "Contact and Project Information" at bounding box center [533, 138] width 226 height 53
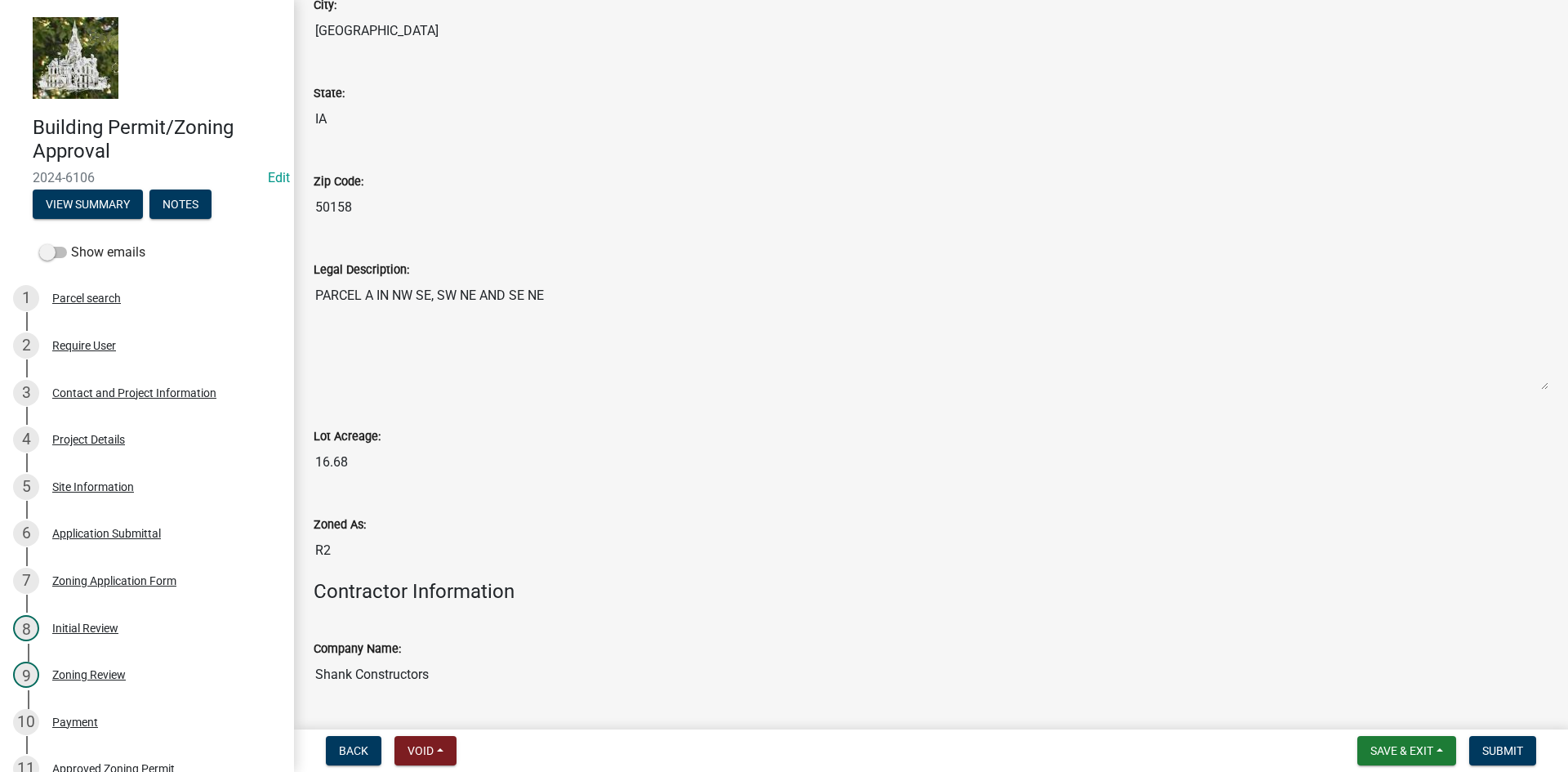
scroll to position [1389, 0]
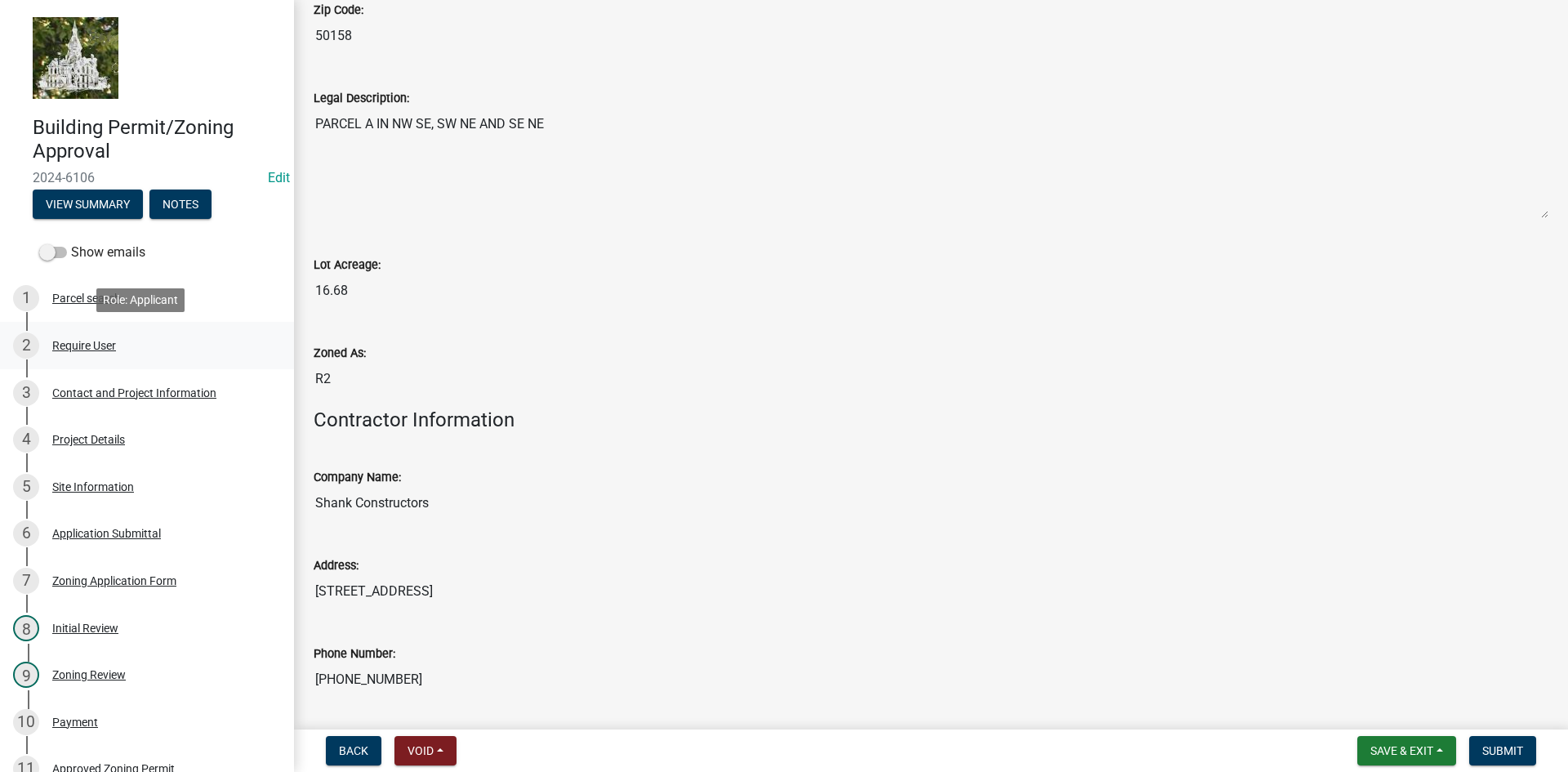
click at [91, 344] on div "Require User" at bounding box center [84, 345] width 64 height 11
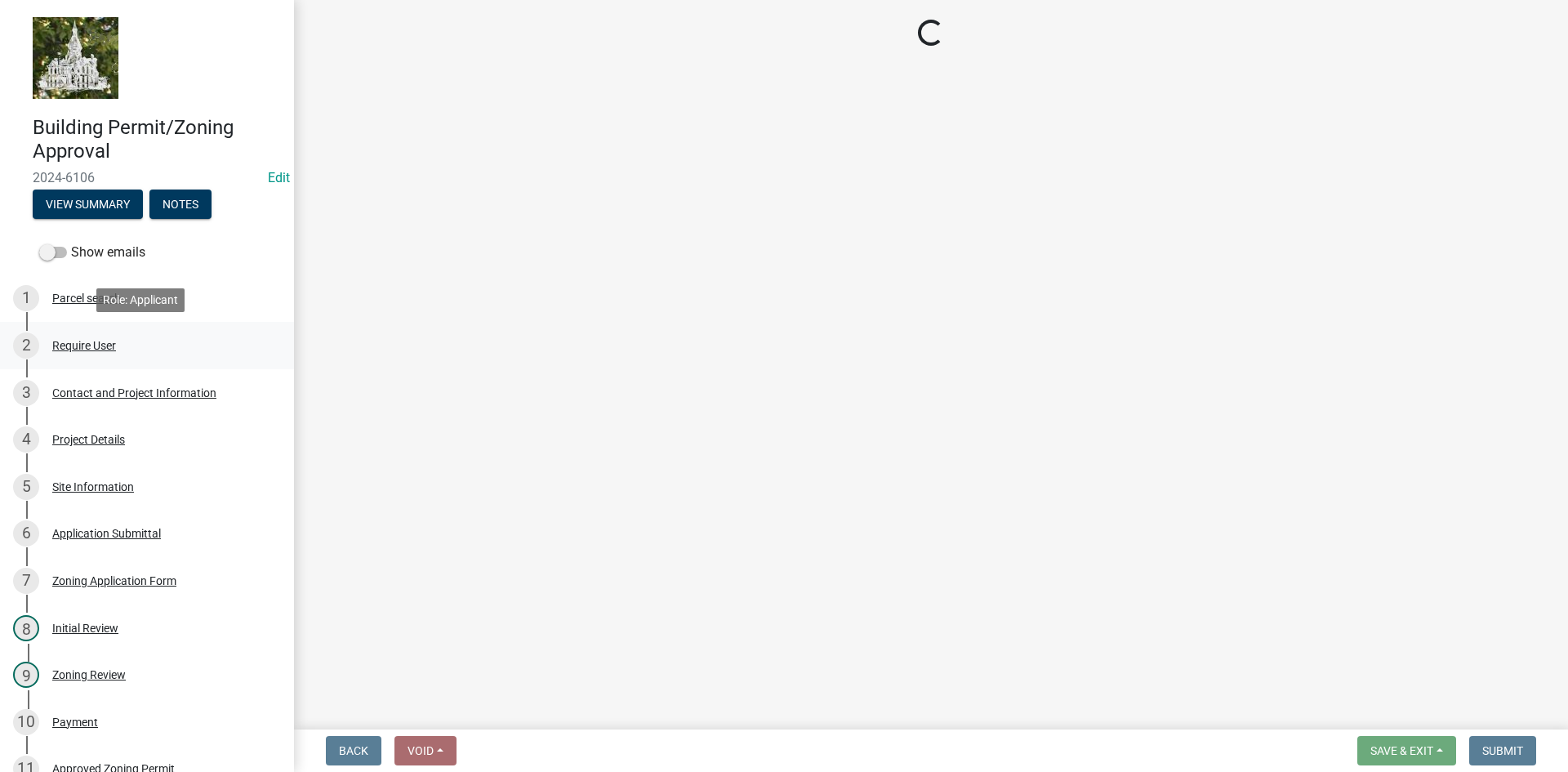
scroll to position [0, 0]
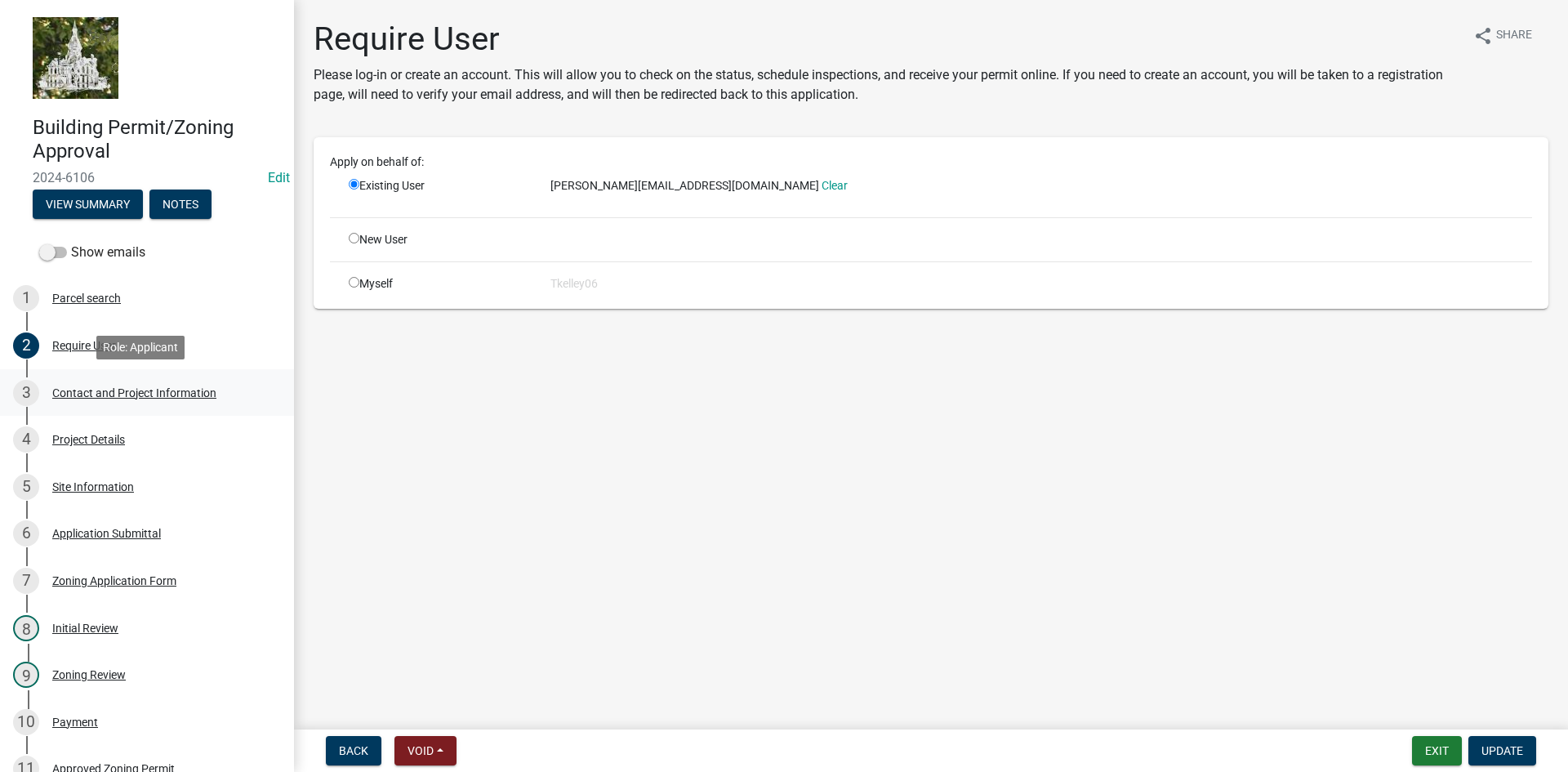
click at [95, 388] on div "Contact and Project Information" at bounding box center [134, 393] width 164 height 11
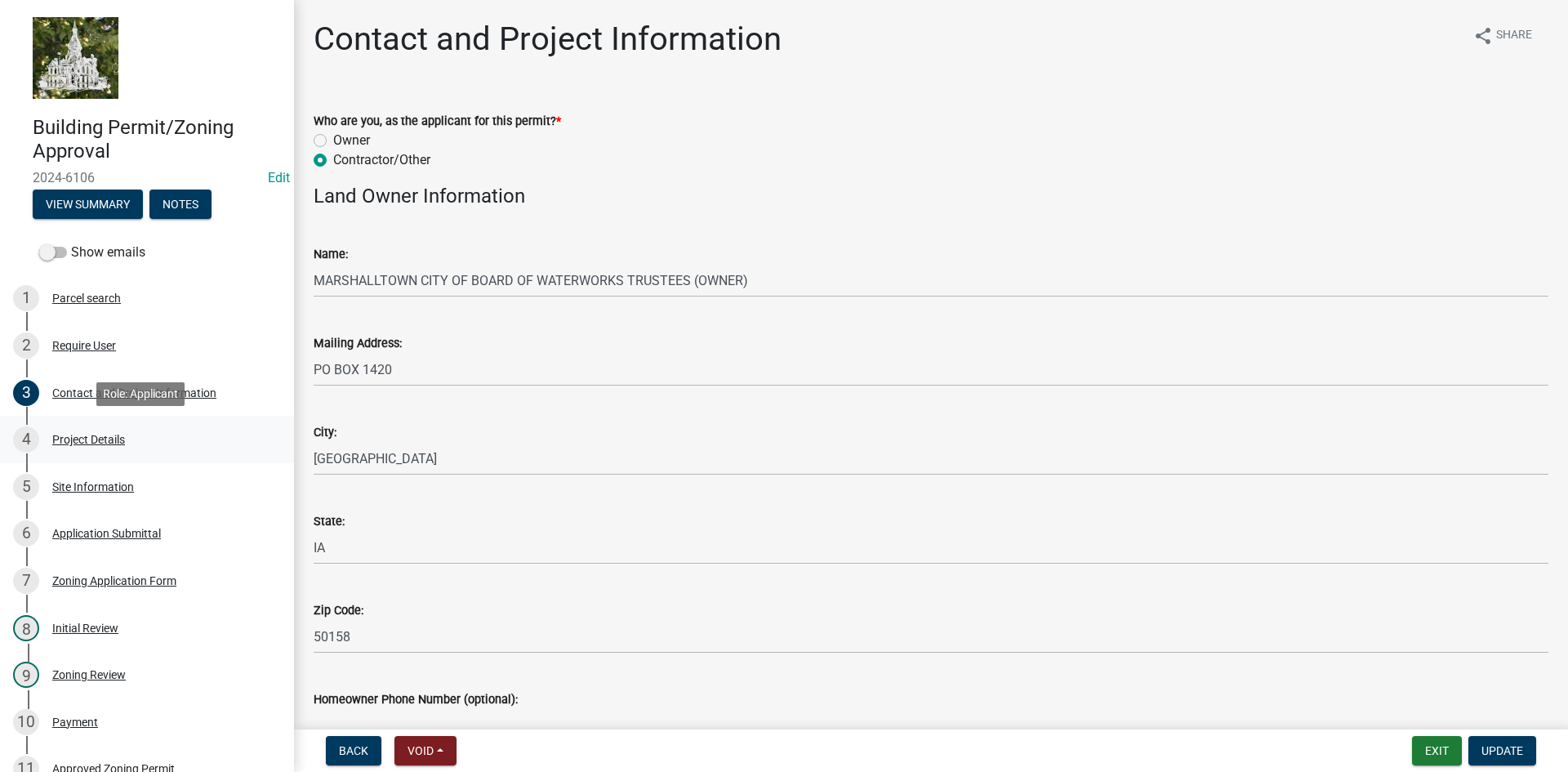
click at [83, 442] on div "Project Details" at bounding box center [88, 439] width 73 height 11
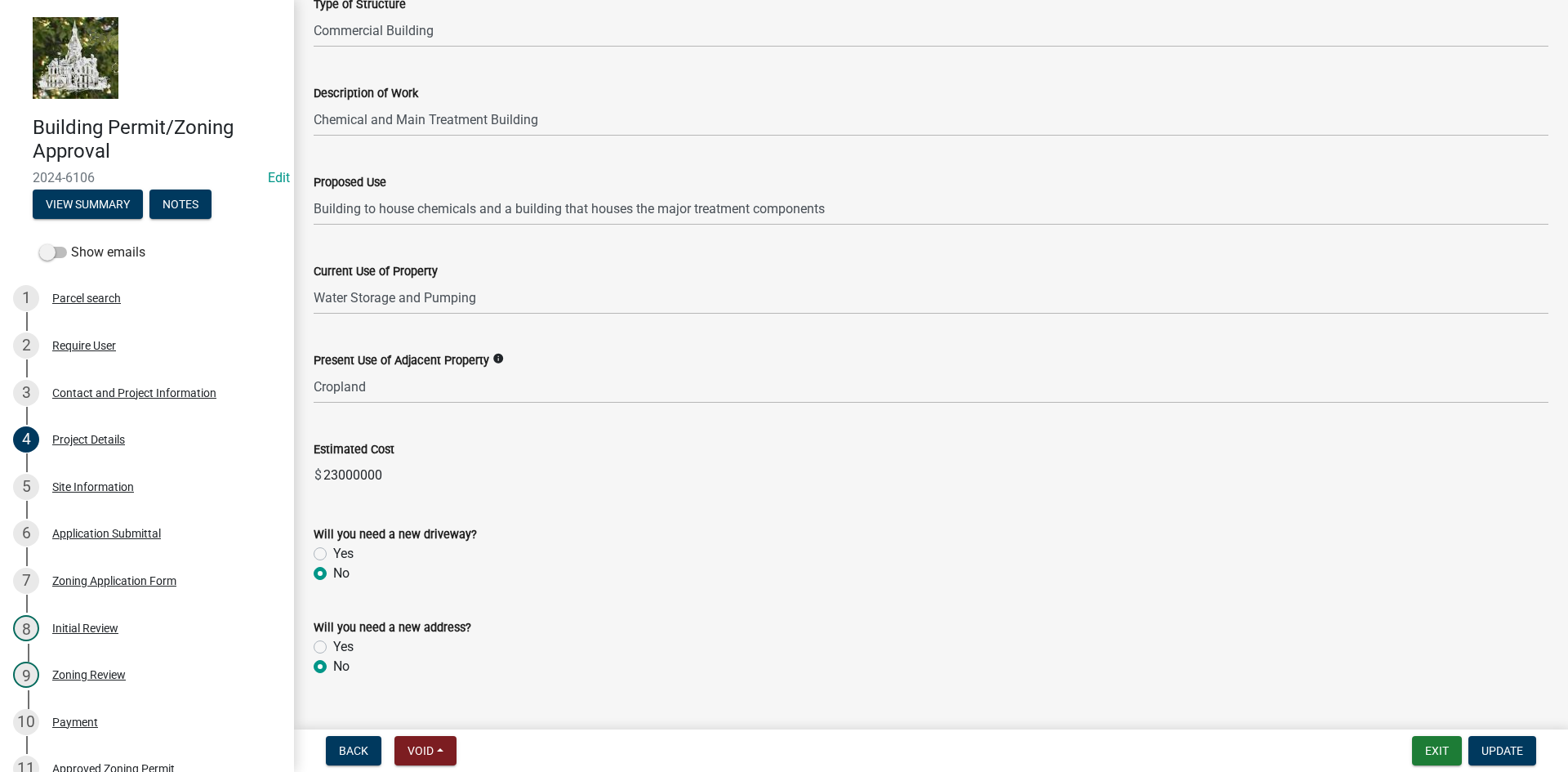
scroll to position [240, 0]
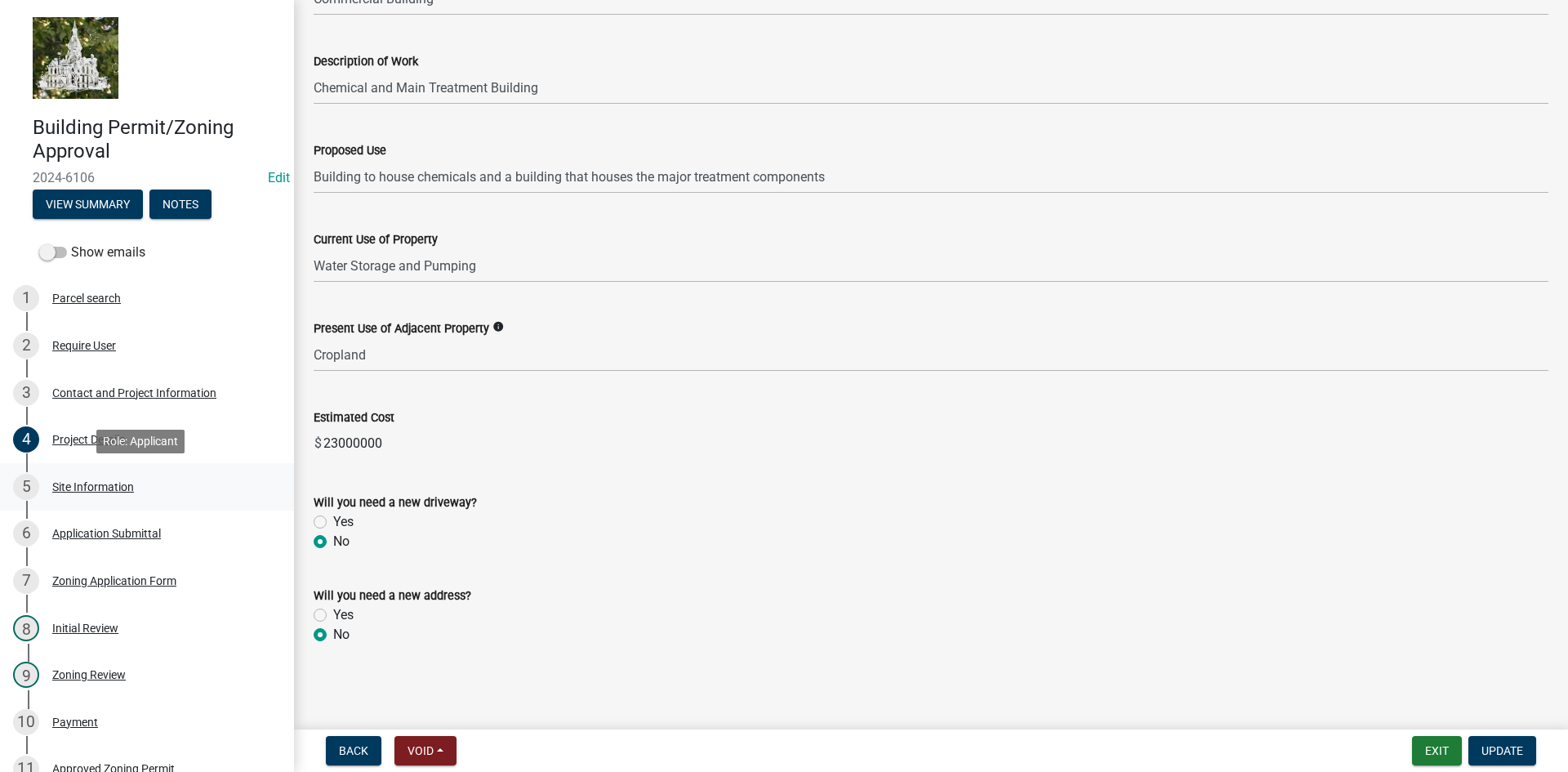
click at [87, 482] on div "Site Information" at bounding box center [93, 486] width 81 height 11
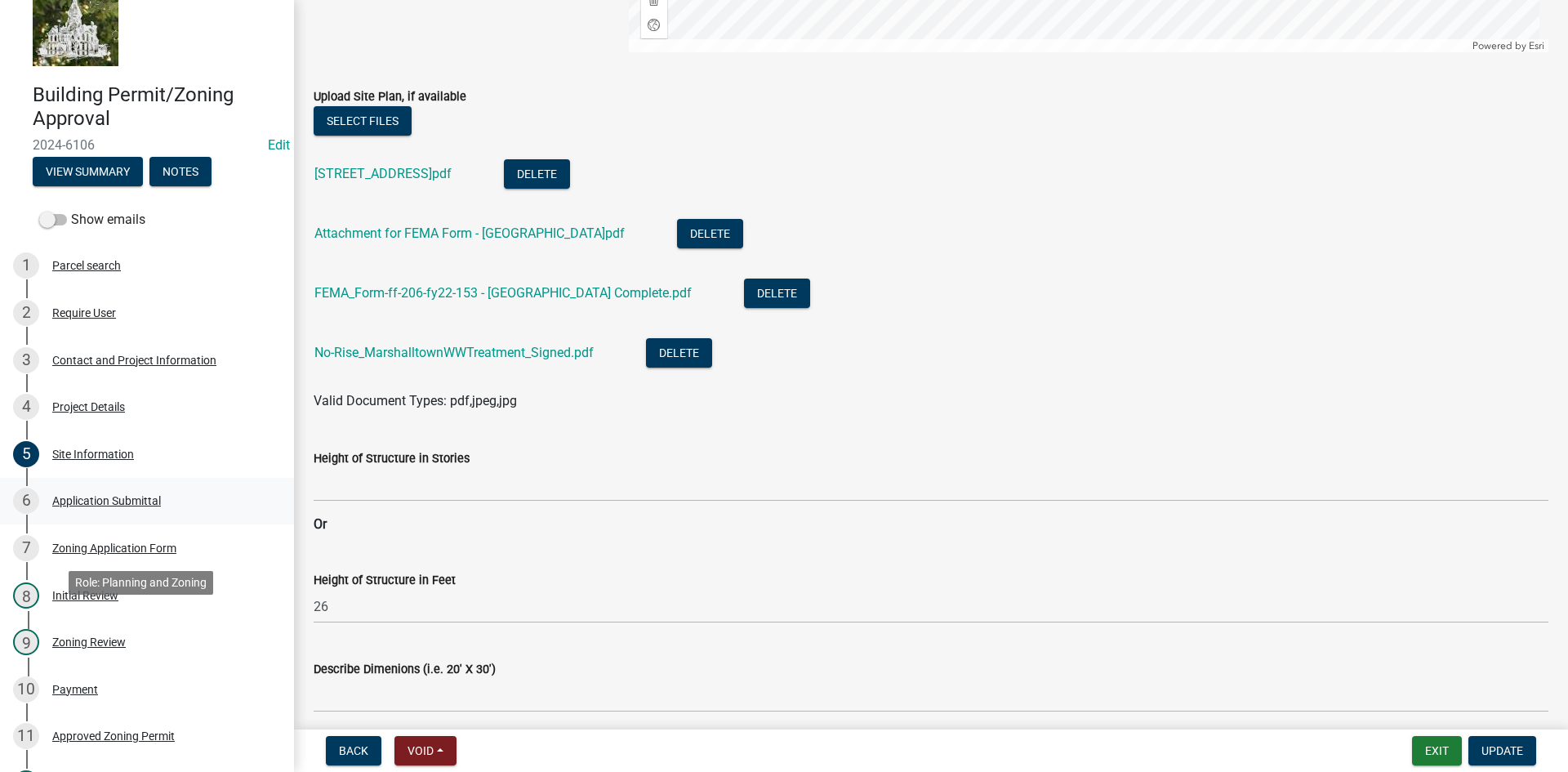
scroll to position [0, 0]
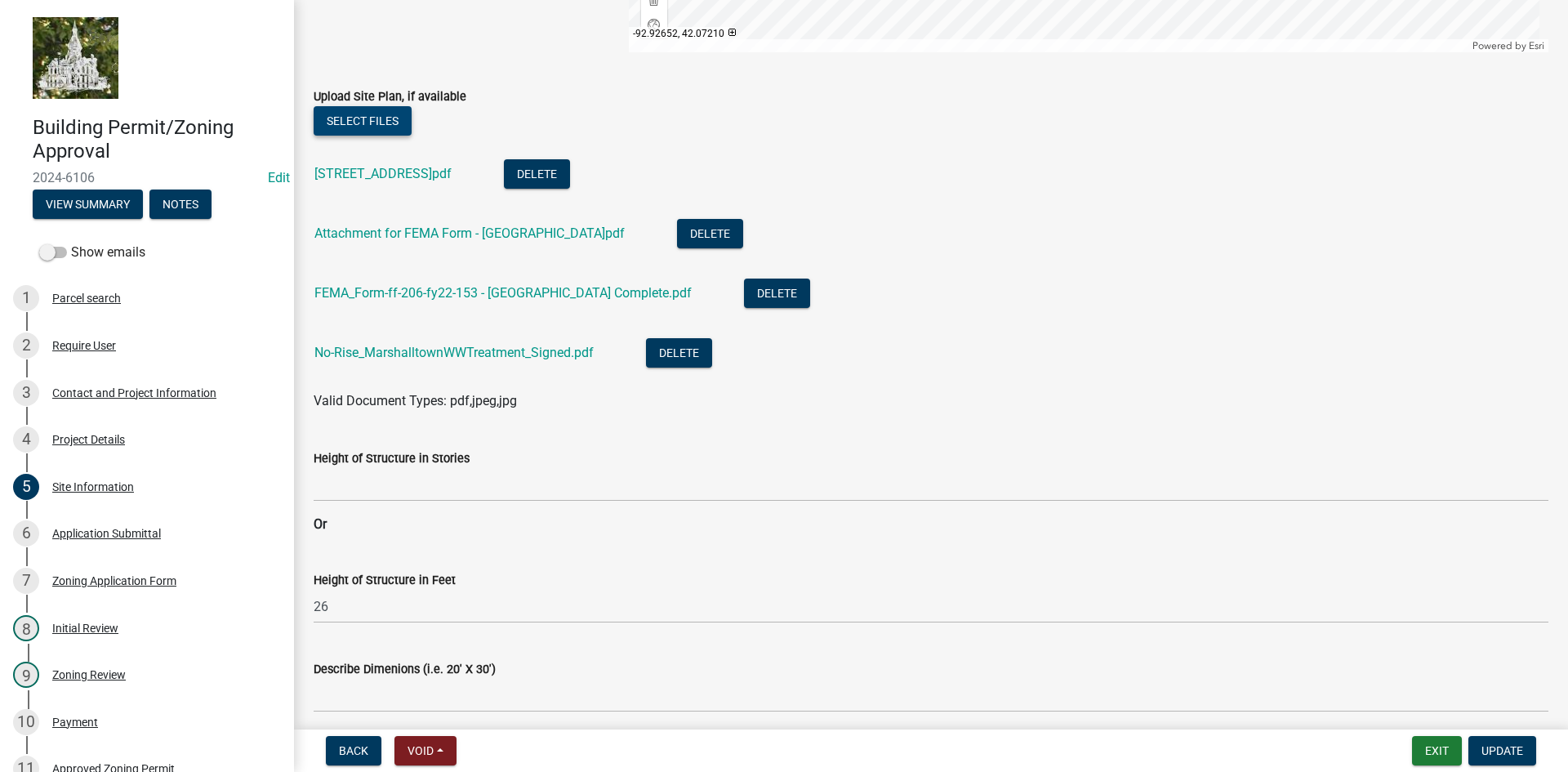
click at [357, 118] on button "Select files" at bounding box center [363, 121] width 98 height 30
click at [379, 124] on button "Select files" at bounding box center [363, 121] width 98 height 30
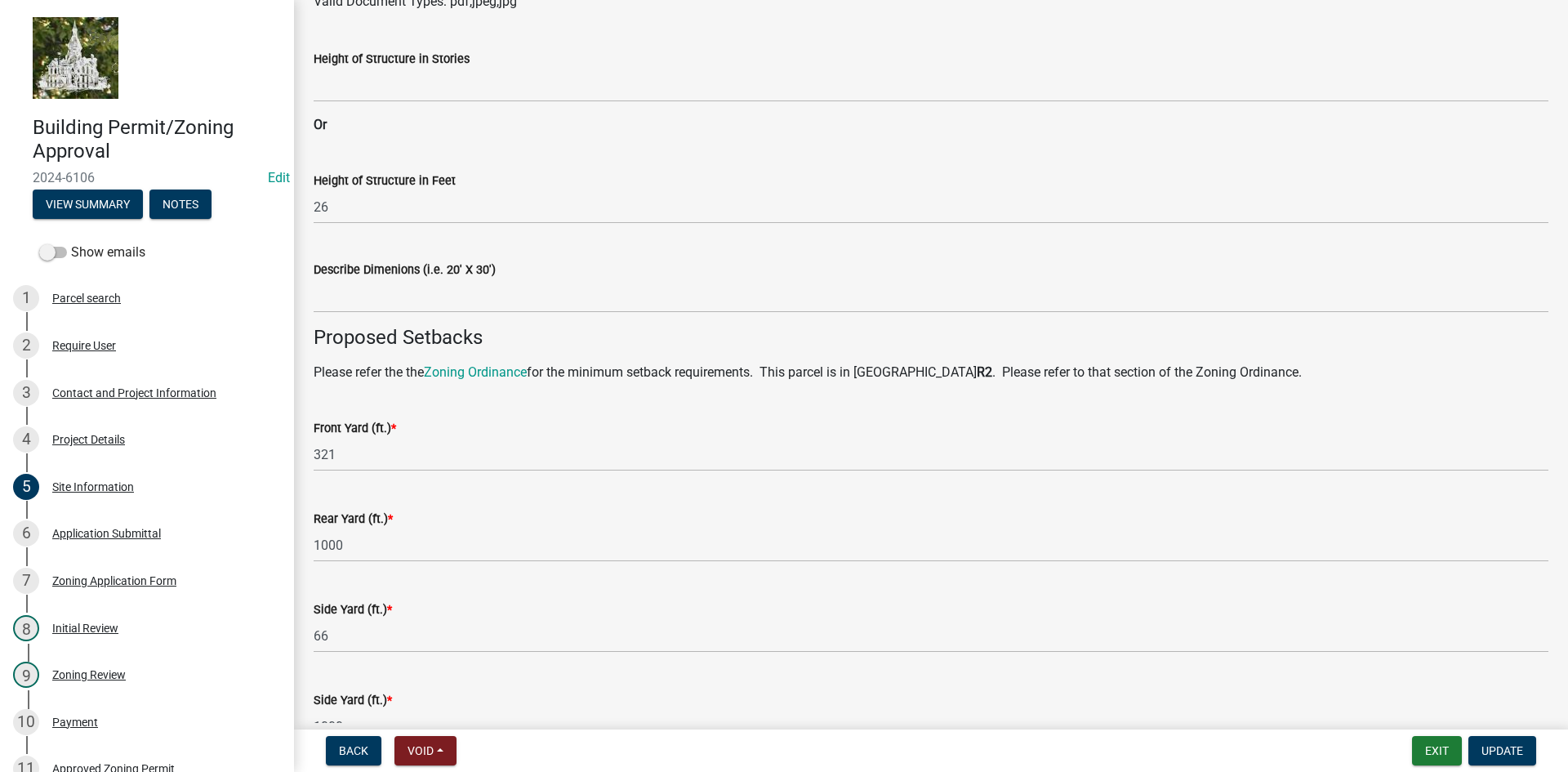
scroll to position [1222, 0]
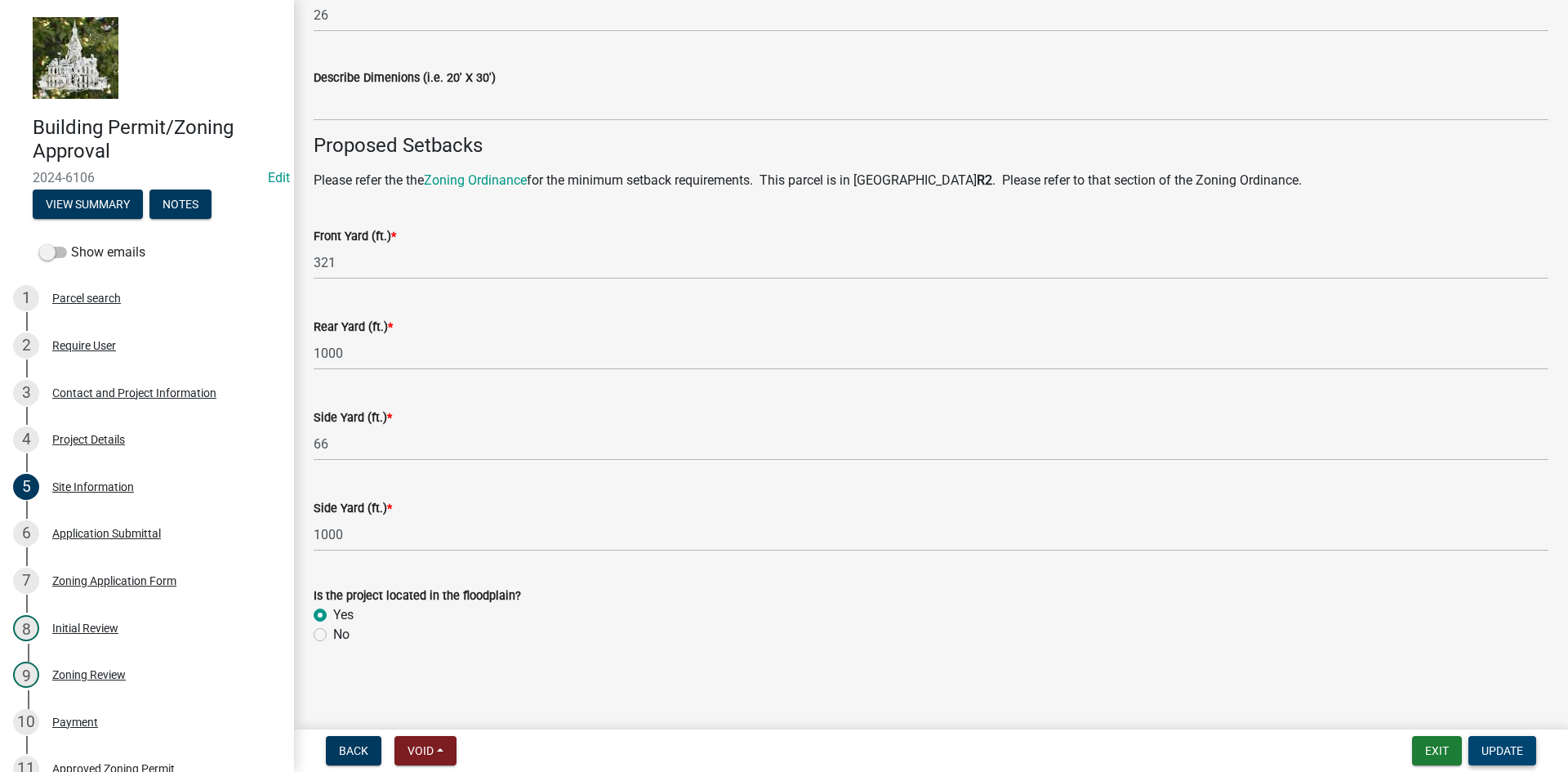
click at [1502, 753] on span "Update" at bounding box center [1502, 750] width 42 height 13
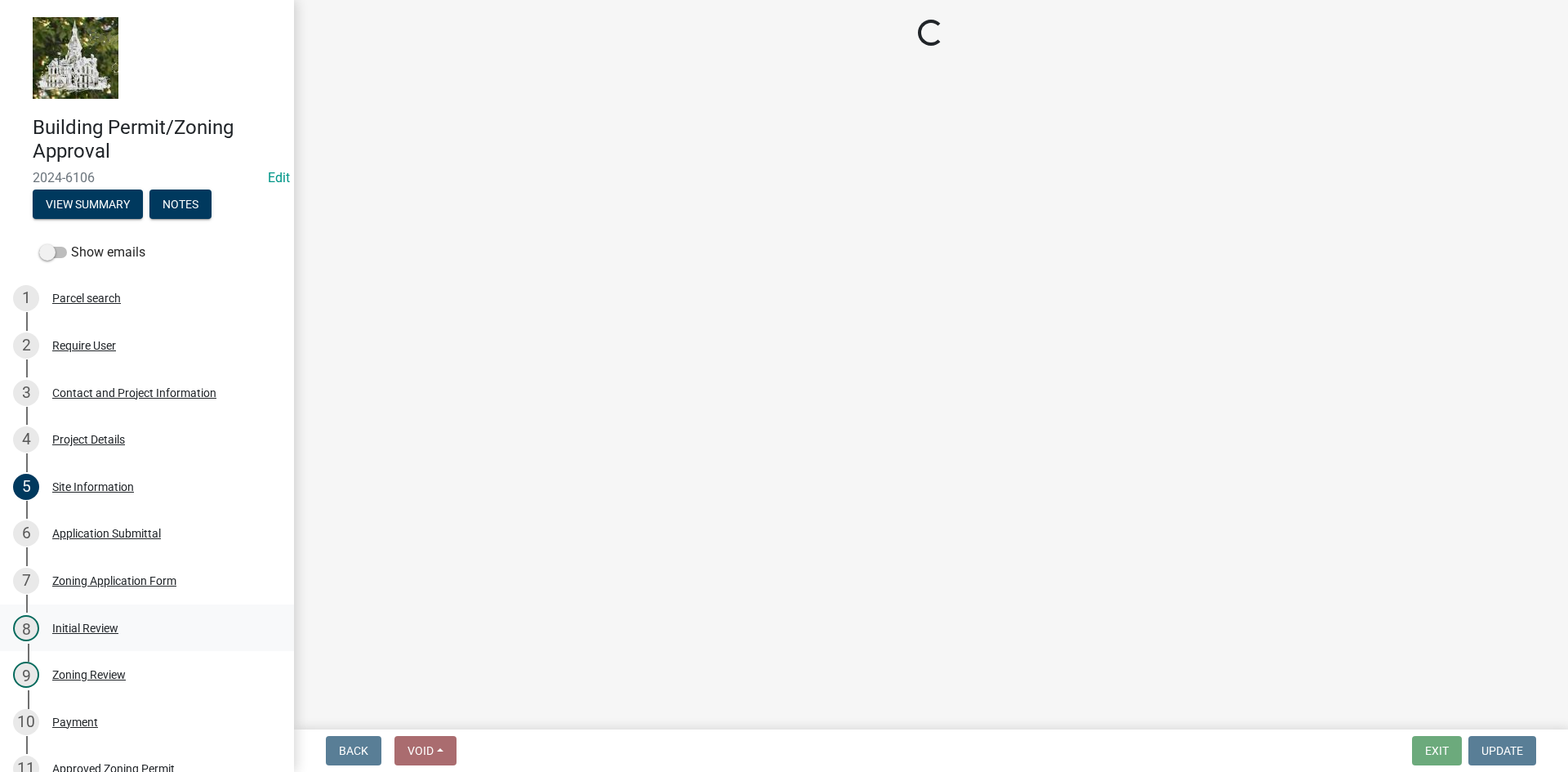
scroll to position [0, 0]
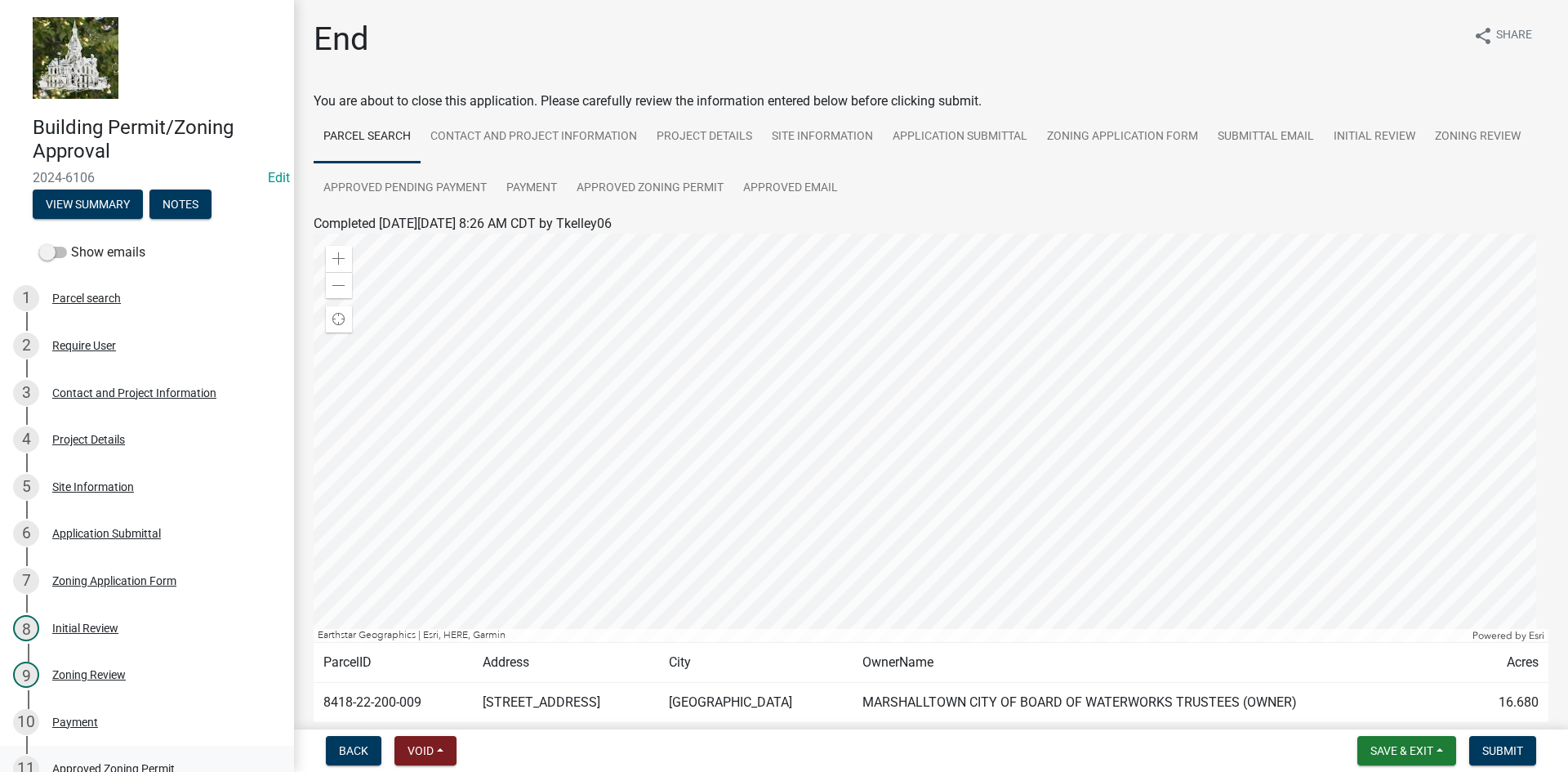
click at [95, 763] on div "Approved Zoning Permit" at bounding box center [114, 768] width 123 height 11
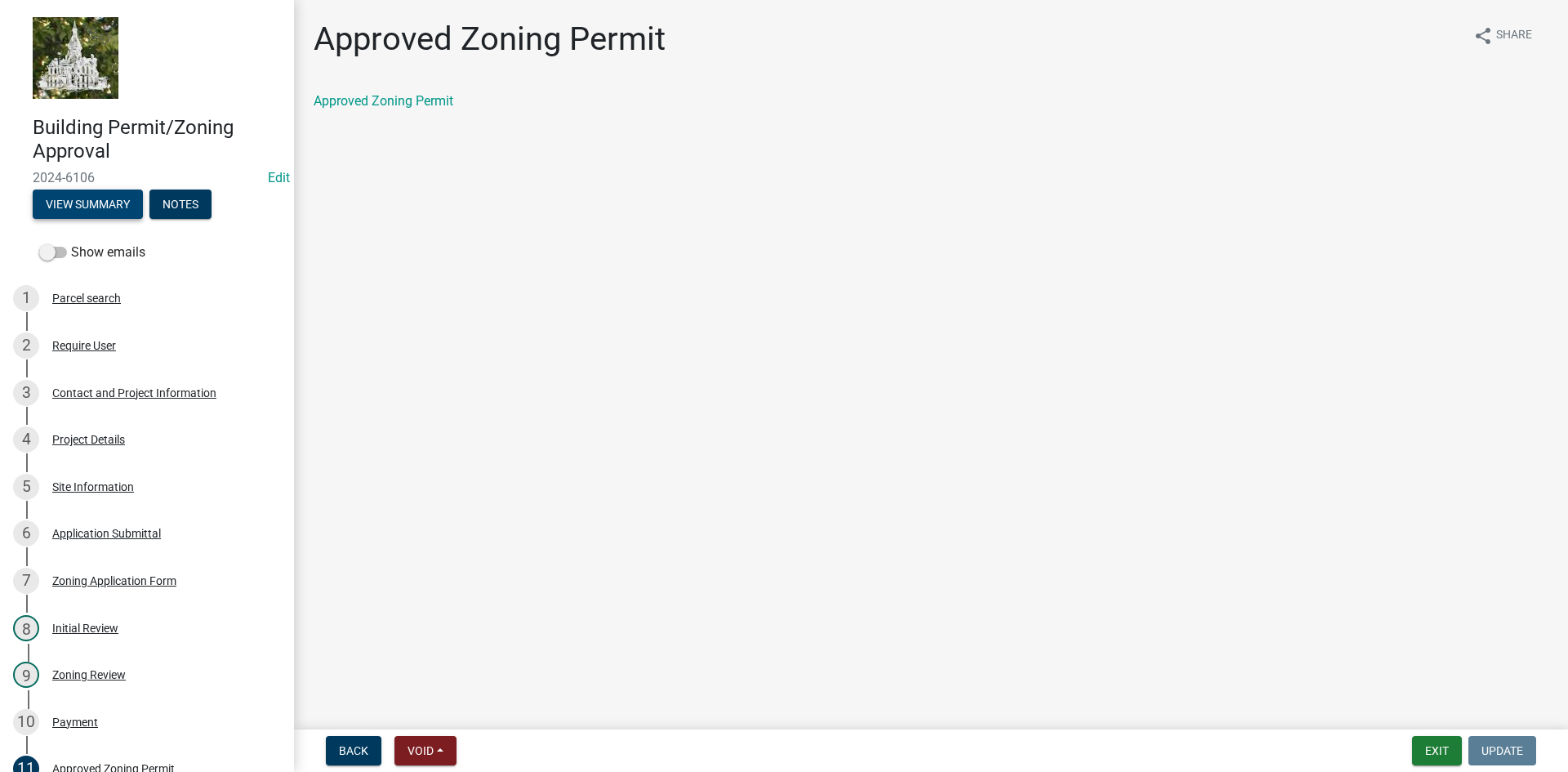
click at [95, 190] on button "View Summary" at bounding box center [88, 204] width 110 height 30
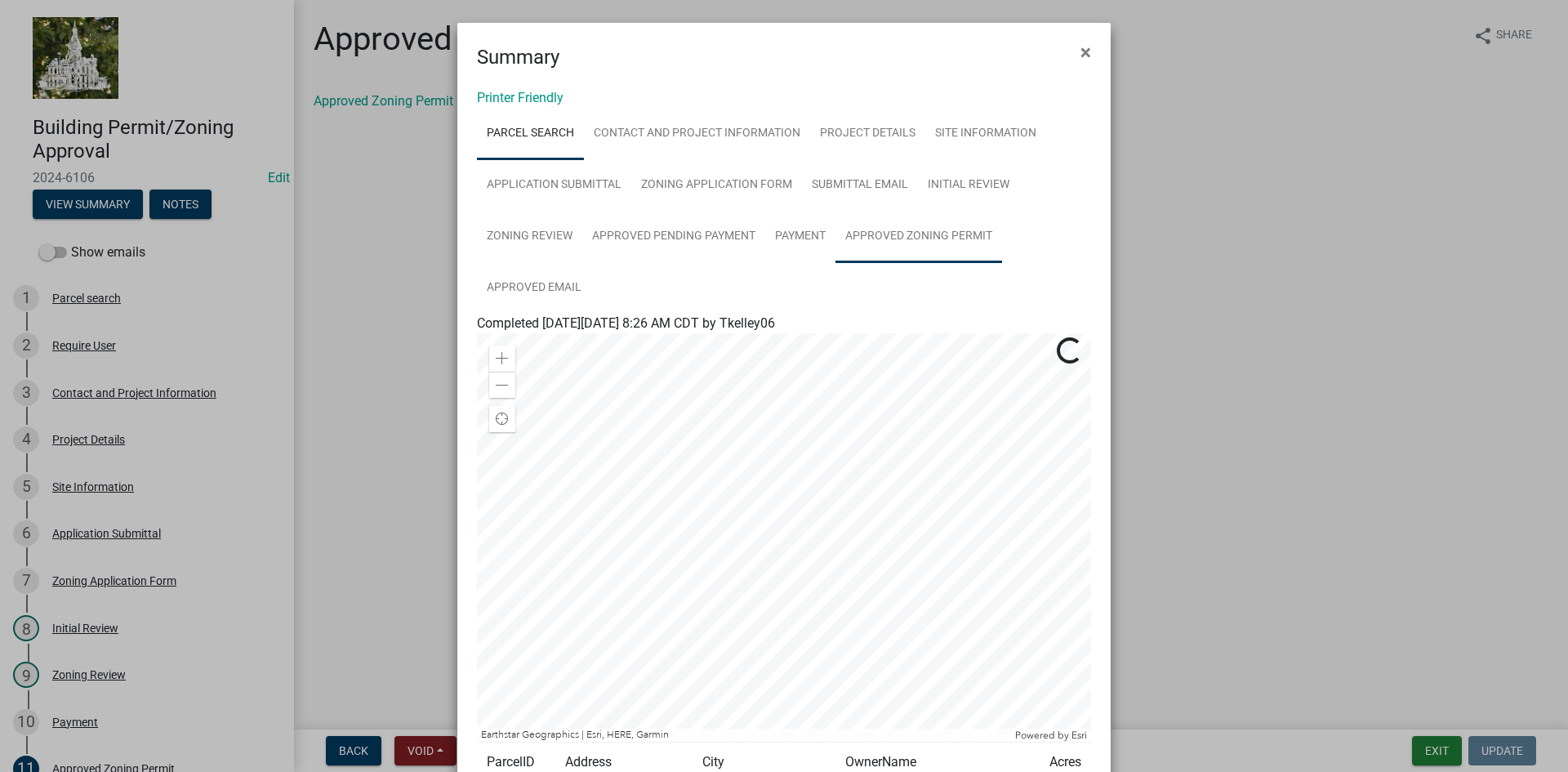
click at [874, 230] on link "Approved Zoning Permit" at bounding box center [919, 237] width 166 height 53
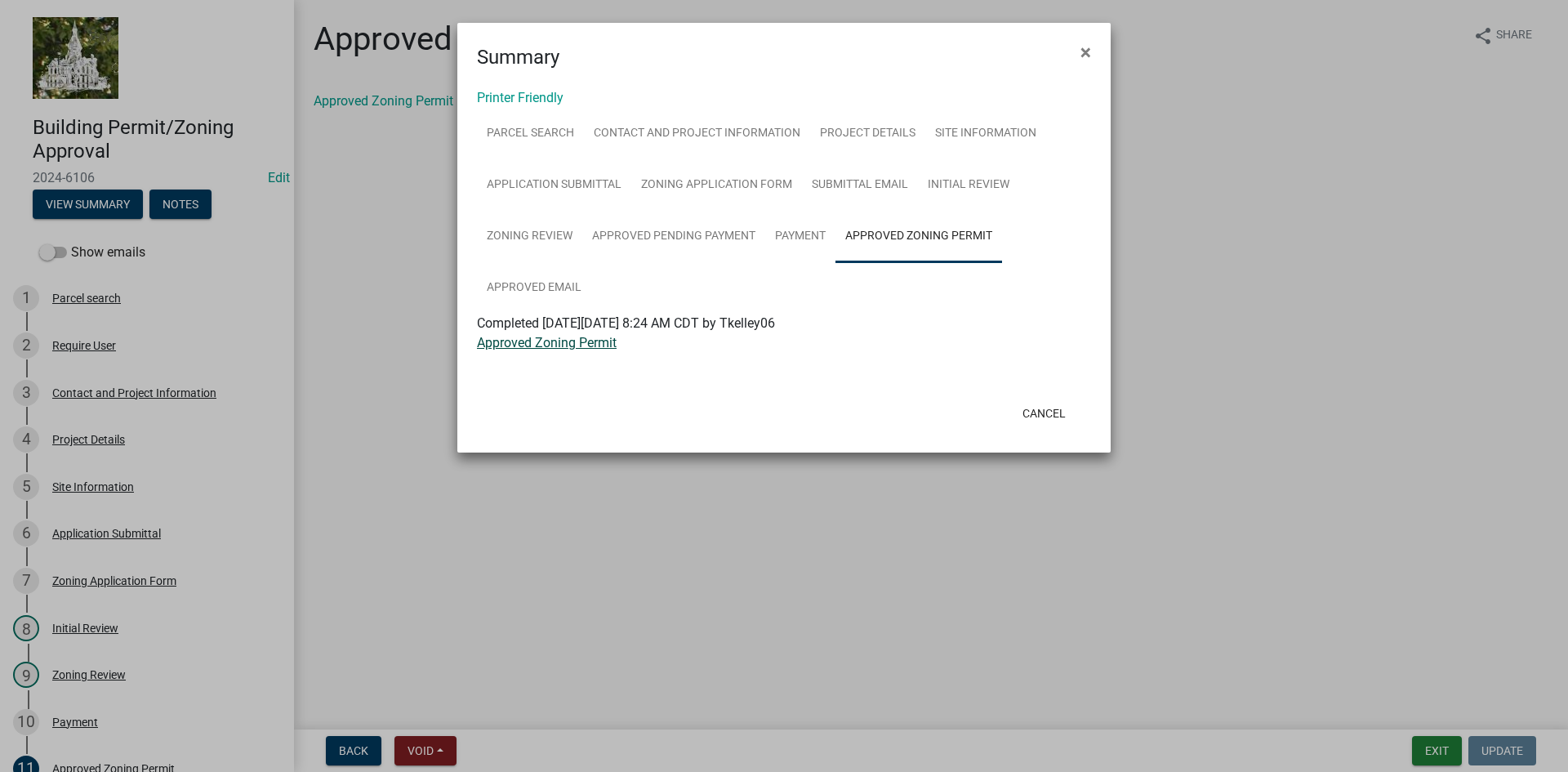
click at [560, 337] on link "Approved Zoning Permit" at bounding box center [546, 343] width 139 height 16
click at [548, 282] on link "Approved Email" at bounding box center [533, 288] width 114 height 53
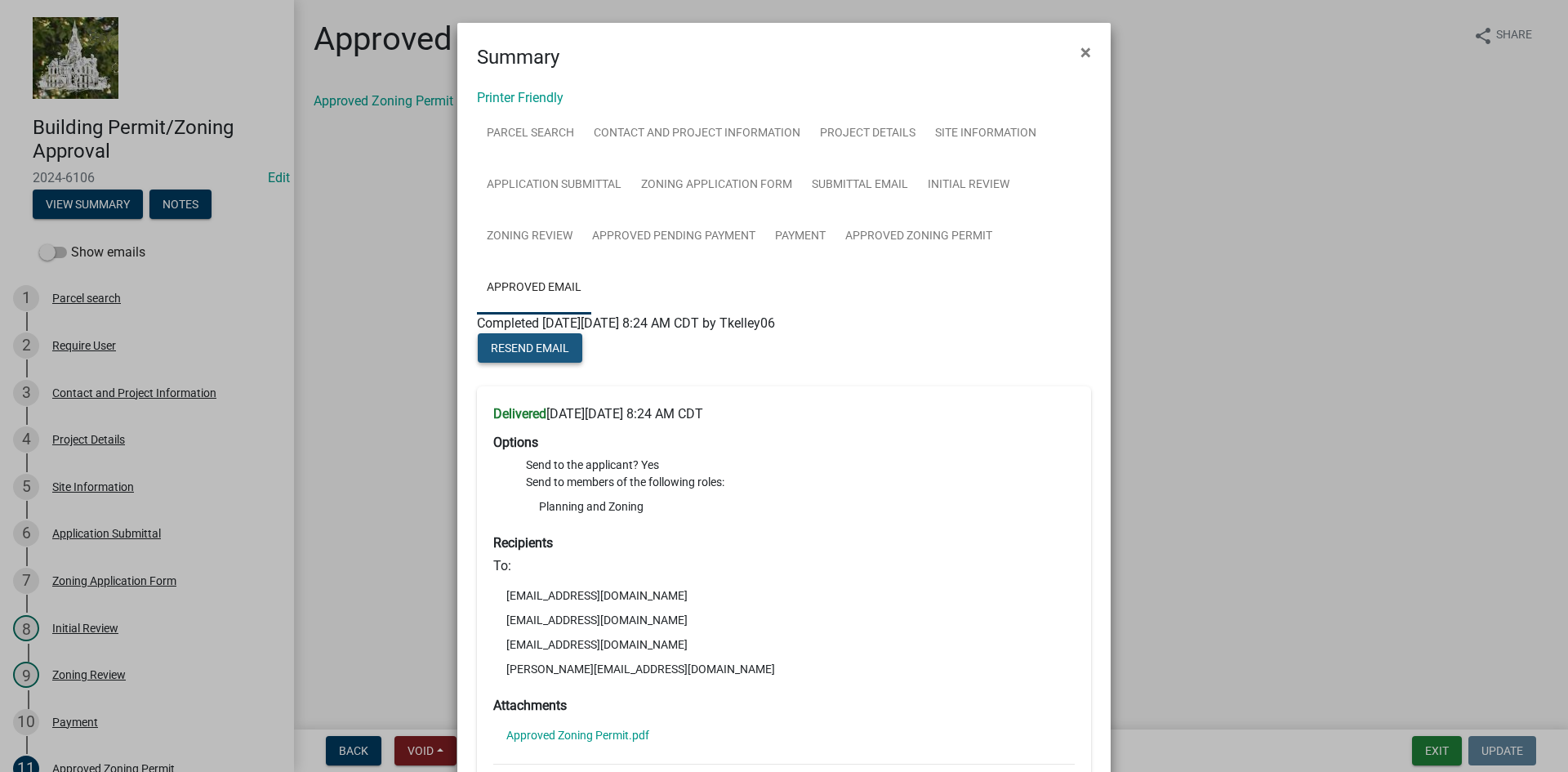
click at [547, 344] on span "Resend Email" at bounding box center [529, 348] width 78 height 13
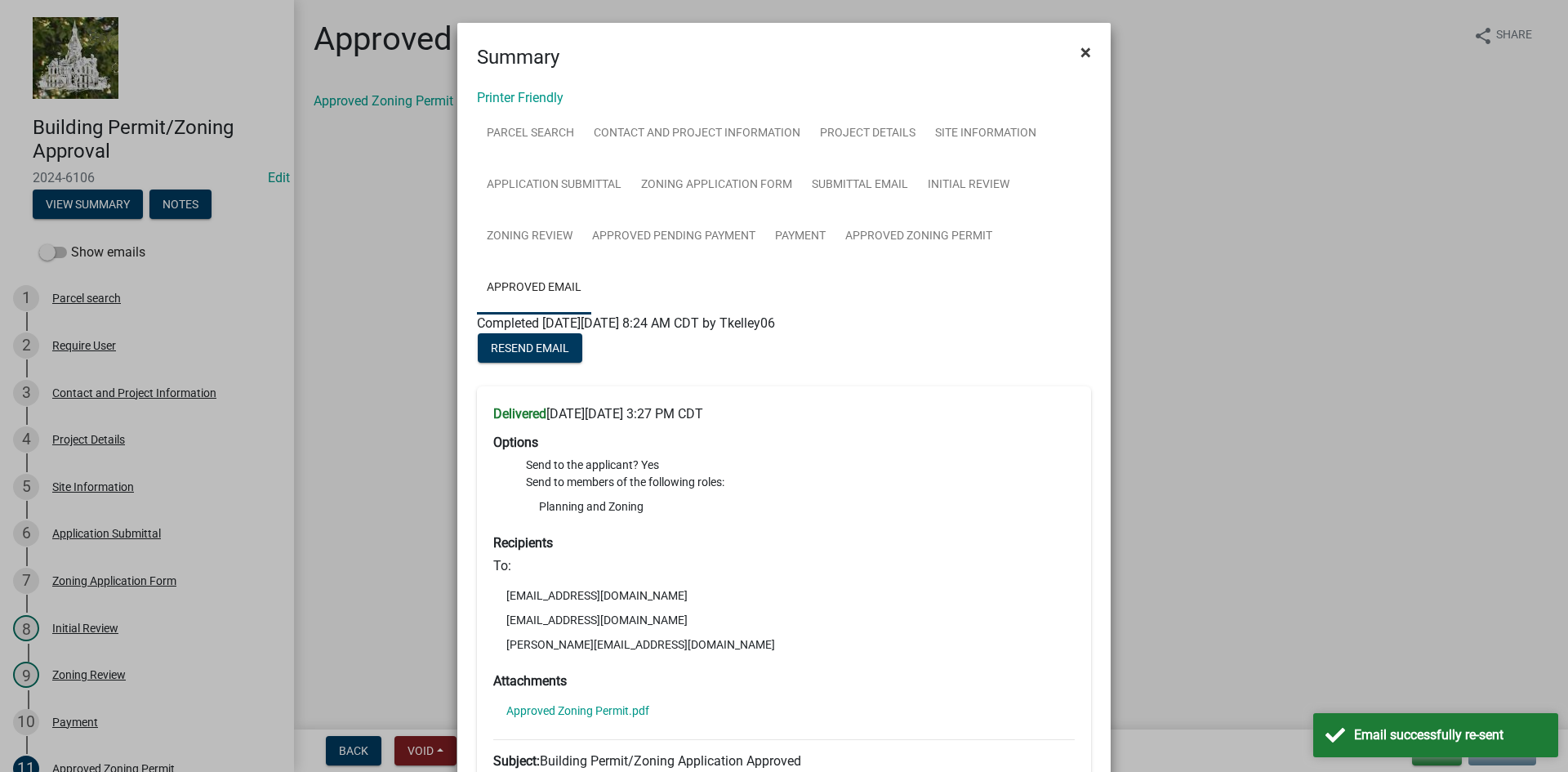
click at [1080, 51] on span "×" at bounding box center [1085, 53] width 11 height 23
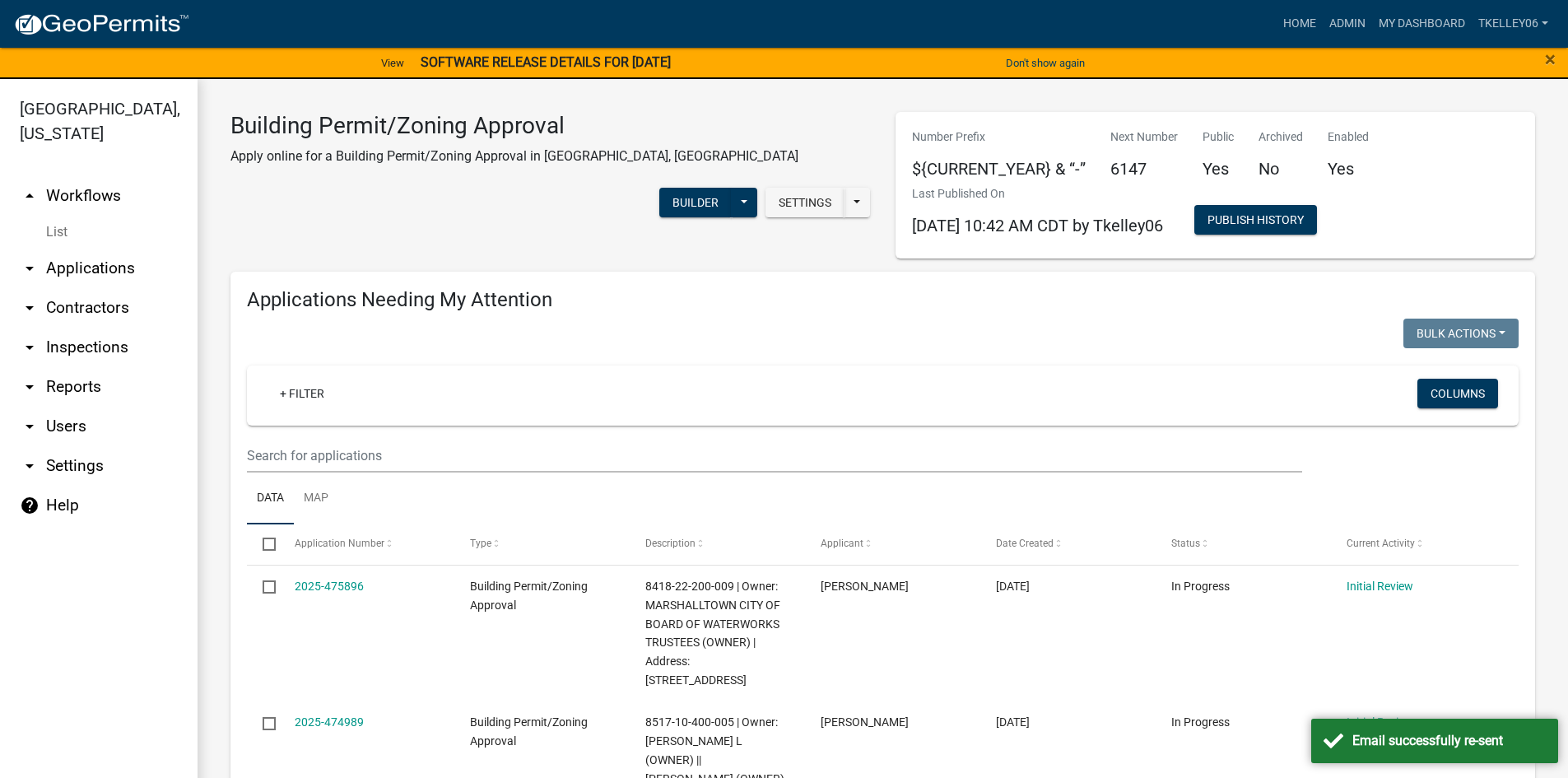
select select "3: 100"
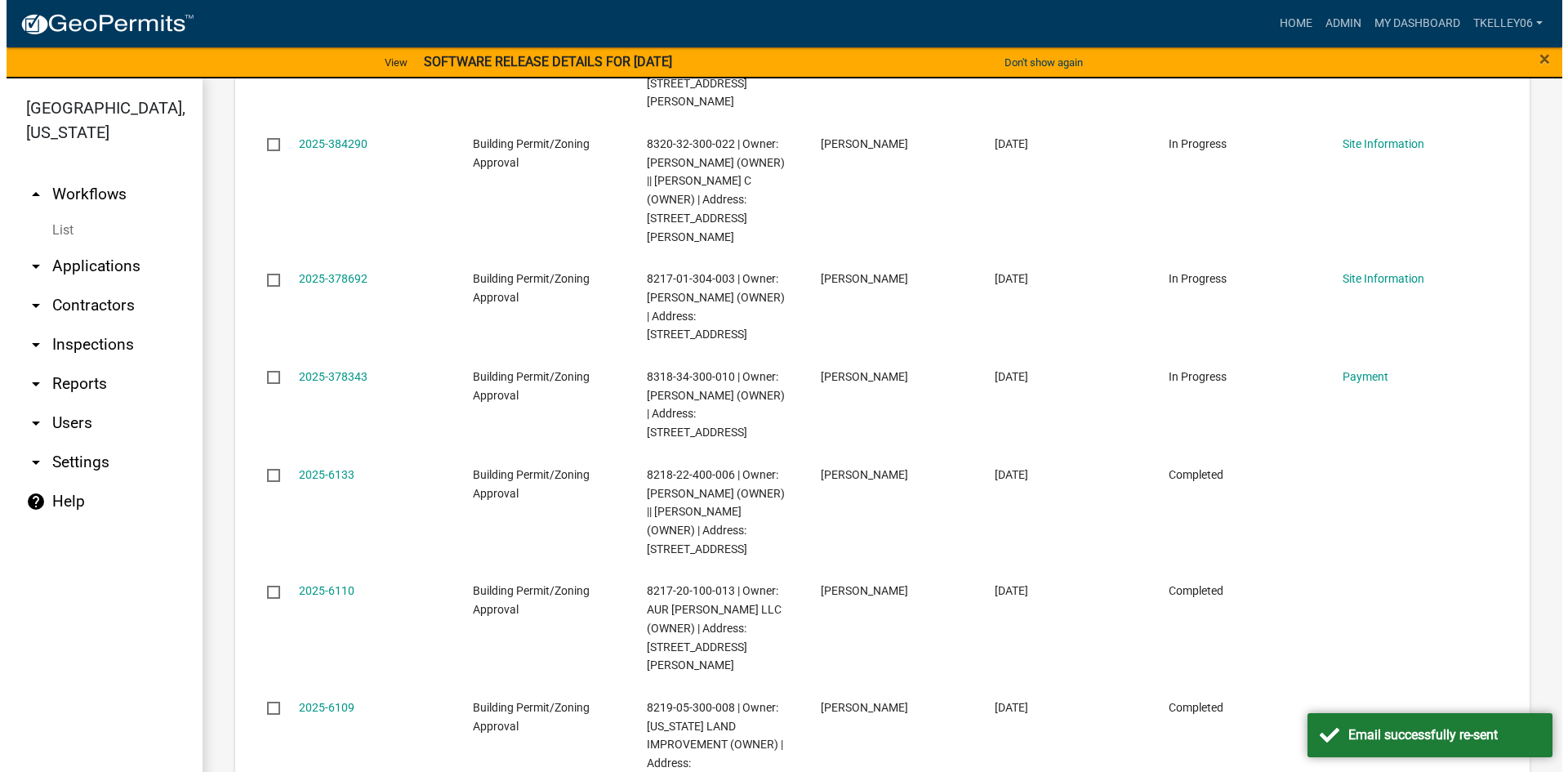
scroll to position [7107, 0]
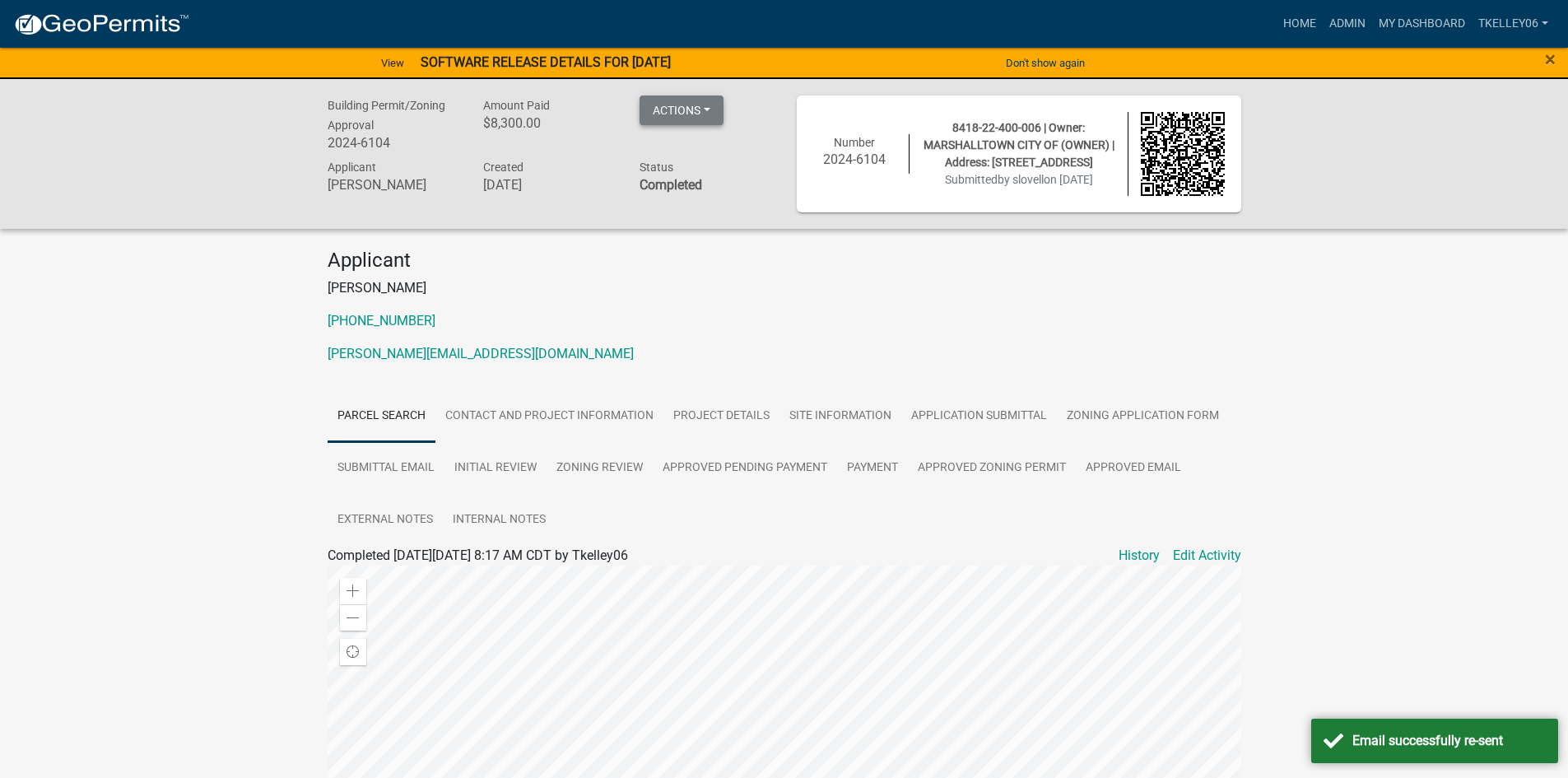
click at [698, 111] on button "Actions" at bounding box center [681, 110] width 84 height 30
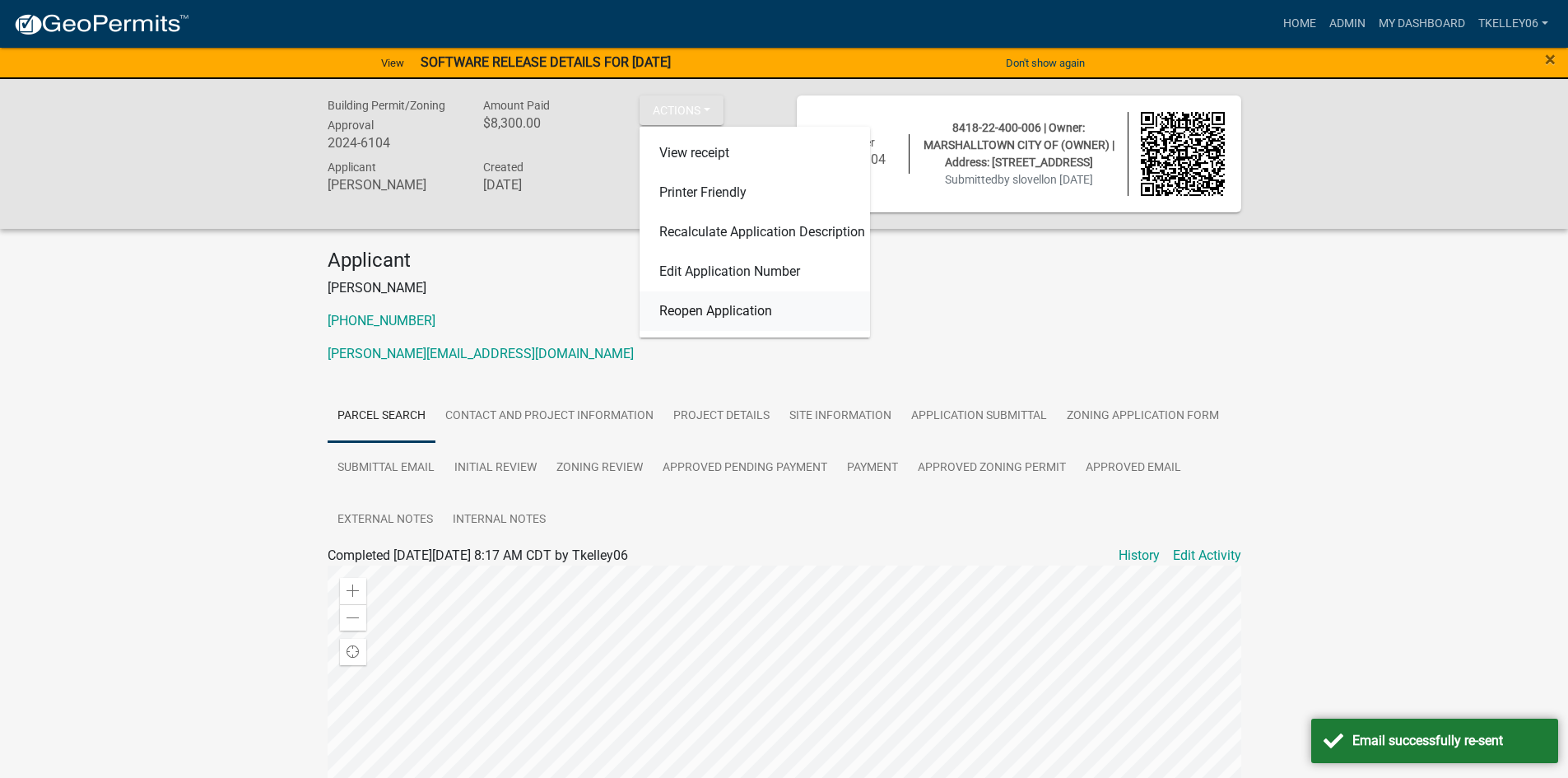
click at [705, 321] on link "Reopen Application" at bounding box center [754, 311] width 230 height 40
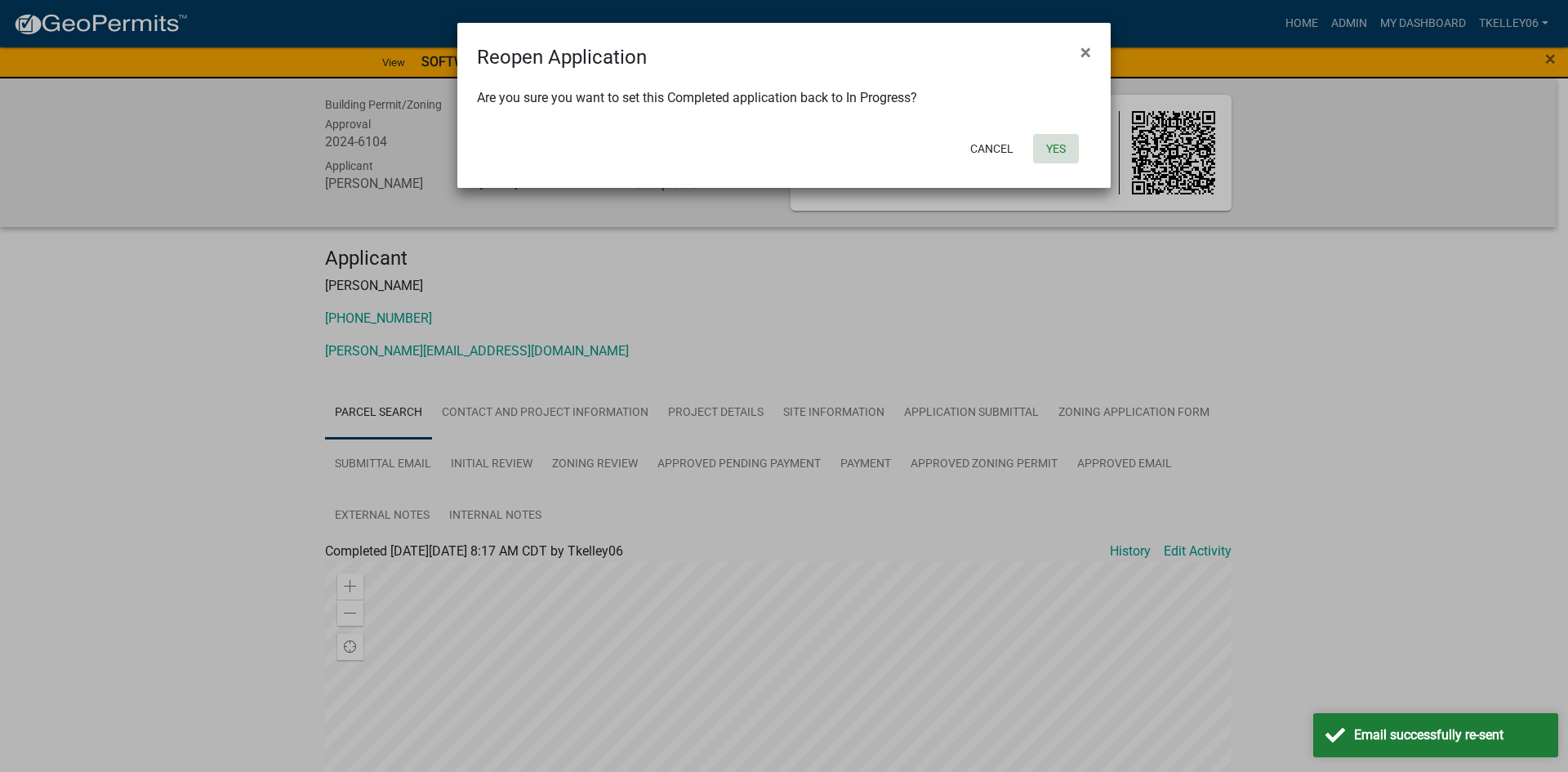
click at [1048, 148] on button "Yes" at bounding box center [1056, 149] width 46 height 30
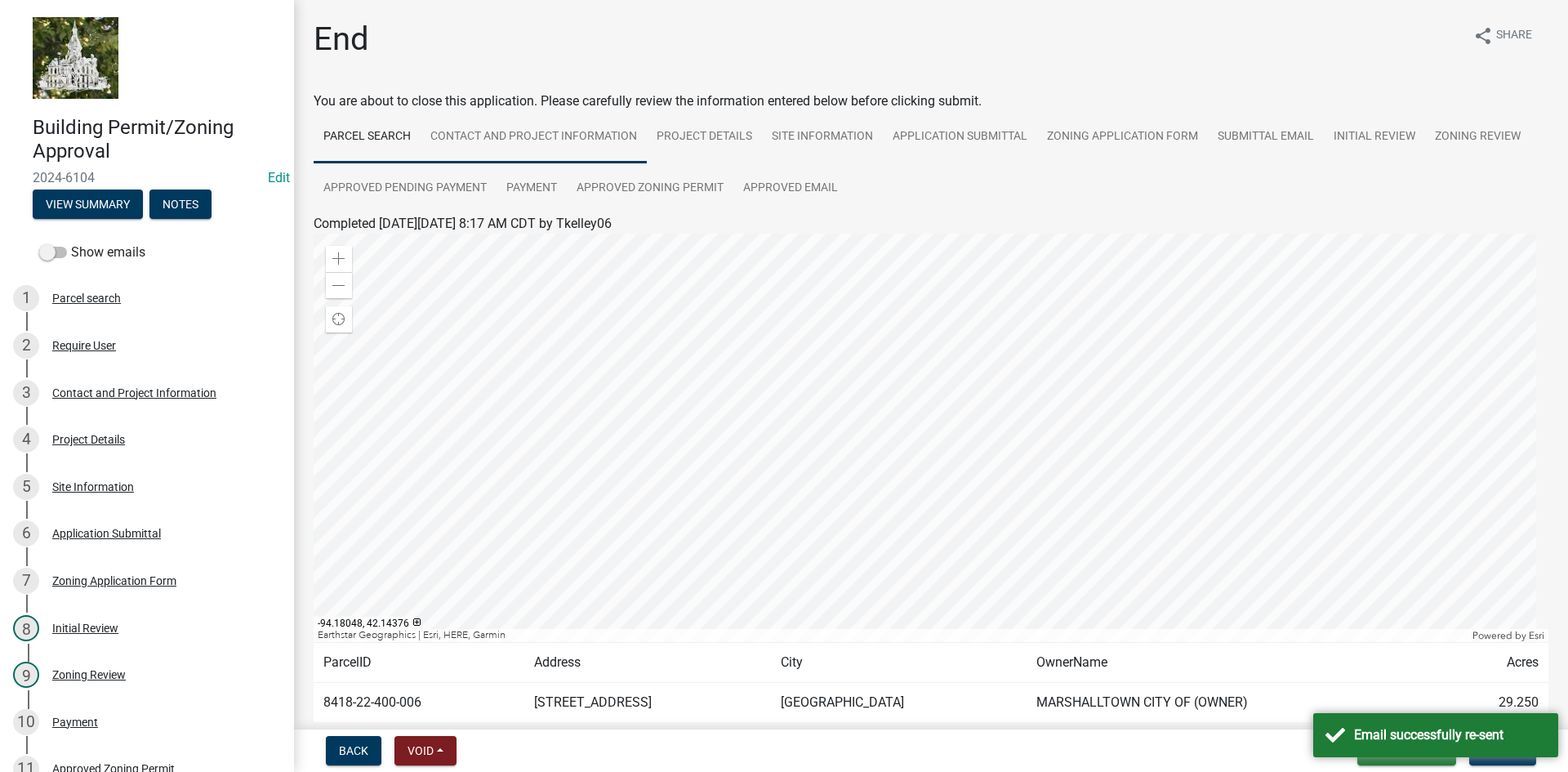
click at [499, 131] on link "Contact and Project Information" at bounding box center [533, 138] width 226 height 53
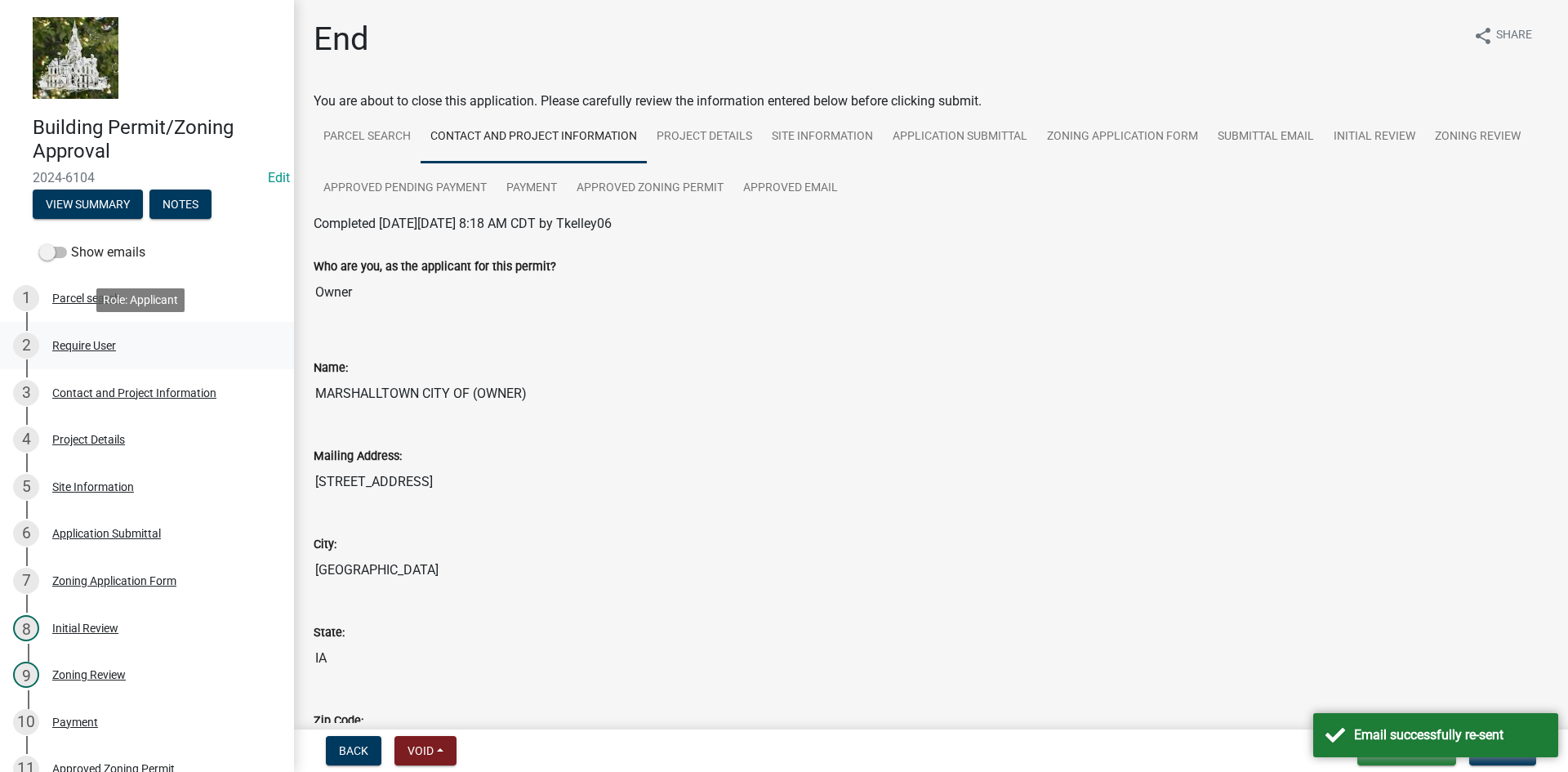
click at [102, 341] on div "Require User" at bounding box center [84, 345] width 64 height 11
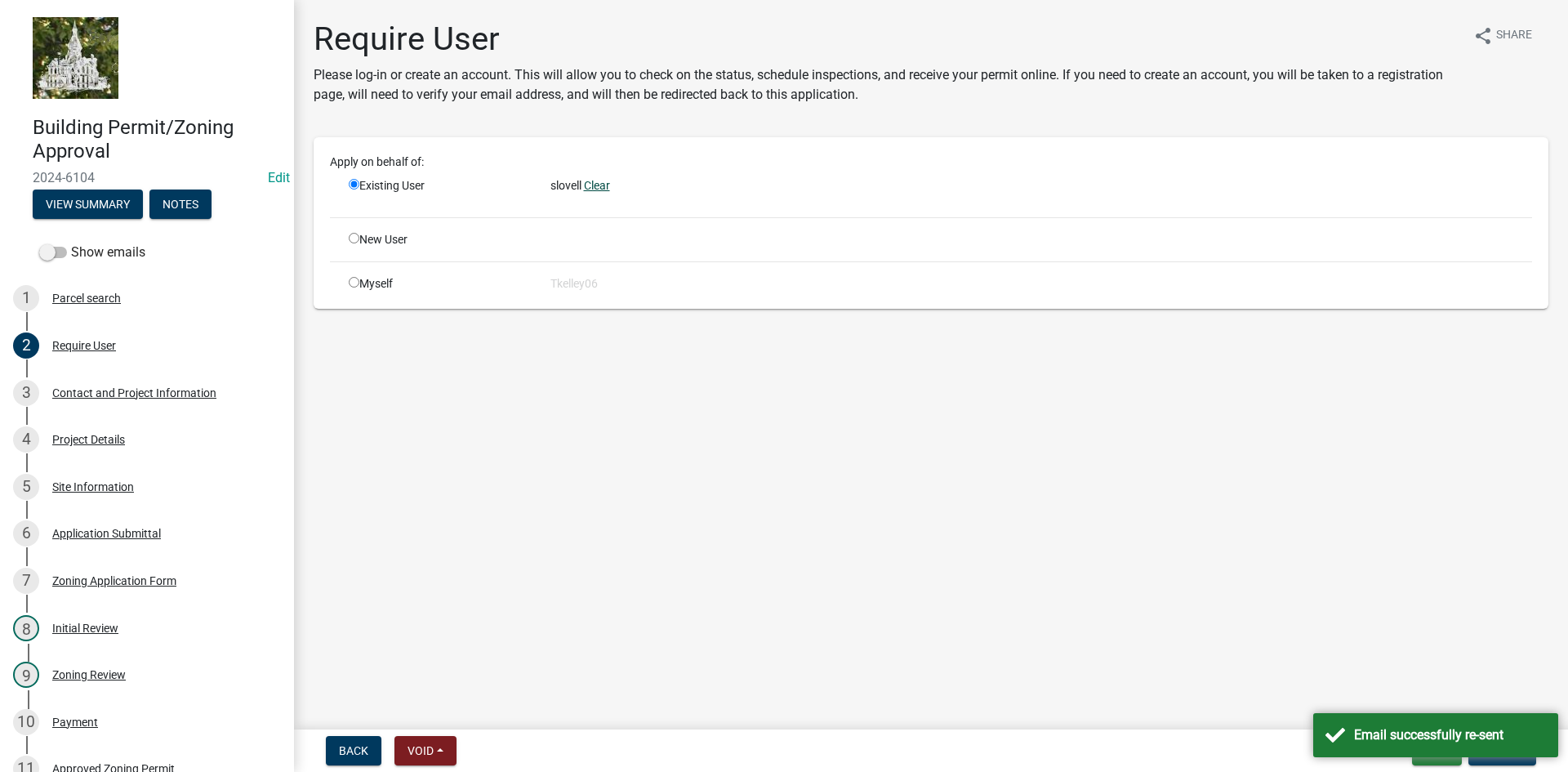
click at [595, 183] on link "Clear" at bounding box center [597, 185] width 26 height 13
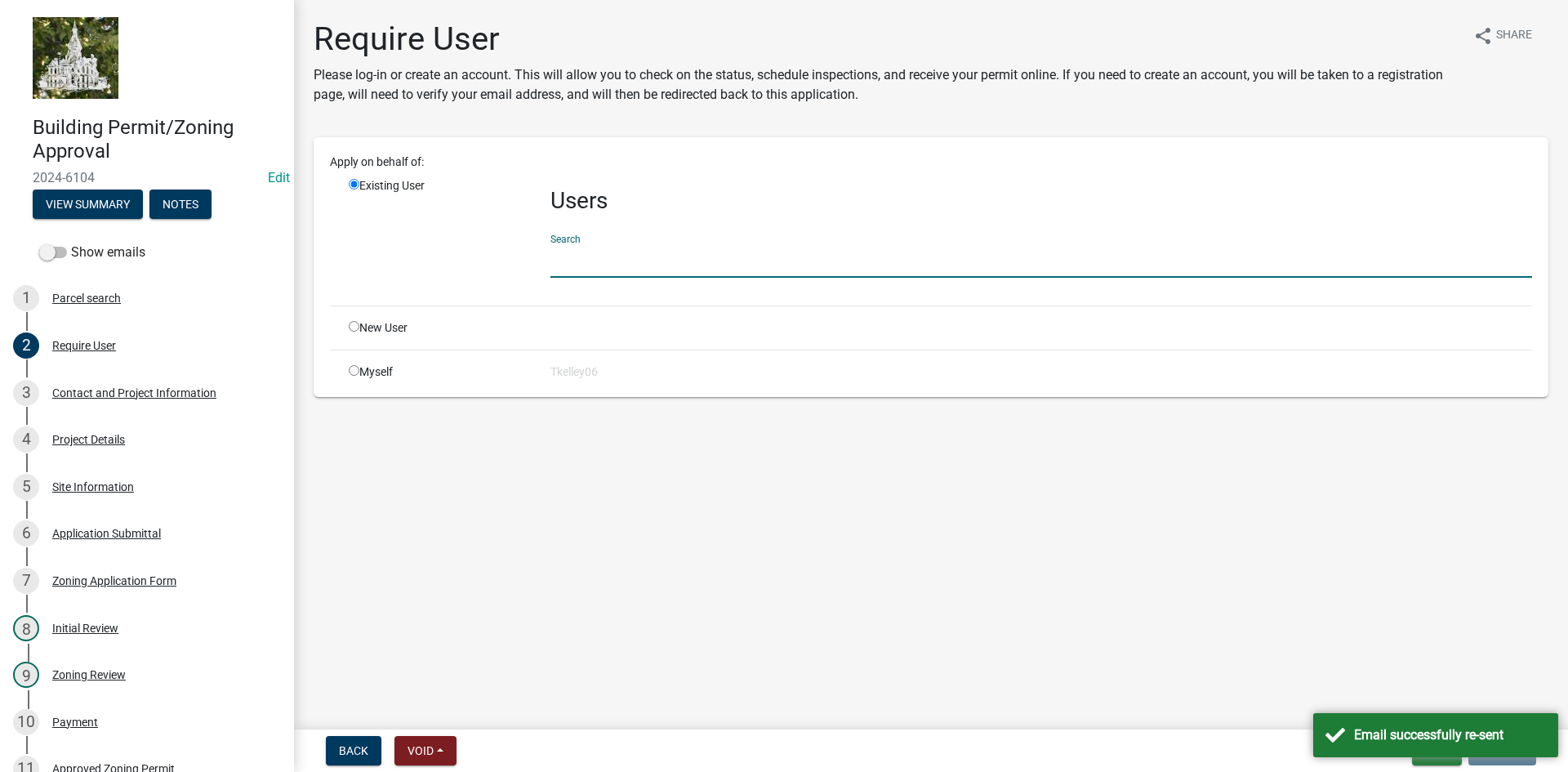
click at [591, 268] on input "text" at bounding box center [1041, 261] width 981 height 33
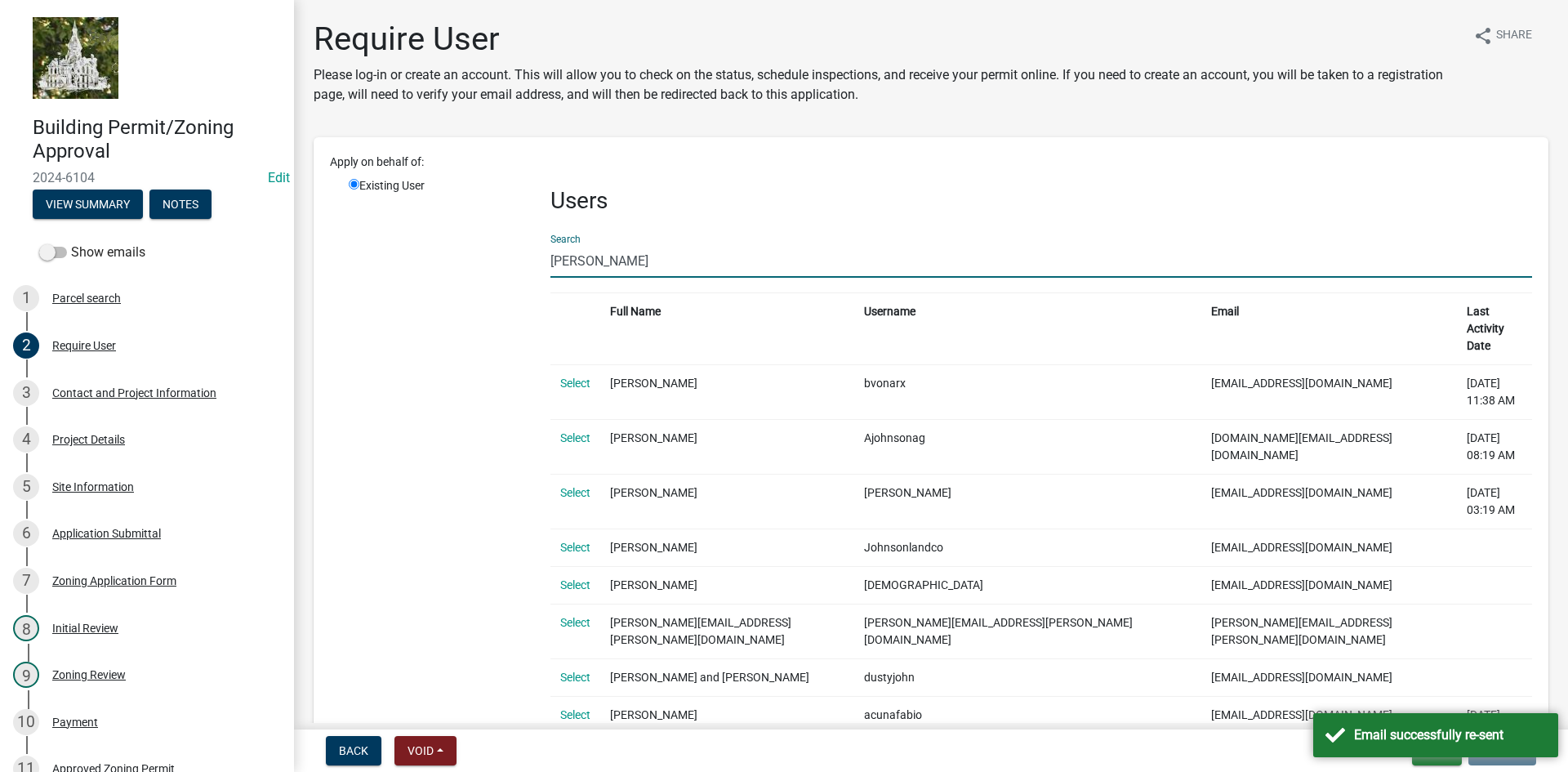
type input "[PERSON_NAME]@[PERSON_NAME]"
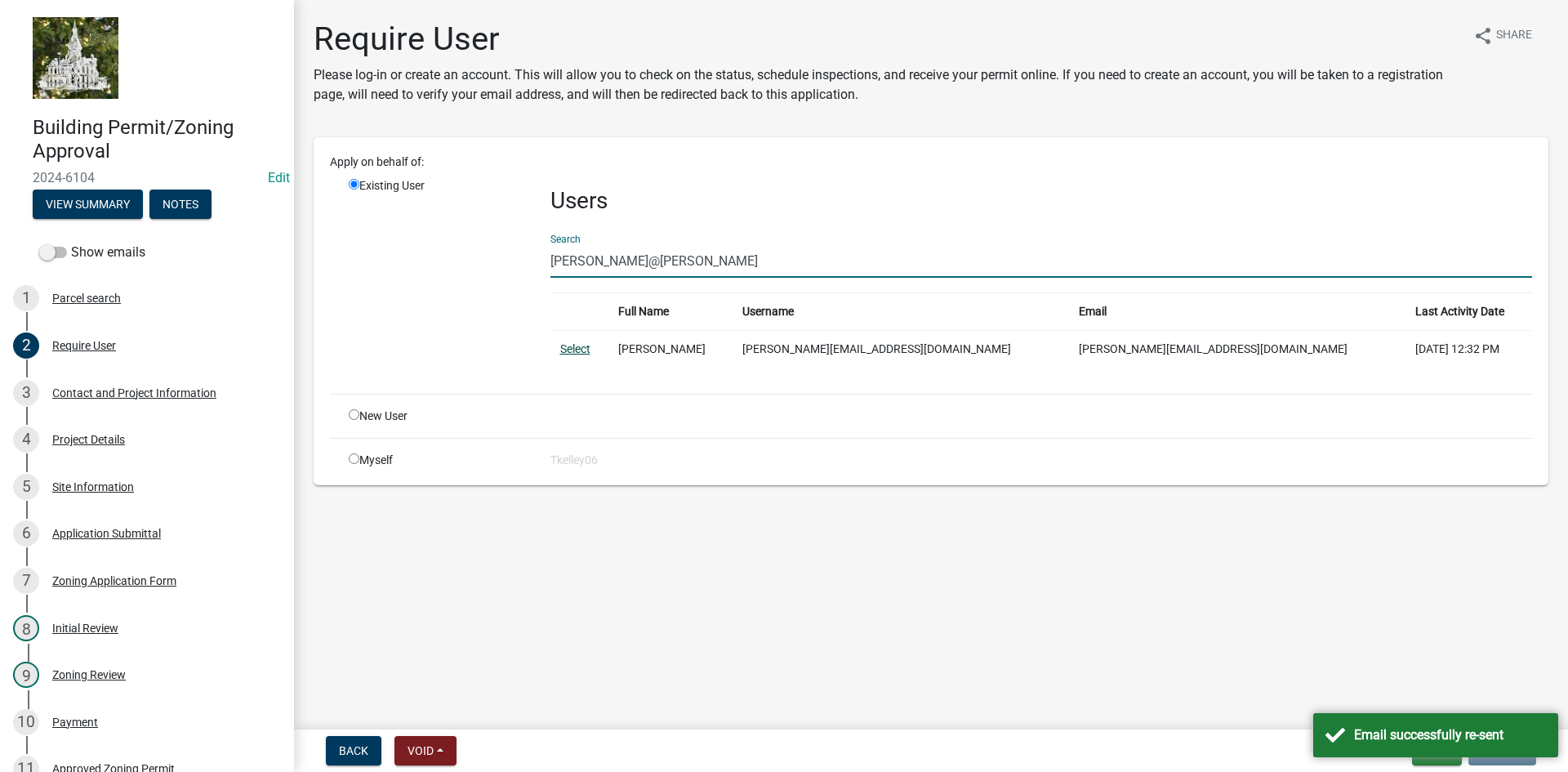
click at [582, 347] on link "Select" at bounding box center [575, 349] width 30 height 13
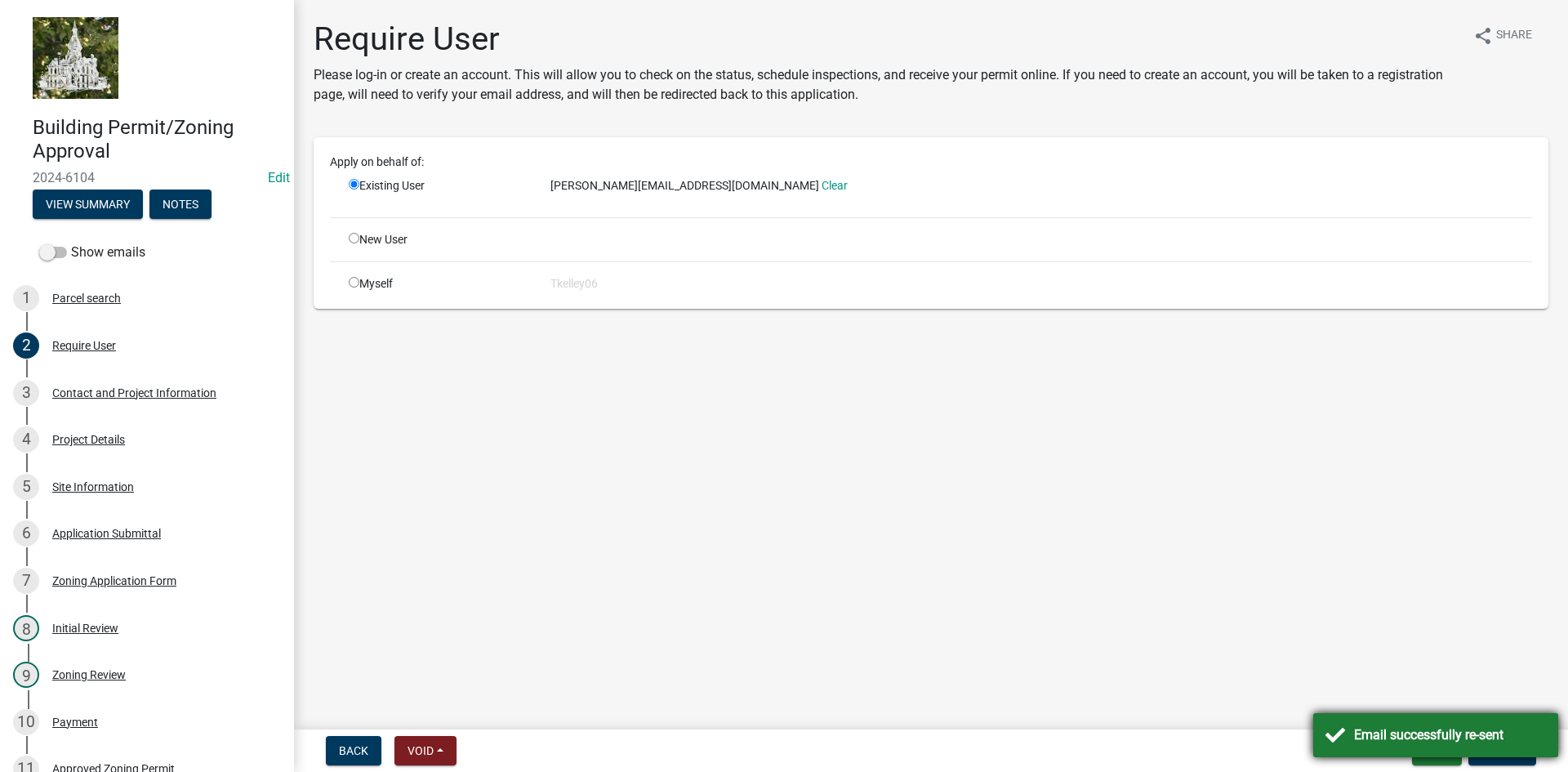
click at [1500, 754] on div "Email successfully re-sent" at bounding box center [1436, 735] width 245 height 44
click at [1510, 754] on span "Update" at bounding box center [1502, 750] width 42 height 13
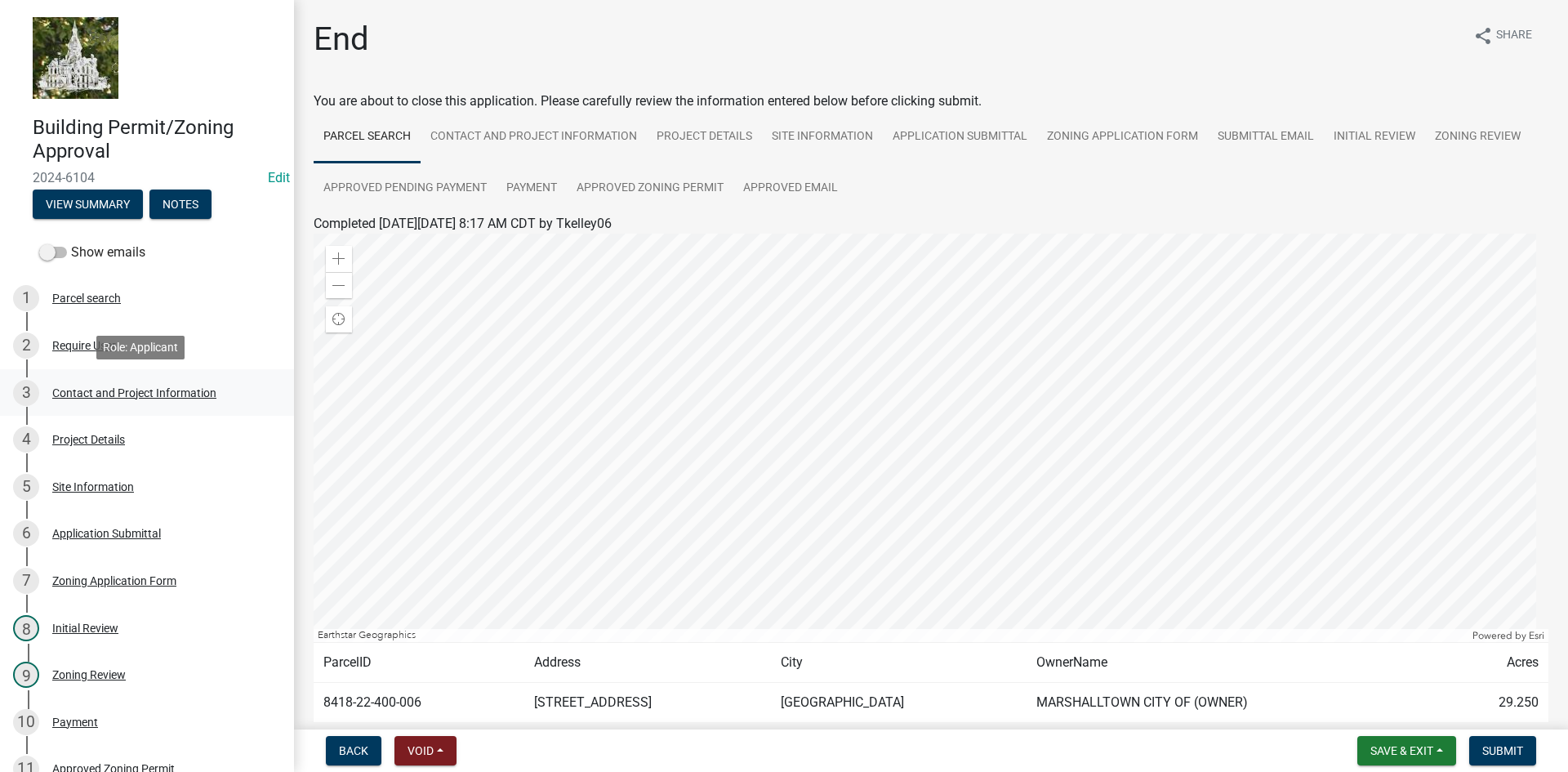
click at [110, 391] on div "Contact and Project Information" at bounding box center [134, 393] width 164 height 11
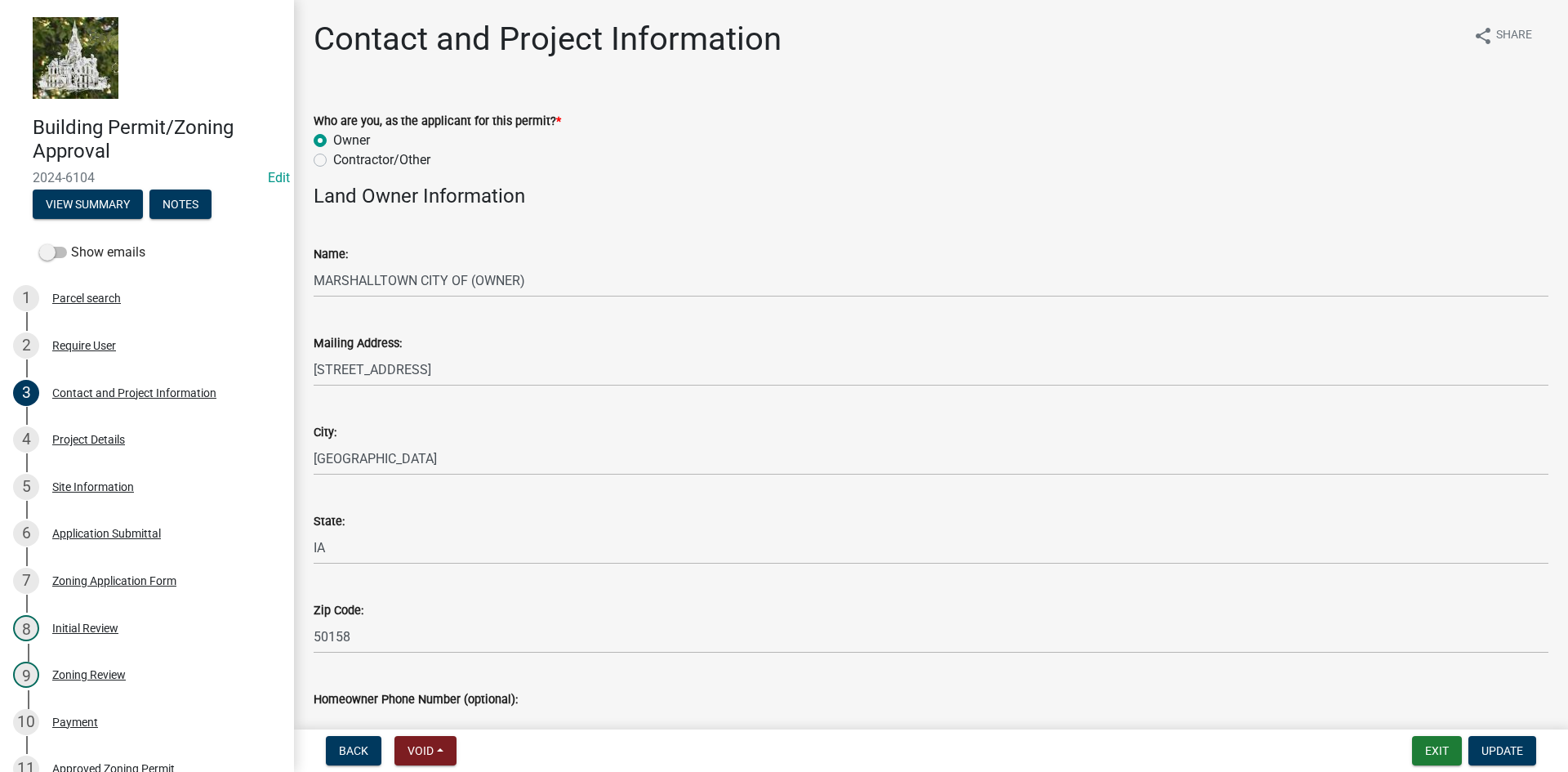
click at [333, 159] on label "Contractor/Other" at bounding box center [381, 160] width 97 height 19
click at [333, 159] on input "Contractor/Other" at bounding box center [338, 156] width 11 height 11
radio input "true"
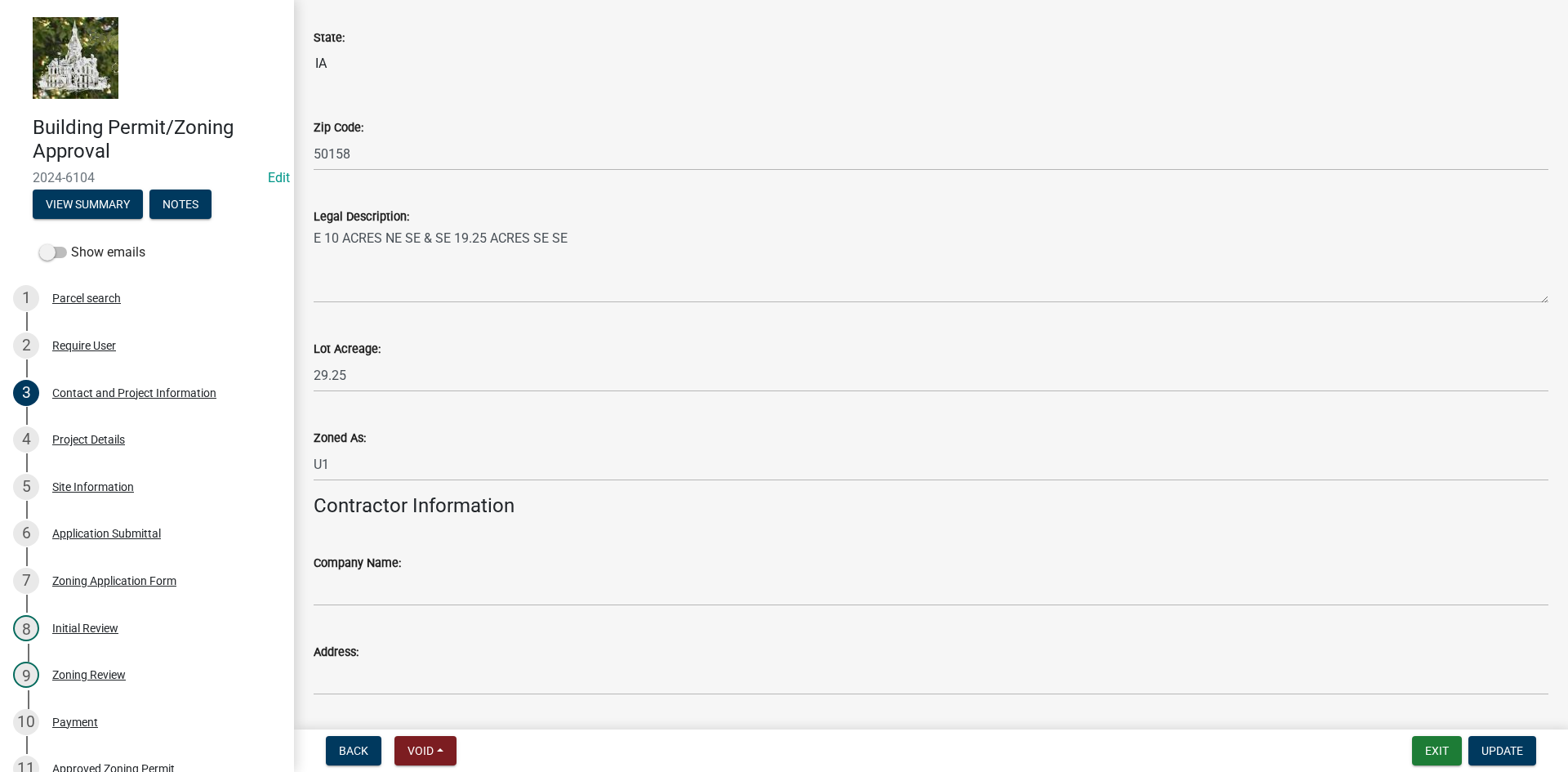
scroll to position [1370, 0]
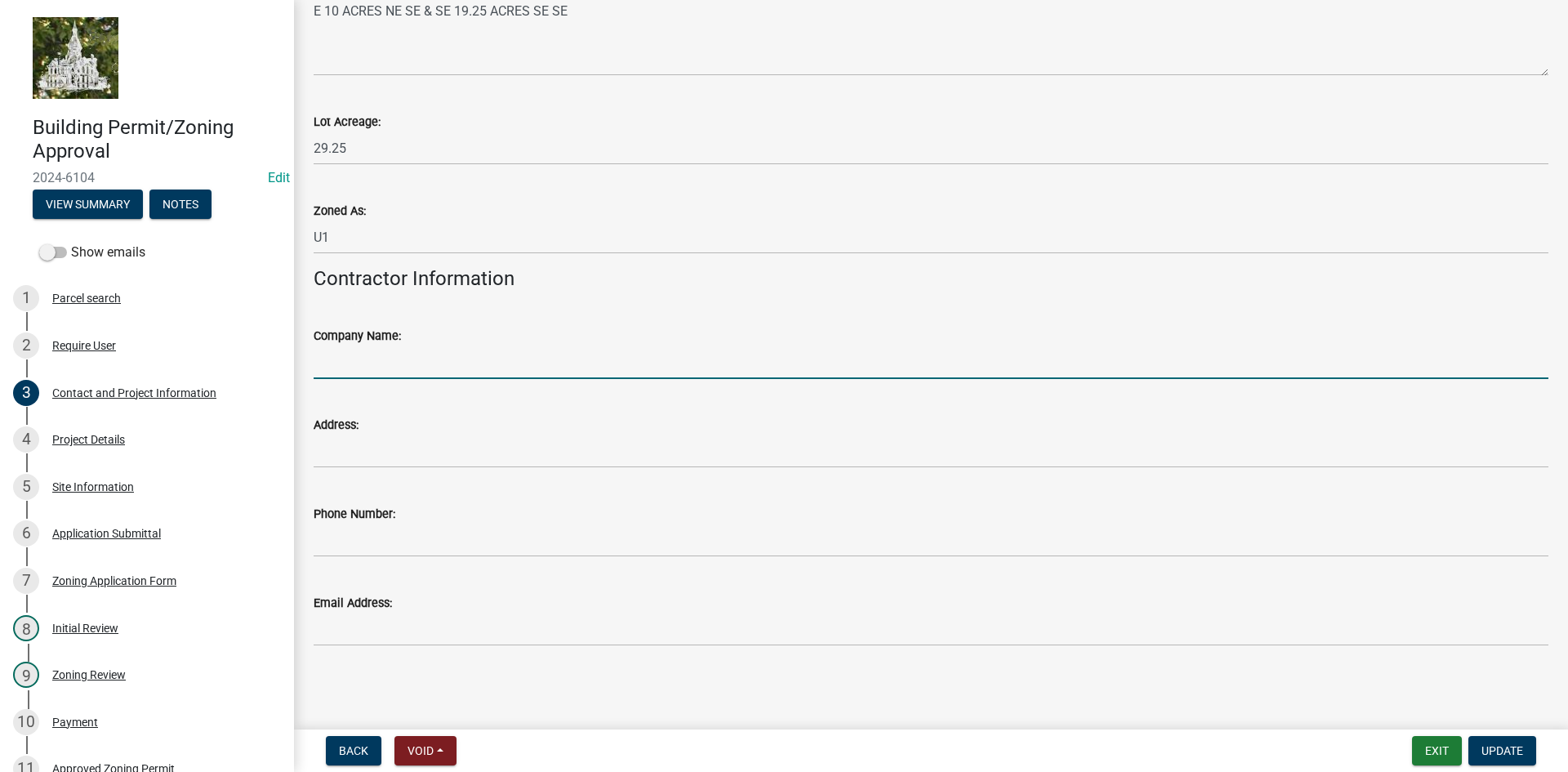
click at [350, 367] on input "Company Name:" at bounding box center [930, 362] width 1234 height 33
type input "Shank Constructors"
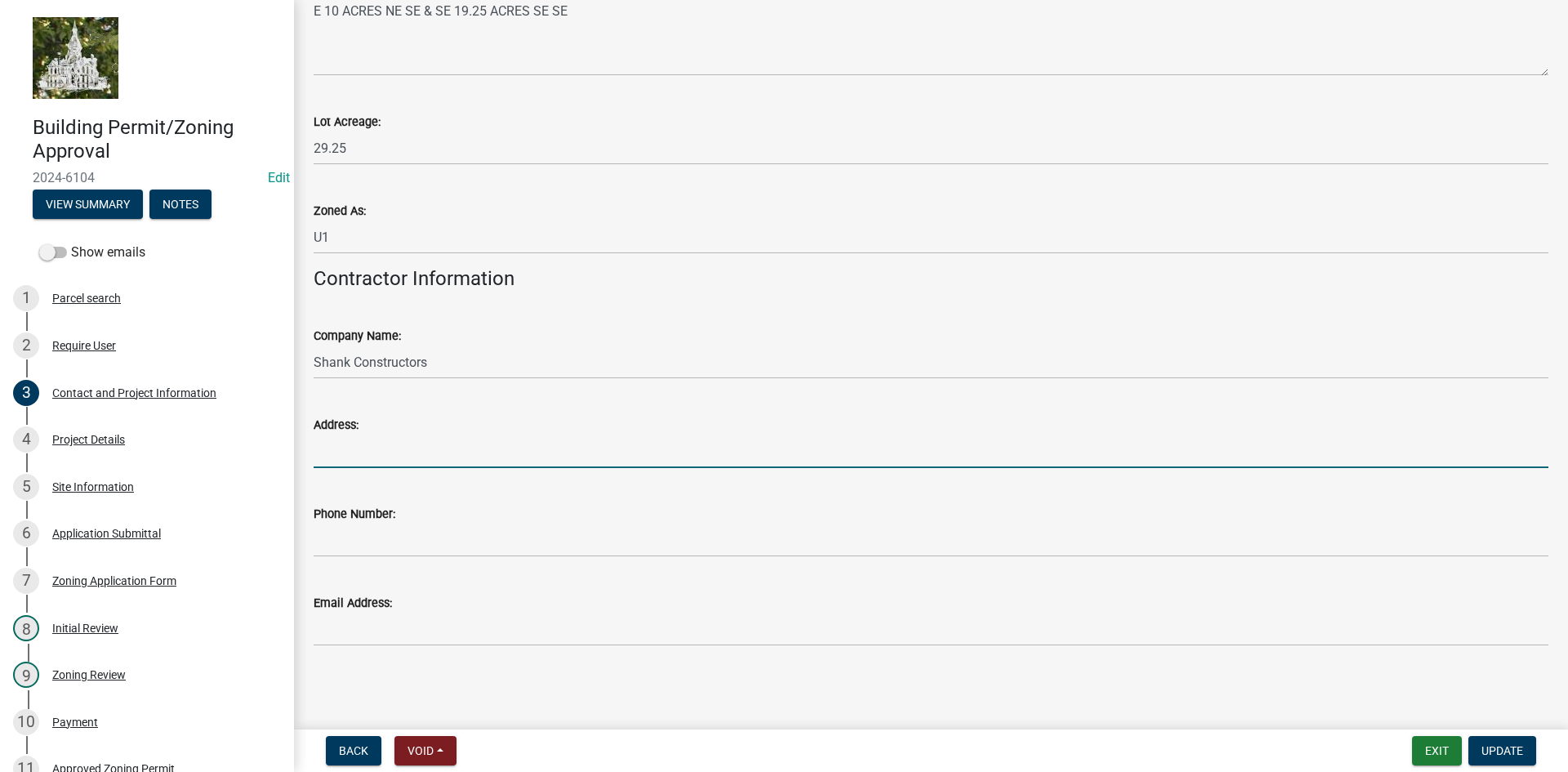
click at [373, 451] on input "Address:" at bounding box center [930, 451] width 1234 height 33
type input "[STREET_ADDRESS]"
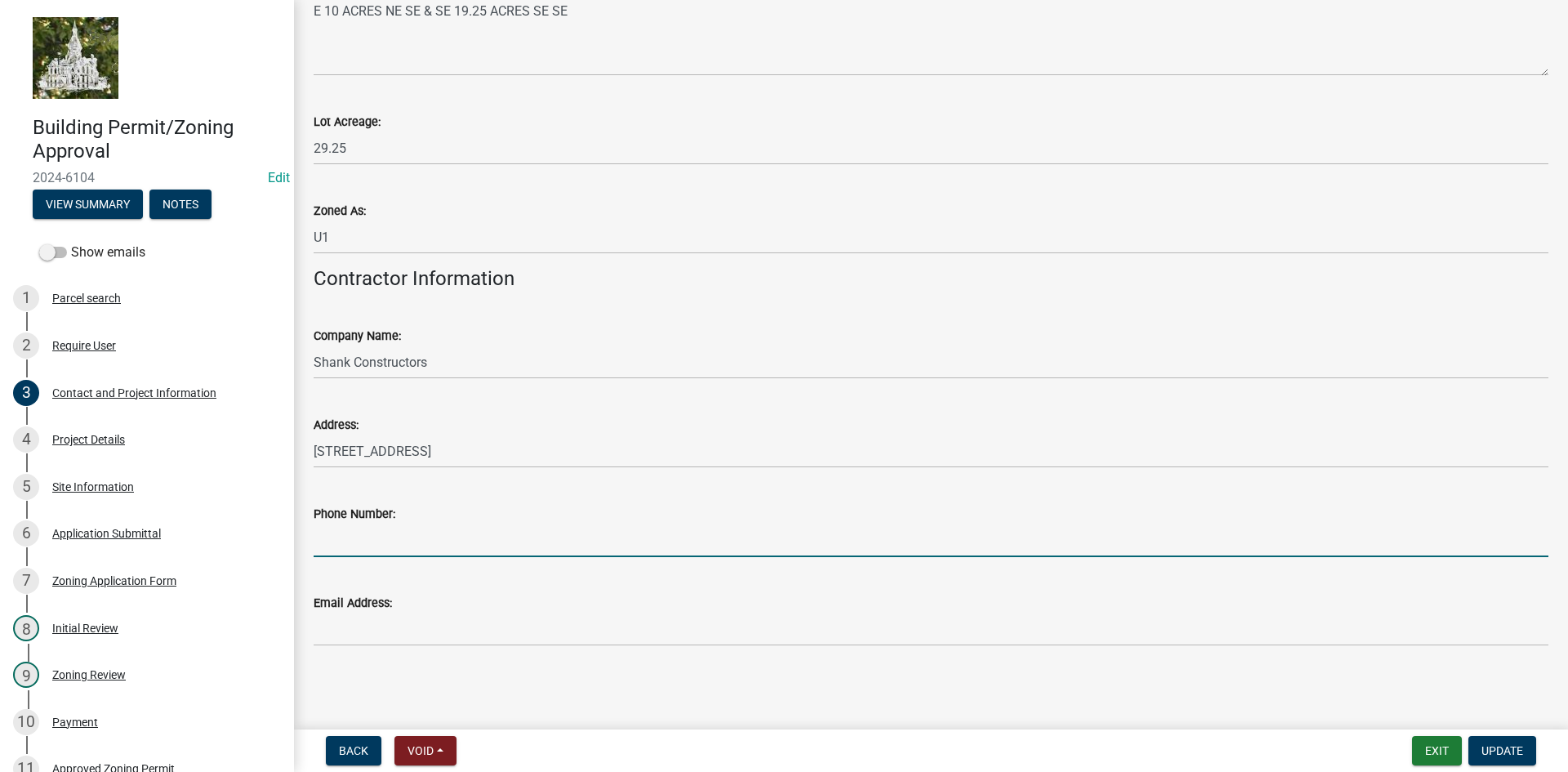
click at [378, 538] on input "Phone Number:" at bounding box center [930, 541] width 1234 height 33
type input "[PHONE_NUMBER]"
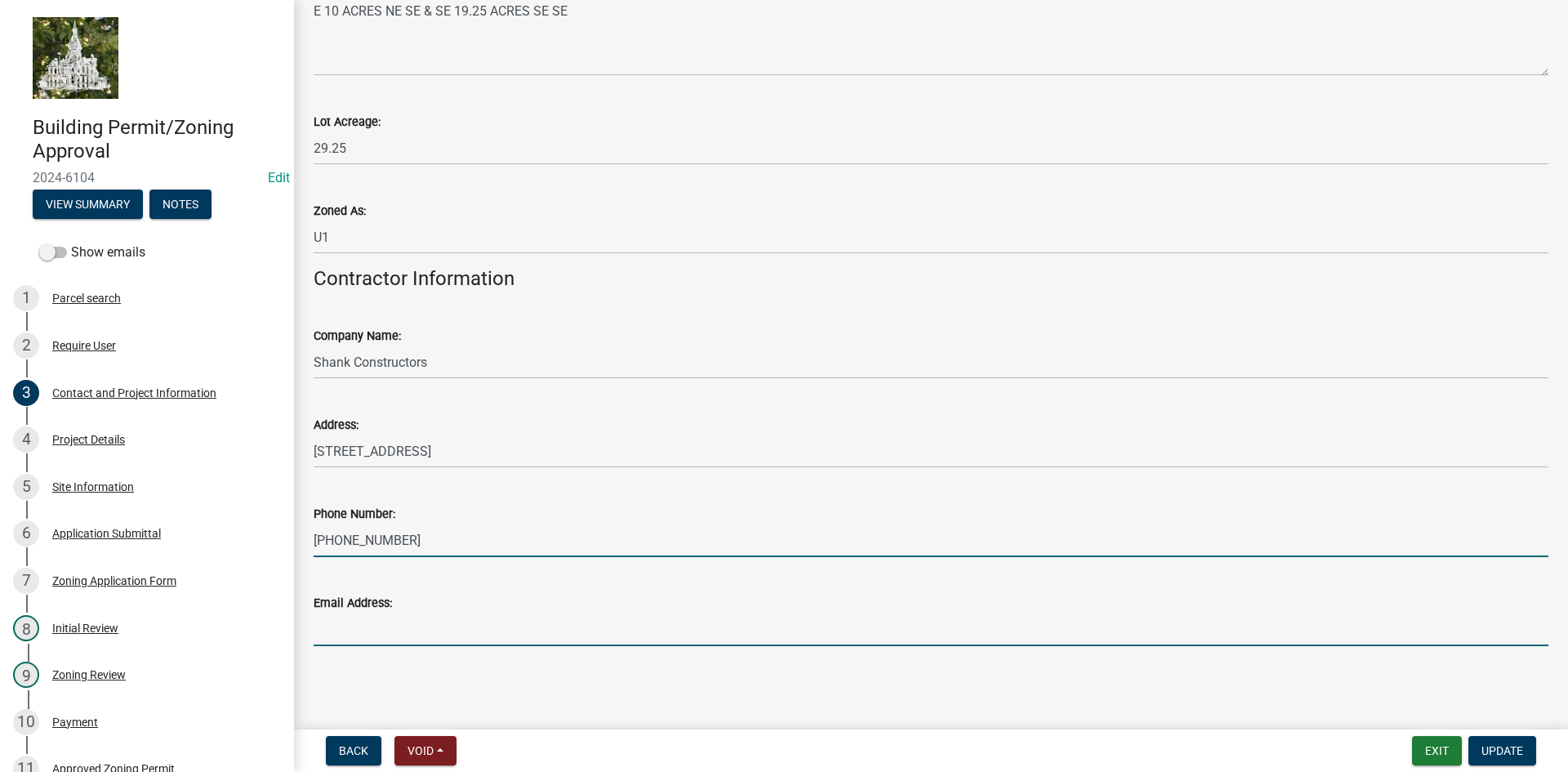
click at [401, 635] on input "Email Address:" at bounding box center [930, 629] width 1234 height 33
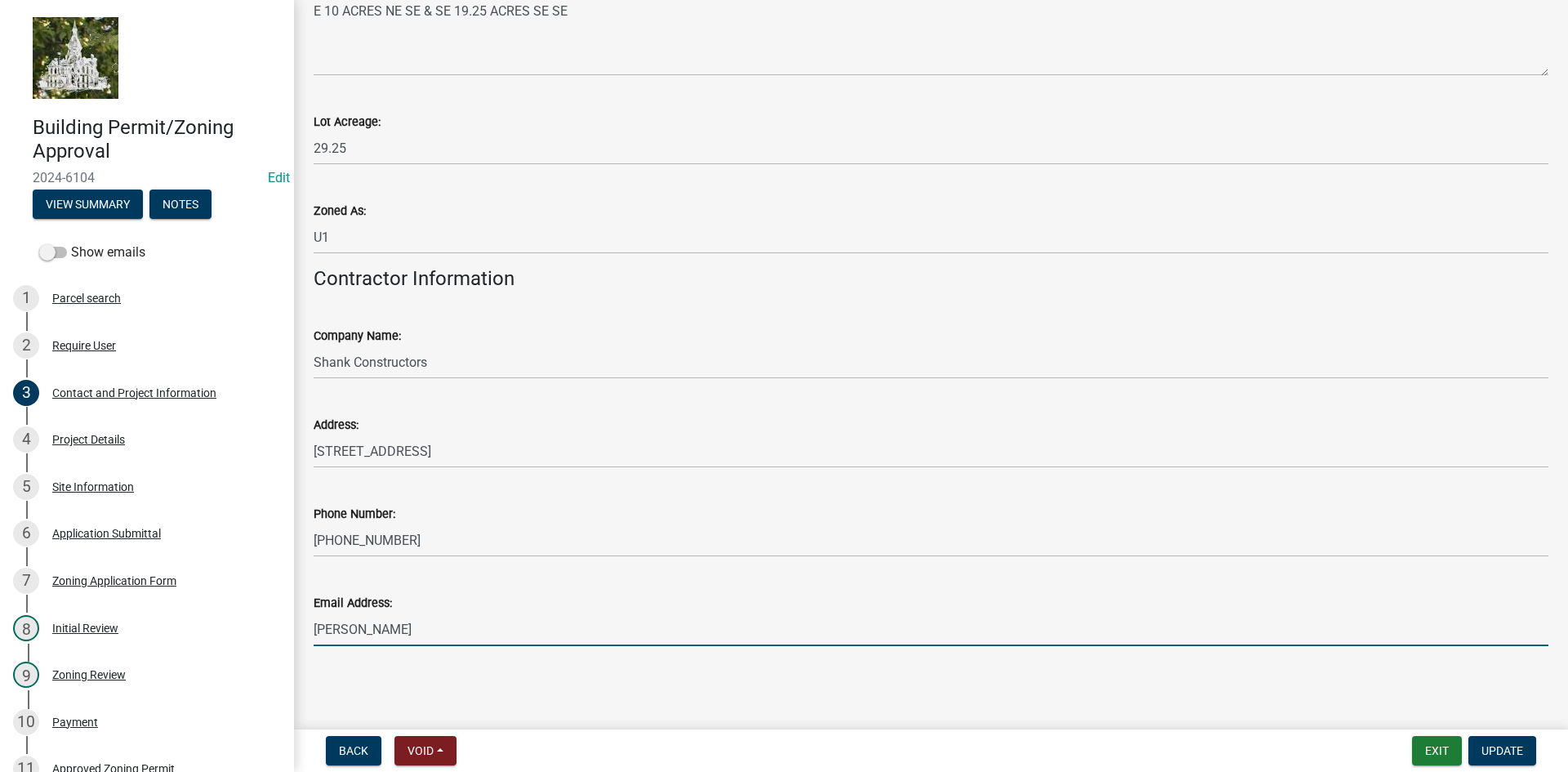
type input "[PERSON_NAME][EMAIL_ADDRESS][DOMAIN_NAME]"
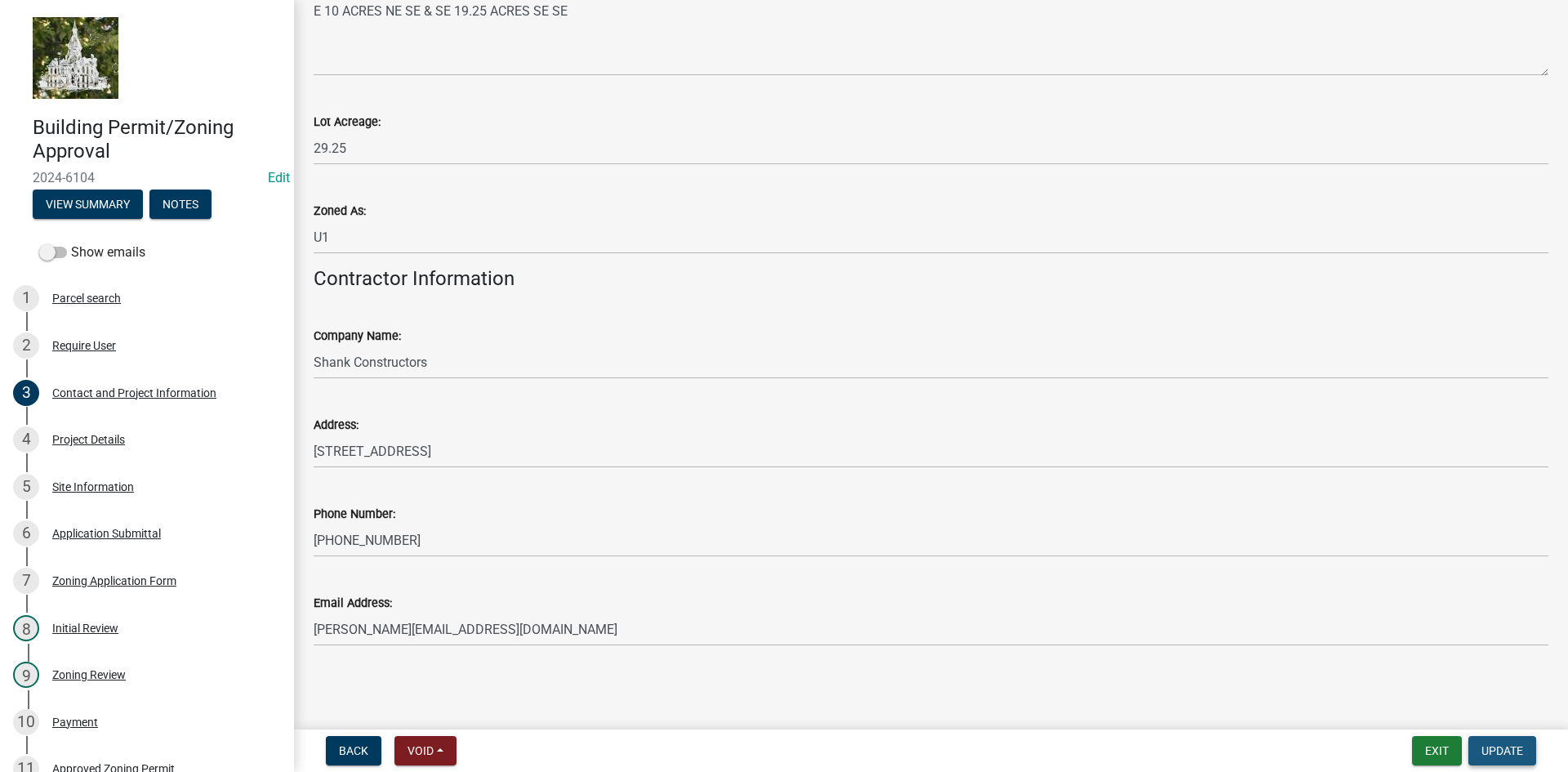
click at [1511, 740] on button "Update" at bounding box center [1501, 751] width 67 height 30
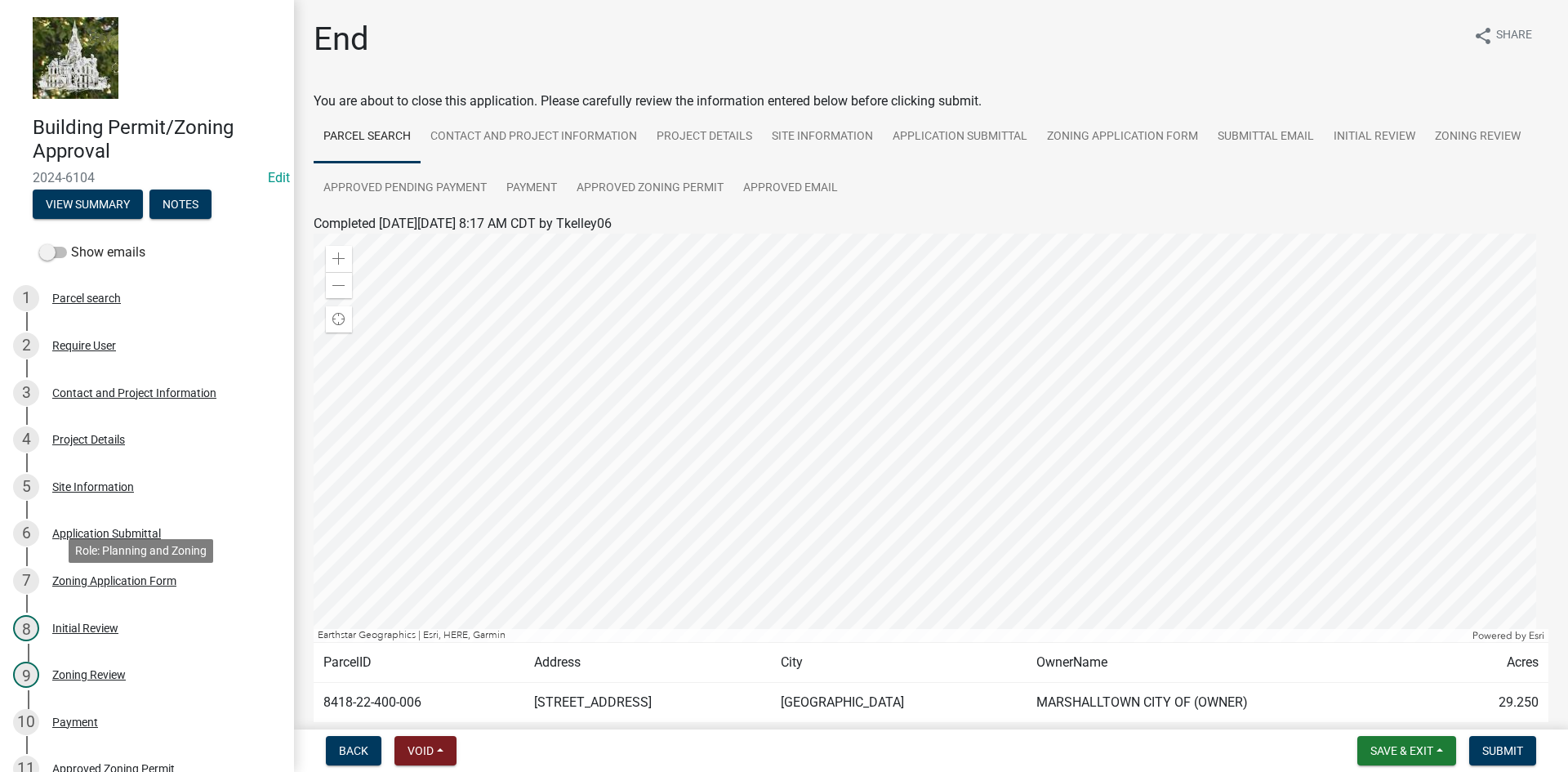
scroll to position [220, 0]
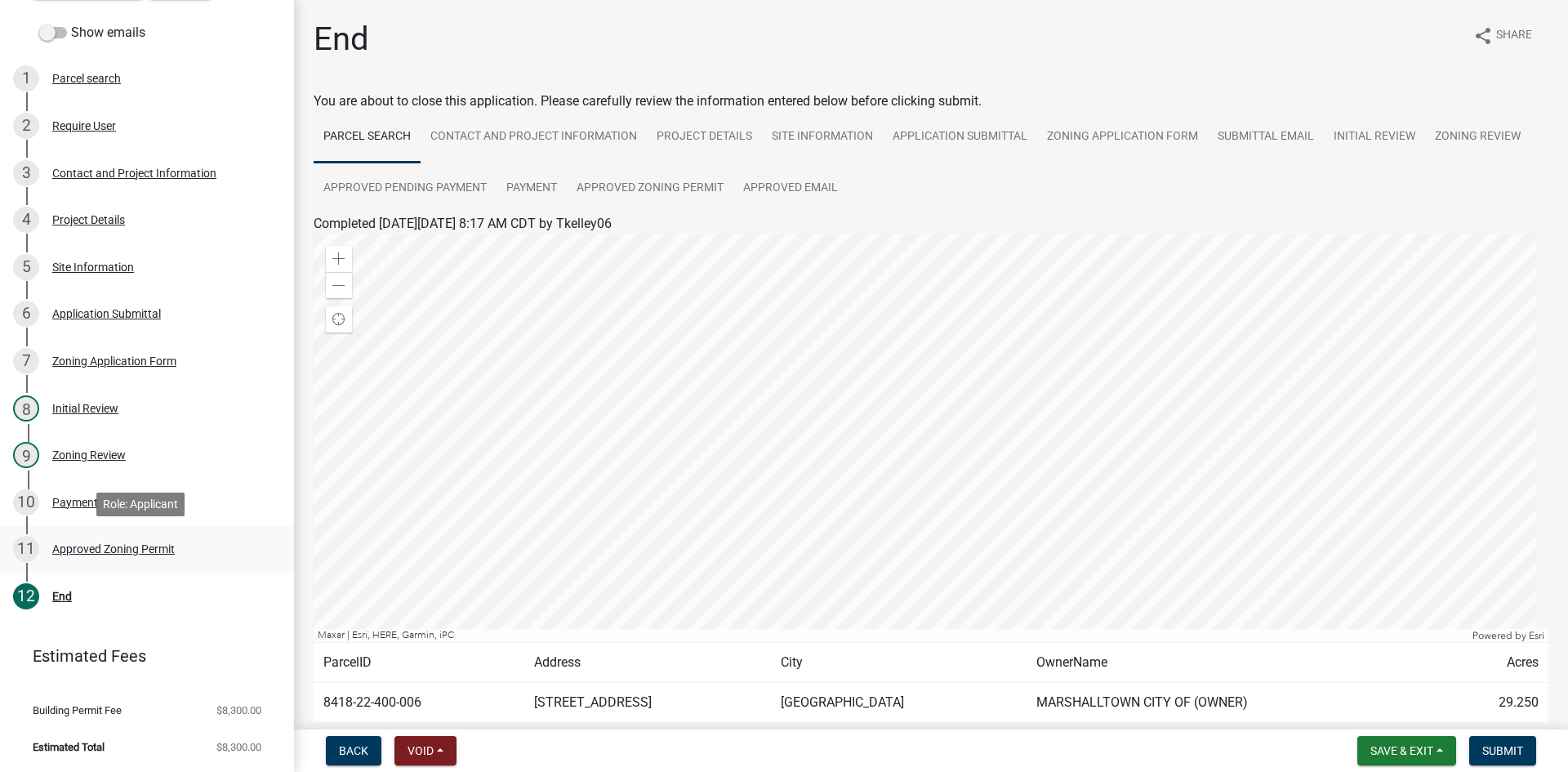
click at [83, 545] on div "Approved Zoning Permit" at bounding box center [114, 549] width 123 height 11
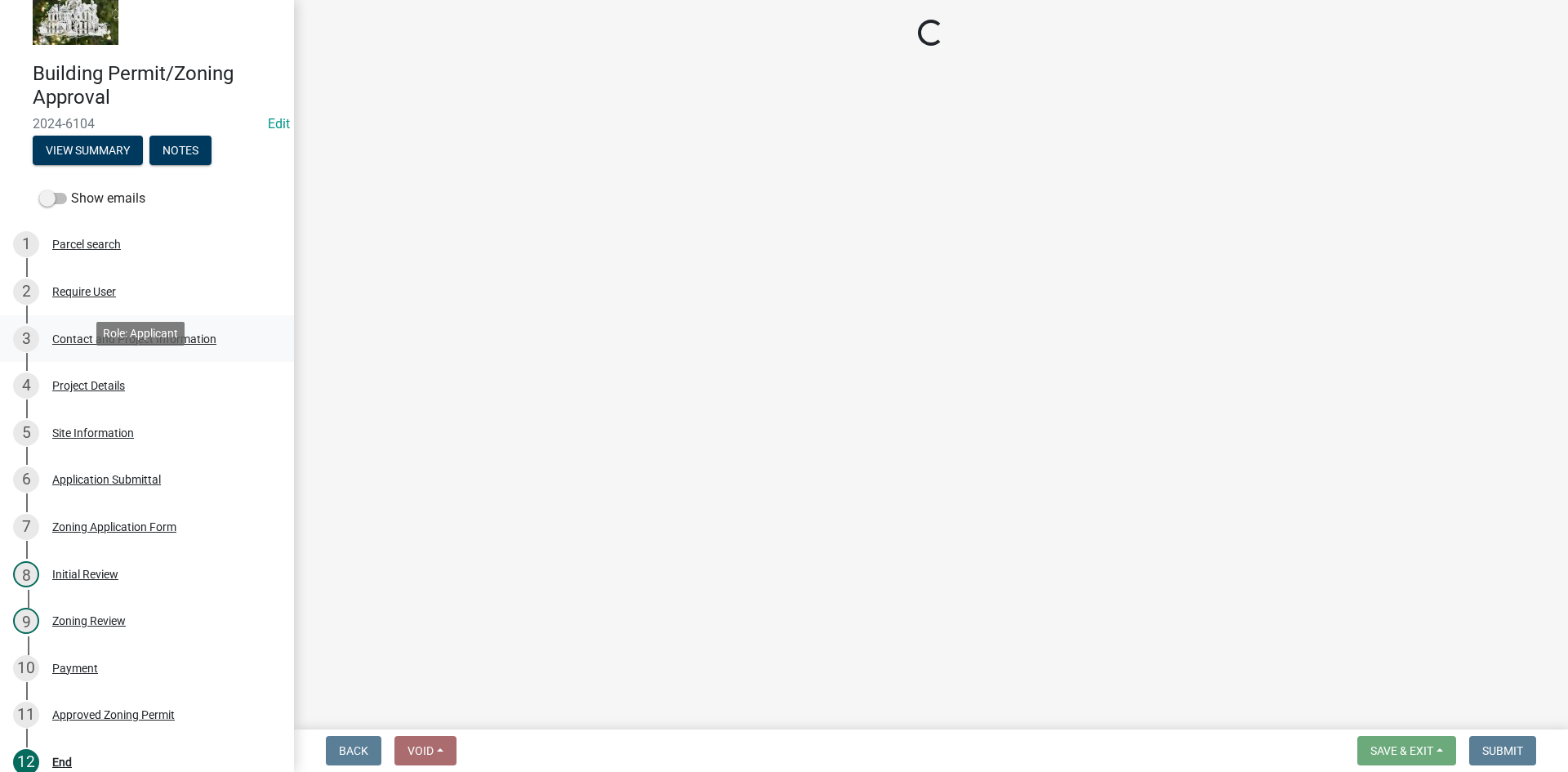
scroll to position [0, 0]
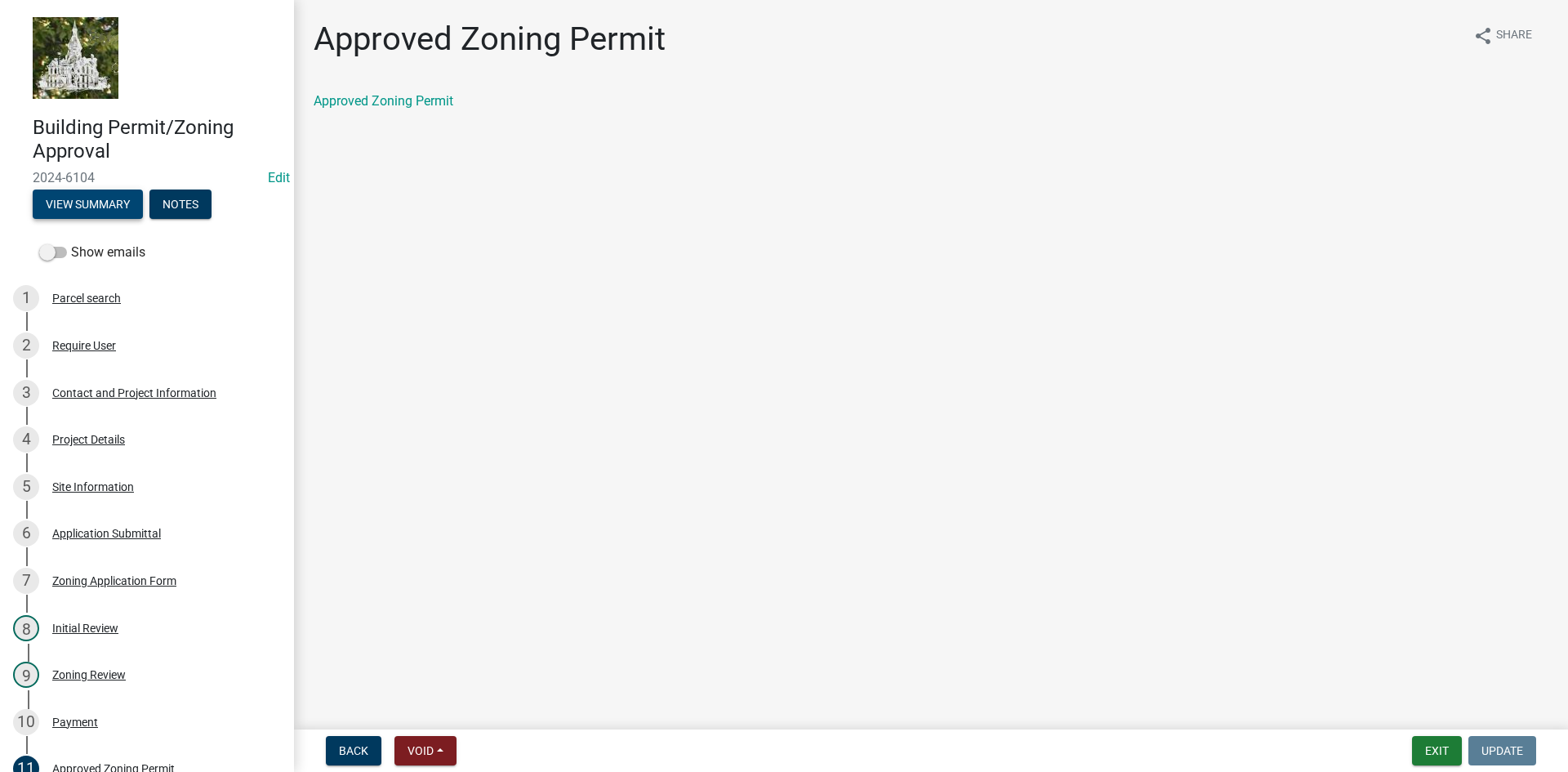
click at [114, 203] on button "View Summary" at bounding box center [88, 204] width 110 height 30
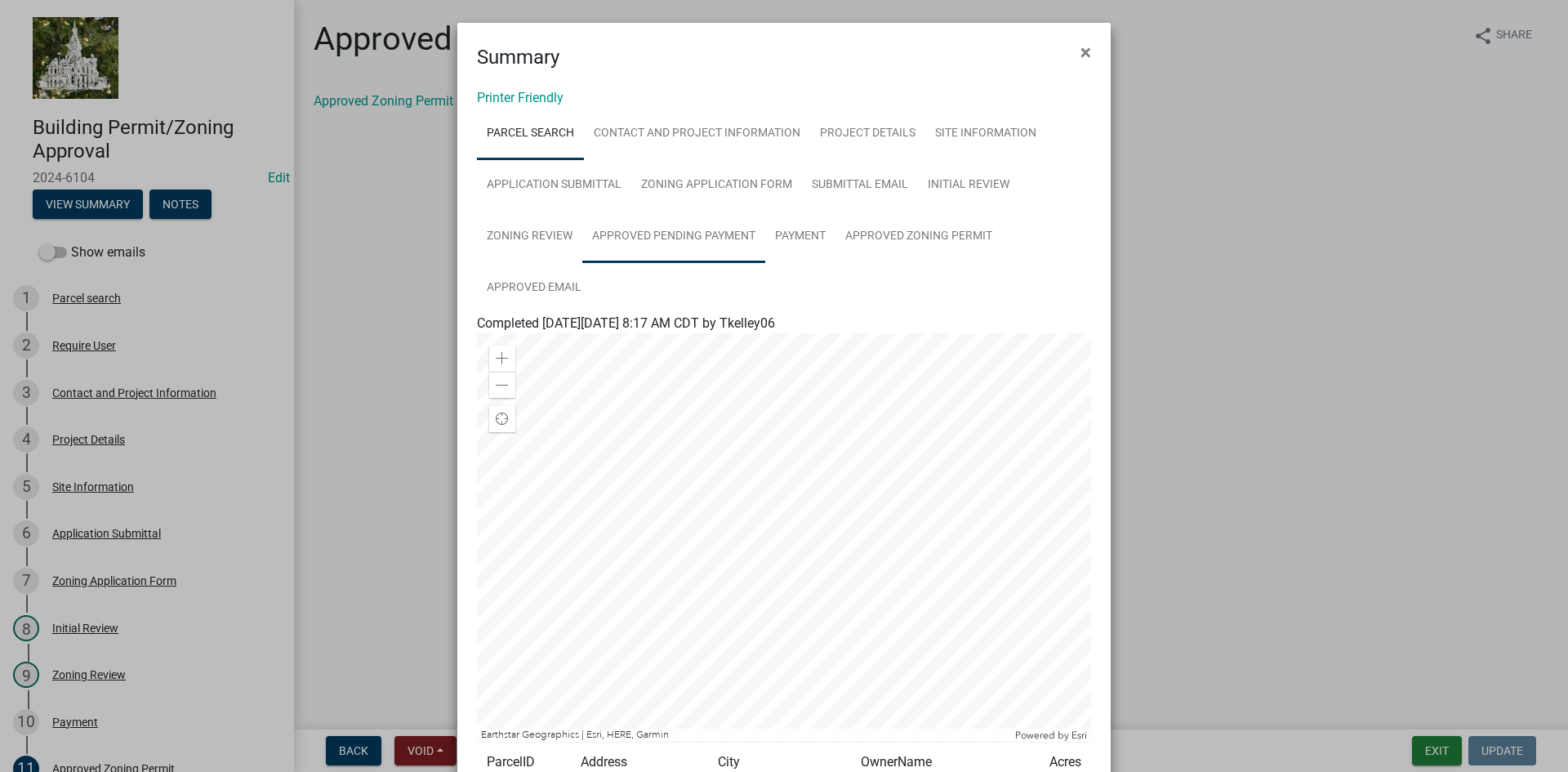
click at [660, 233] on link "Approved Pending Payment" at bounding box center [674, 237] width 183 height 53
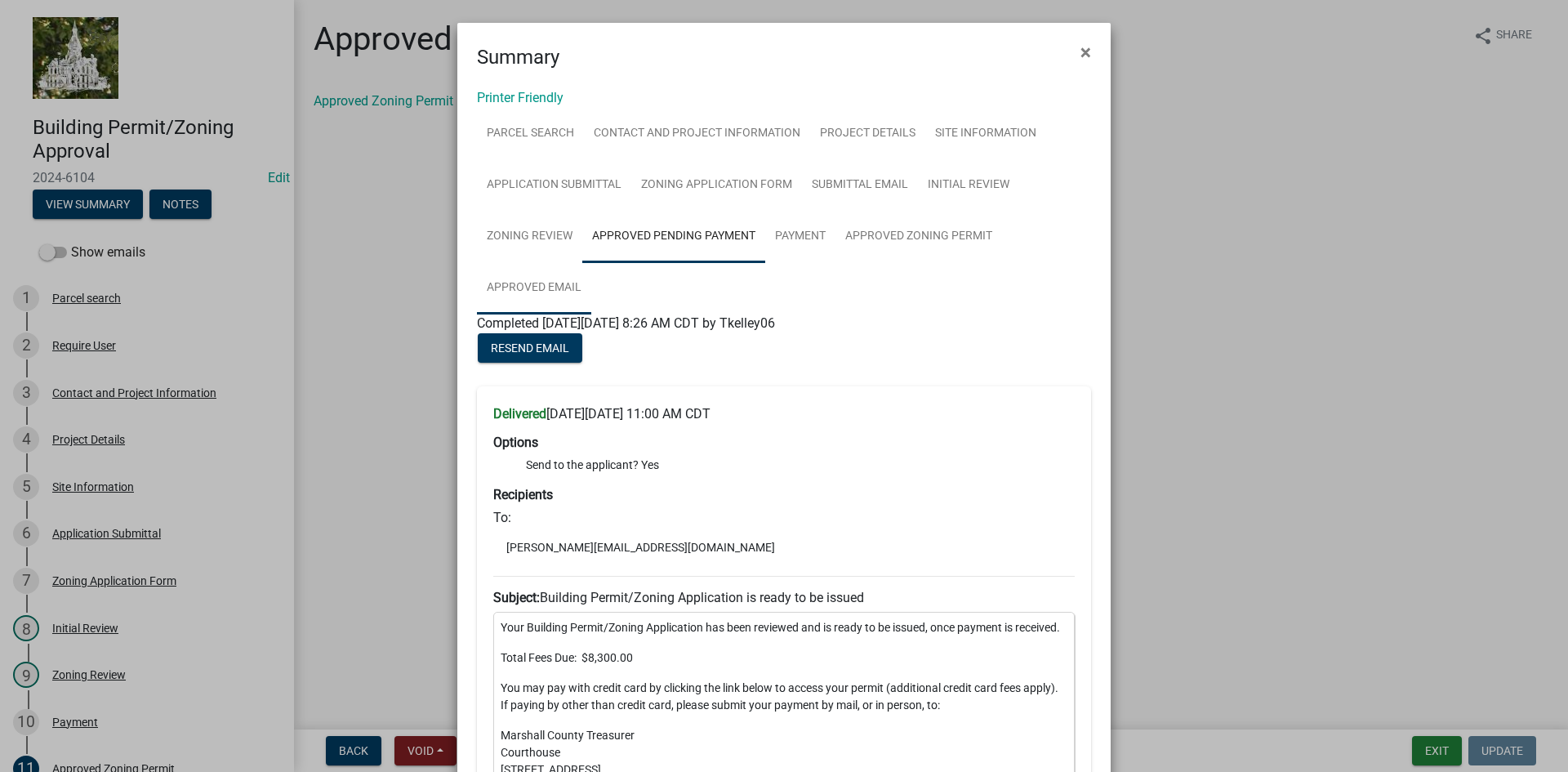
click at [535, 285] on link "Approved Email" at bounding box center [533, 288] width 114 height 53
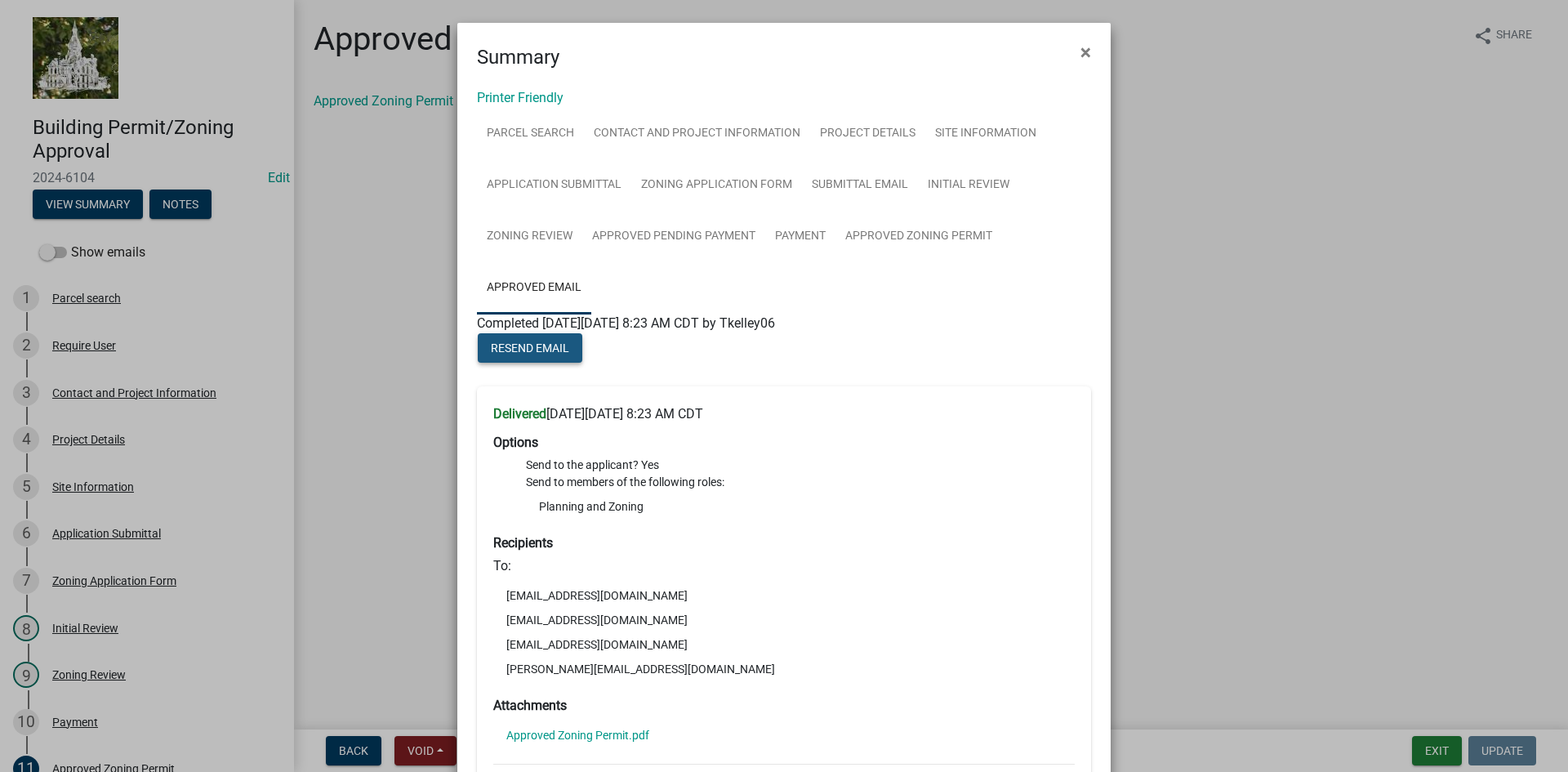
click at [535, 347] on span "Resend Email" at bounding box center [529, 348] width 78 height 13
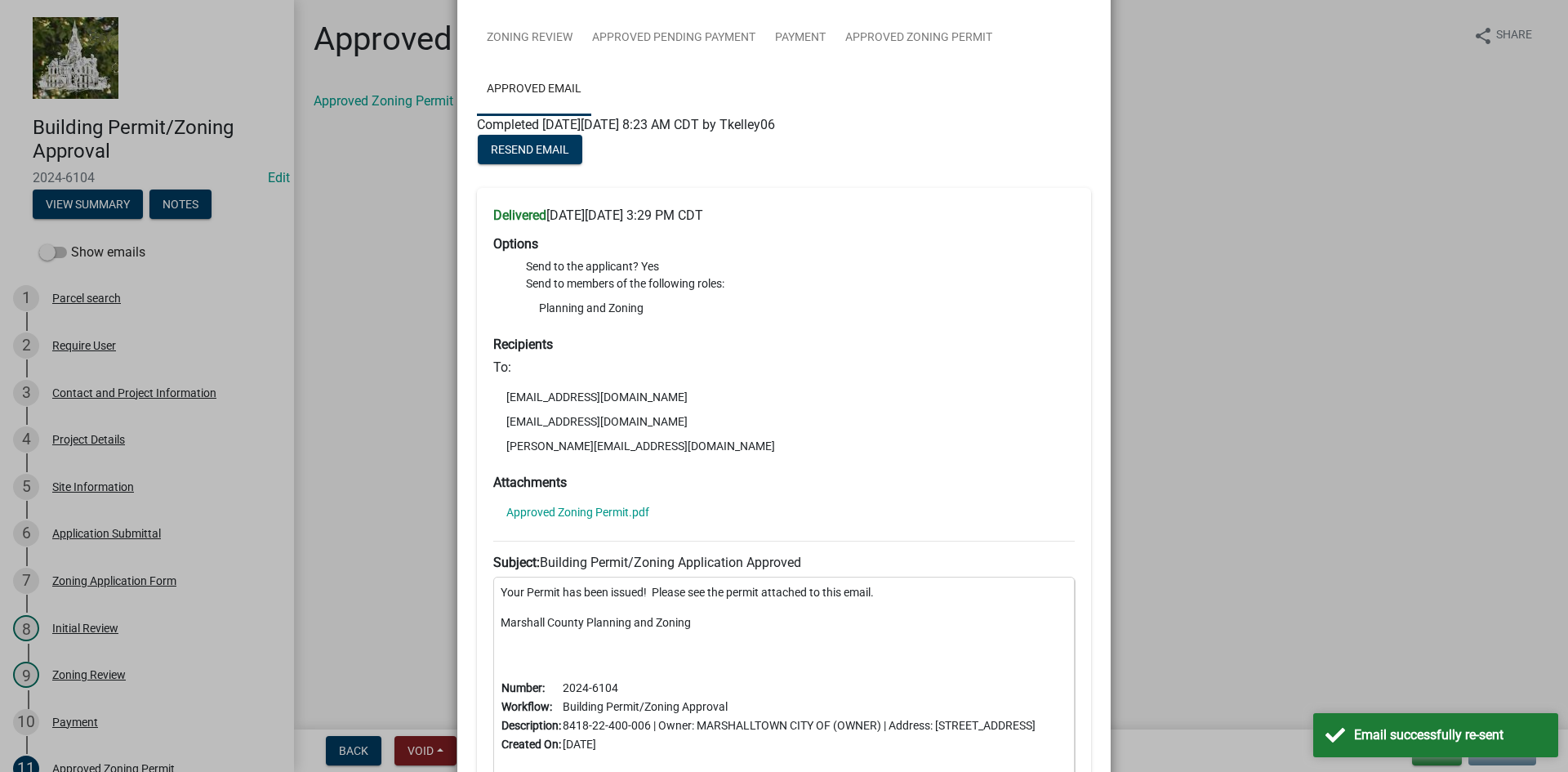
scroll to position [81, 0]
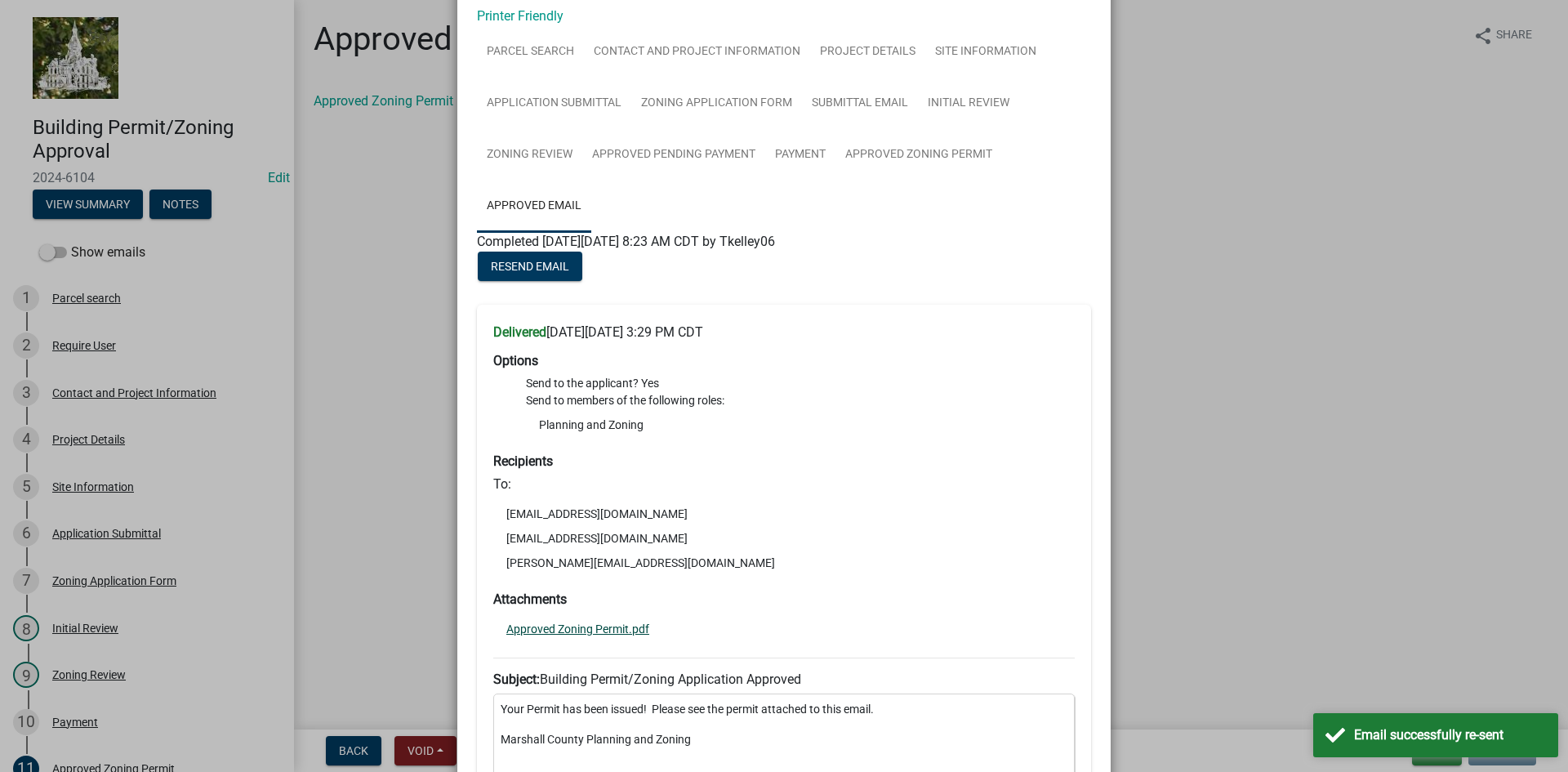
click at [607, 623] on link "Approved Zoning Permit.pdf" at bounding box center [577, 628] width 143 height 11
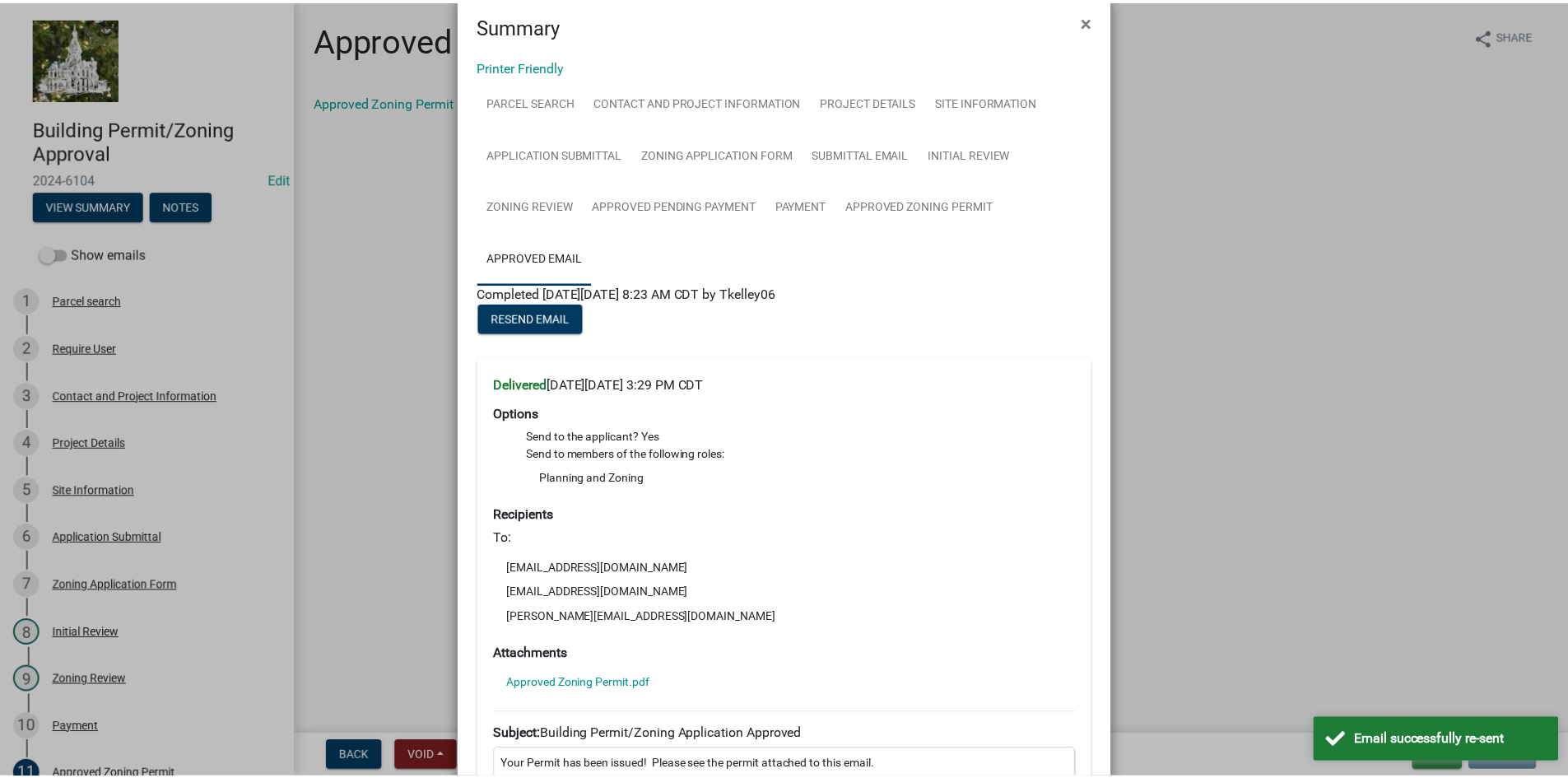
scroll to position [0, 0]
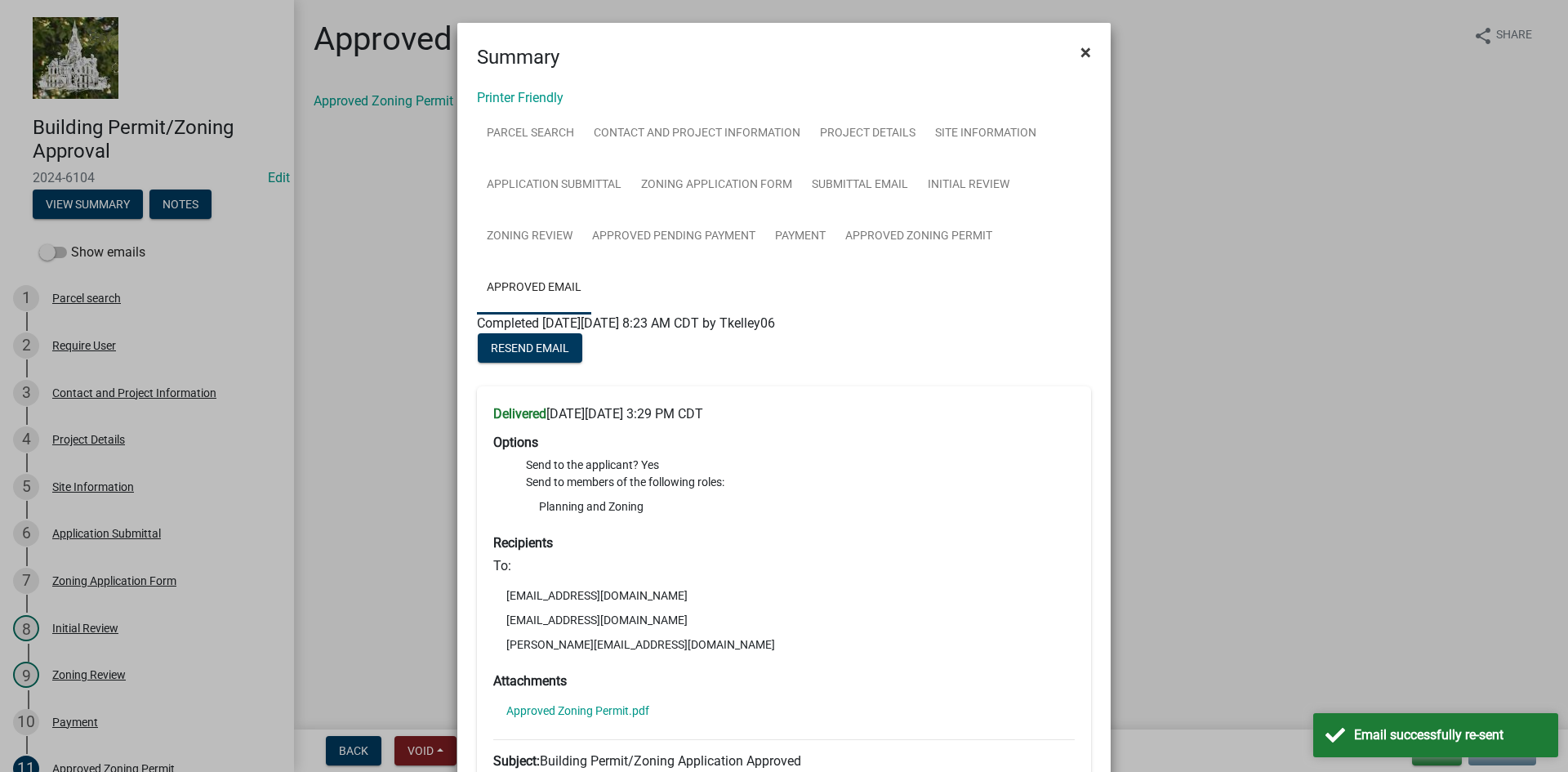
click at [1080, 53] on span "×" at bounding box center [1085, 53] width 11 height 23
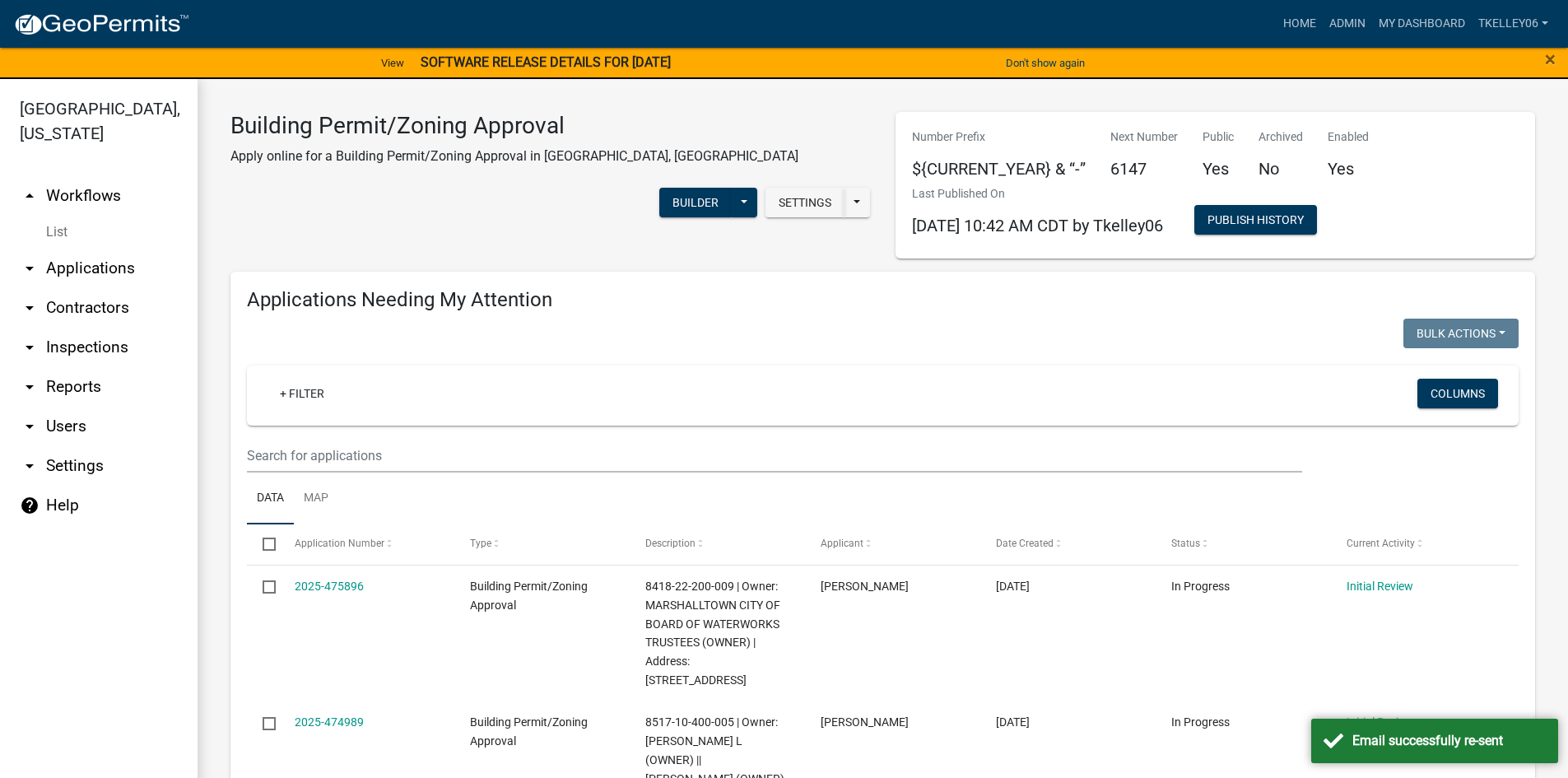
select select "3: 100"
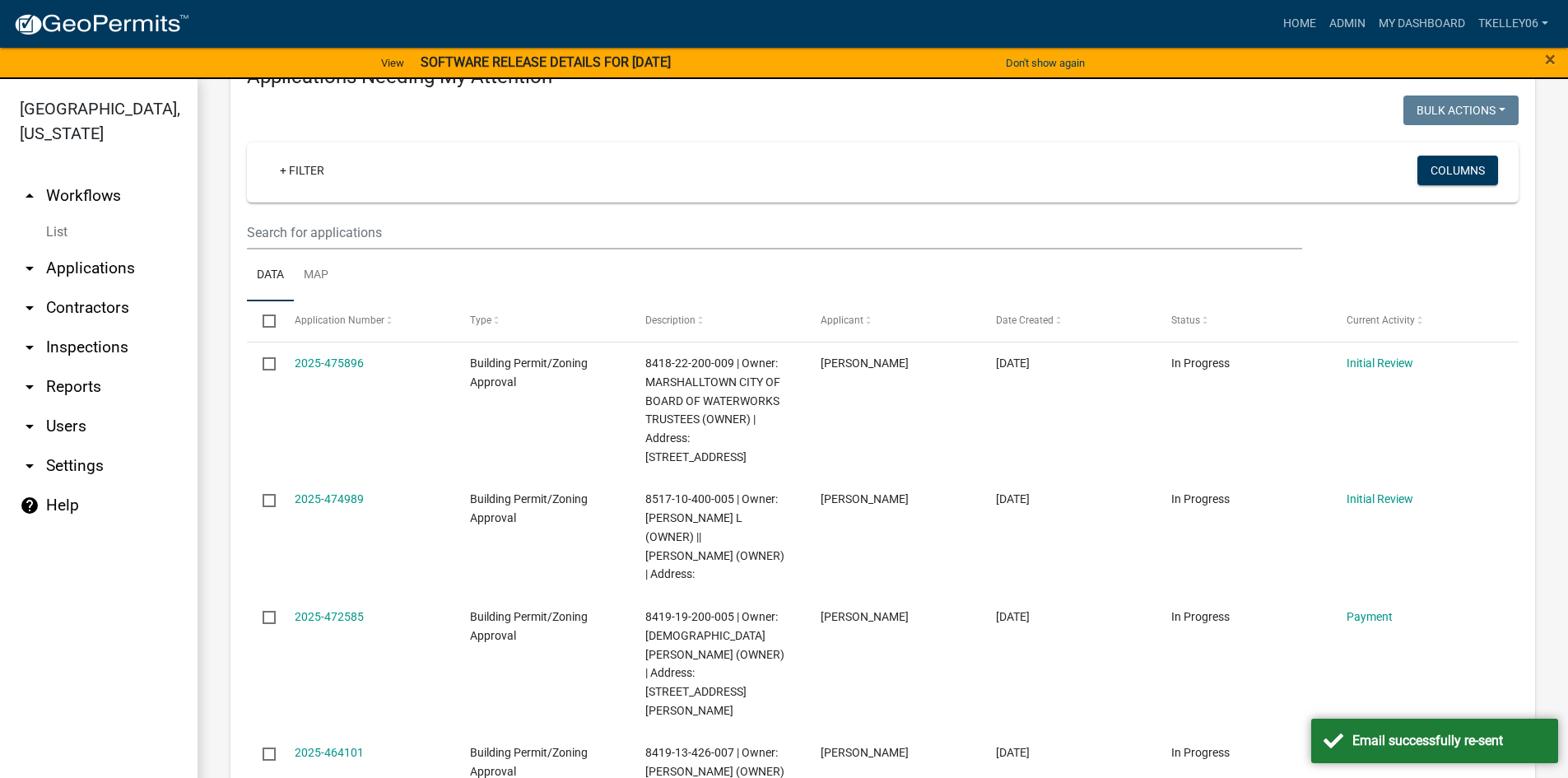
scroll to position [247, 0]
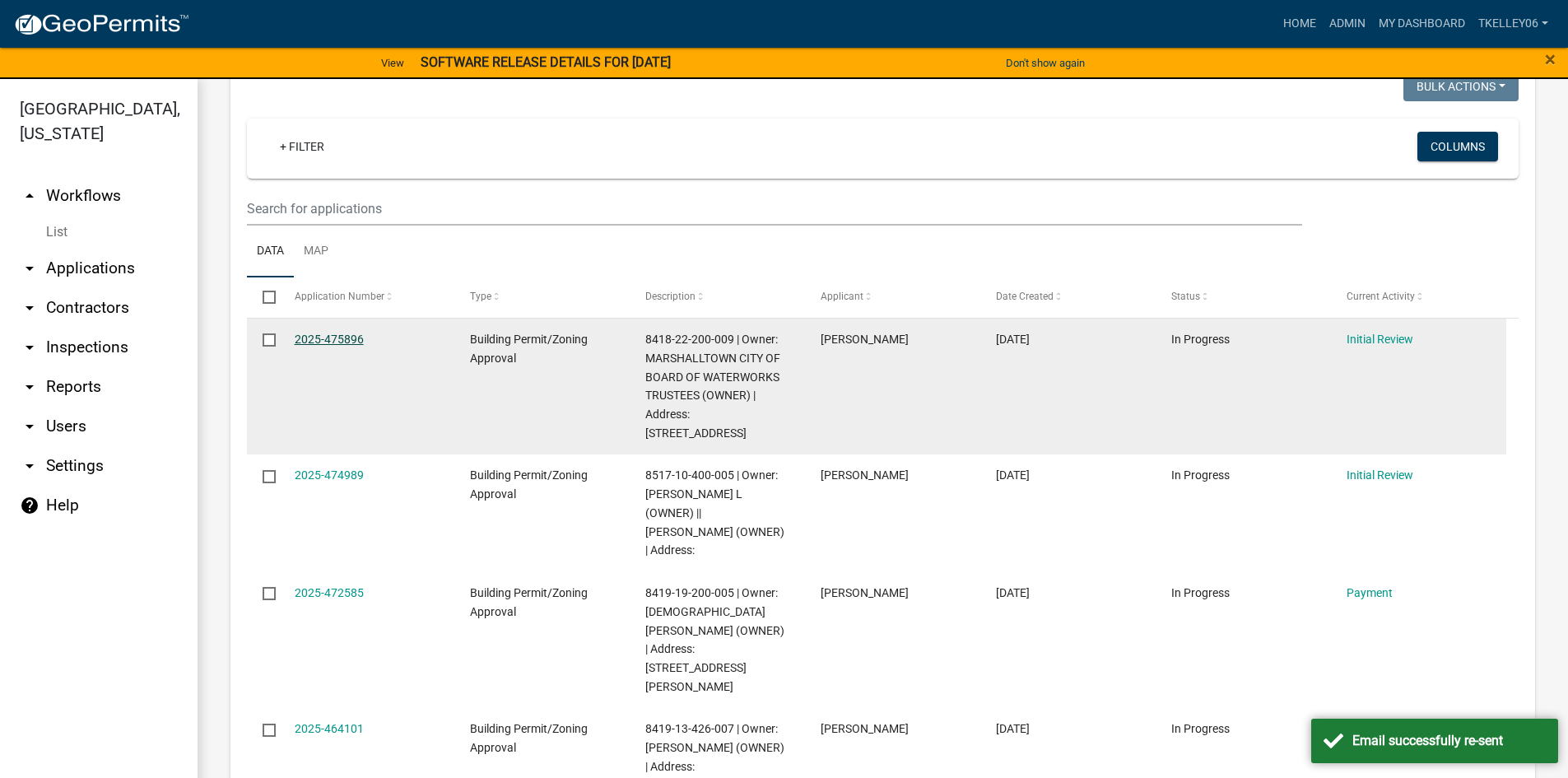
click at [335, 342] on link "2025-475896" at bounding box center [329, 339] width 69 height 13
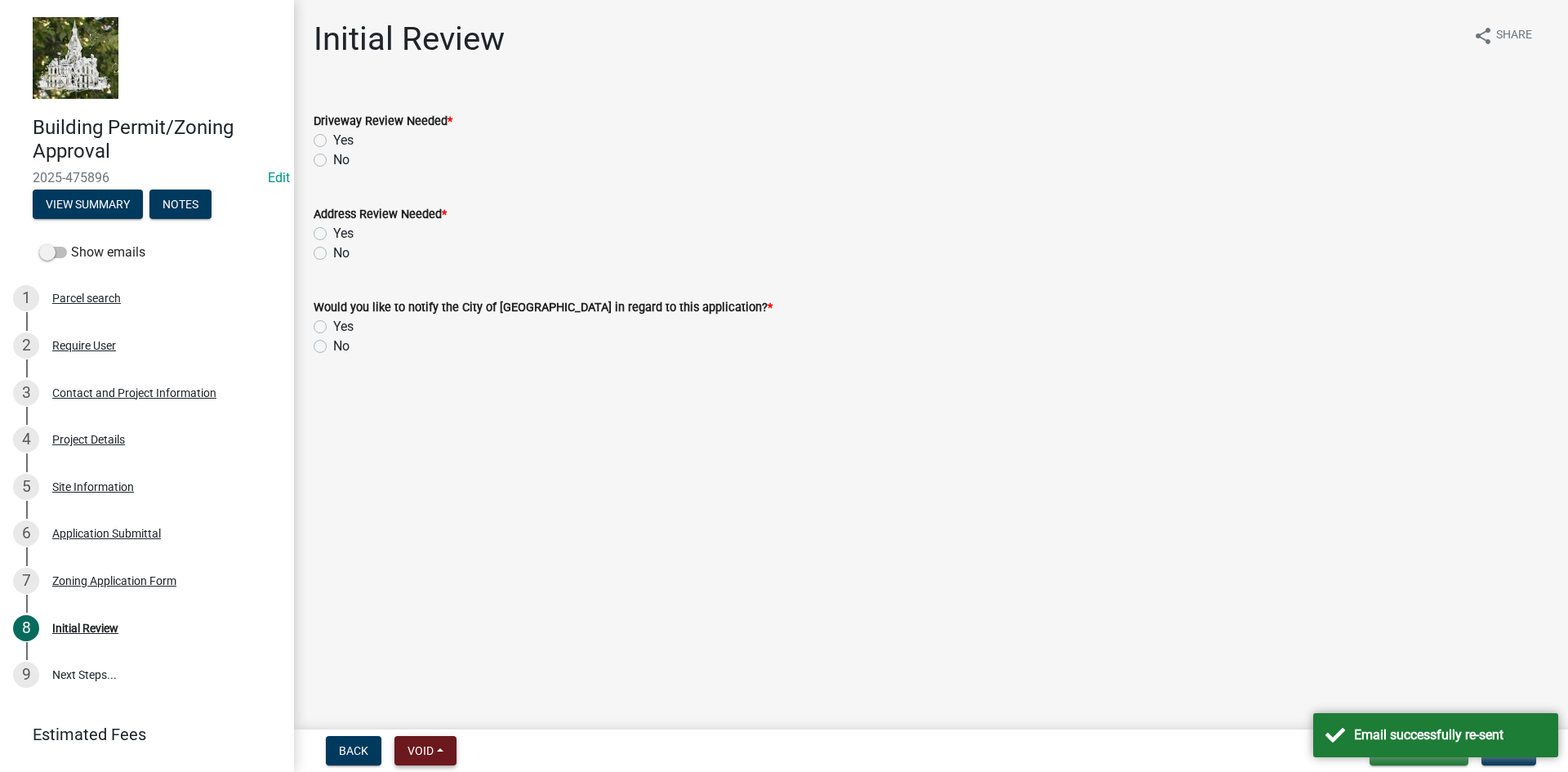
click at [430, 744] on span "Void" at bounding box center [420, 750] width 26 height 13
click at [435, 702] on button "Void" at bounding box center [459, 708] width 131 height 39
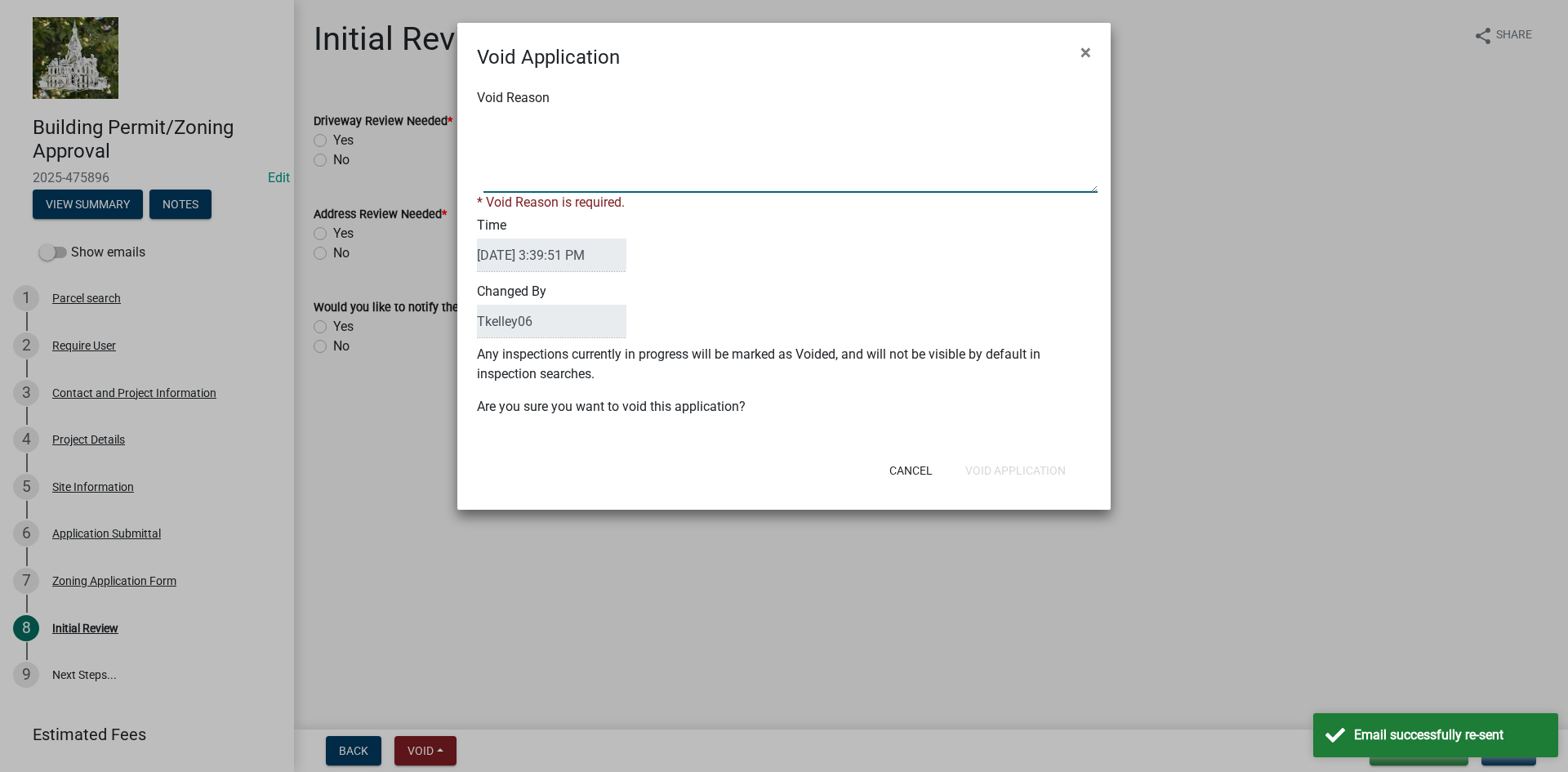
click at [579, 140] on textarea "Void Reason" at bounding box center [790, 152] width 614 height 81
type textarea "Duplicate permit. Permits #6104 and #6106 cover the work for this project."
click at [1030, 476] on div "Void Application × Void Reason * Void Reason is required. Time [DATE] 3:39:51 P…" at bounding box center [784, 266] width 653 height 487
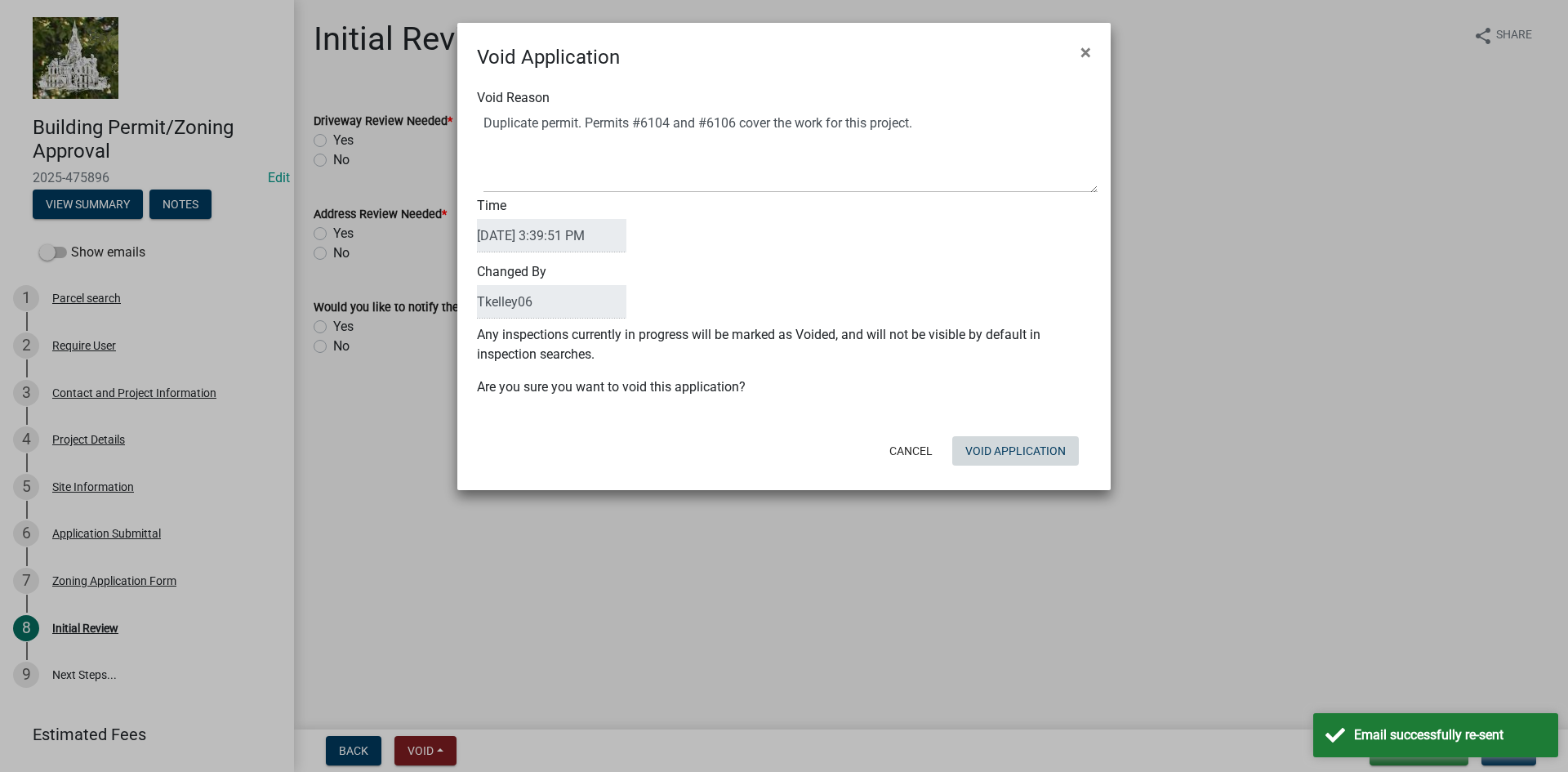
click at [1037, 451] on button "Void Application" at bounding box center [1015, 451] width 126 height 30
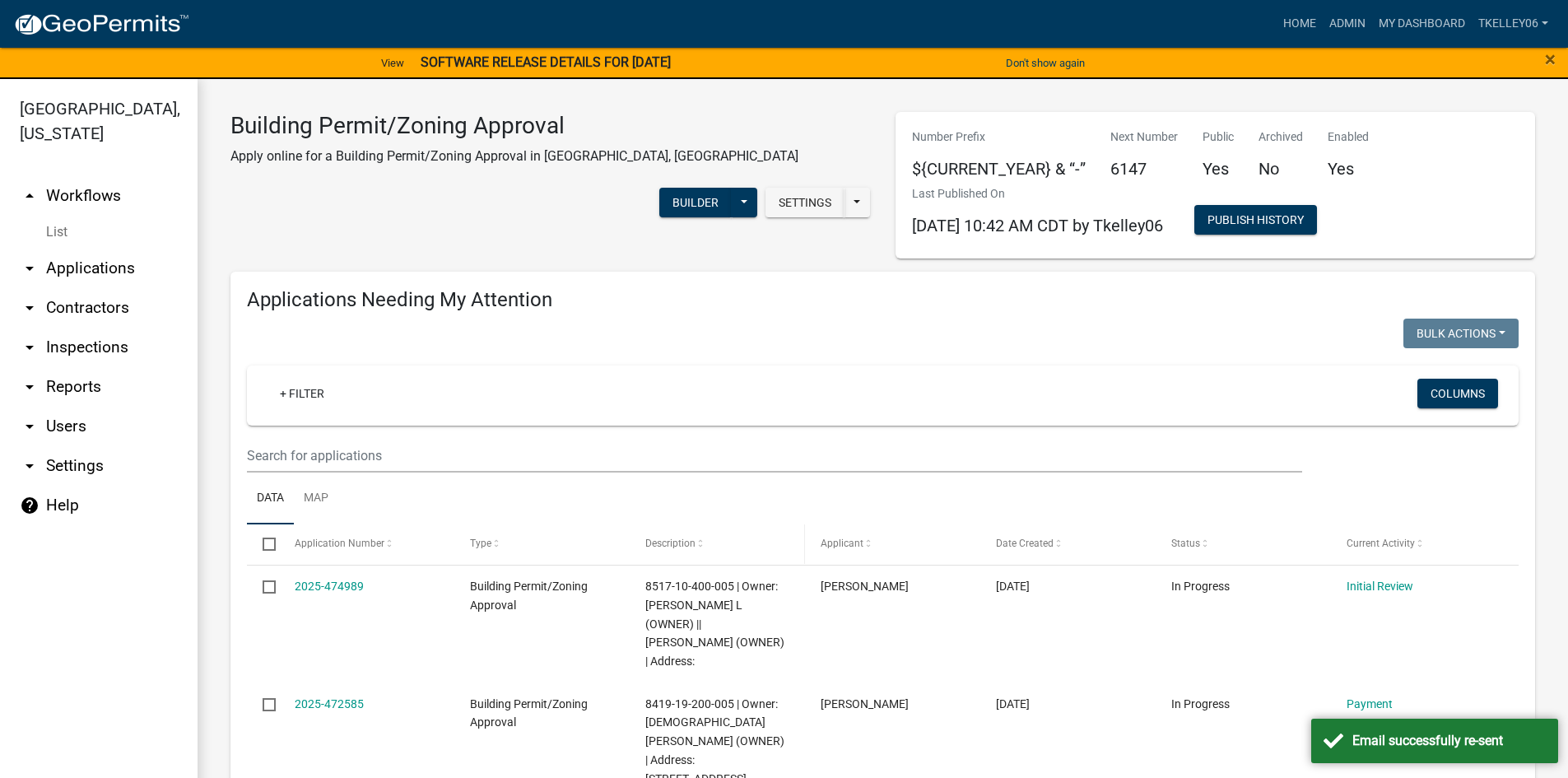
select select "3: 100"
click at [1283, 26] on link "Home" at bounding box center [1300, 23] width 46 height 31
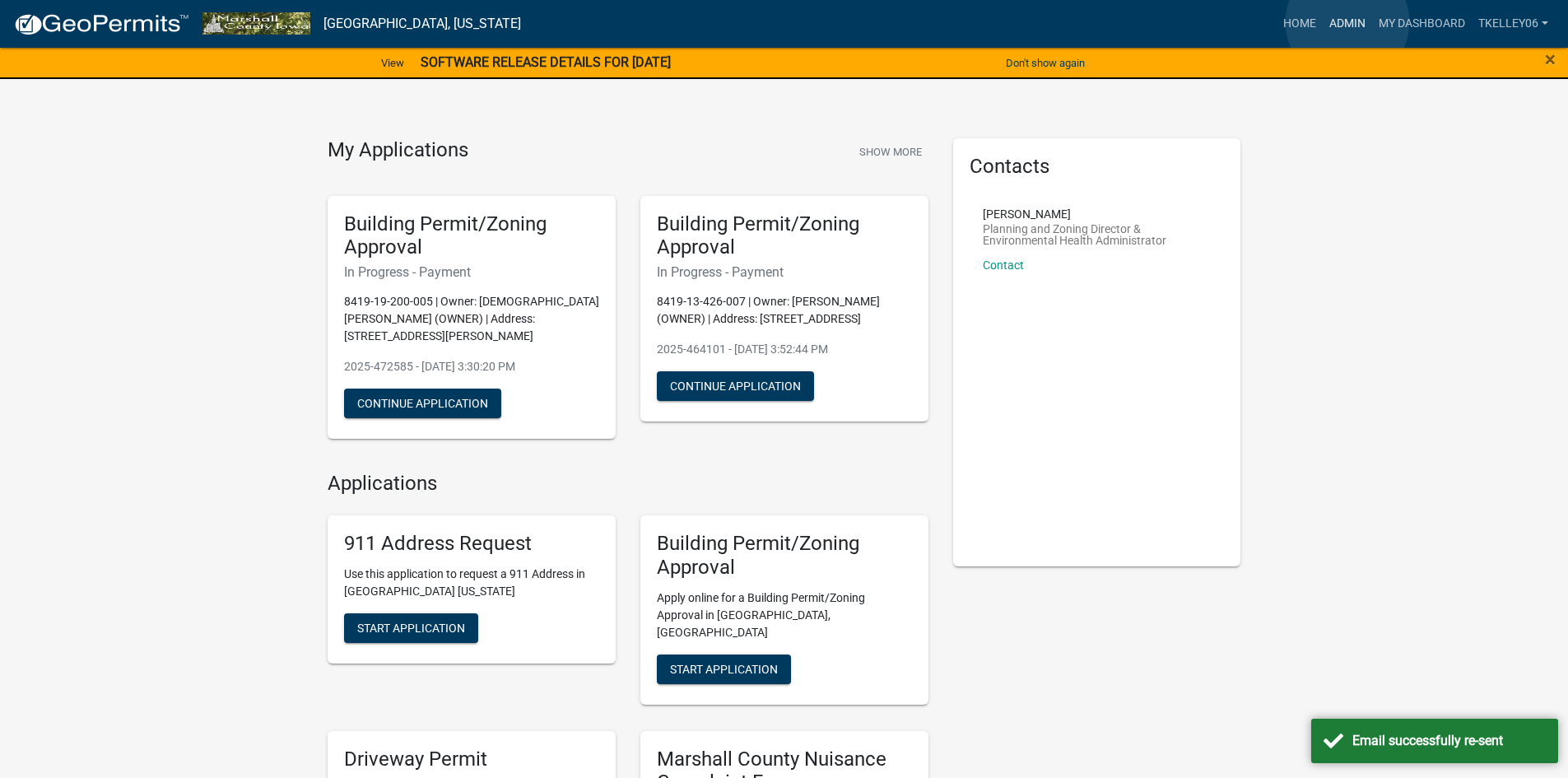
click at [1347, 22] on link "Admin" at bounding box center [1347, 23] width 49 height 31
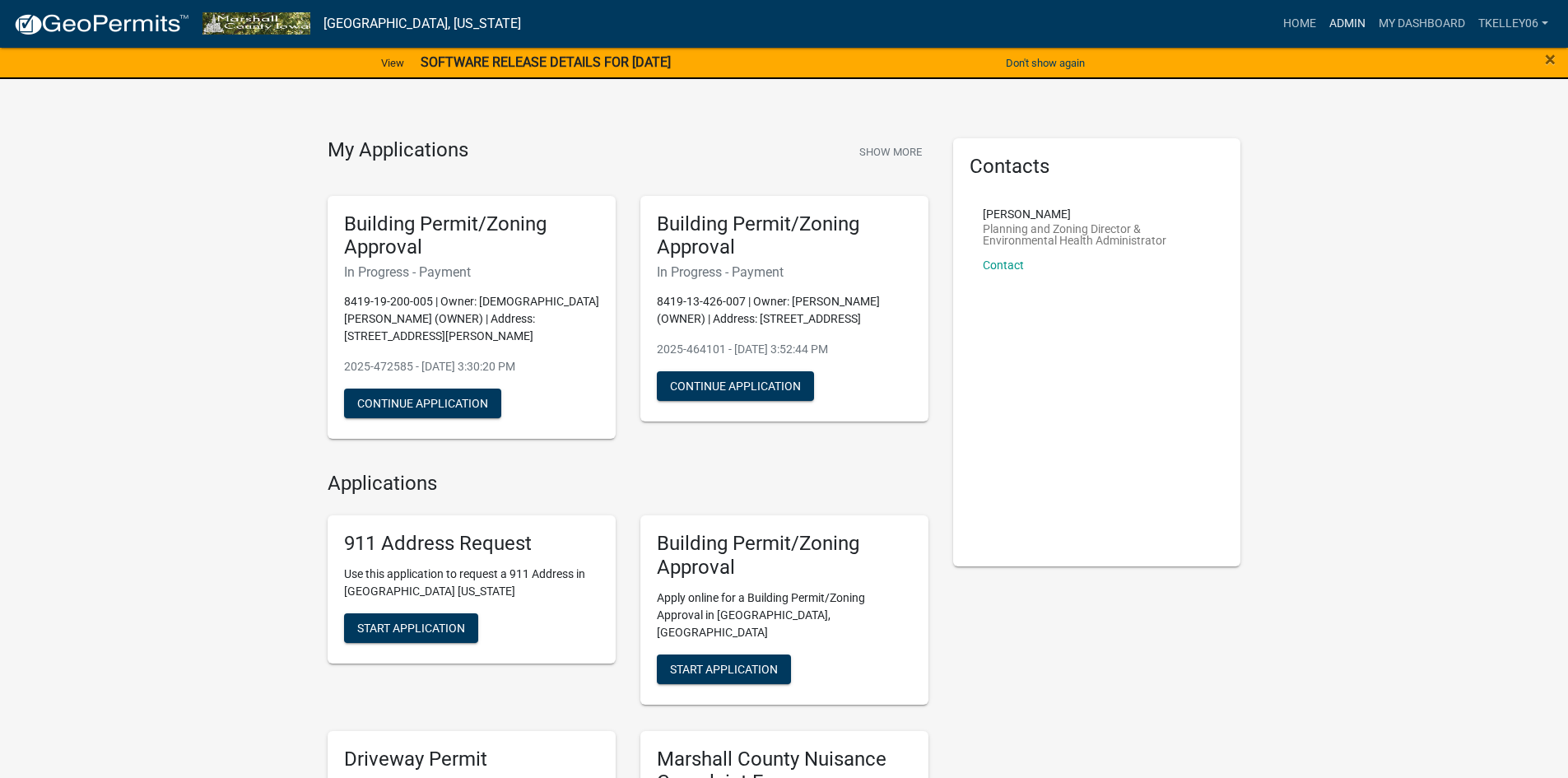
click at [1343, 27] on link "Admin" at bounding box center [1347, 23] width 49 height 31
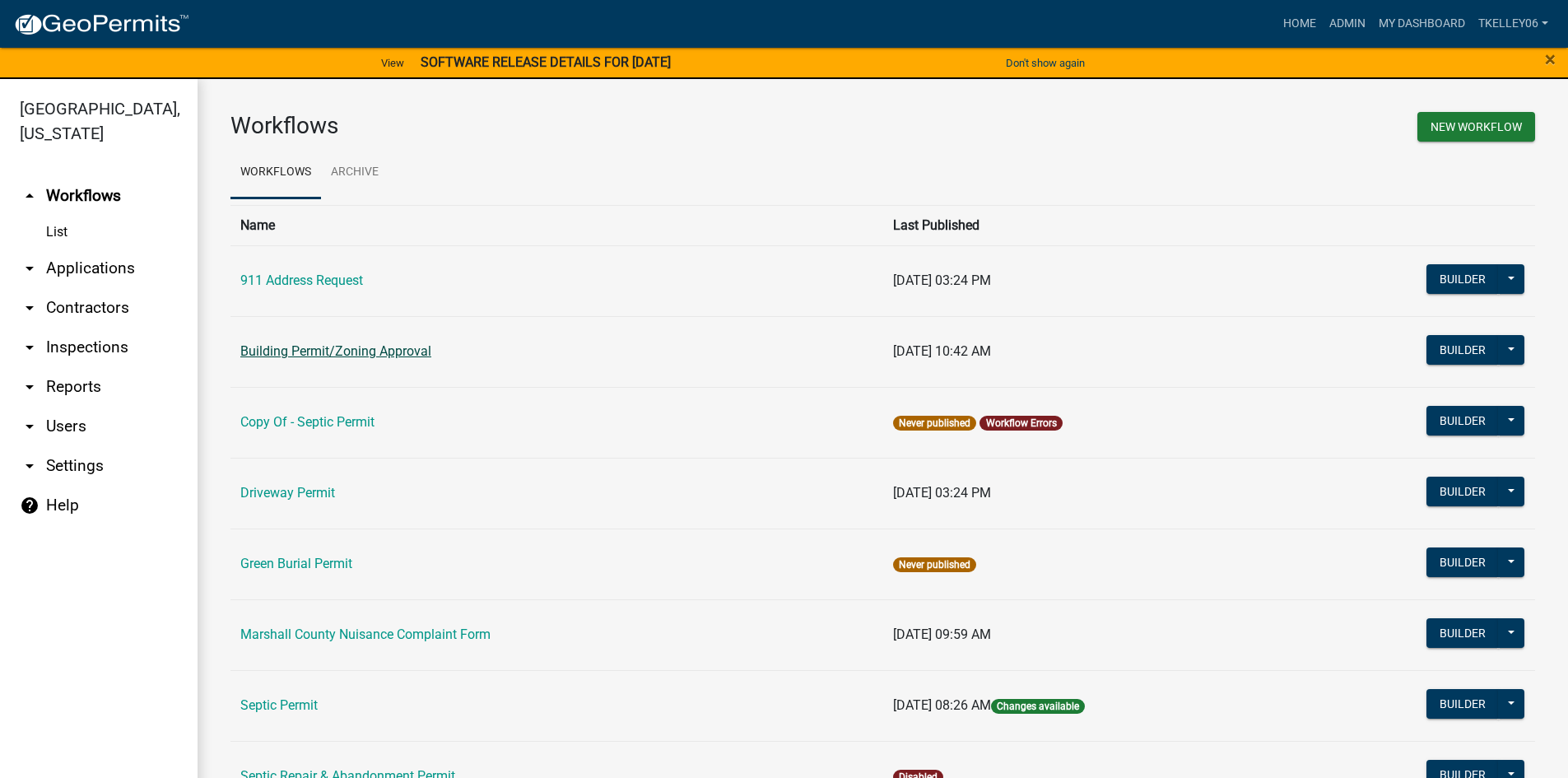
click at [332, 351] on link "Building Permit/Zoning Approval" at bounding box center [335, 351] width 191 height 16
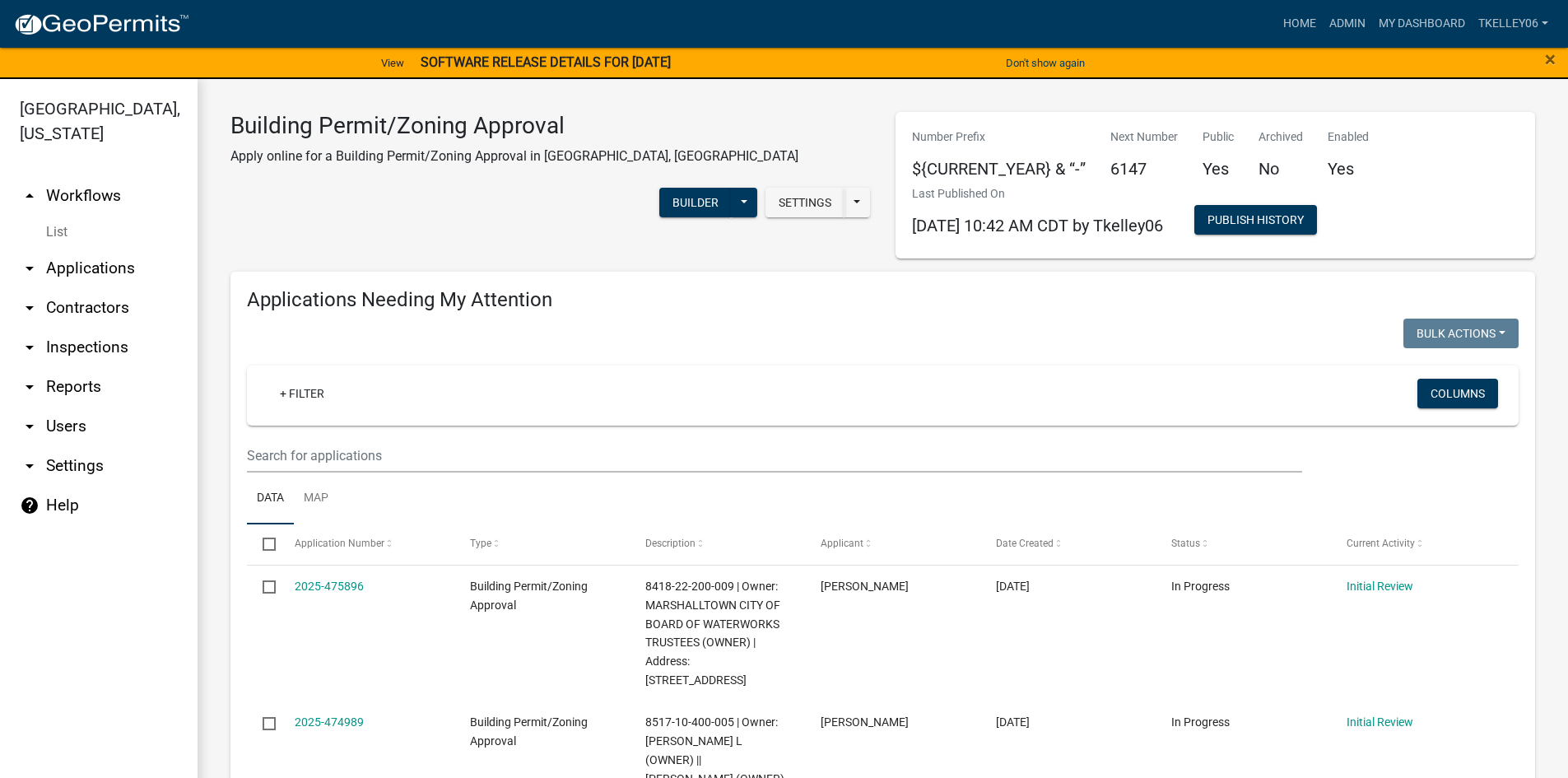
select select "3: 100"
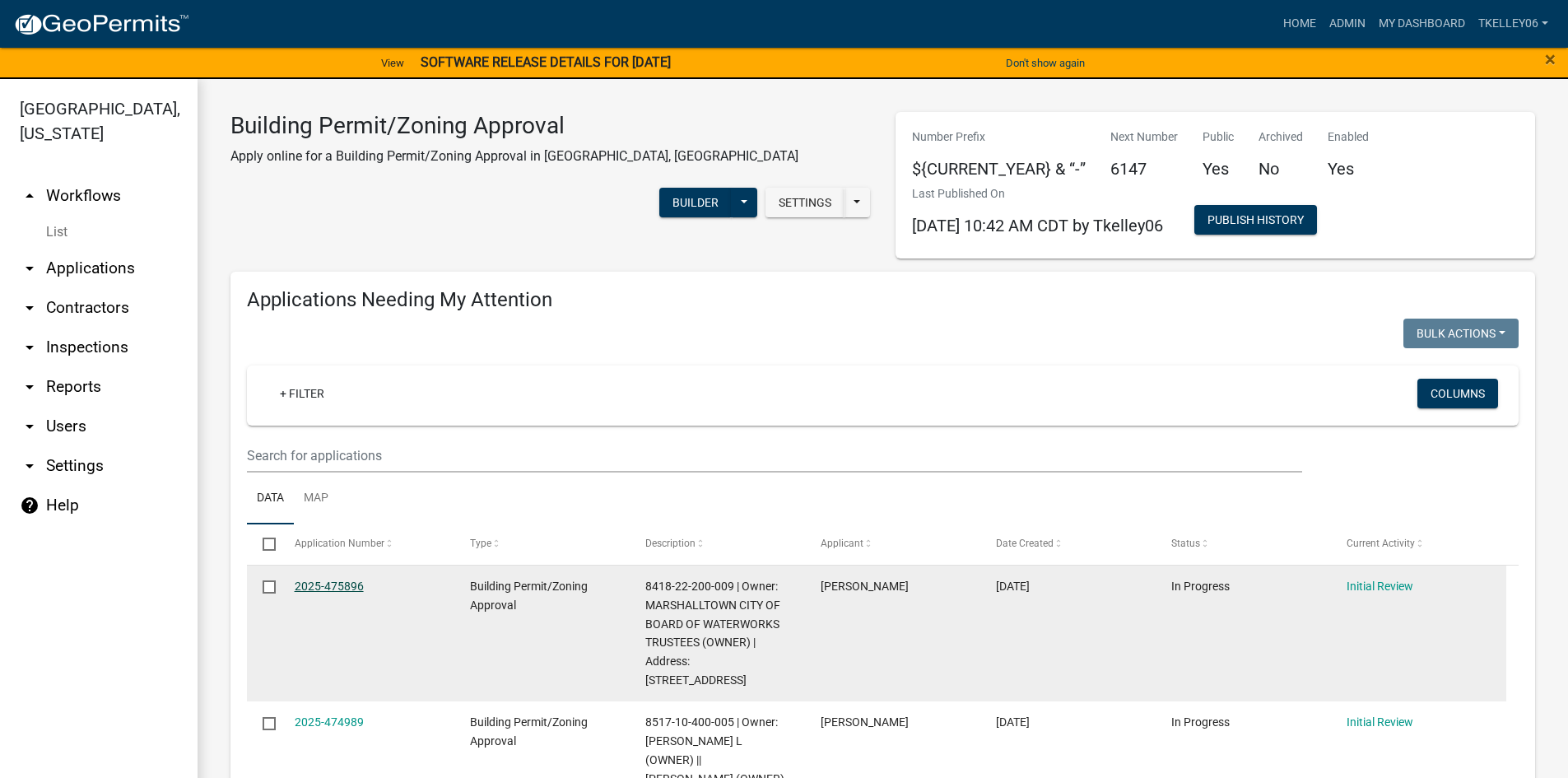
click at [320, 584] on link "2025-475896" at bounding box center [329, 585] width 69 height 13
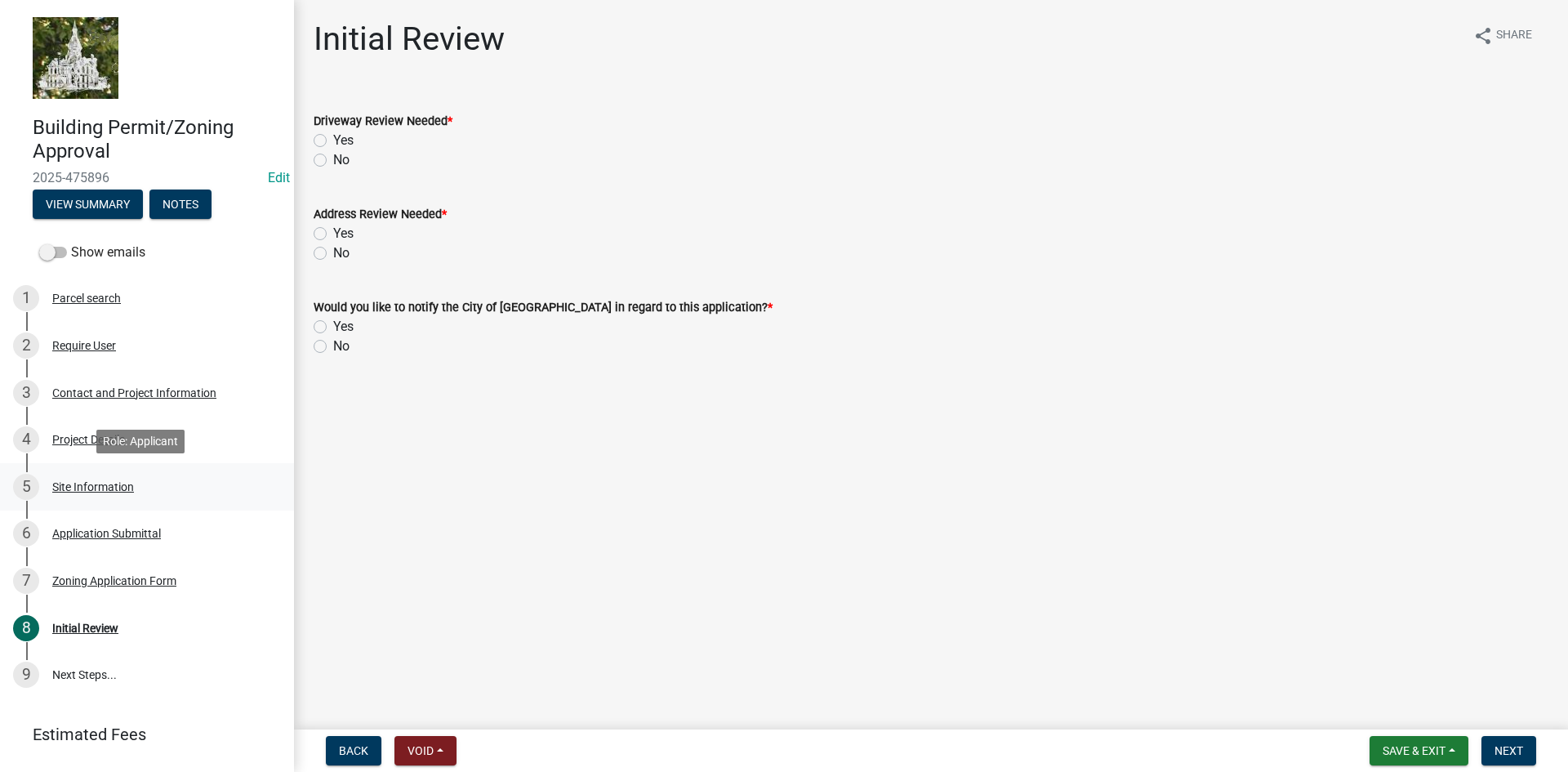
click at [79, 484] on div "Site Information" at bounding box center [93, 486] width 81 height 11
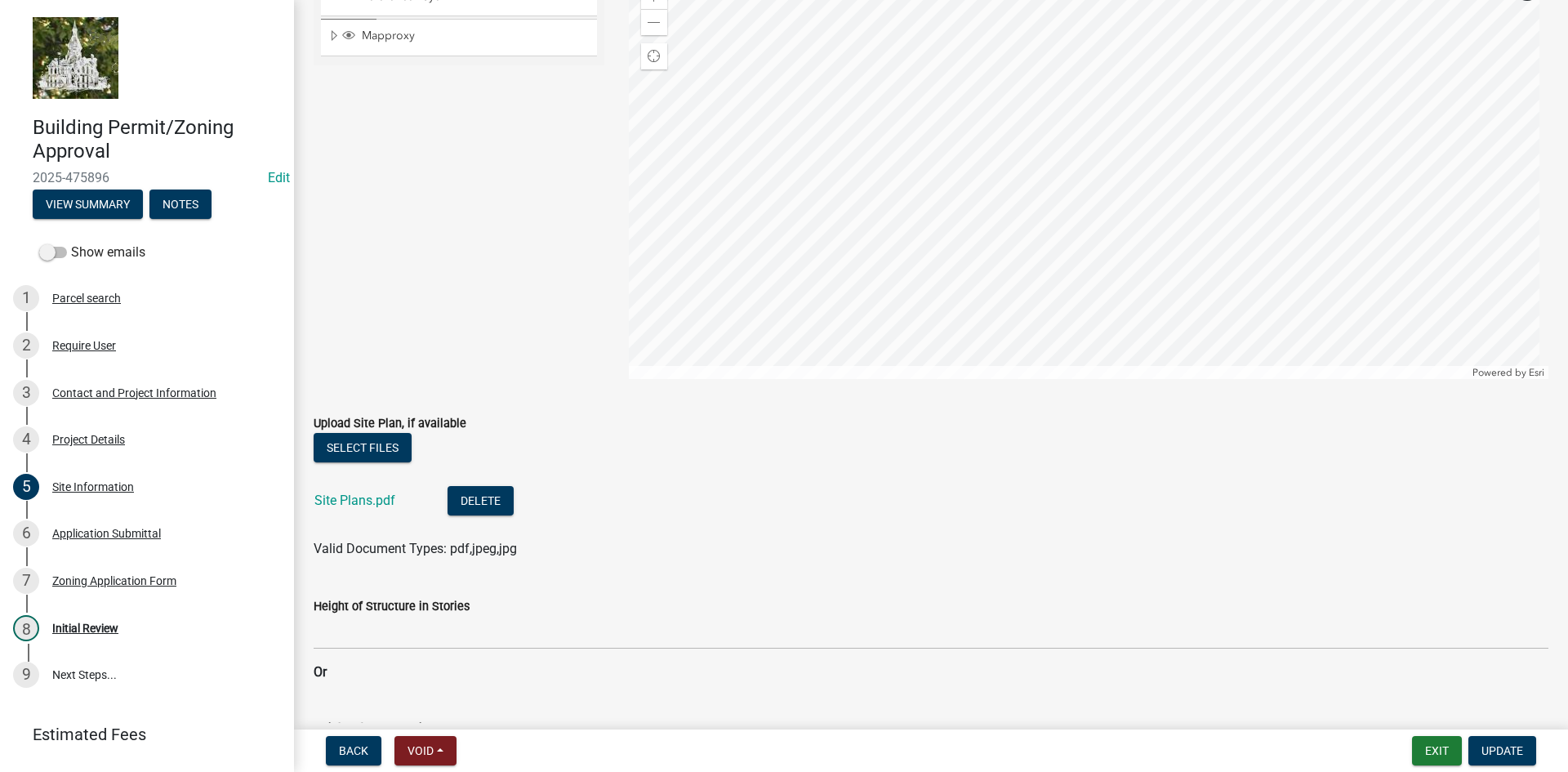
scroll to position [490, 0]
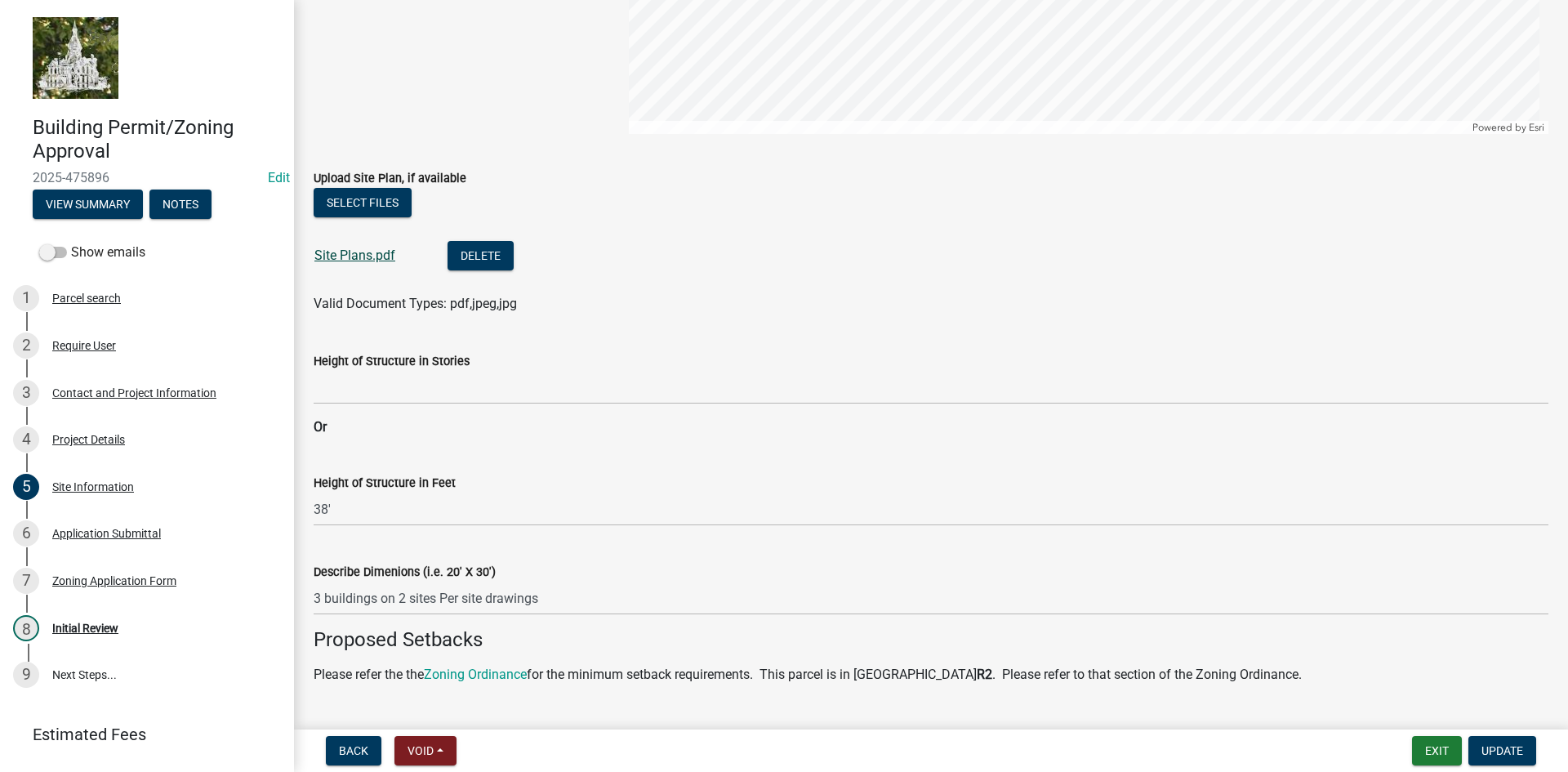
click at [364, 257] on link "Site Plans.pdf" at bounding box center [355, 255] width 81 height 16
